Goal: Information Seeking & Learning: Learn about a topic

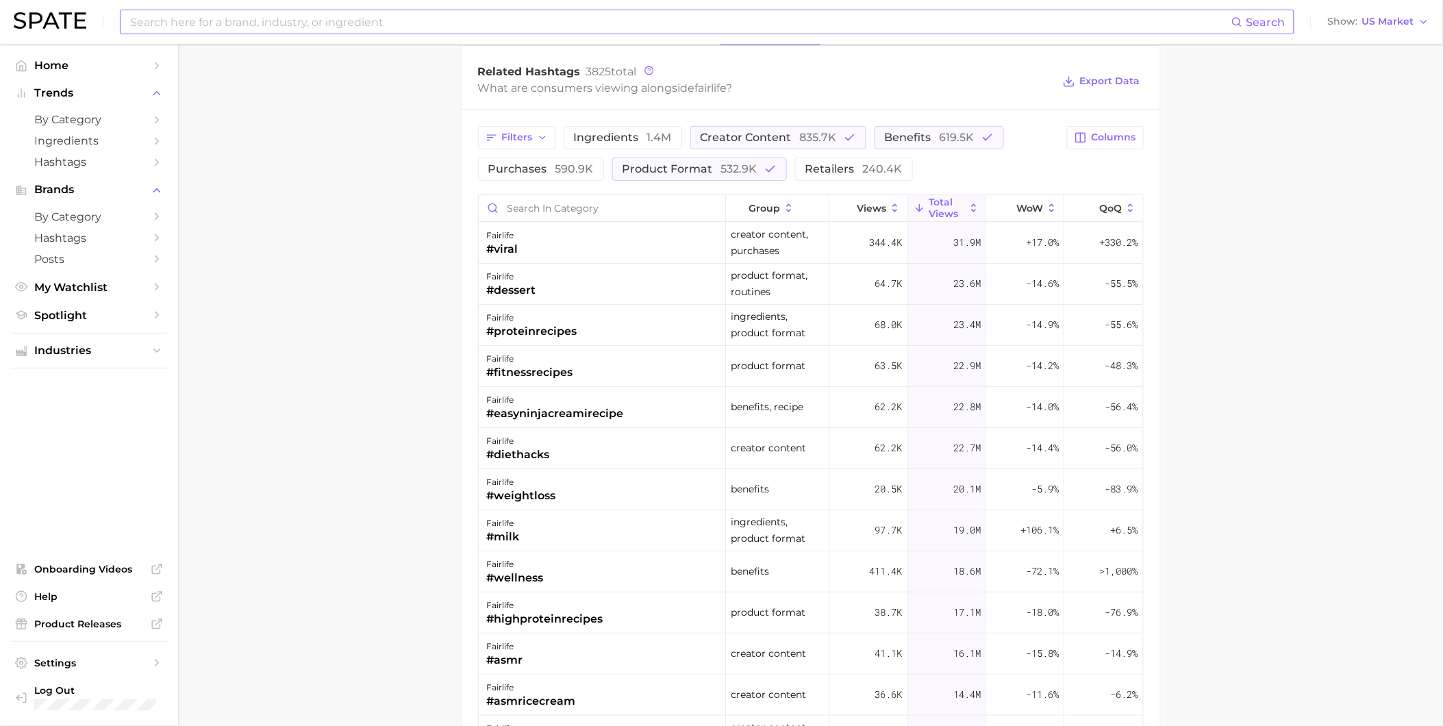
click at [303, 16] on input at bounding box center [680, 21] width 1103 height 23
click at [750, 58] on button "Suggest" at bounding box center [777, 56] width 79 height 23
click at [348, 19] on input "red velvet bread" at bounding box center [680, 21] width 1103 height 23
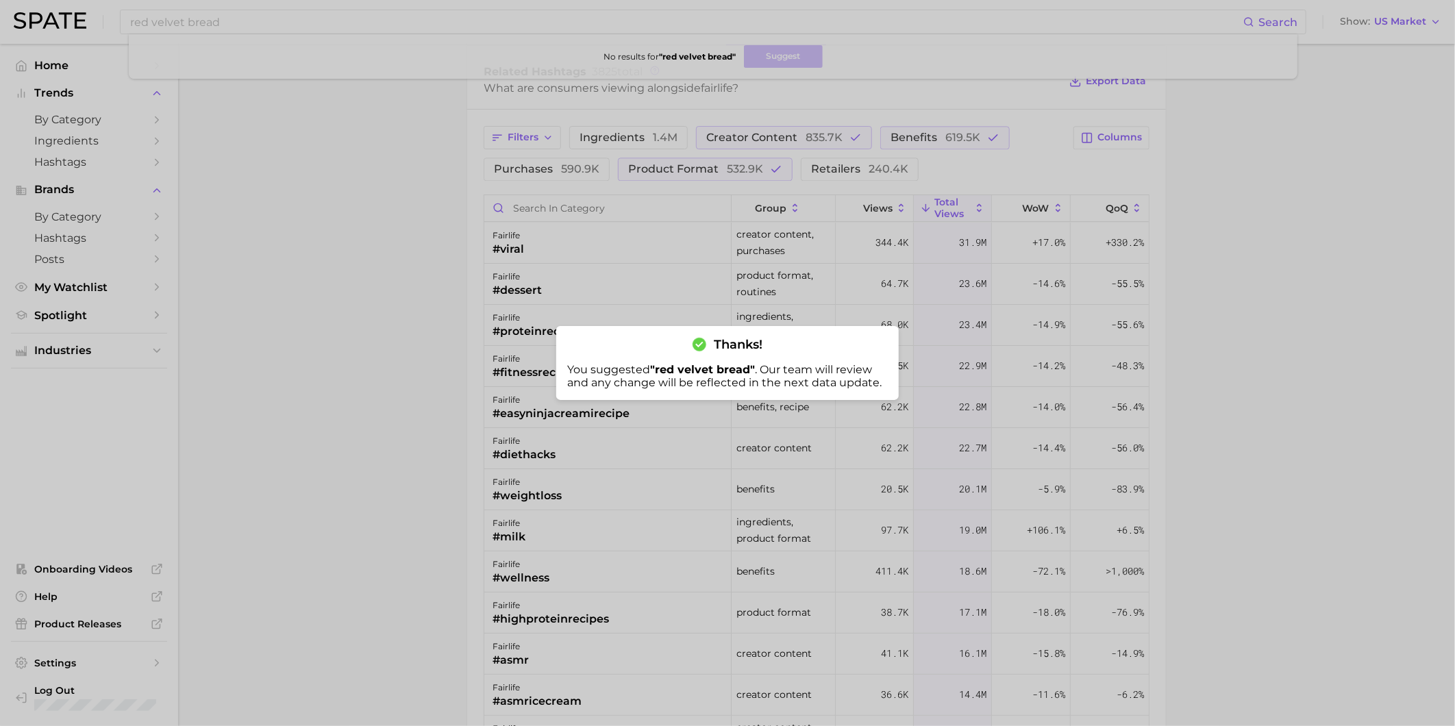
click at [236, 16] on div at bounding box center [727, 363] width 1455 height 726
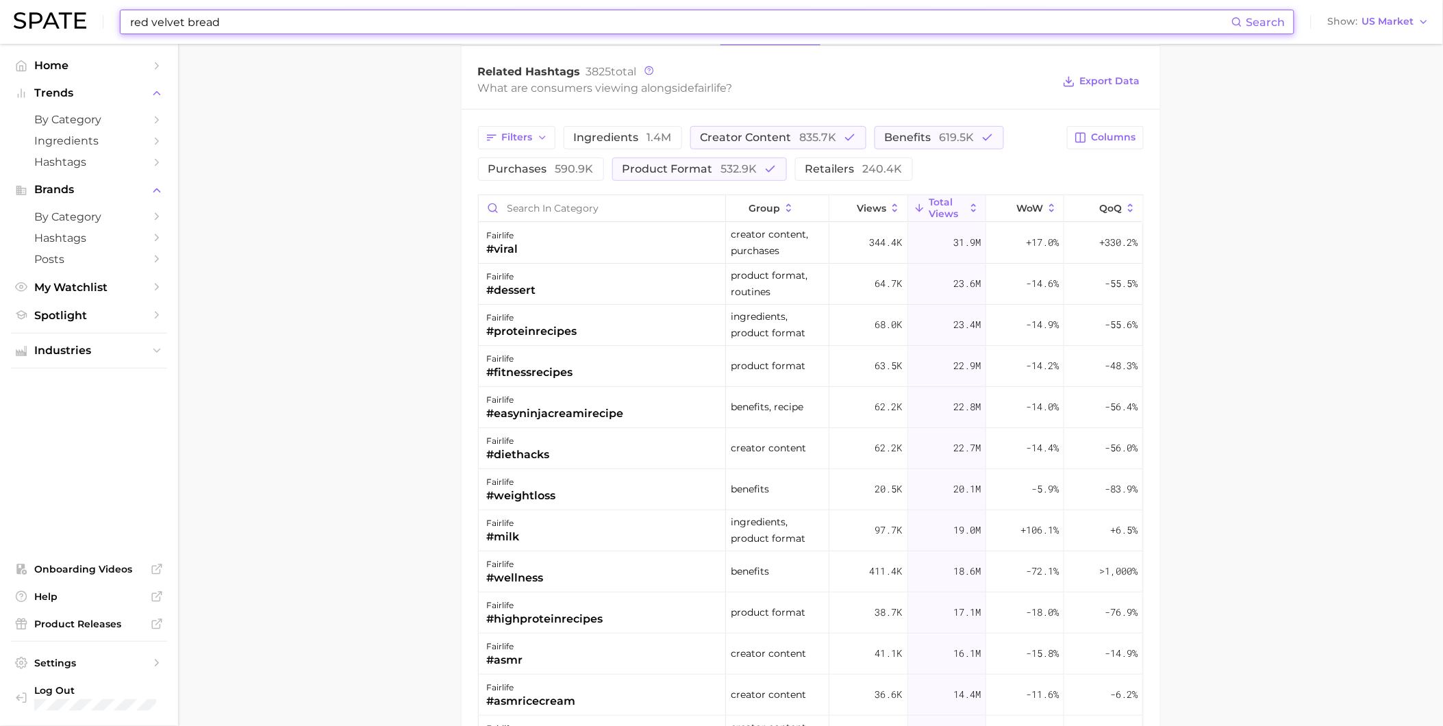
drag, startPoint x: 219, startPoint y: 26, endPoint x: 110, endPoint y: 27, distance: 109.6
click at [110, 27] on div "red velvet bread Search Show US Market" at bounding box center [722, 22] width 1416 height 44
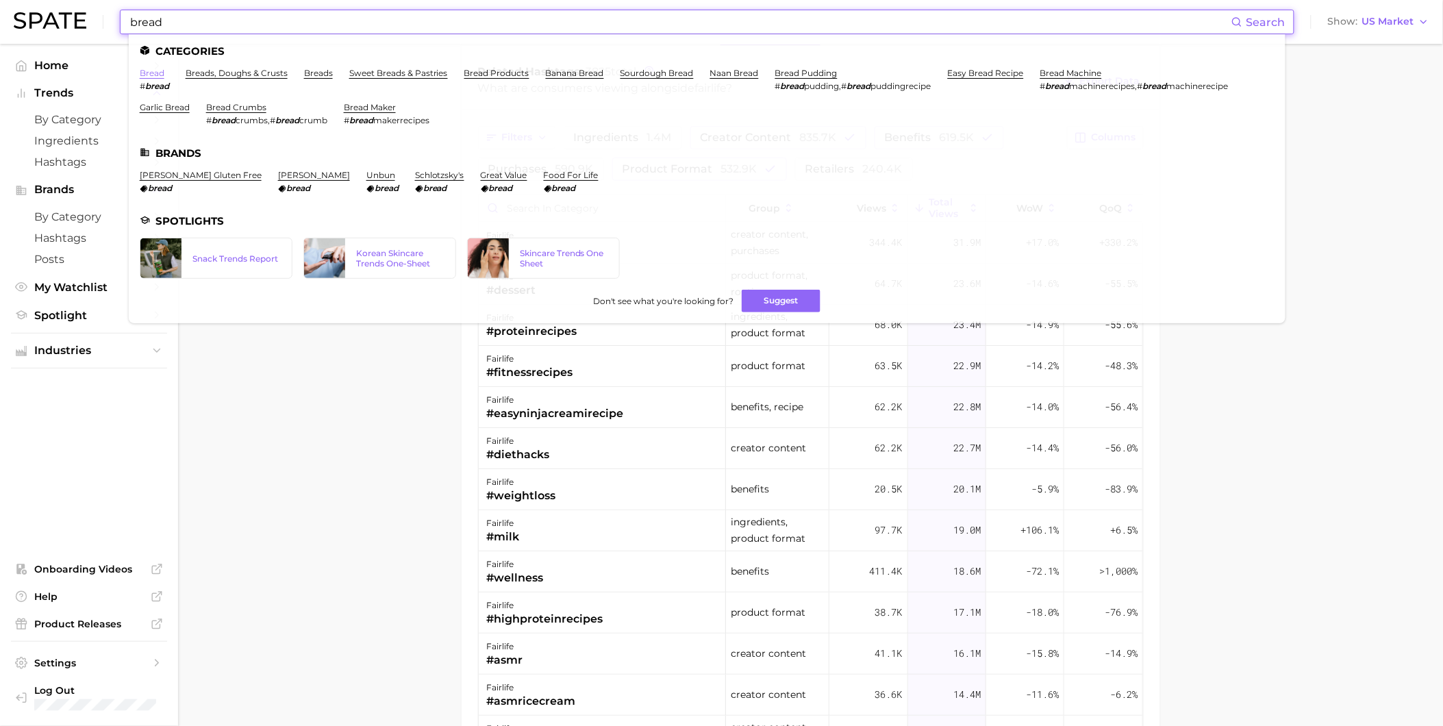
type input "bread"
click at [162, 71] on link "bread" at bounding box center [152, 73] width 25 height 10
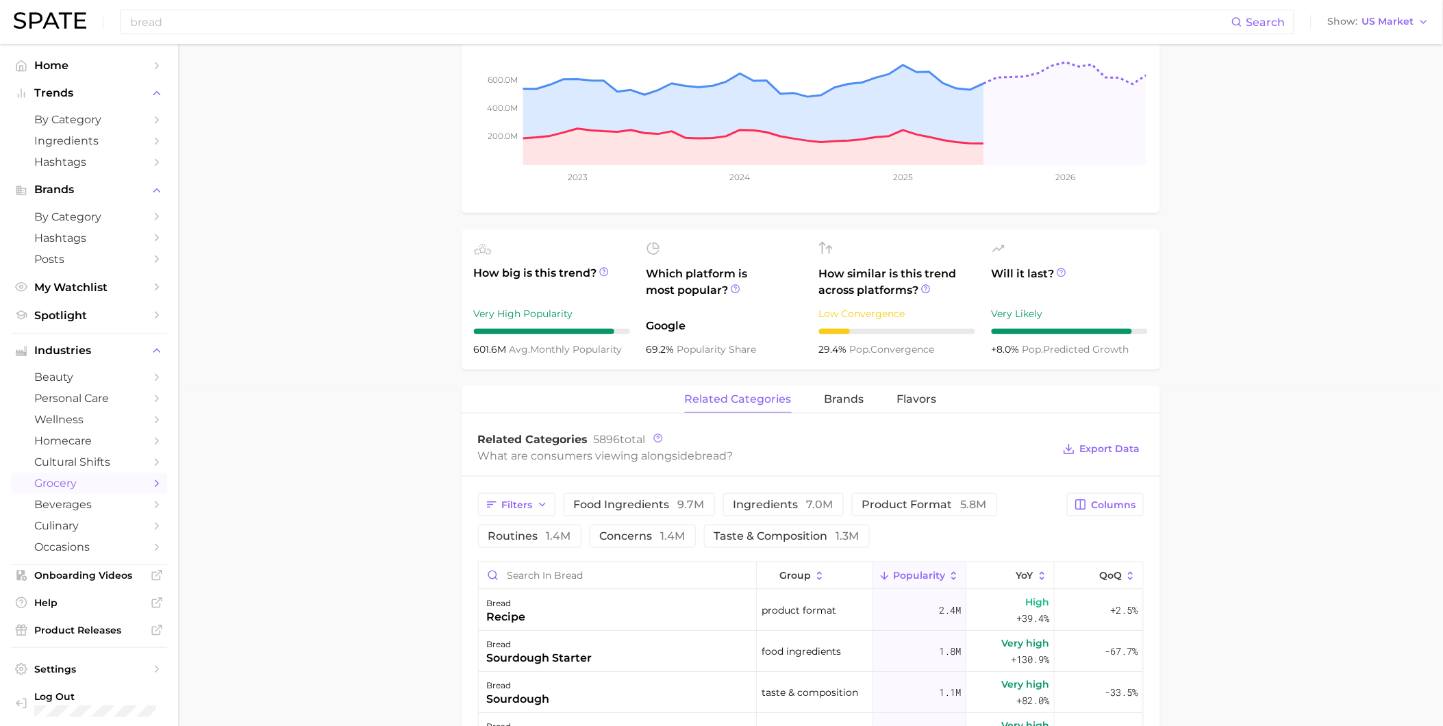
scroll to position [304, 0]
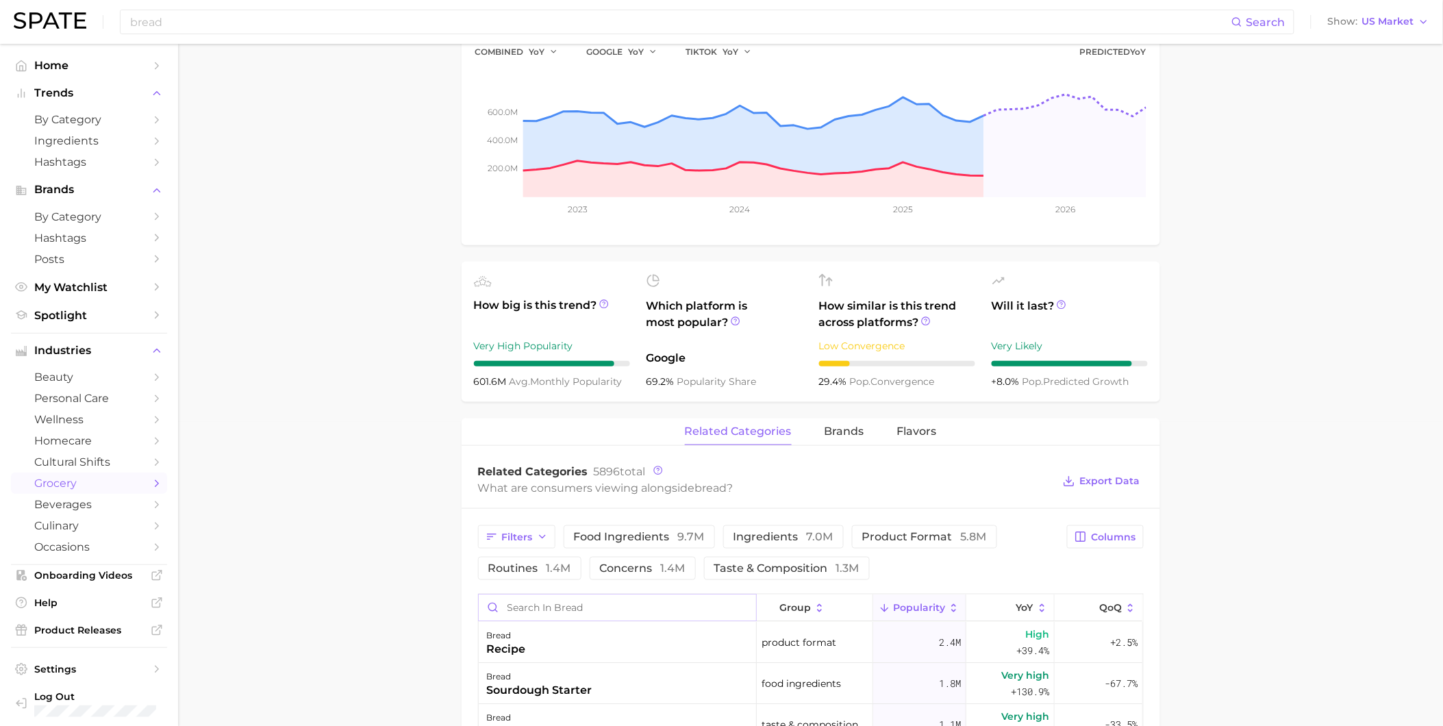
click at [635, 617] on input "Search in bread" at bounding box center [617, 608] width 277 height 26
click at [536, 693] on div "red color" at bounding box center [514, 690] width 55 height 16
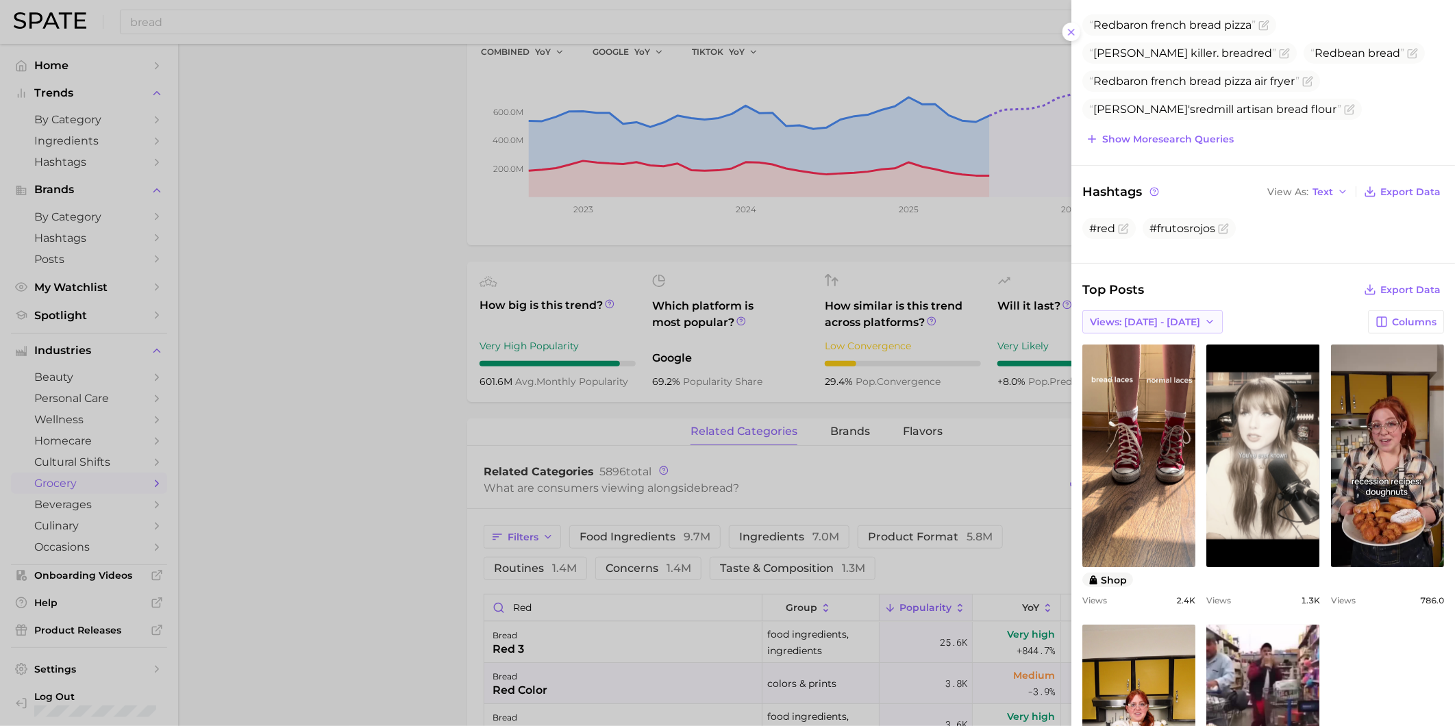
click at [1171, 325] on span "Views: [DATE] - [DATE]" at bounding box center [1145, 322] width 110 height 12
click at [1167, 366] on button "Total Views" at bounding box center [1157, 372] width 151 height 25
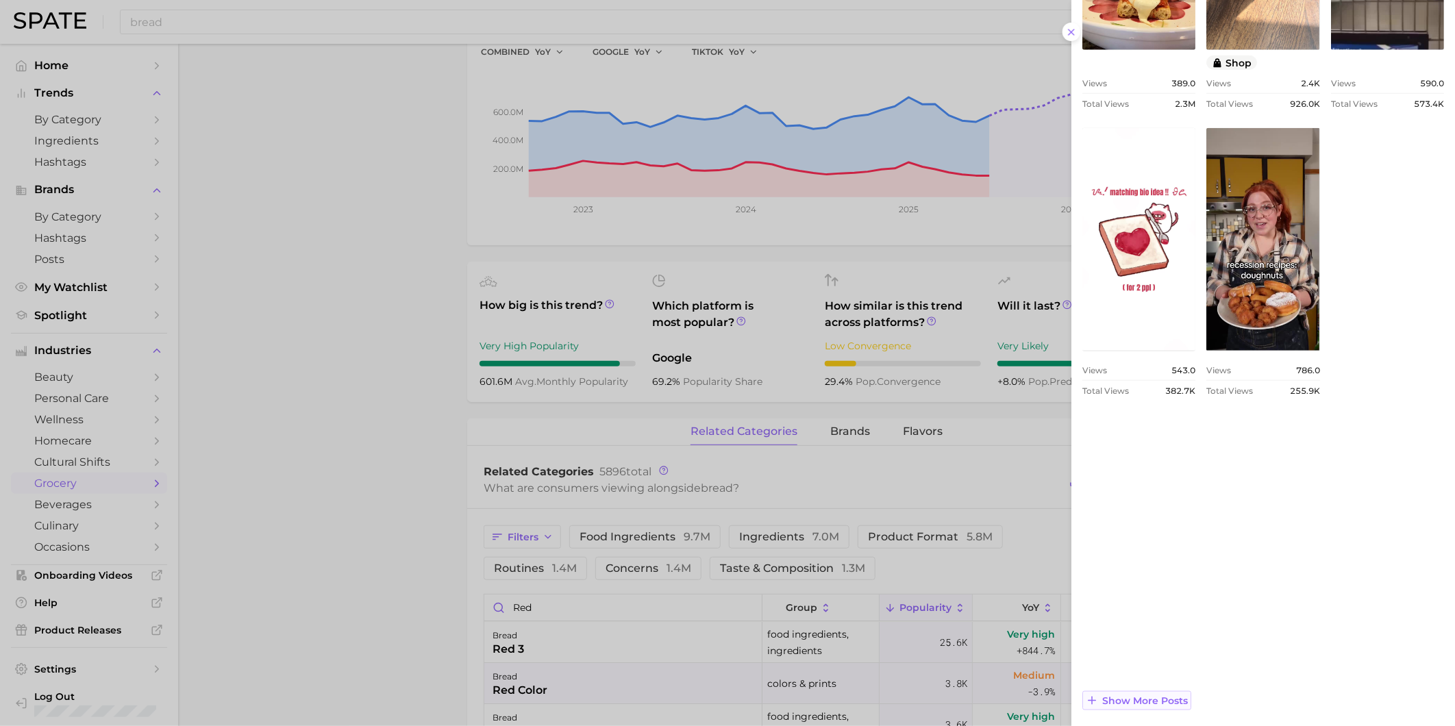
click at [1168, 702] on span "Show more posts" at bounding box center [1145, 701] width 86 height 12
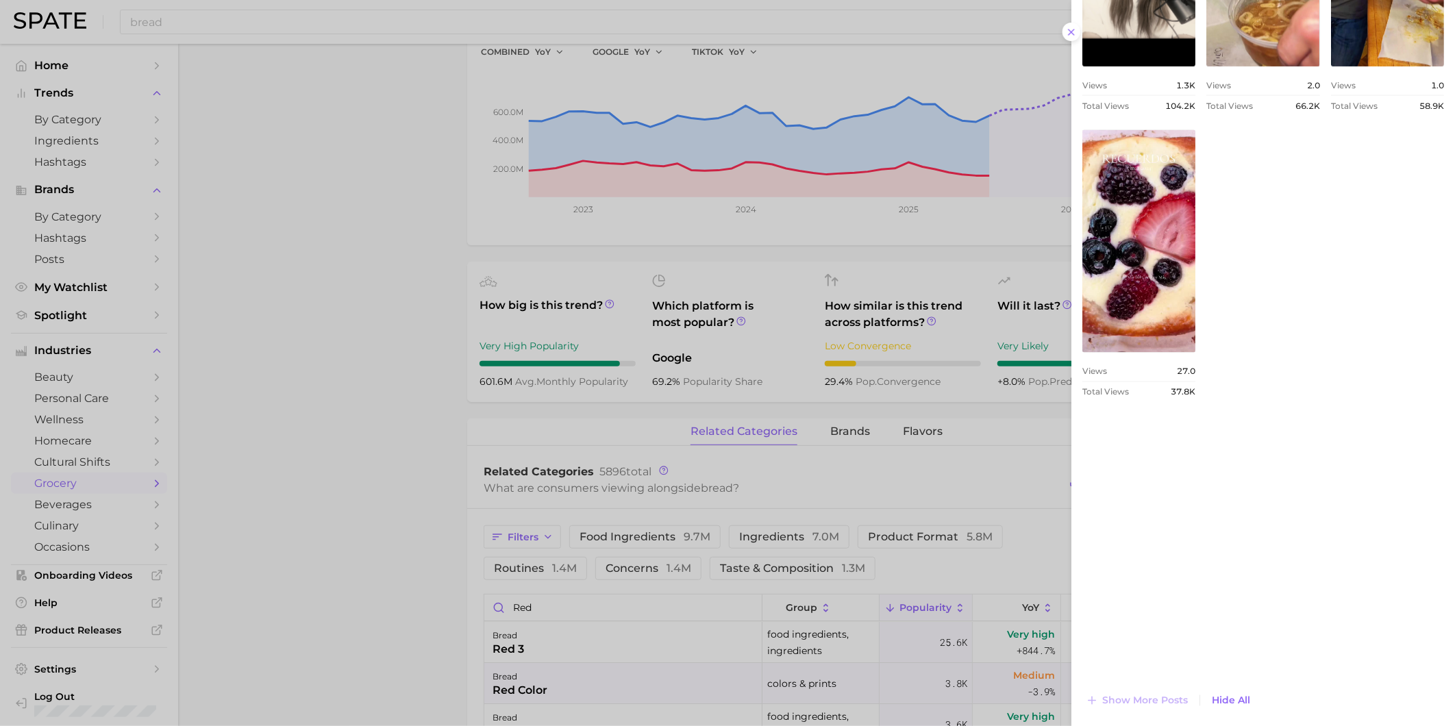
click at [584, 597] on div at bounding box center [727, 363] width 1455 height 726
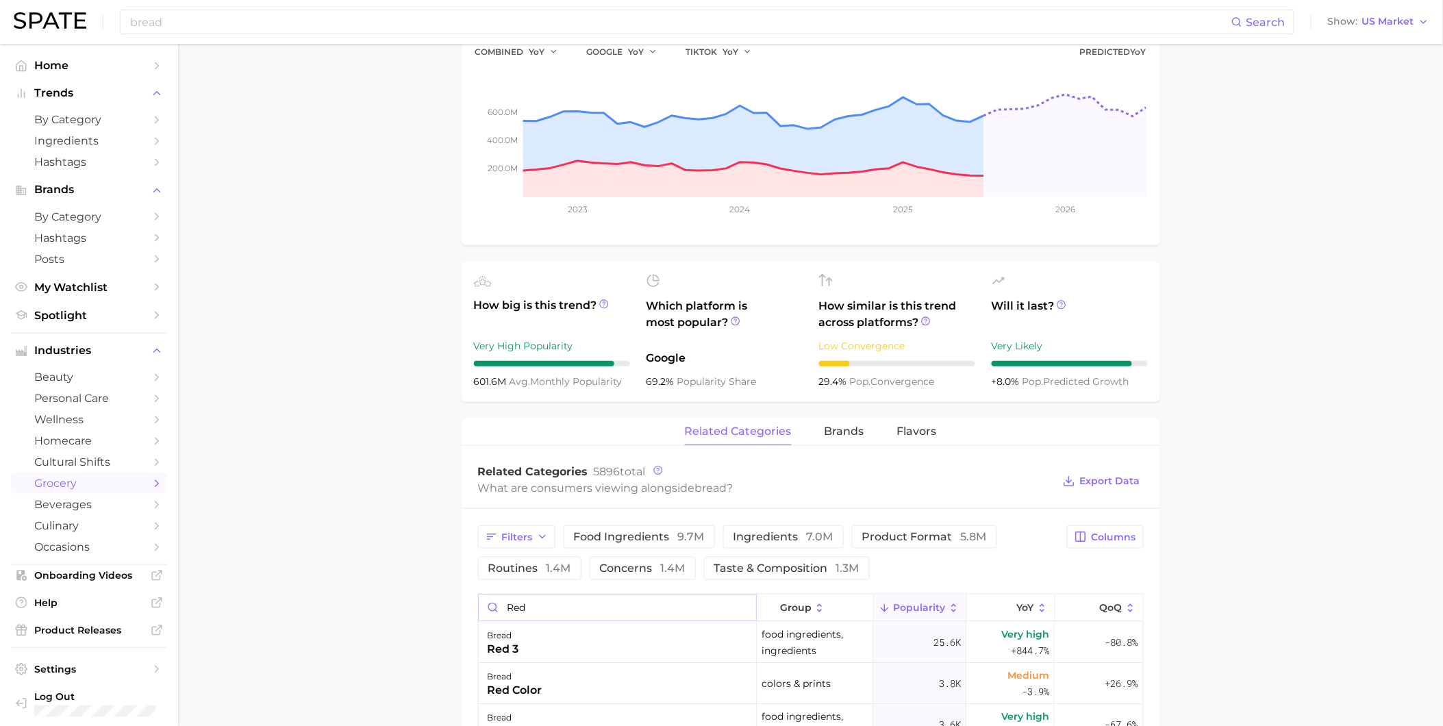
drag, startPoint x: 497, startPoint y: 612, endPoint x: 475, endPoint y: 612, distance: 21.2
click at [608, 686] on div "bread pink color" at bounding box center [618, 683] width 278 height 41
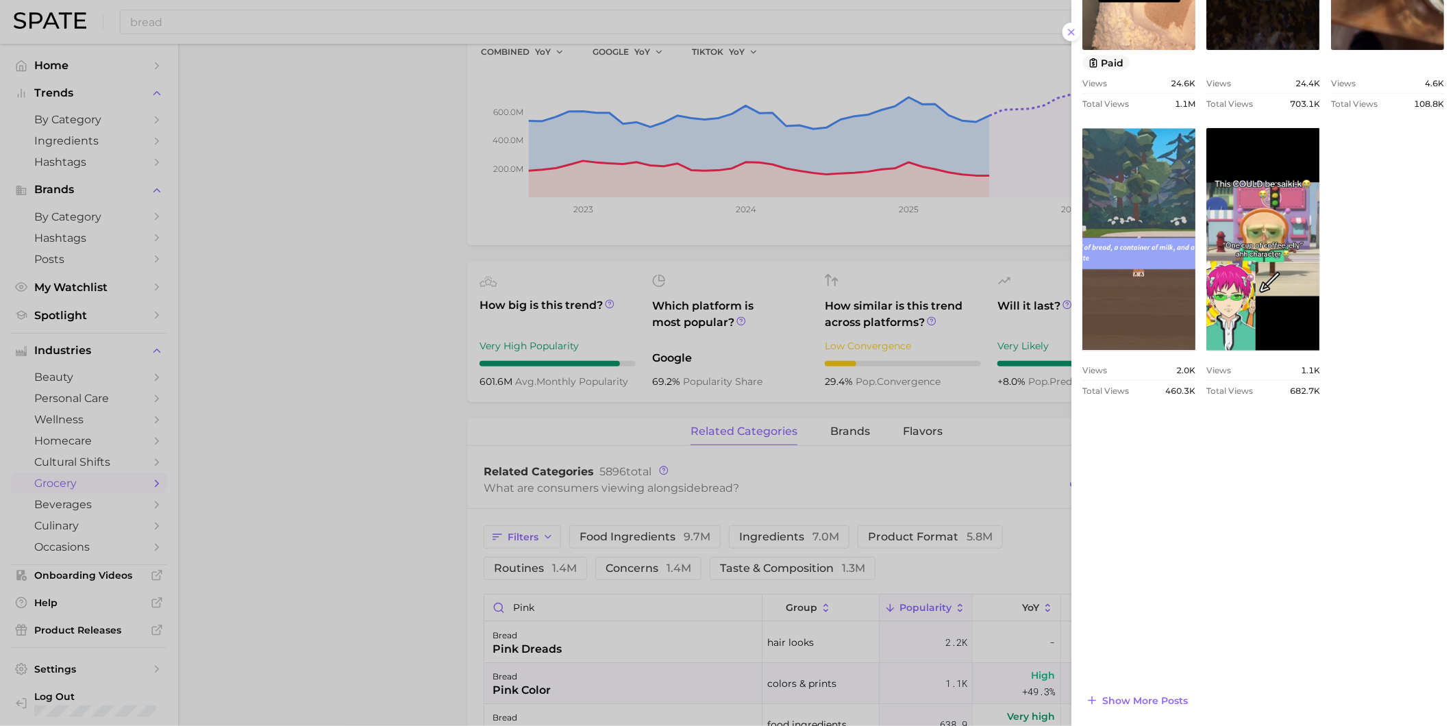
click at [523, 600] on div at bounding box center [727, 363] width 1455 height 726
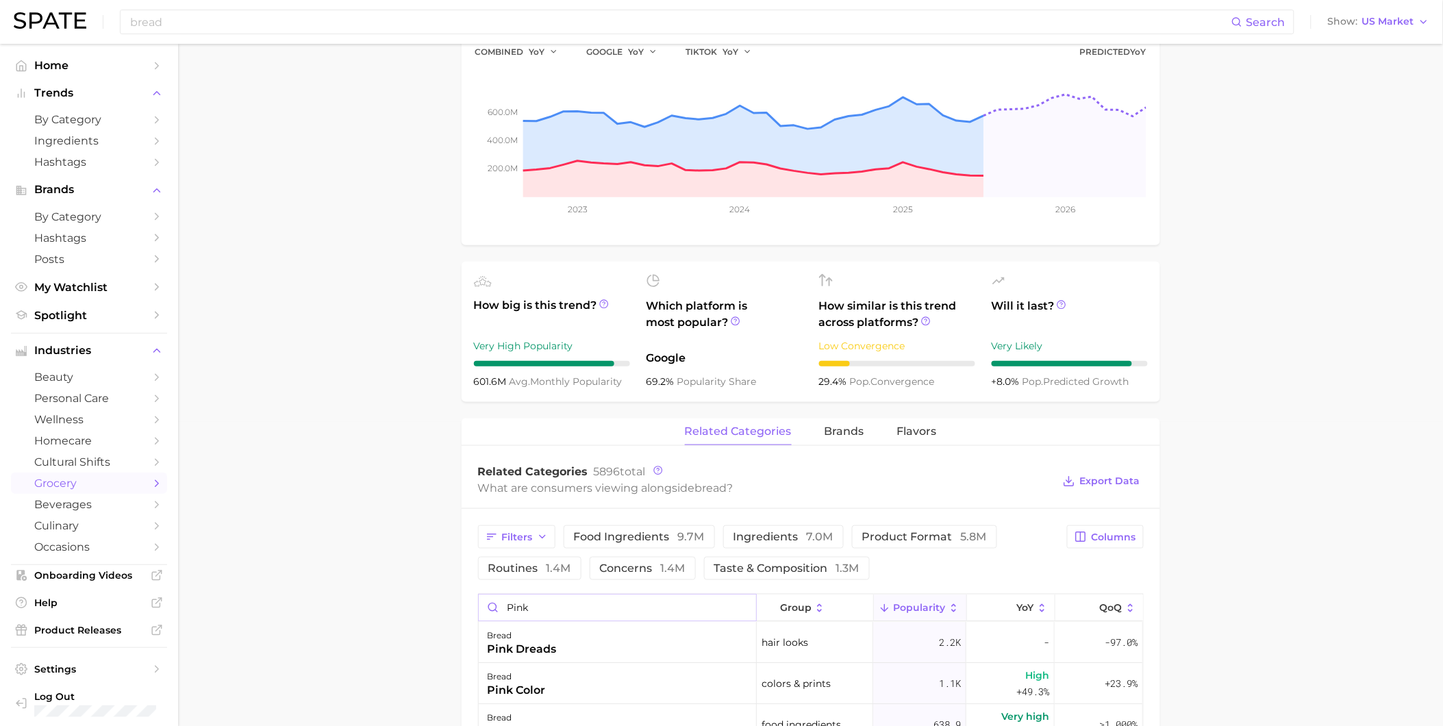
drag, startPoint x: 549, startPoint y: 610, endPoint x: 481, endPoint y: 604, distance: 67.4
click at [481, 604] on input "pink" at bounding box center [617, 608] width 277 height 26
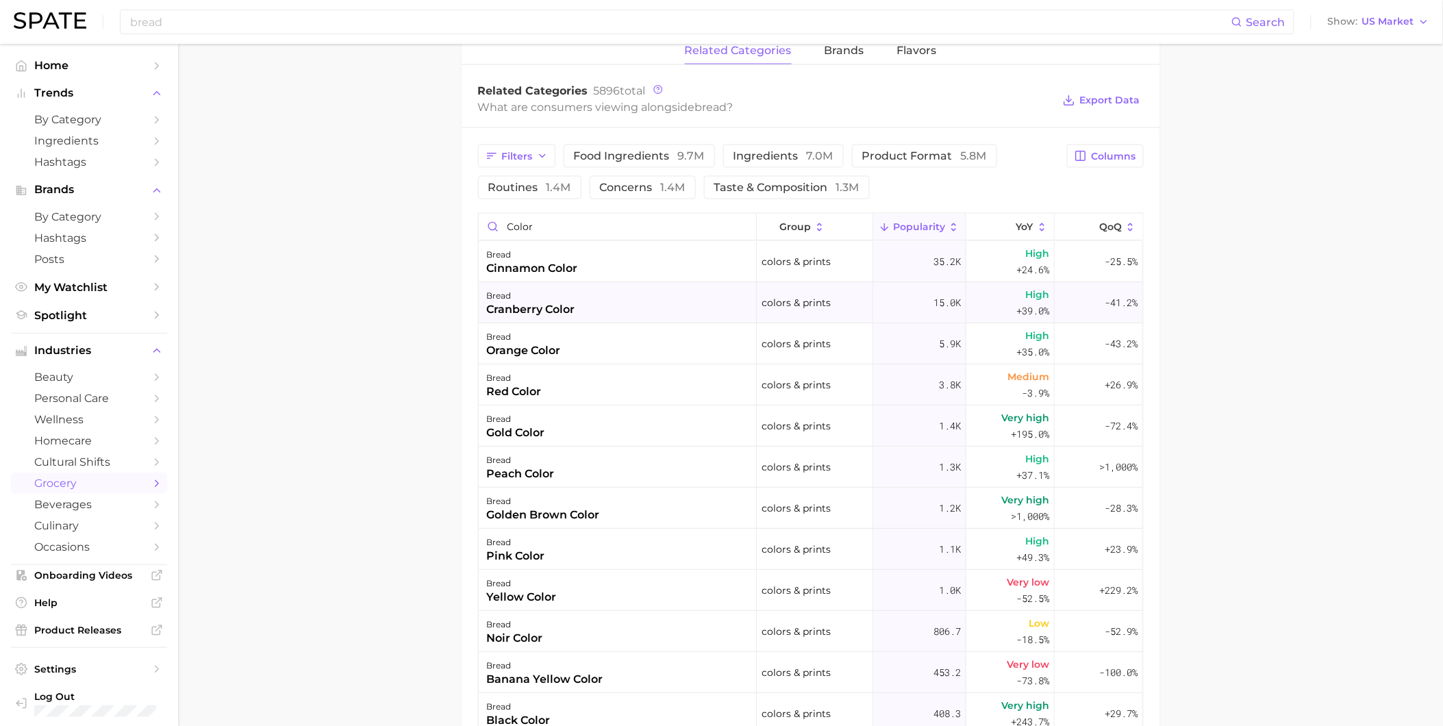
click at [575, 309] on div "cranberry color" at bounding box center [531, 309] width 88 height 16
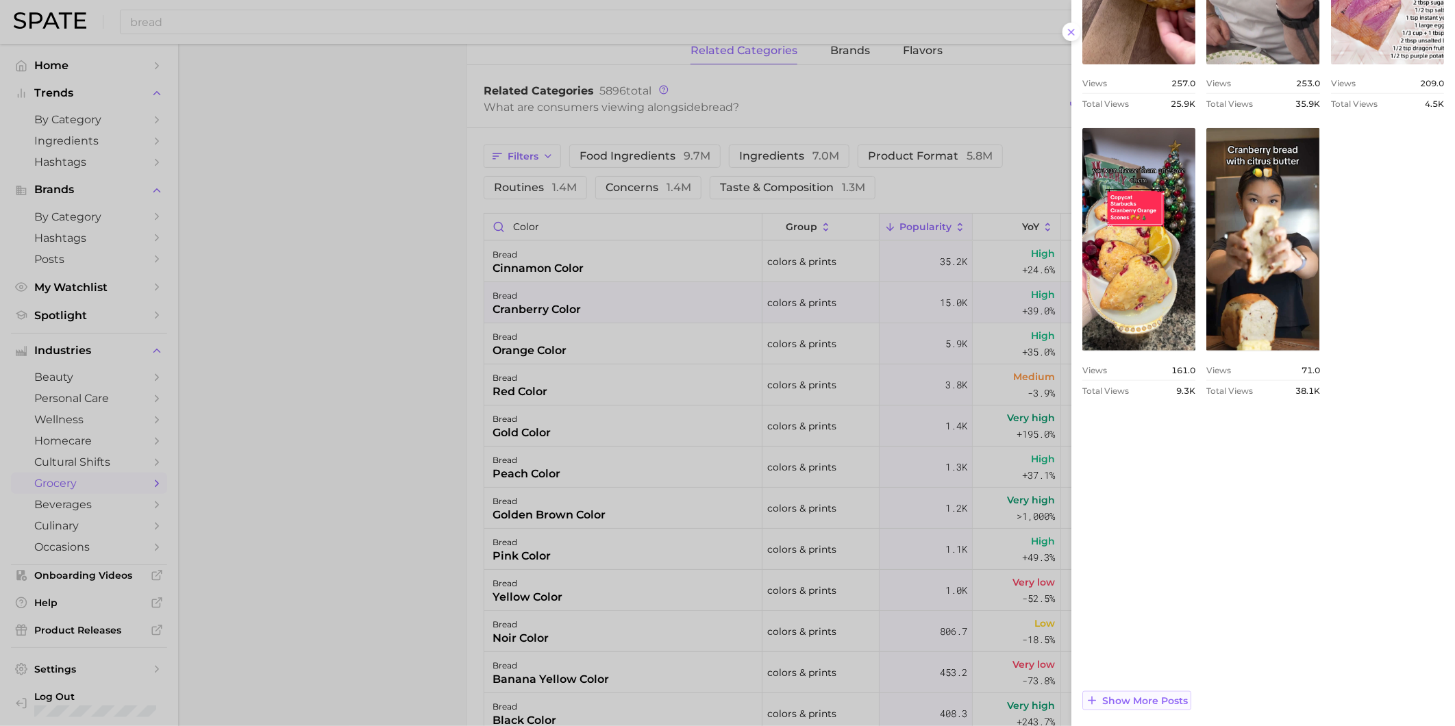
click at [1140, 699] on span "Show more posts" at bounding box center [1145, 701] width 86 height 12
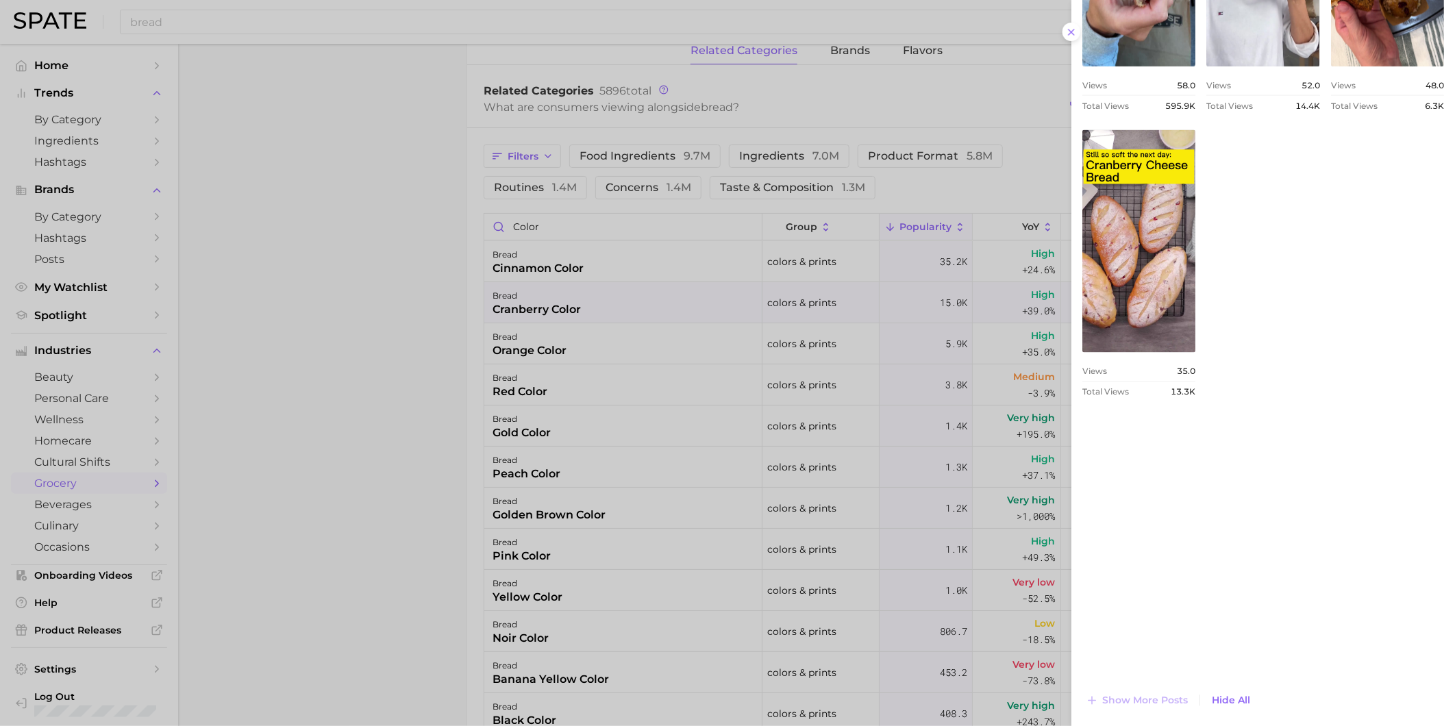
click at [555, 364] on div at bounding box center [727, 363] width 1455 height 726
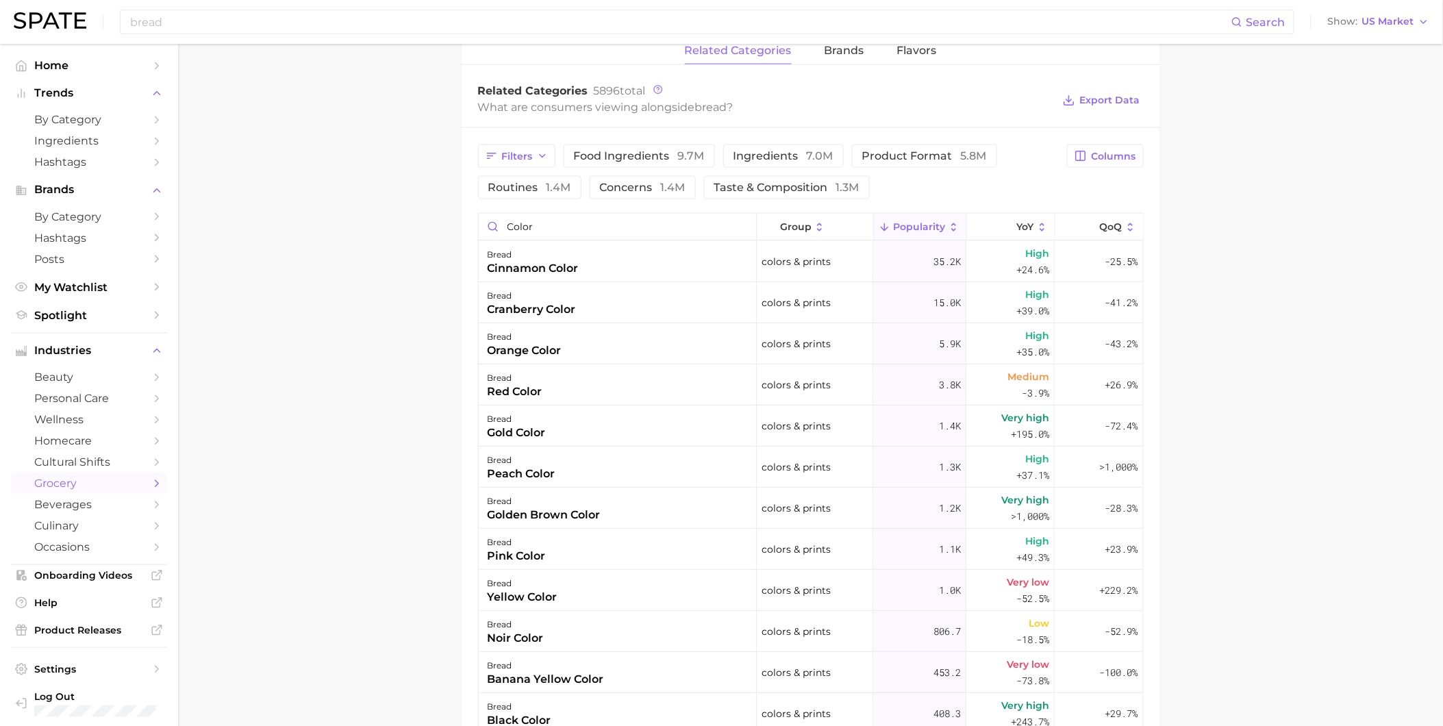
click at [556, 353] on div "orange color" at bounding box center [524, 350] width 74 height 16
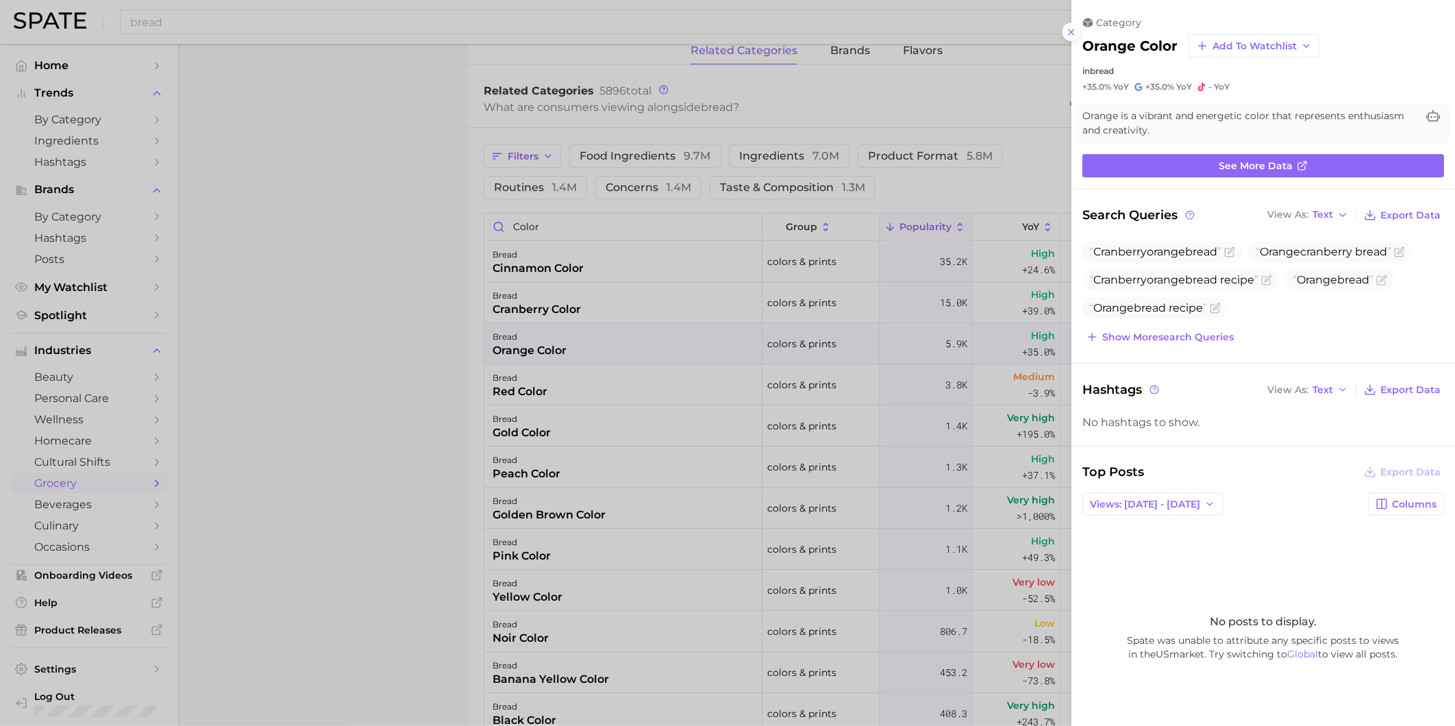
click at [1168, 490] on div "Top Posts Export Data Views: [DATE] - [DATE] Columns No posts to display. Spate…" at bounding box center [1263, 611] width 362 height 298
click at [1178, 500] on span "Views: [DATE] - [DATE]" at bounding box center [1145, 505] width 110 height 12
click at [1172, 550] on button "Total Views" at bounding box center [1157, 554] width 151 height 25
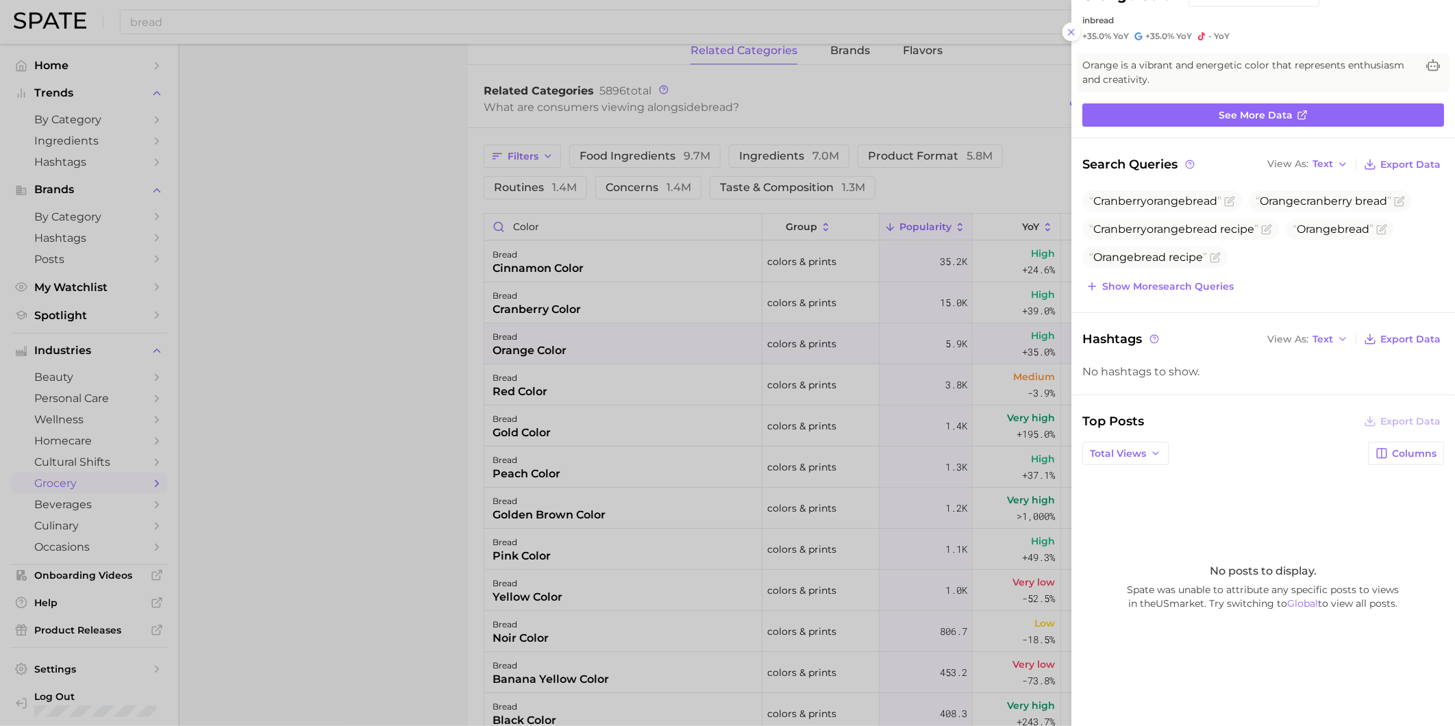
click at [590, 458] on div at bounding box center [727, 363] width 1455 height 726
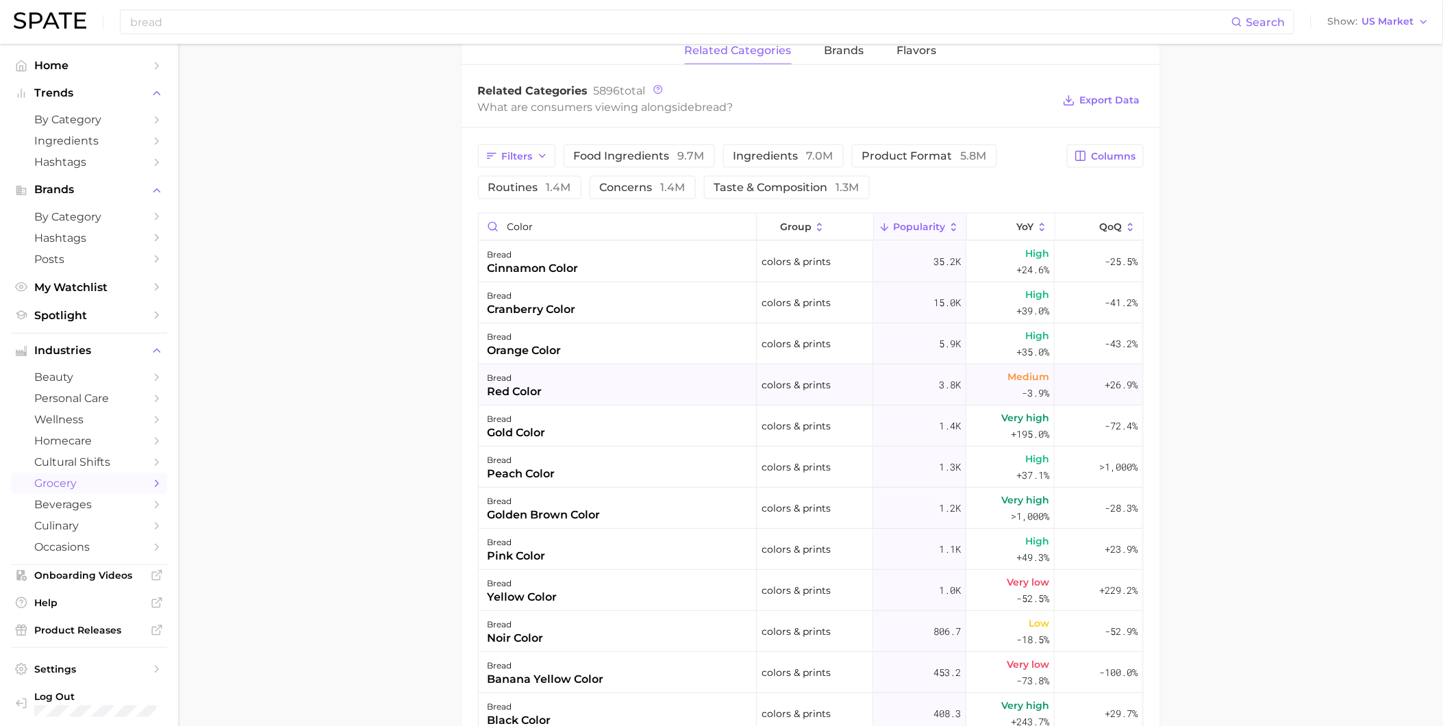
click at [565, 388] on div "bread red color" at bounding box center [618, 384] width 278 height 41
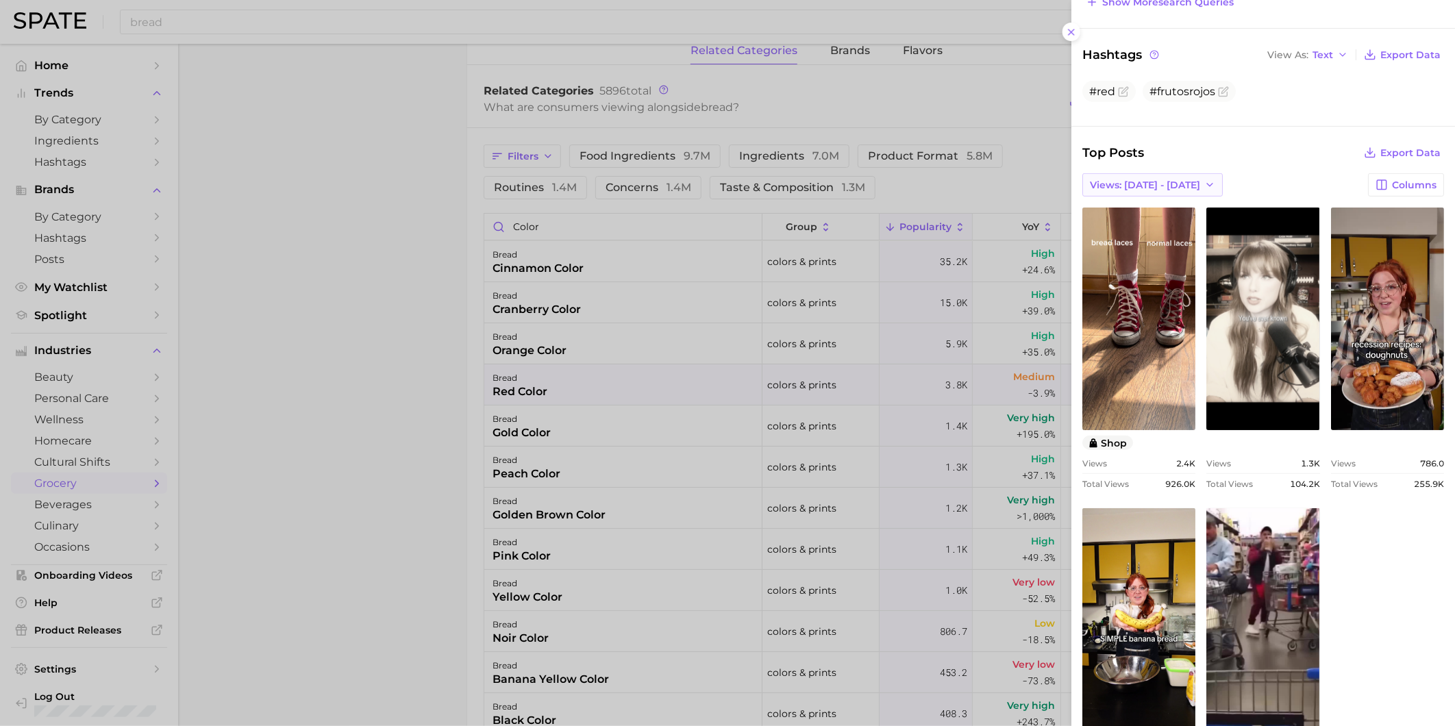
click at [1139, 181] on span "Views: [DATE] - [DATE]" at bounding box center [1145, 185] width 110 height 12
click at [1144, 229] on span "Total Views" at bounding box center [1117, 235] width 56 height 12
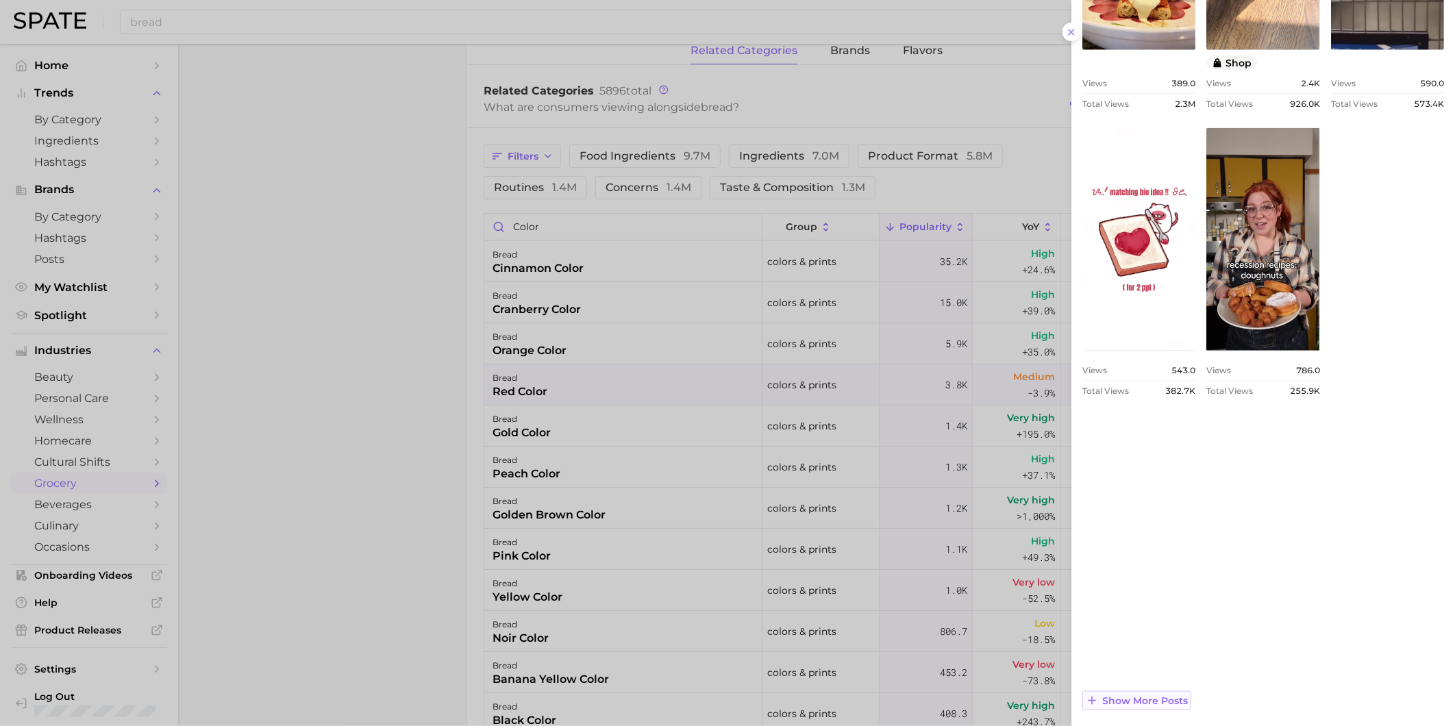
click at [1185, 695] on span "Show more posts" at bounding box center [1145, 701] width 86 height 12
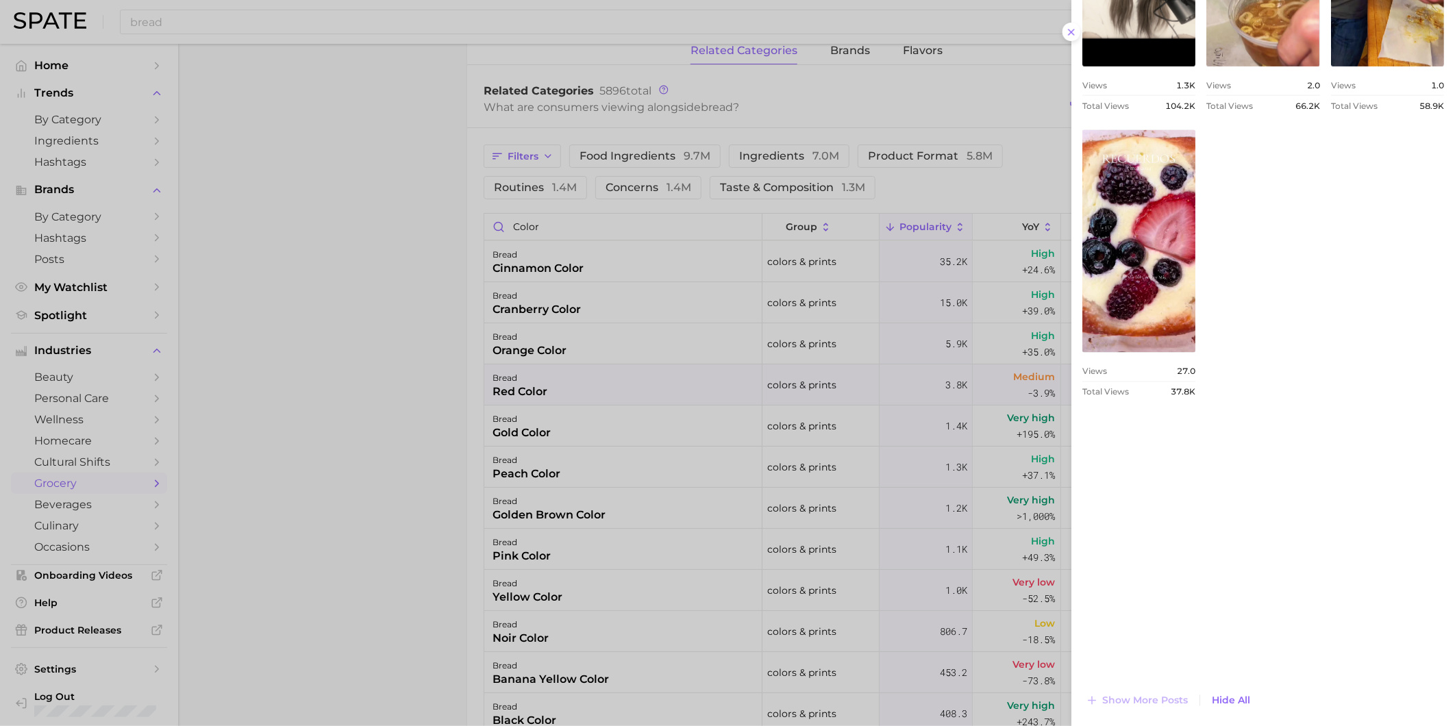
click at [588, 425] on div at bounding box center [727, 363] width 1455 height 726
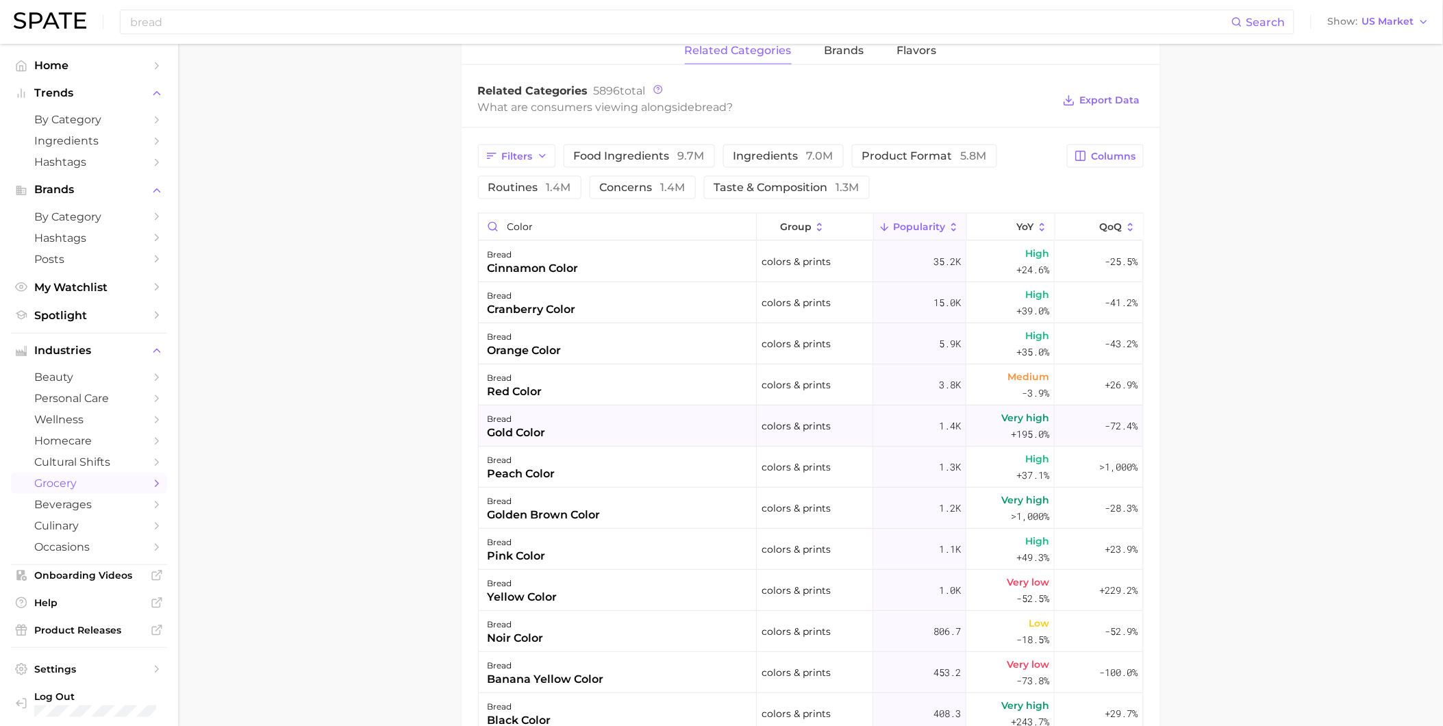
click at [588, 436] on div "bread gold color" at bounding box center [618, 425] width 278 height 41
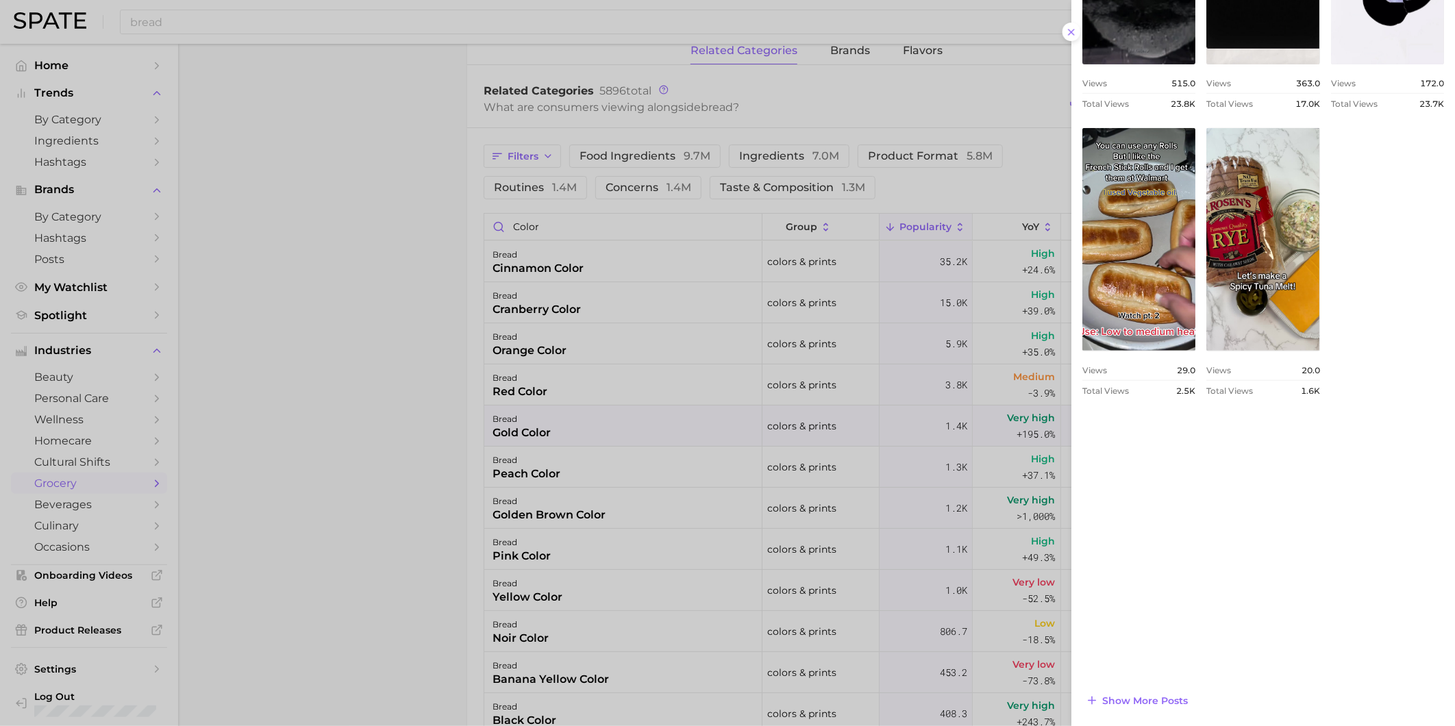
click at [568, 473] on div at bounding box center [727, 363] width 1455 height 726
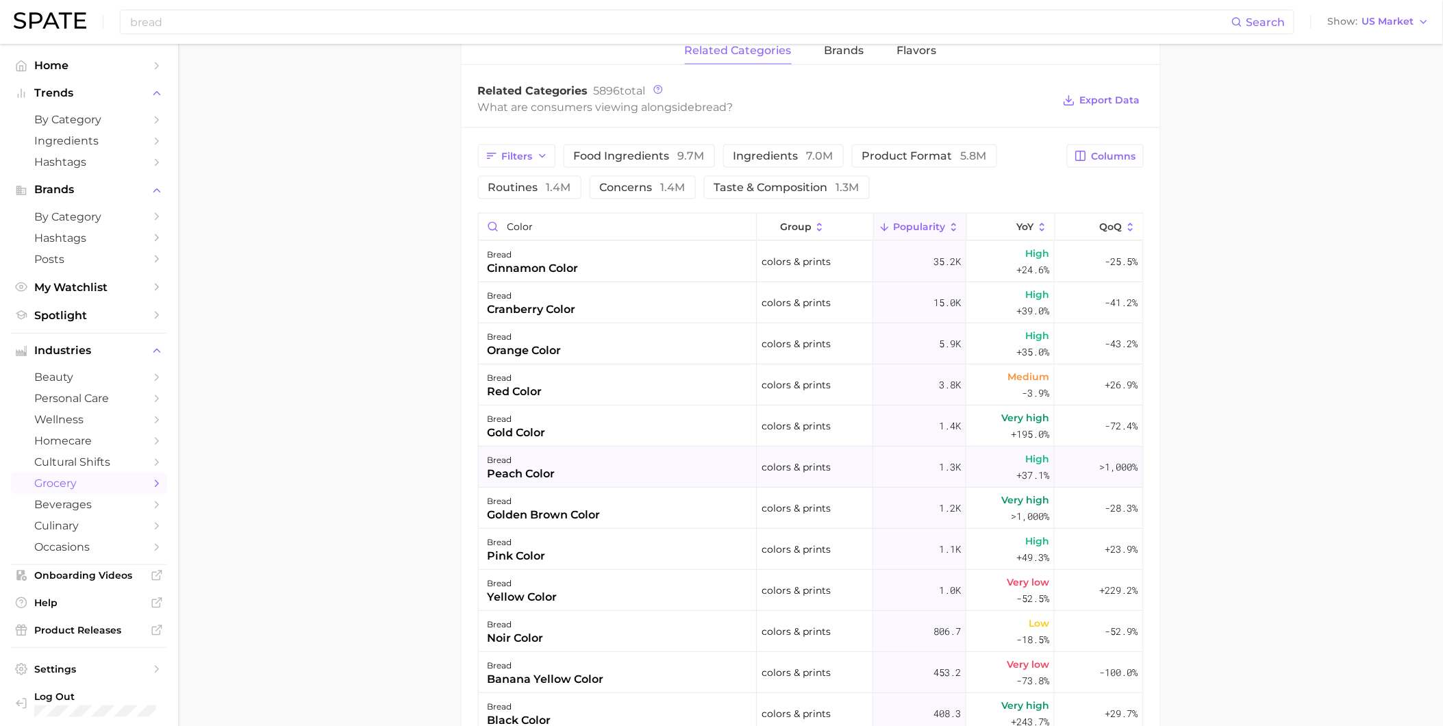
click at [542, 473] on div "peach color" at bounding box center [521, 474] width 68 height 16
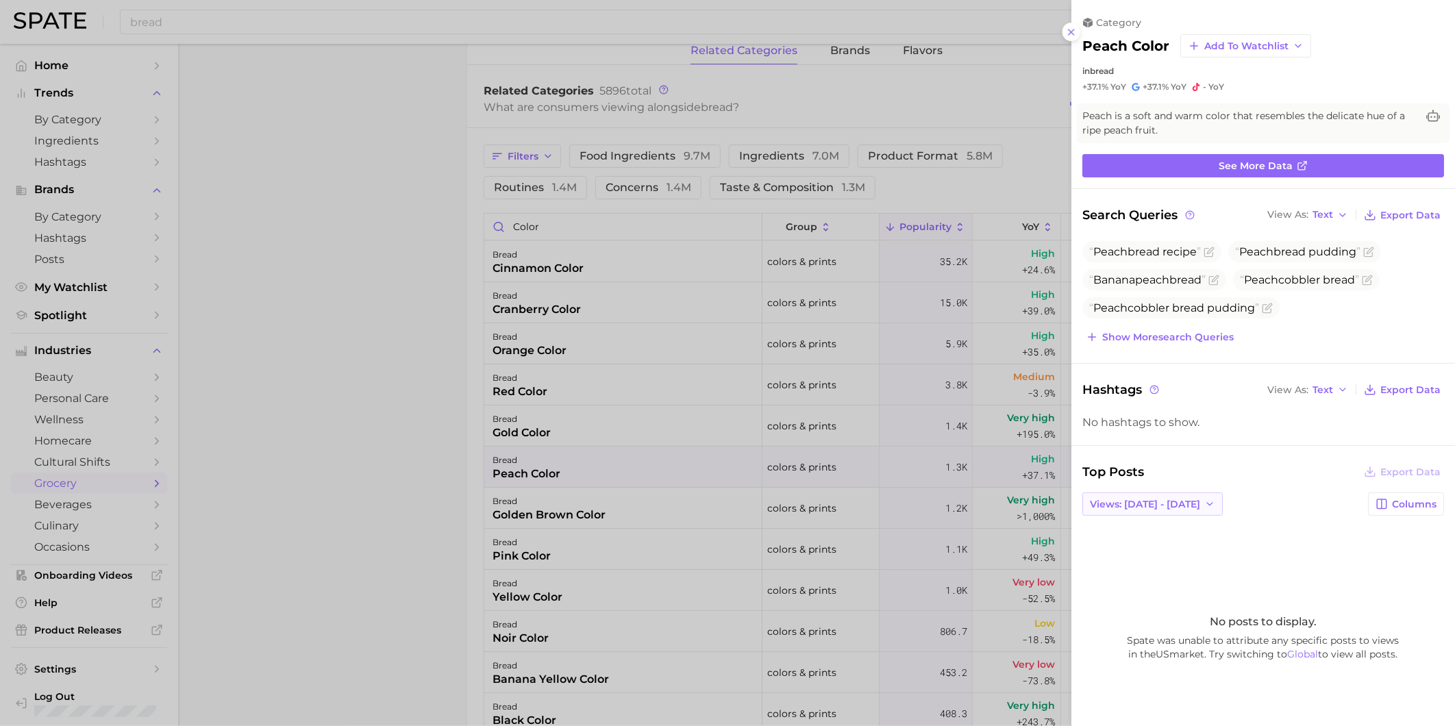
click at [1194, 501] on button "Views: [DATE] - [DATE]" at bounding box center [1152, 503] width 140 height 23
click at [1175, 542] on button "Total Views" at bounding box center [1157, 554] width 151 height 25
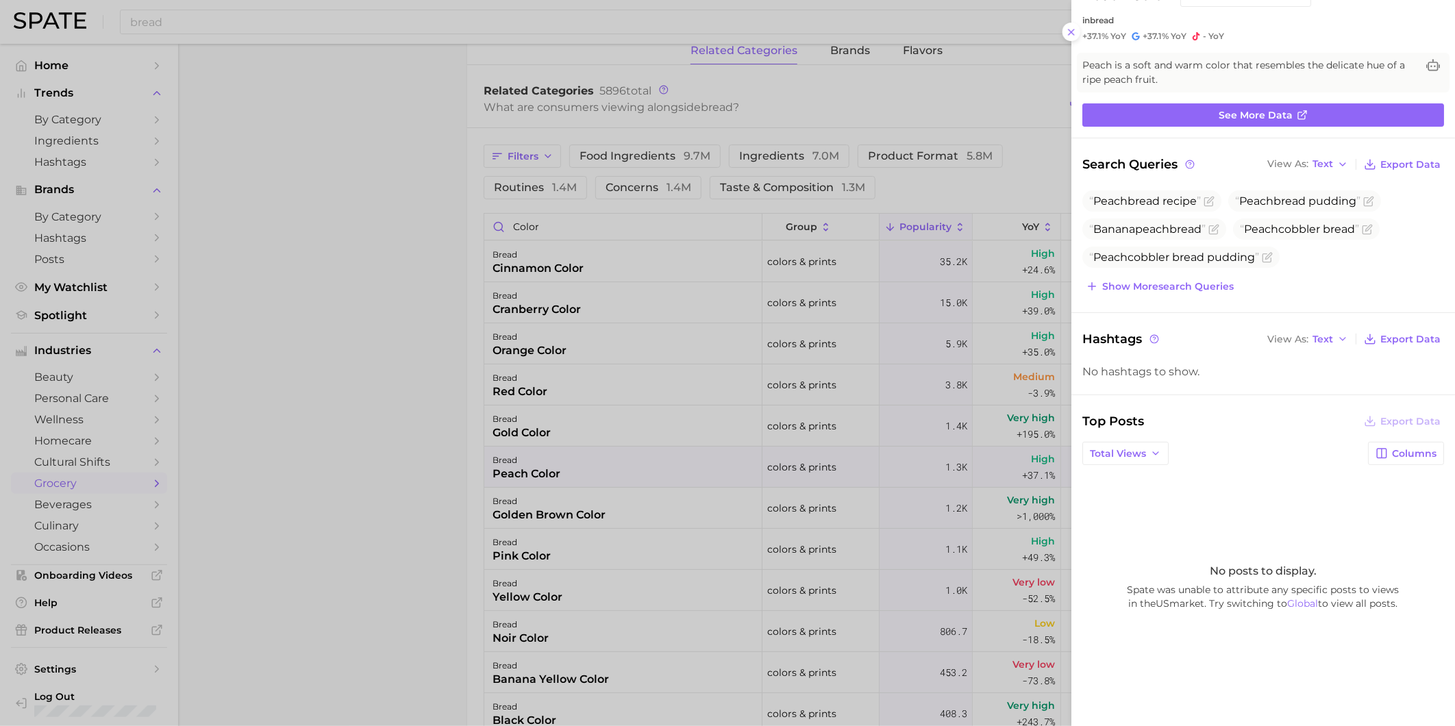
click at [586, 514] on div at bounding box center [727, 363] width 1455 height 726
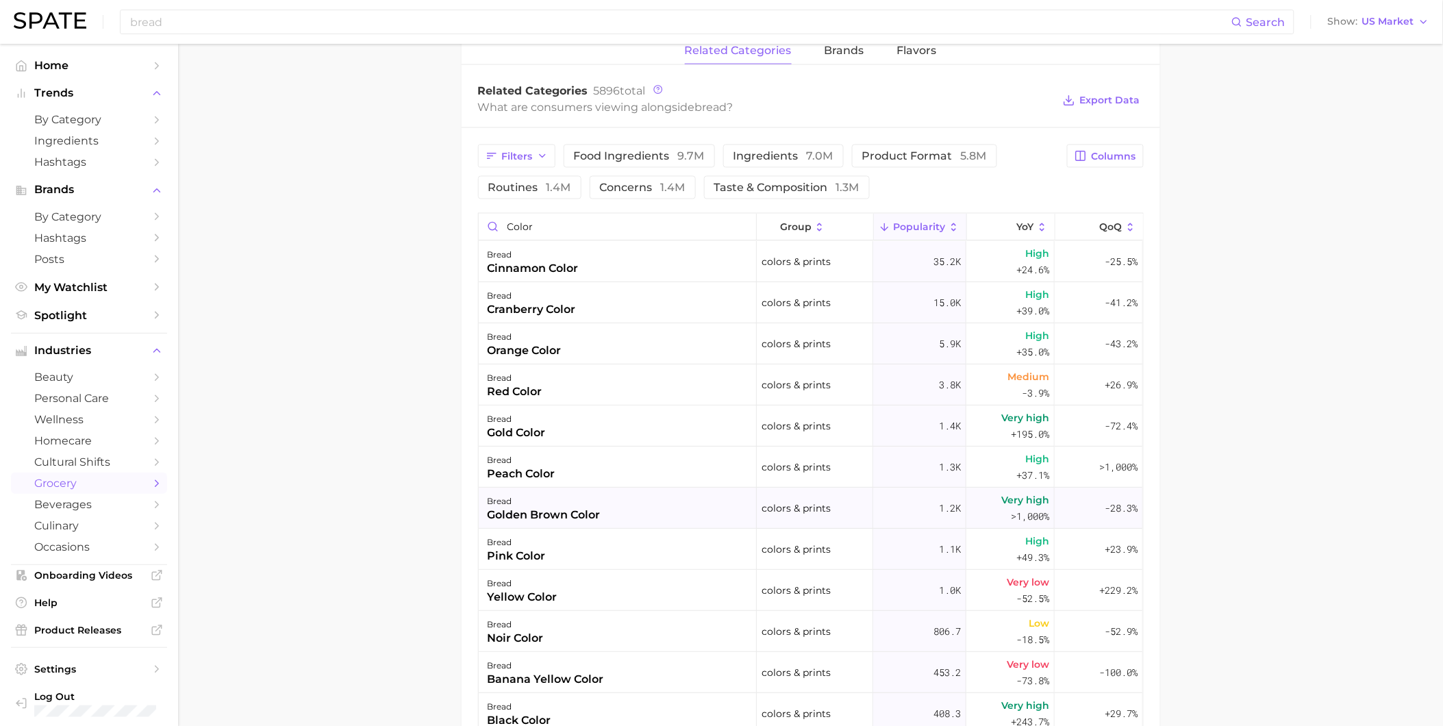
click at [586, 514] on div "golden brown color" at bounding box center [543, 515] width 113 height 16
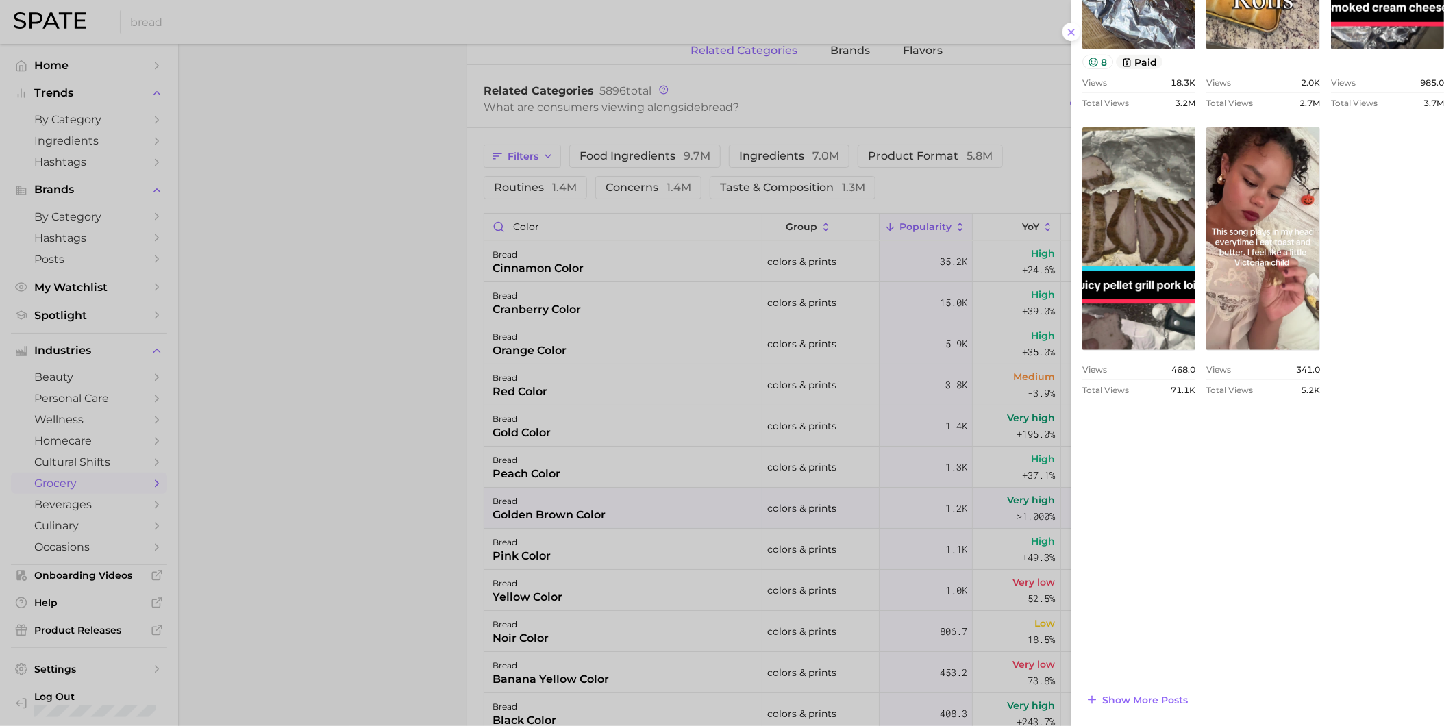
click at [597, 514] on div at bounding box center [727, 363] width 1455 height 726
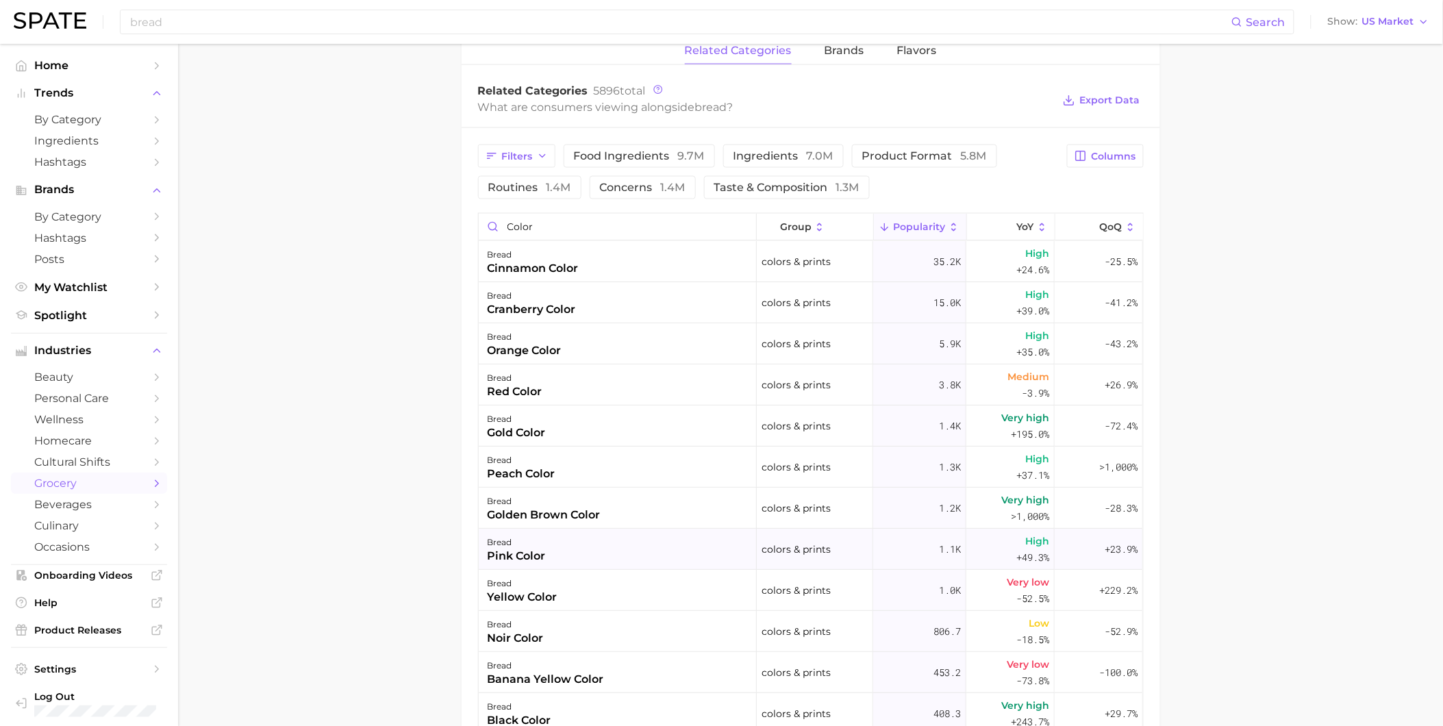
click at [585, 550] on div "bread pink color" at bounding box center [618, 549] width 278 height 41
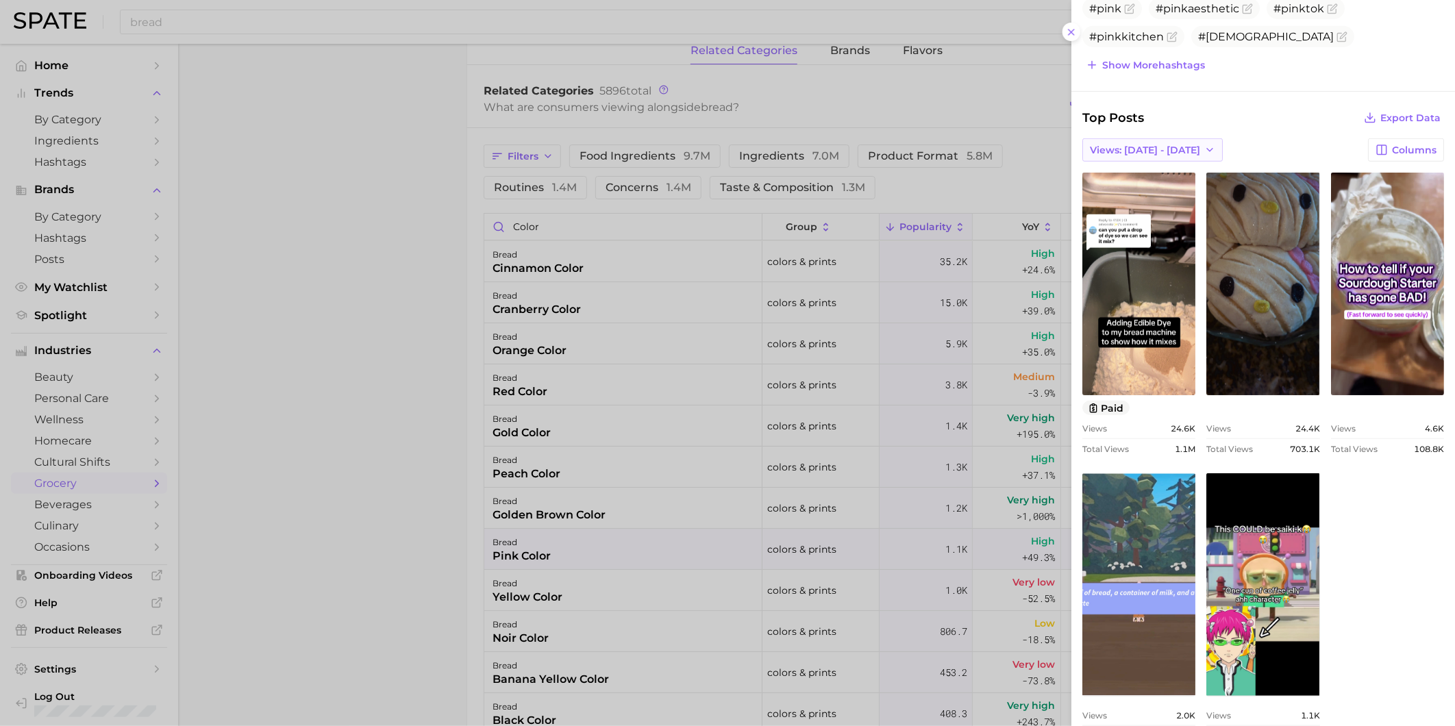
click at [1166, 156] on button "Views: [DATE] - [DATE]" at bounding box center [1152, 149] width 140 height 23
click at [1170, 202] on button "Total Views" at bounding box center [1157, 200] width 151 height 25
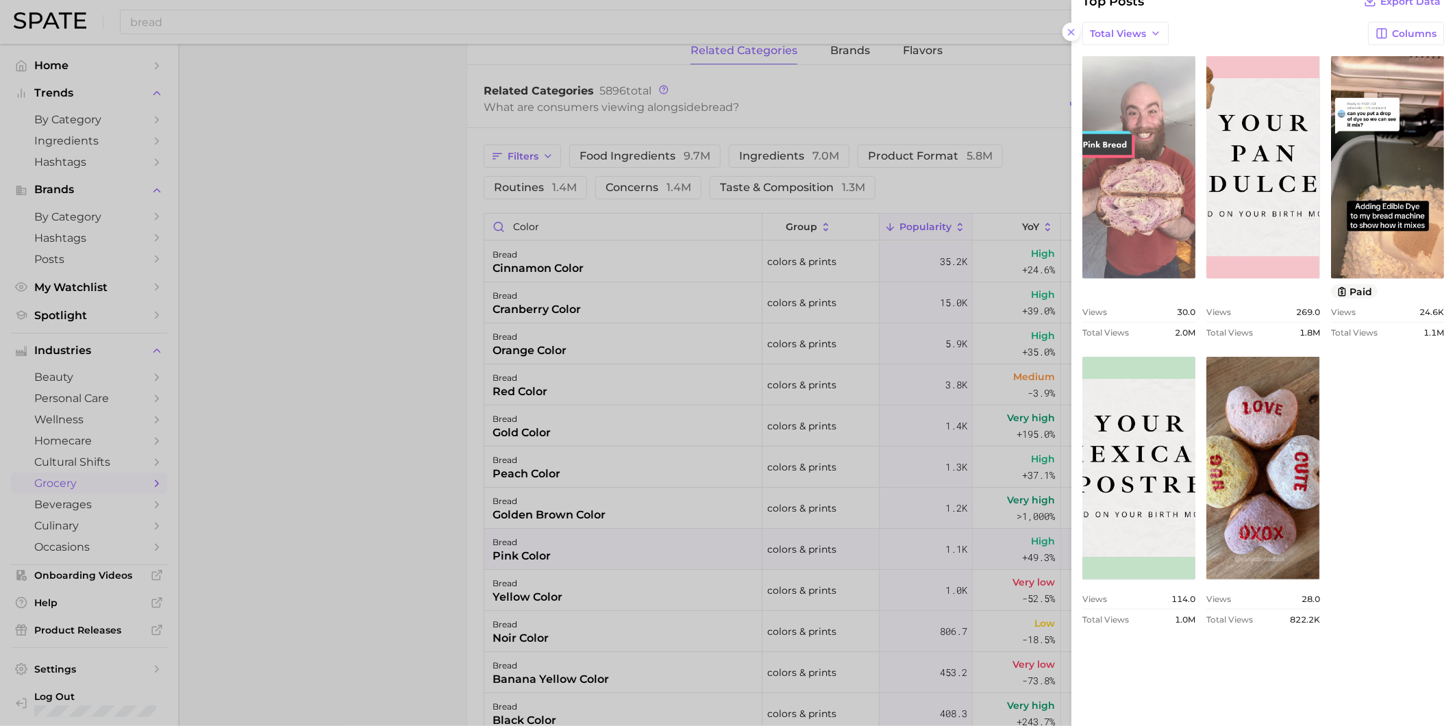
click at [1195, 214] on link "view post on TikTok" at bounding box center [1138, 167] width 113 height 223
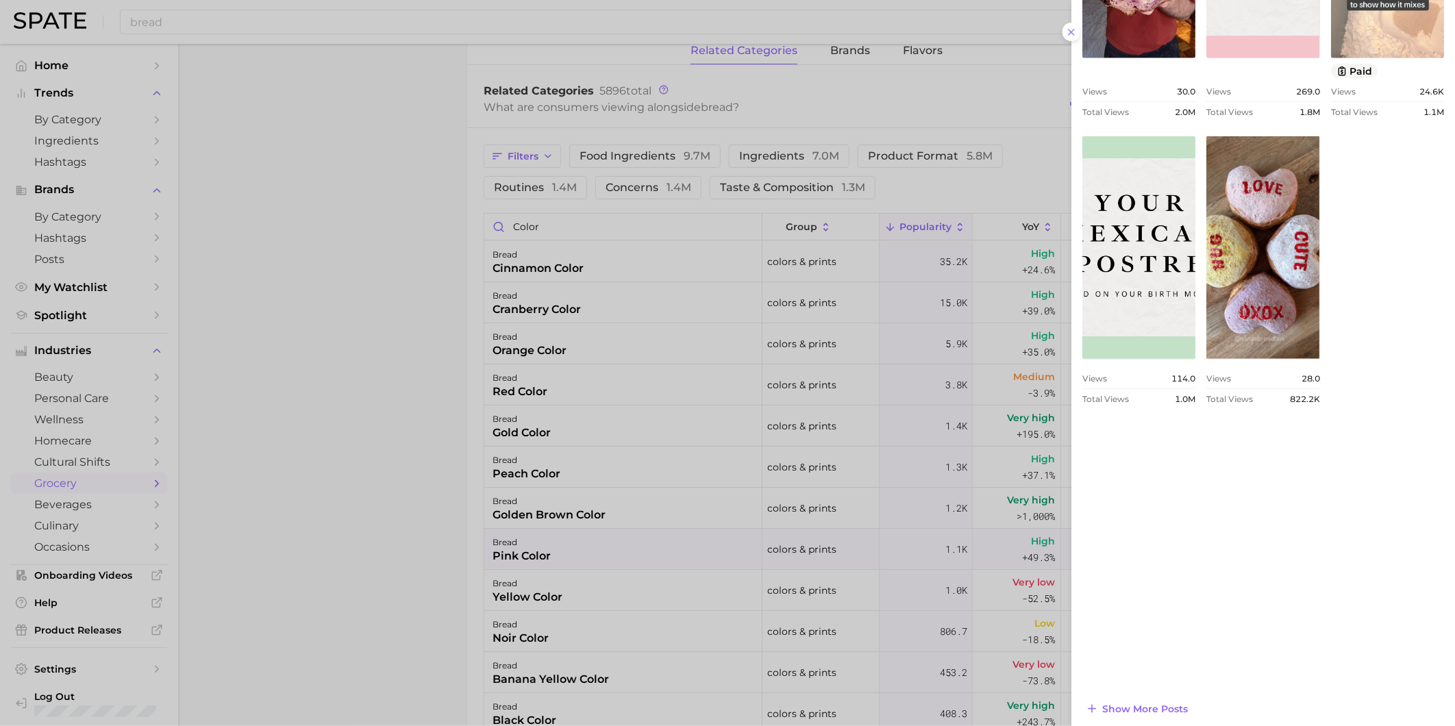
scroll to position [801, 0]
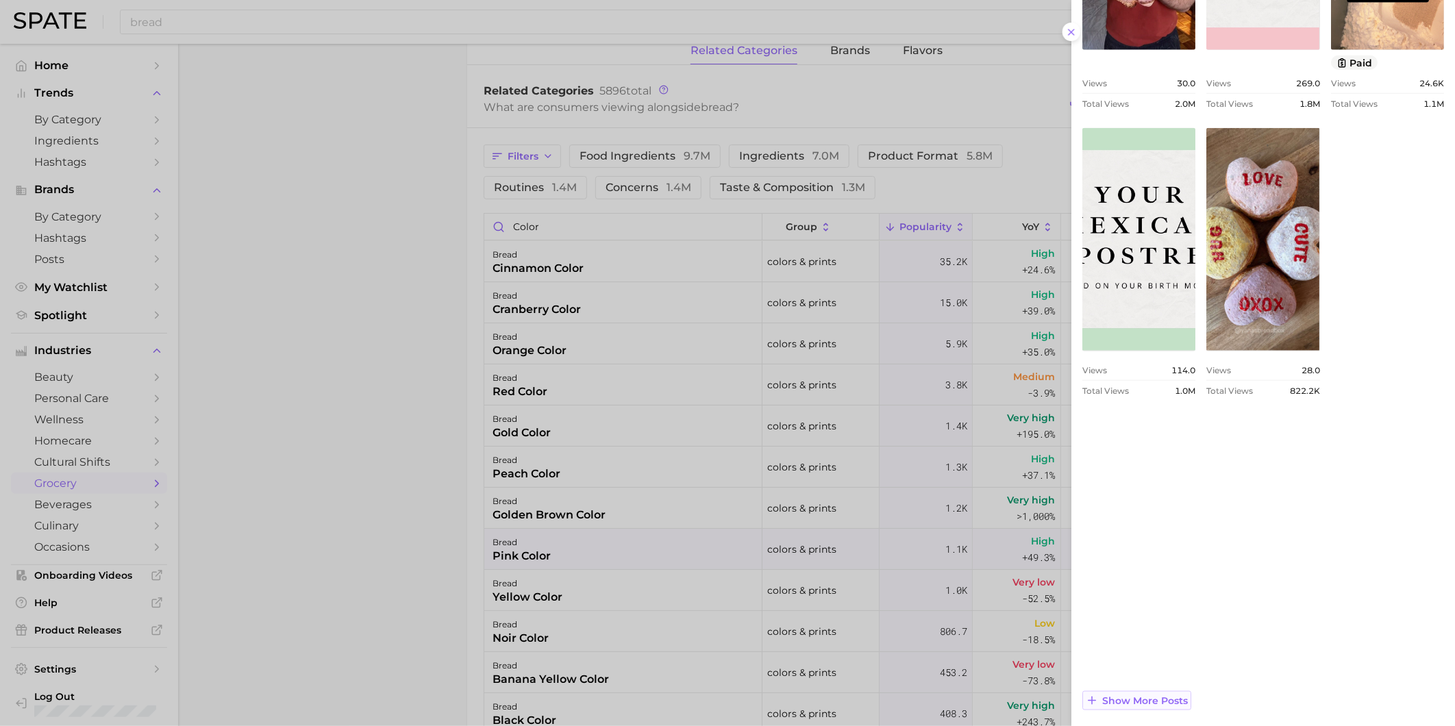
click at [1178, 700] on span "Show more posts" at bounding box center [1145, 701] width 86 height 12
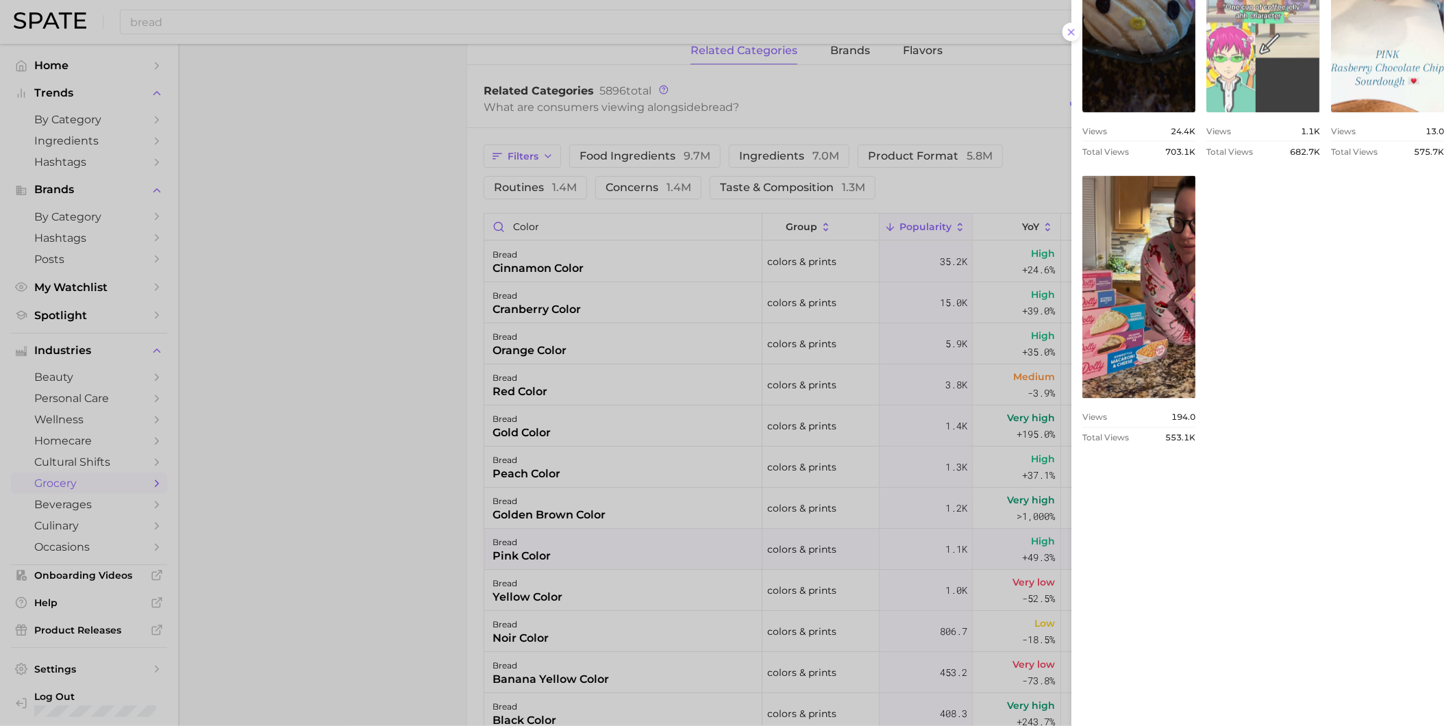
scroll to position [1373, 0]
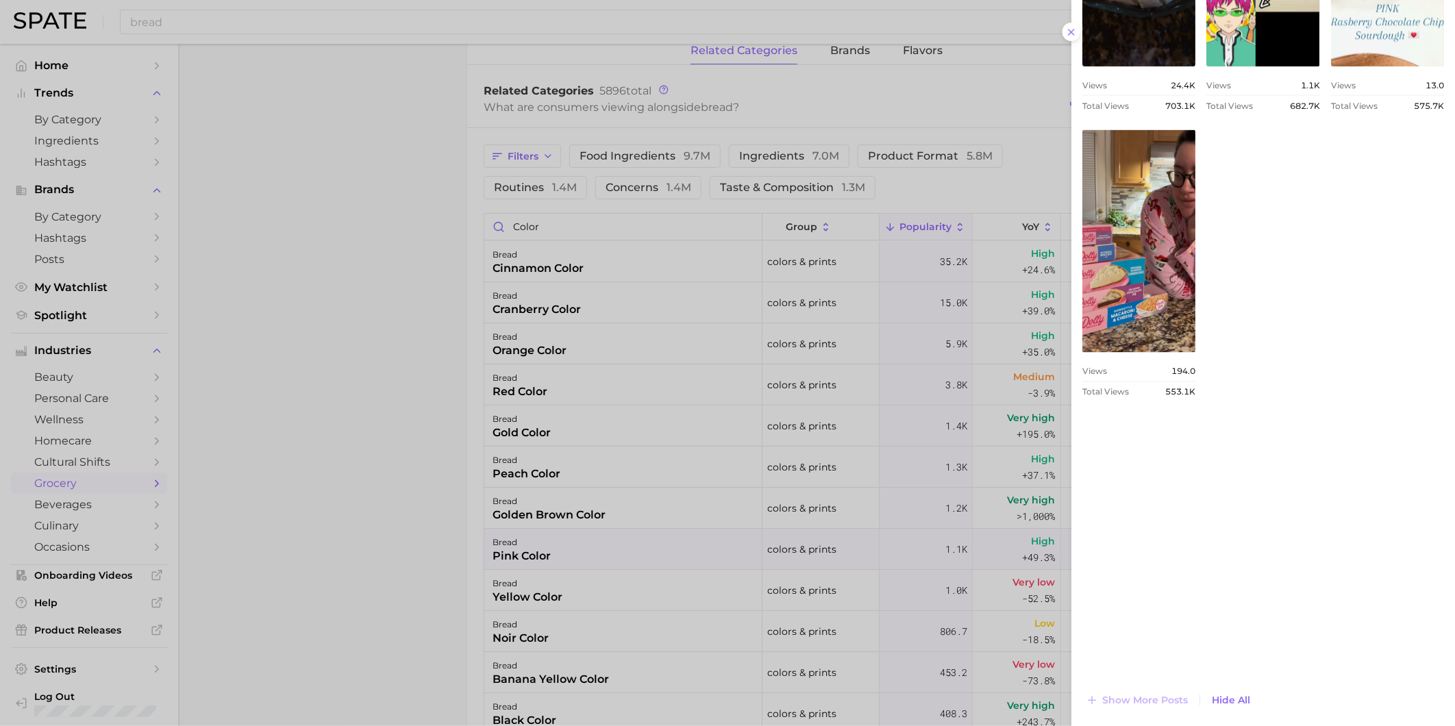
click at [641, 572] on div at bounding box center [727, 363] width 1455 height 726
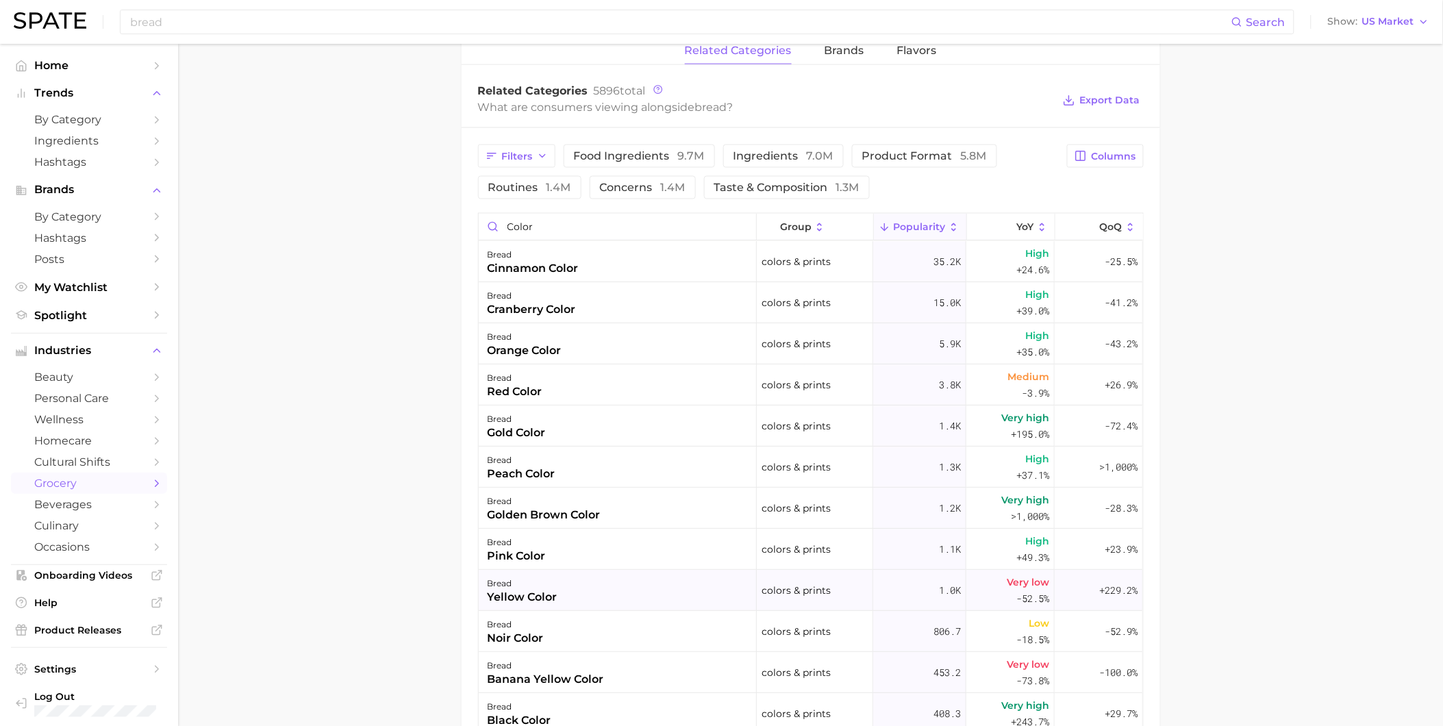
click at [589, 595] on div "bread yellow color" at bounding box center [618, 590] width 278 height 41
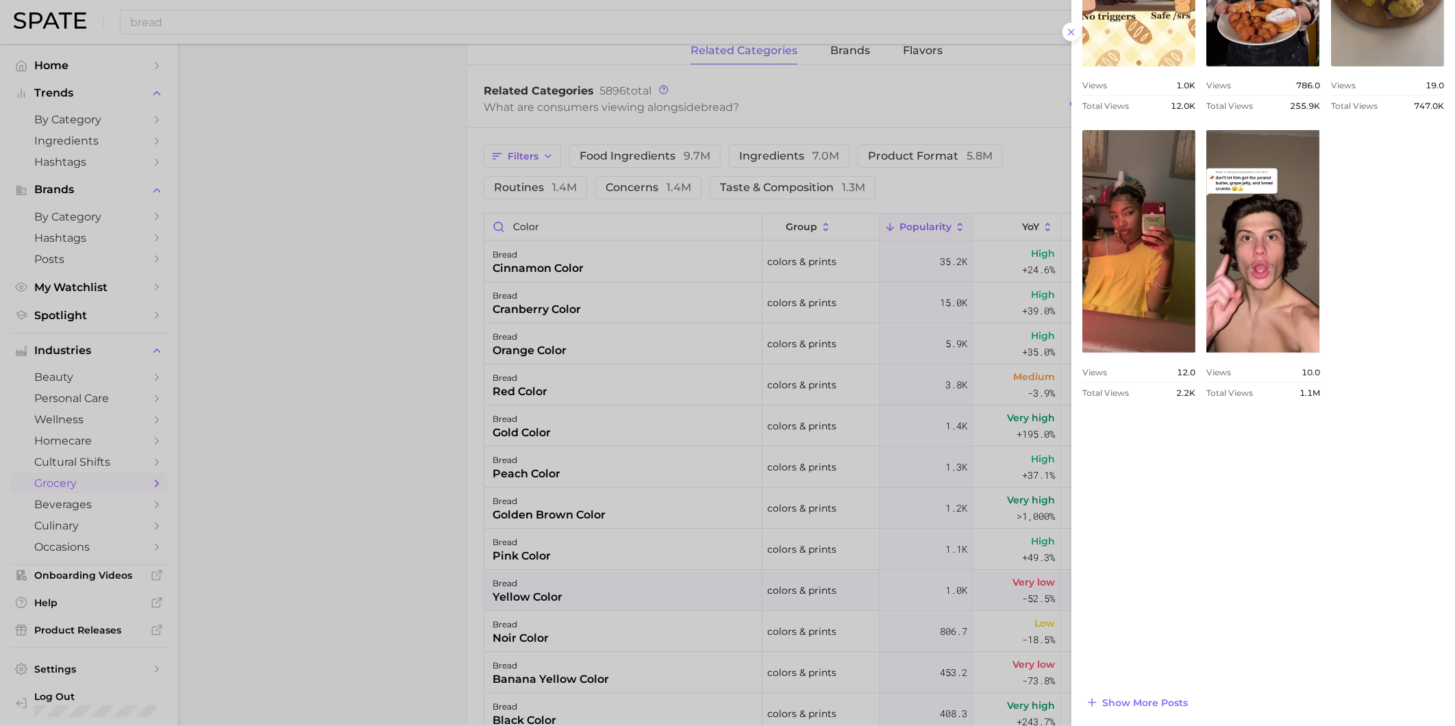
scroll to position [729, 0]
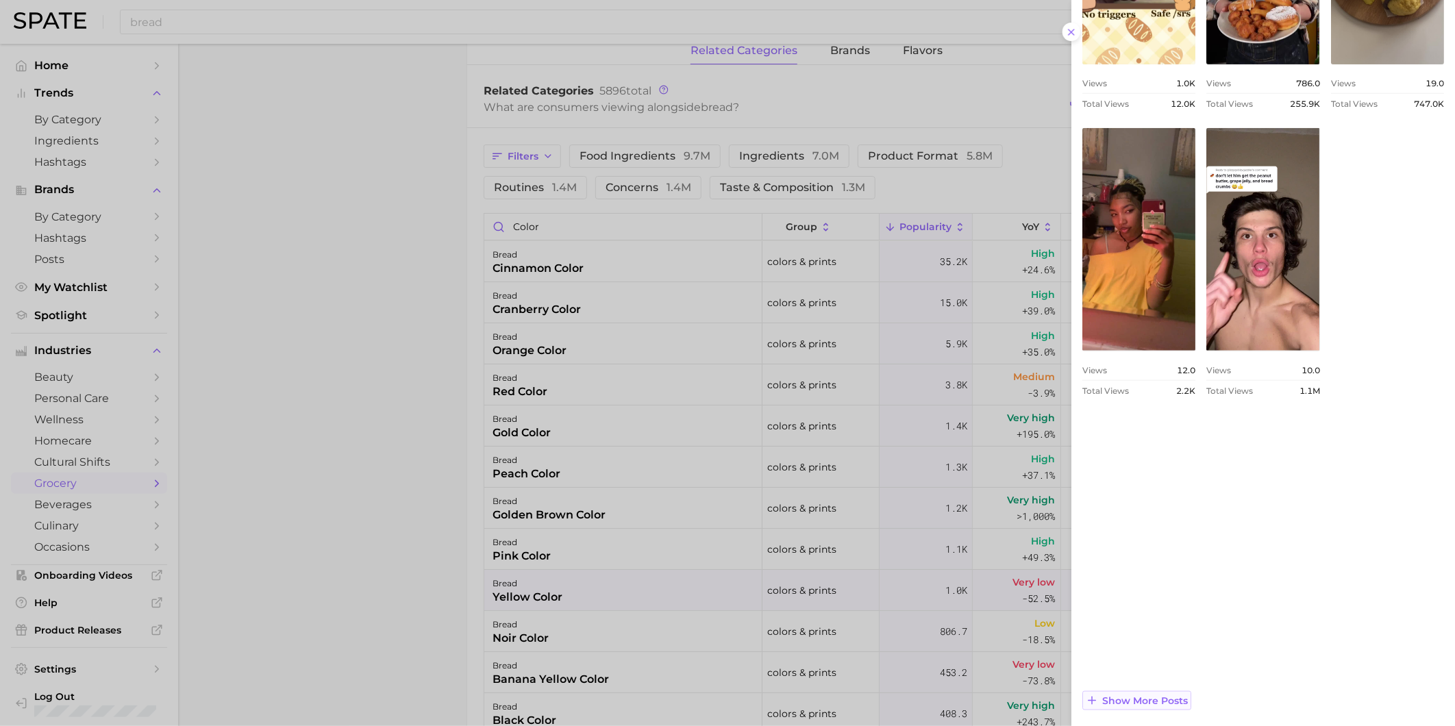
click at [1180, 699] on span "Show more posts" at bounding box center [1145, 701] width 86 height 12
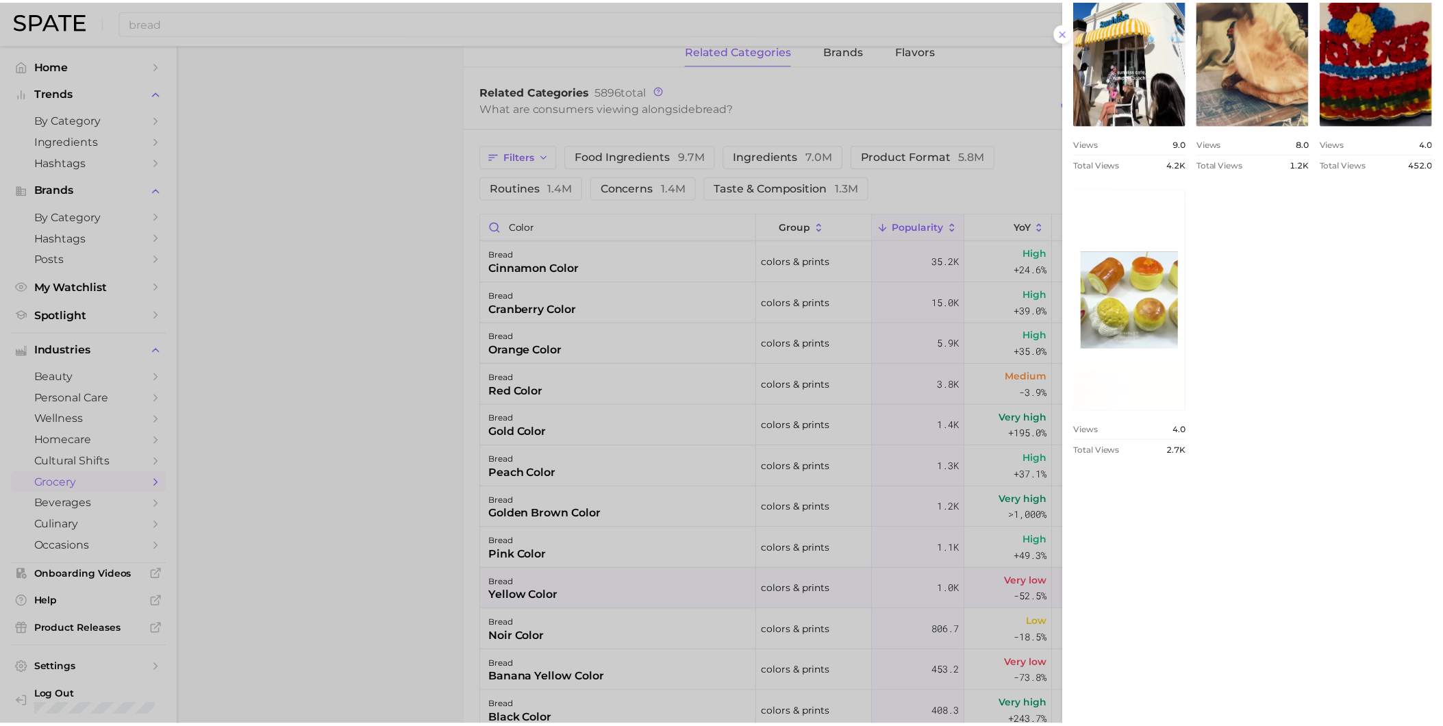
scroll to position [1301, 0]
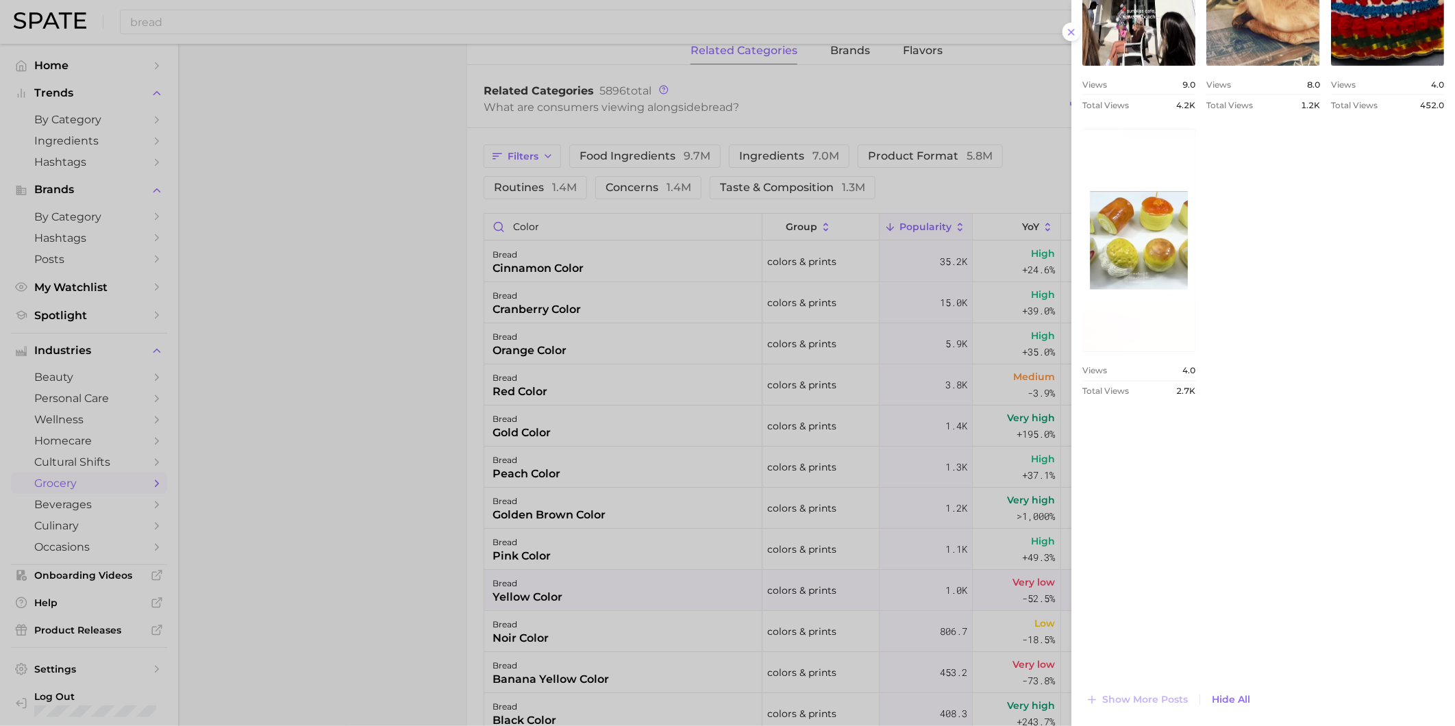
click at [666, 571] on div at bounding box center [727, 363] width 1455 height 726
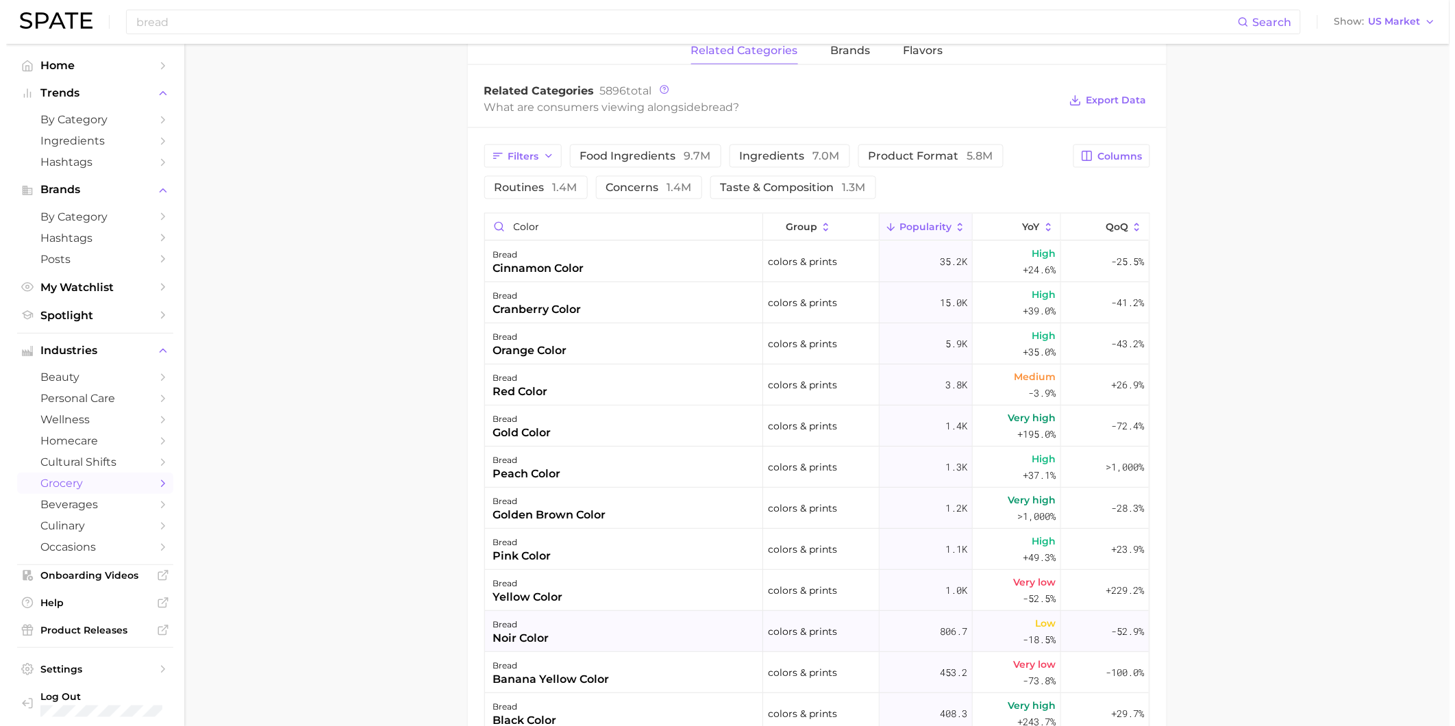
scroll to position [76, 0]
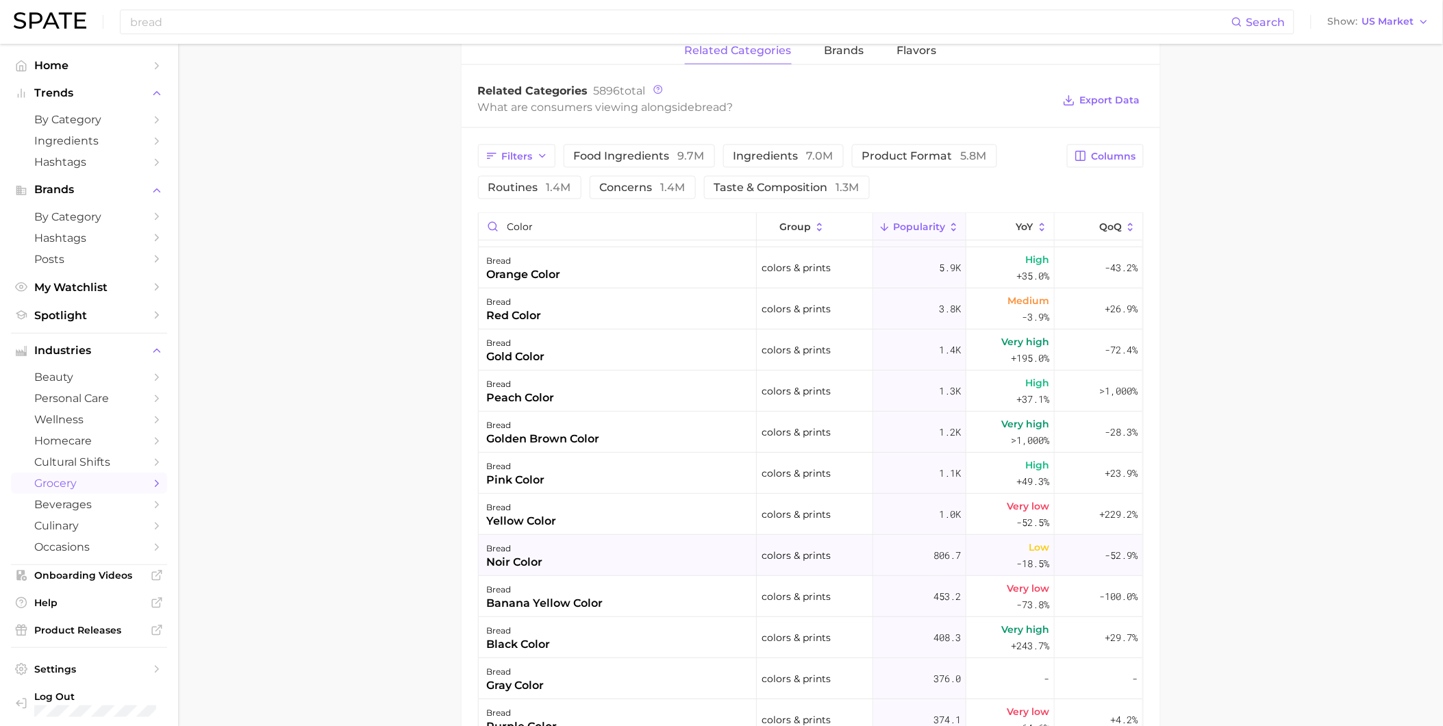
click at [608, 563] on div "bread noir color" at bounding box center [618, 555] width 278 height 41
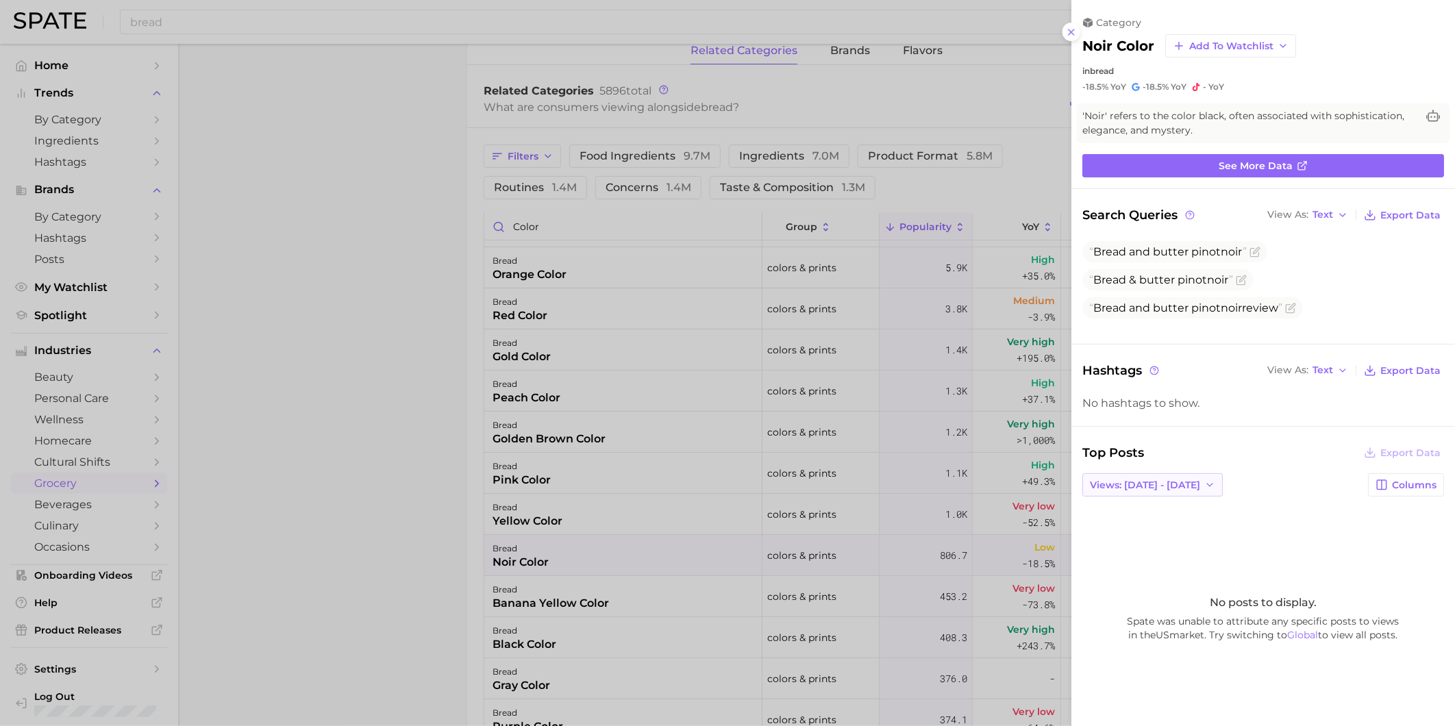
click at [1183, 481] on span "Views: [DATE] - [DATE]" at bounding box center [1145, 485] width 110 height 12
click at [1160, 525] on button "Total Views" at bounding box center [1157, 535] width 151 height 25
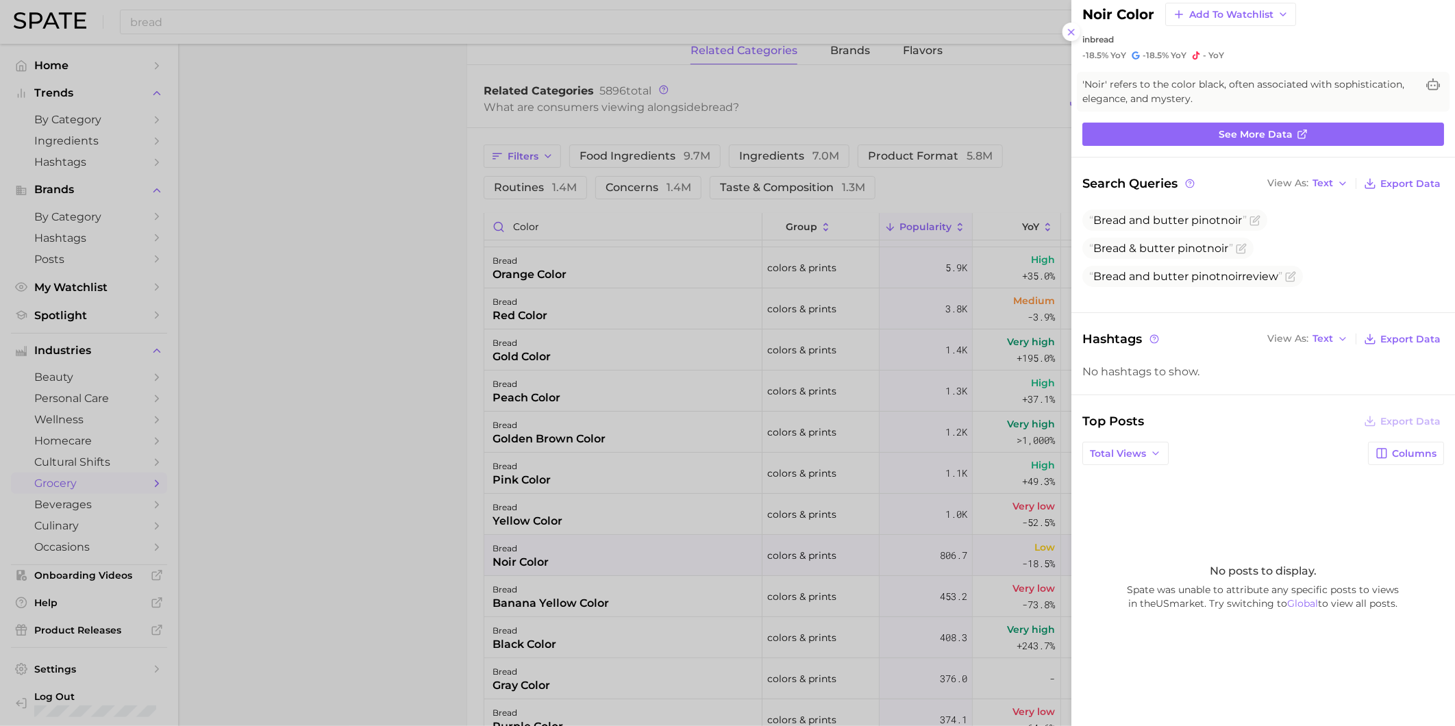
click at [586, 612] on div at bounding box center [727, 363] width 1455 height 726
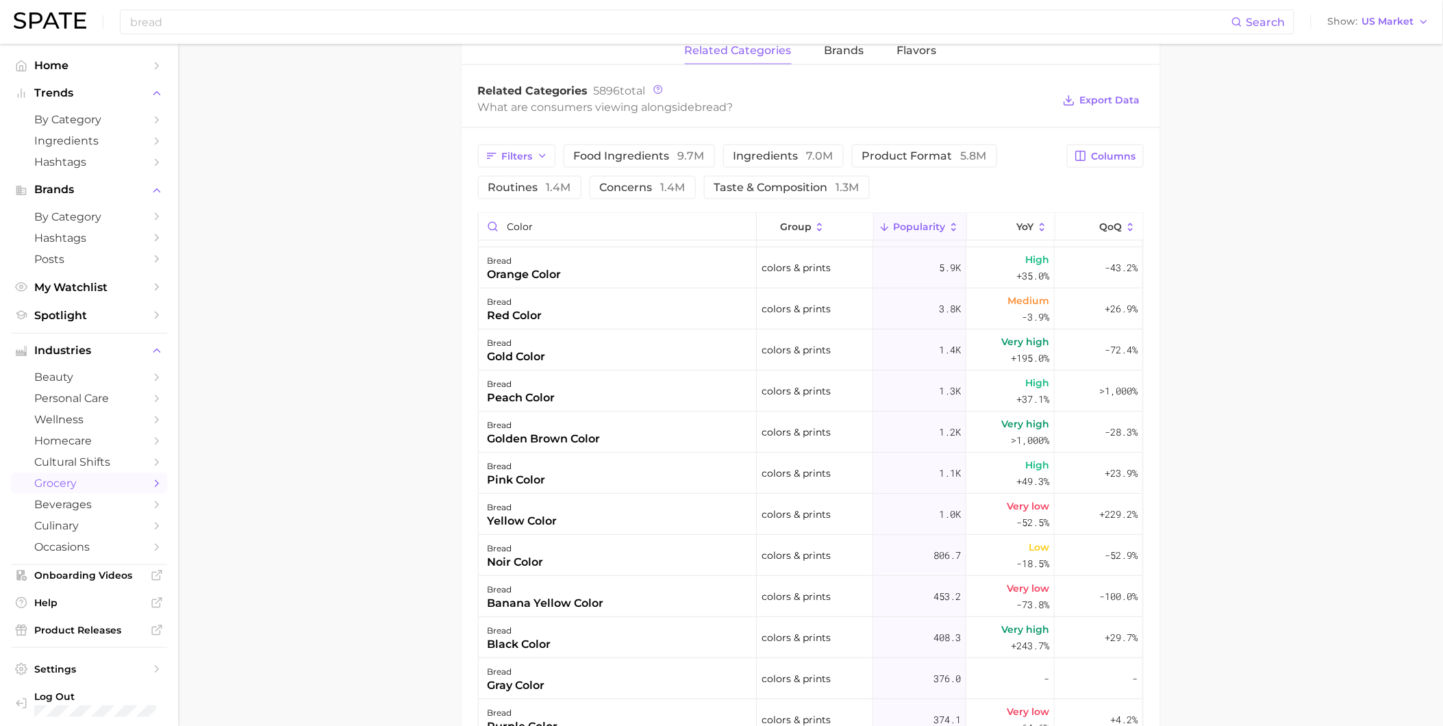
click at [587, 606] on div "banana yellow color" at bounding box center [545, 603] width 116 height 16
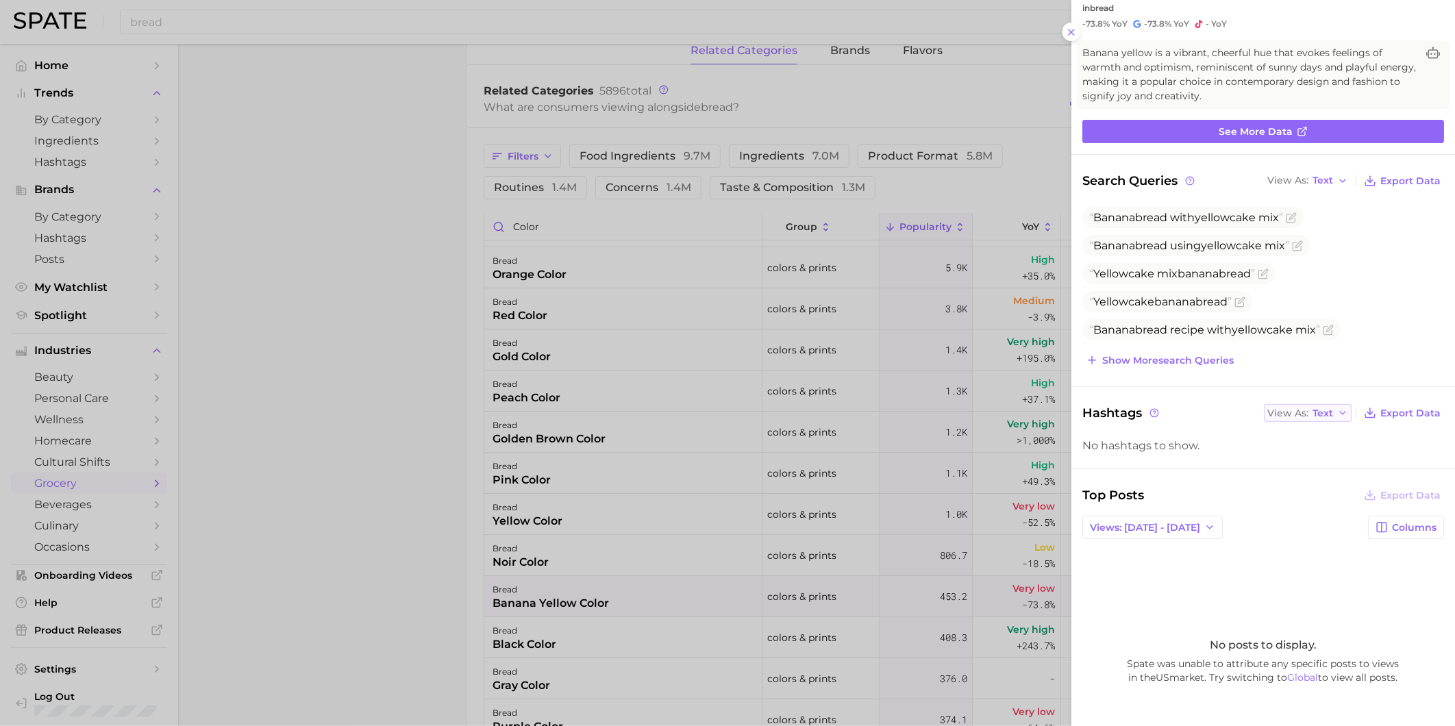
scroll to position [137, 0]
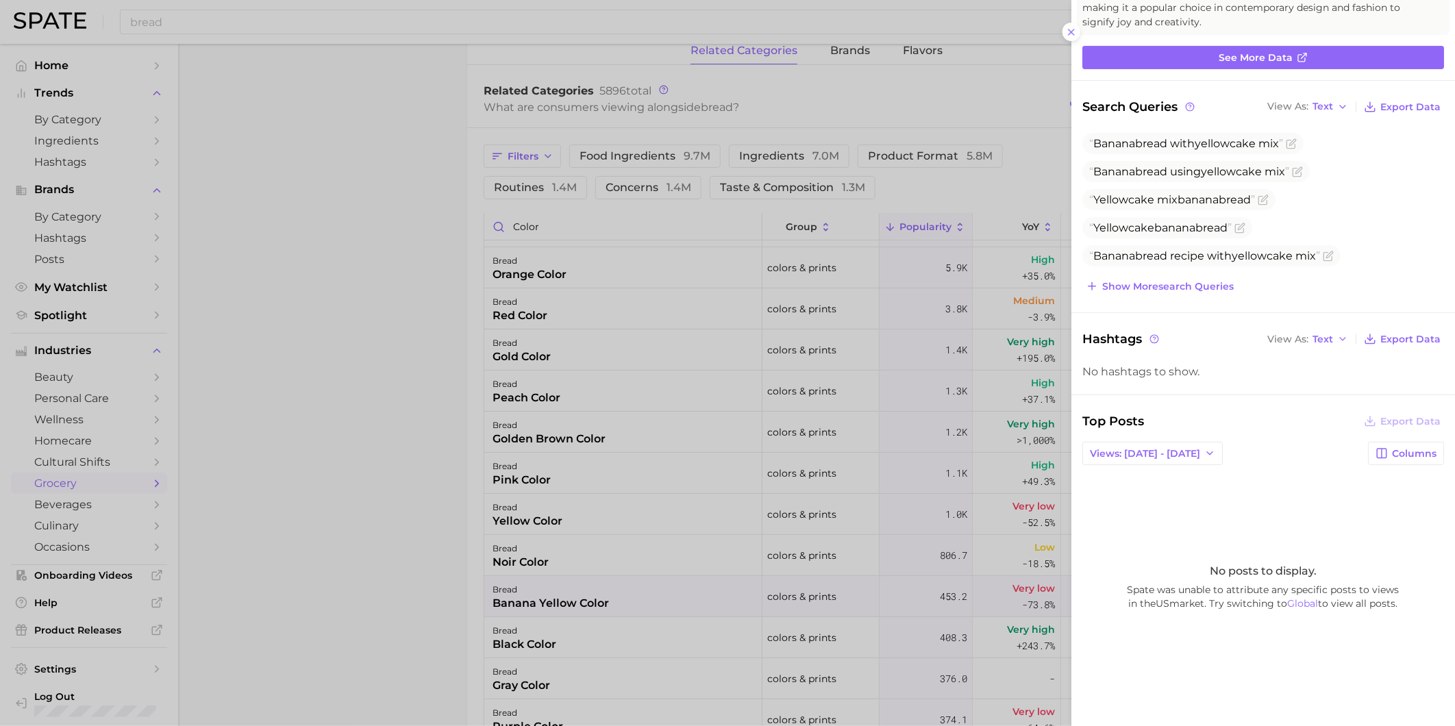
click at [1181, 470] on div "Top Posts Export Data Views: [DATE] - [DATE] Columns No posts to display. Spate…" at bounding box center [1263, 561] width 362 height 298
click at [1177, 460] on button "Views: [DATE] - [DATE]" at bounding box center [1152, 453] width 140 height 23
click at [1177, 496] on button "Total Views" at bounding box center [1157, 503] width 151 height 25
click at [571, 649] on div at bounding box center [727, 363] width 1455 height 726
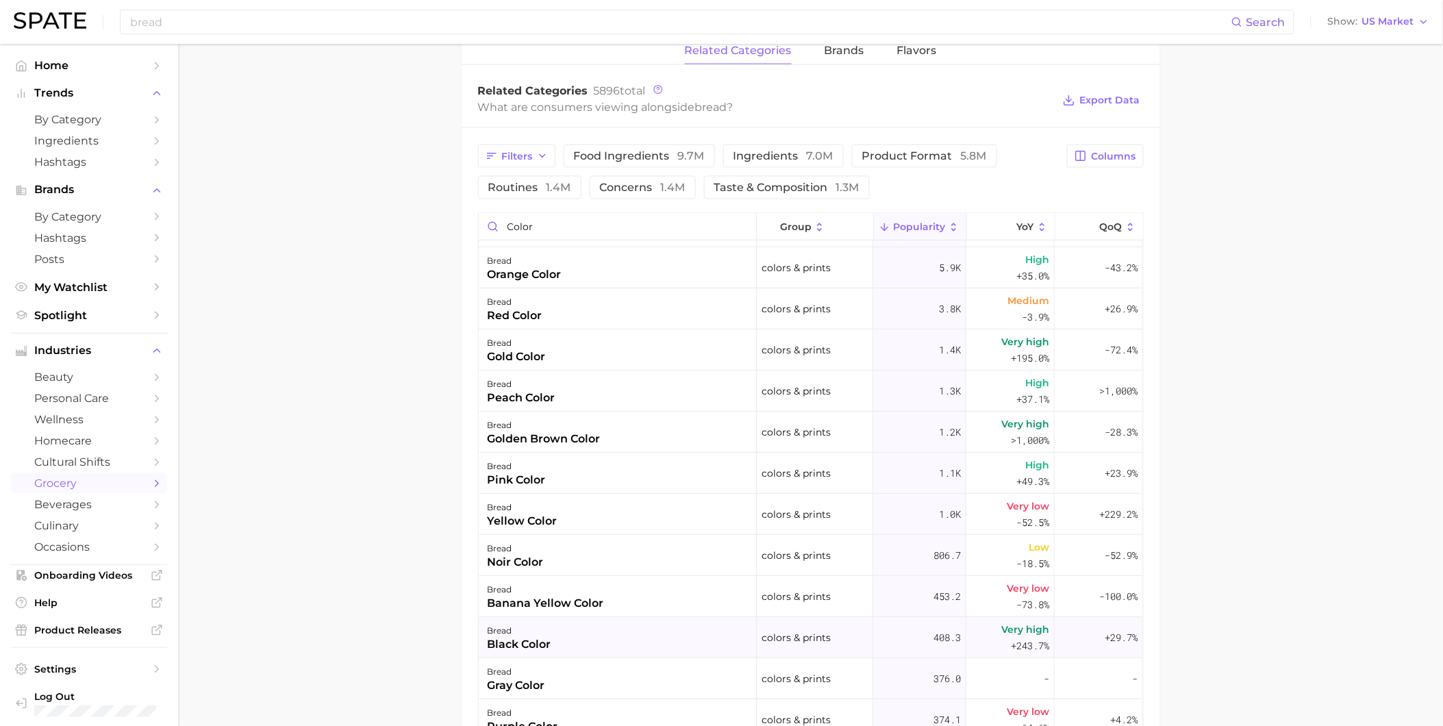
click at [571, 645] on div "bread black color" at bounding box center [618, 637] width 278 height 41
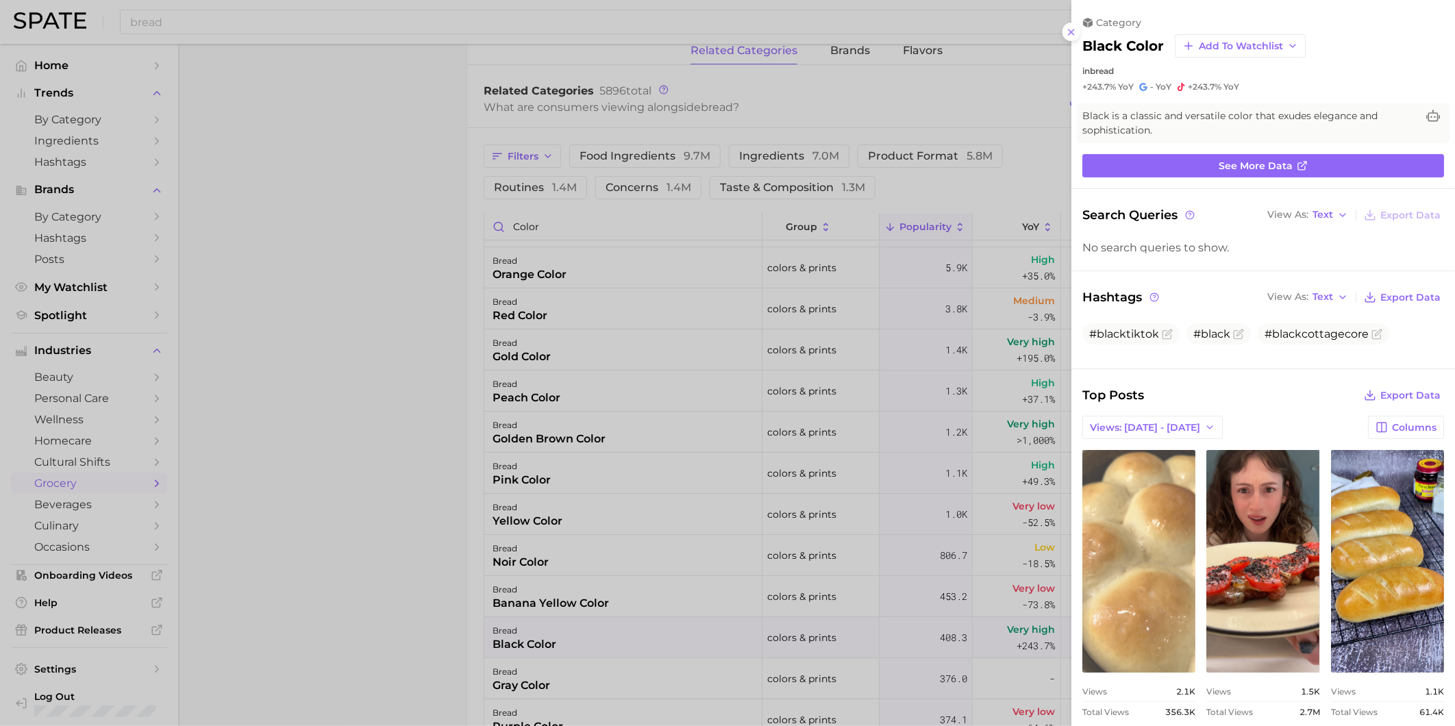
scroll to position [0, 0]
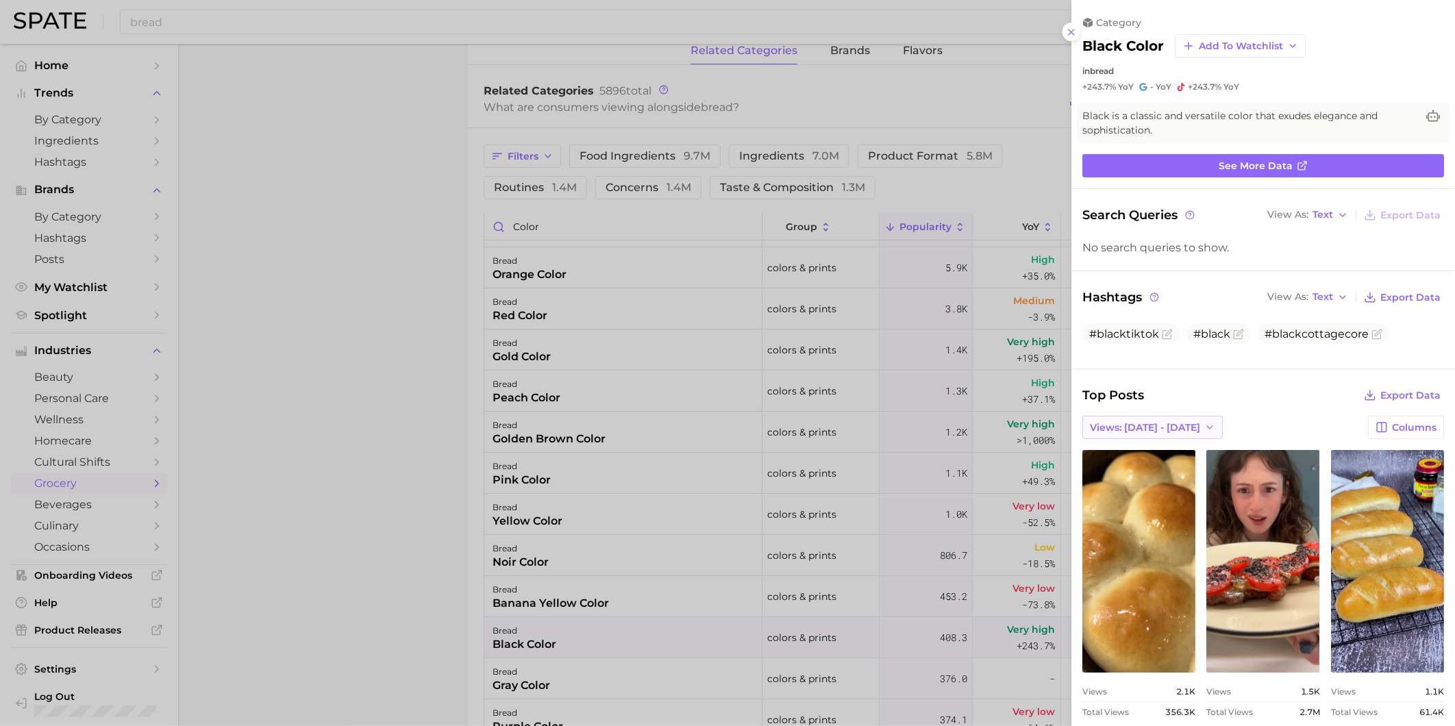
click at [1153, 428] on span "Views: [DATE] - [DATE]" at bounding box center [1145, 428] width 110 height 12
click at [1162, 470] on button "Total Views" at bounding box center [1157, 477] width 151 height 25
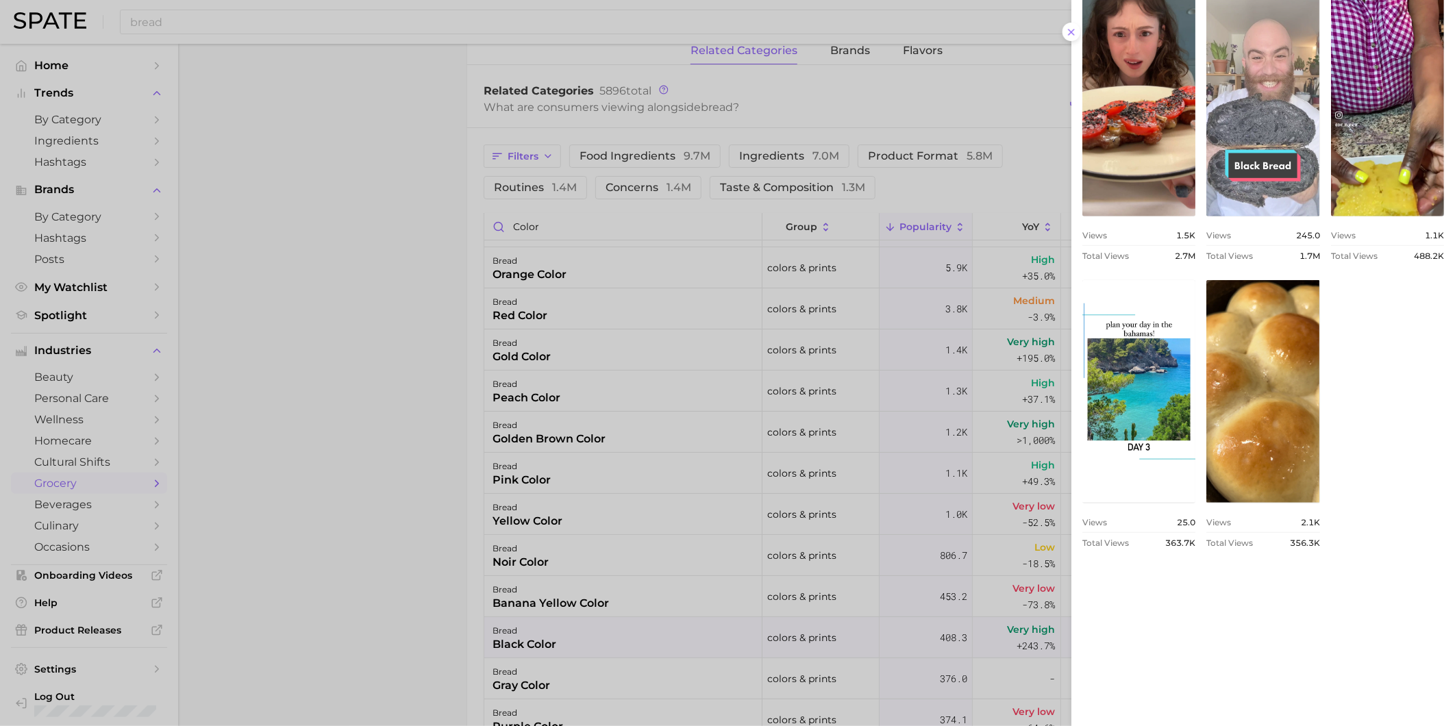
click at [1319, 99] on link "view post on TikTok" at bounding box center [1262, 105] width 113 height 223
click at [1319, 108] on link "view post on TikTok" at bounding box center [1262, 105] width 113 height 223
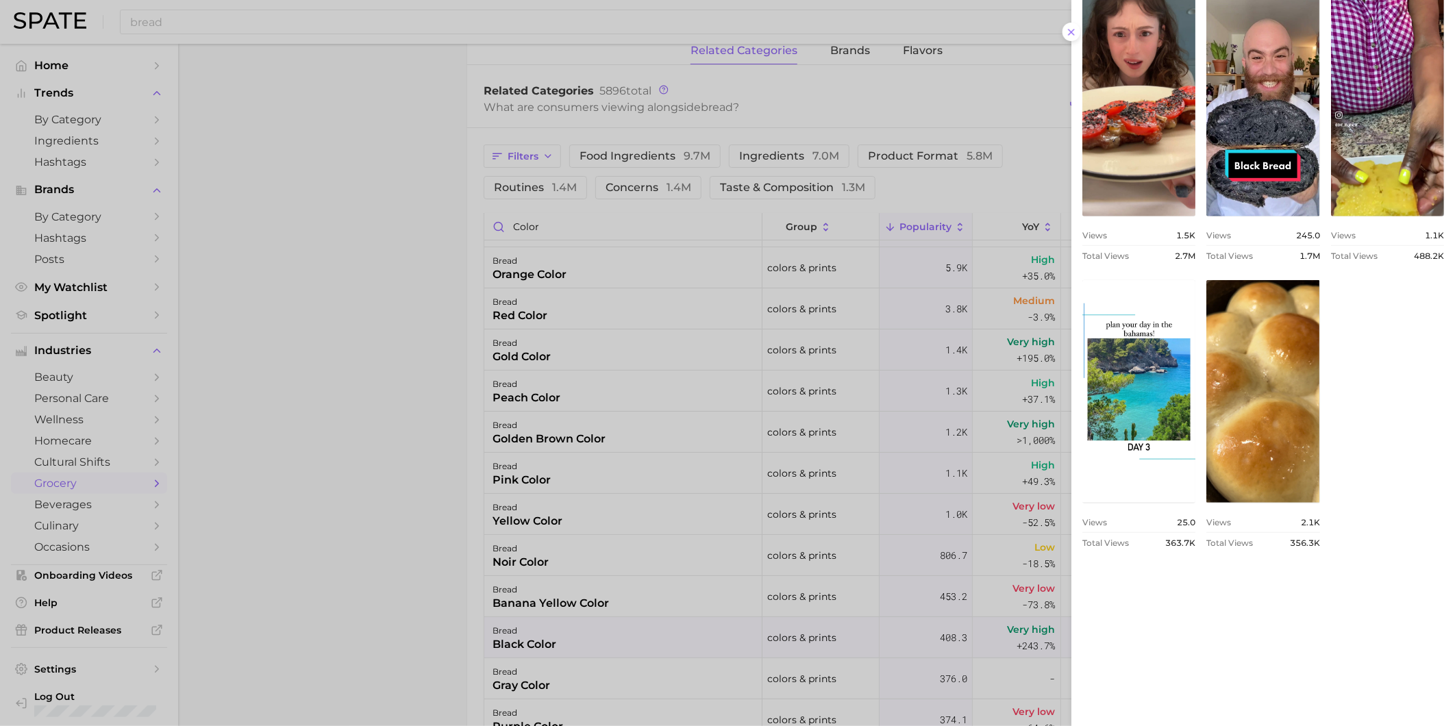
click at [621, 684] on div at bounding box center [727, 363] width 1455 height 726
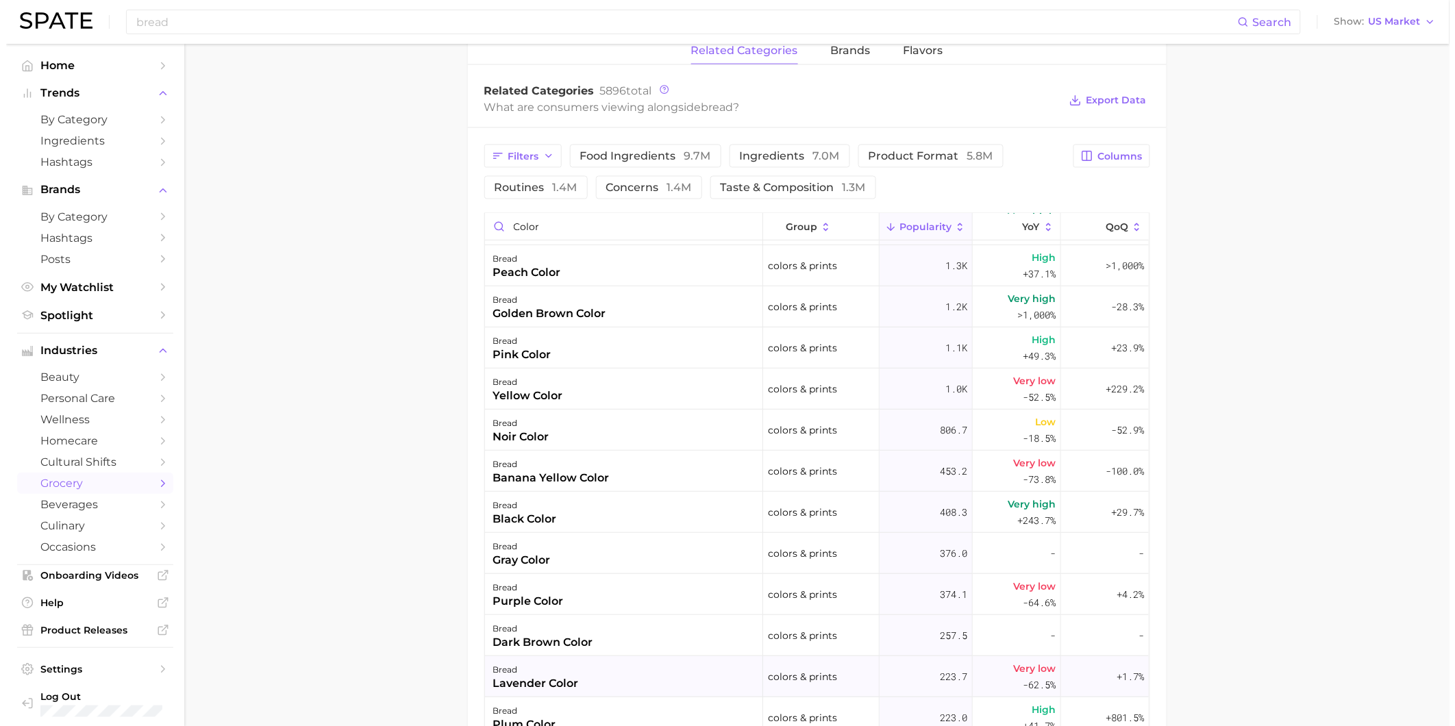
scroll to position [228, 0]
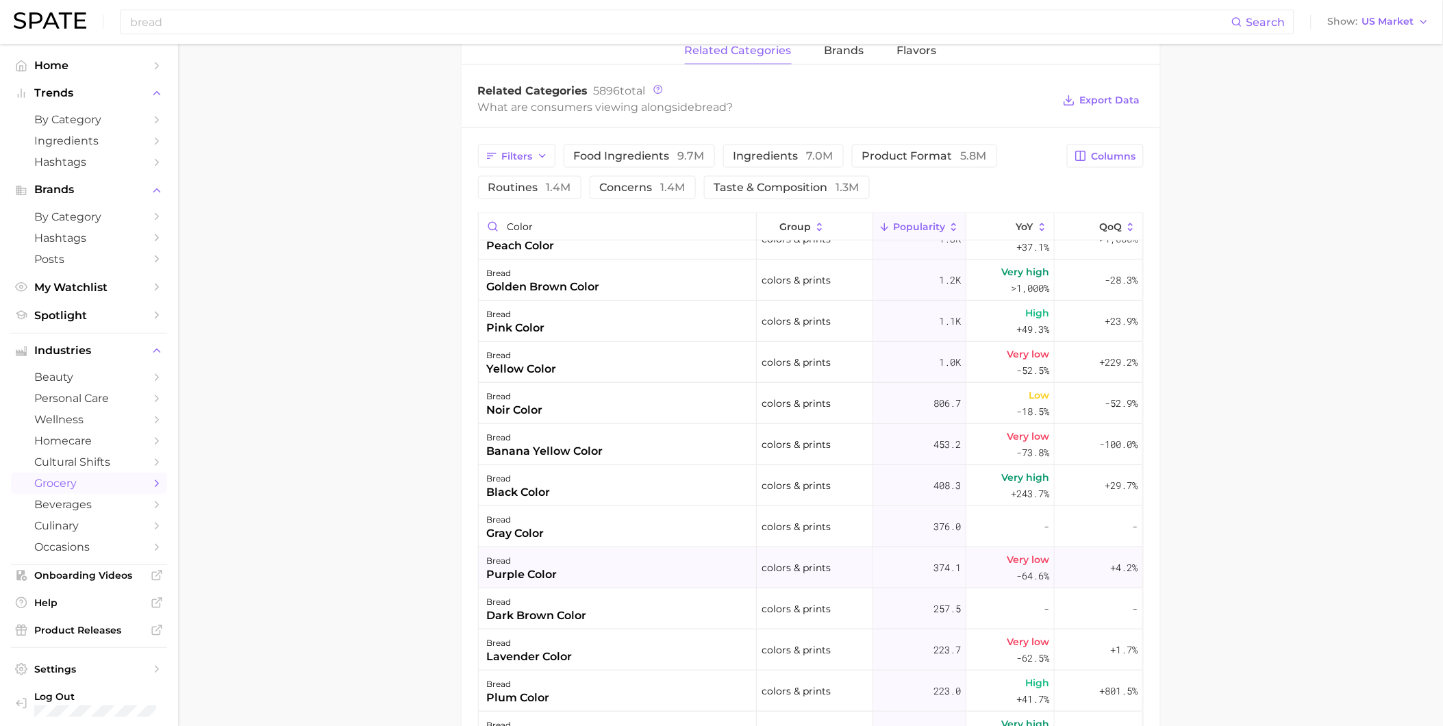
click at [590, 577] on div "bread purple color" at bounding box center [618, 567] width 278 height 41
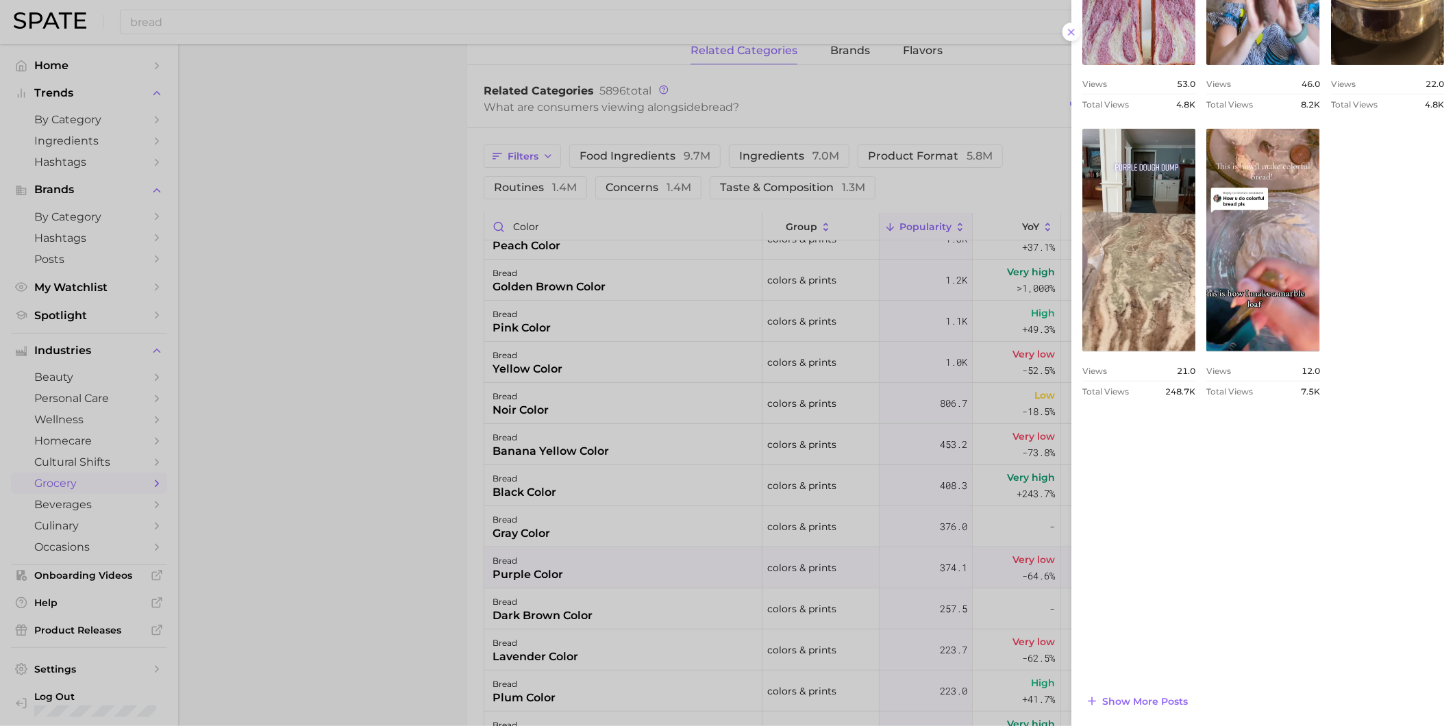
scroll to position [690, 0]
click at [1175, 705] on span "Show more posts" at bounding box center [1145, 701] width 86 height 12
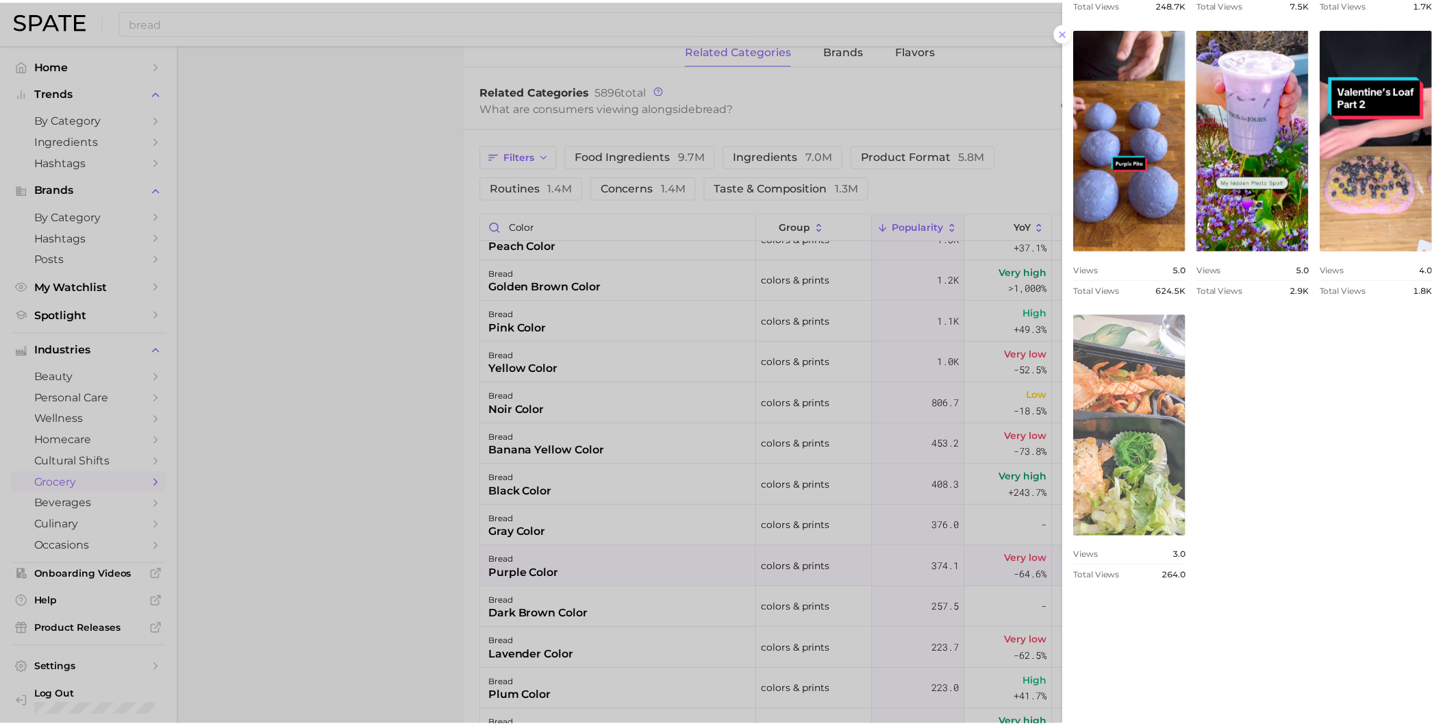
scroll to position [881, 0]
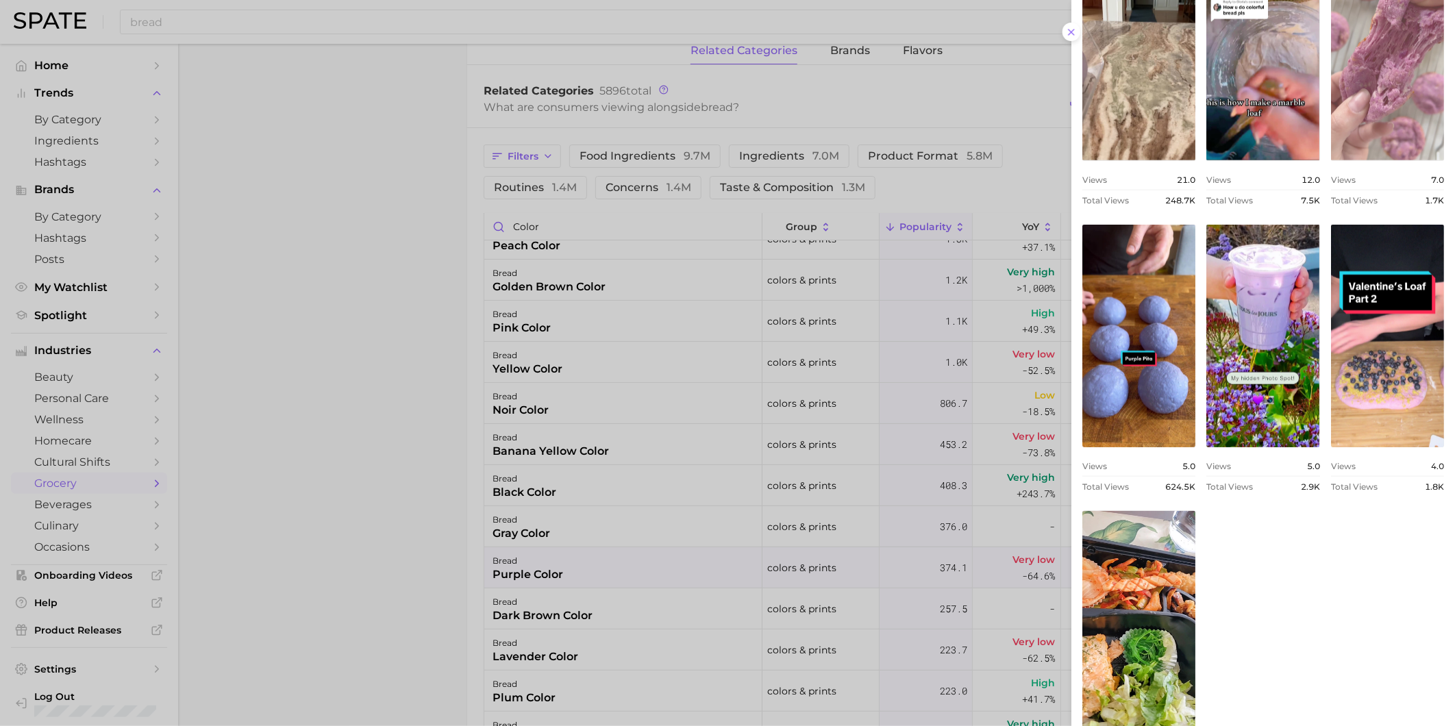
click at [1331, 160] on link "view post on TikTok" at bounding box center [1387, 49] width 113 height 223
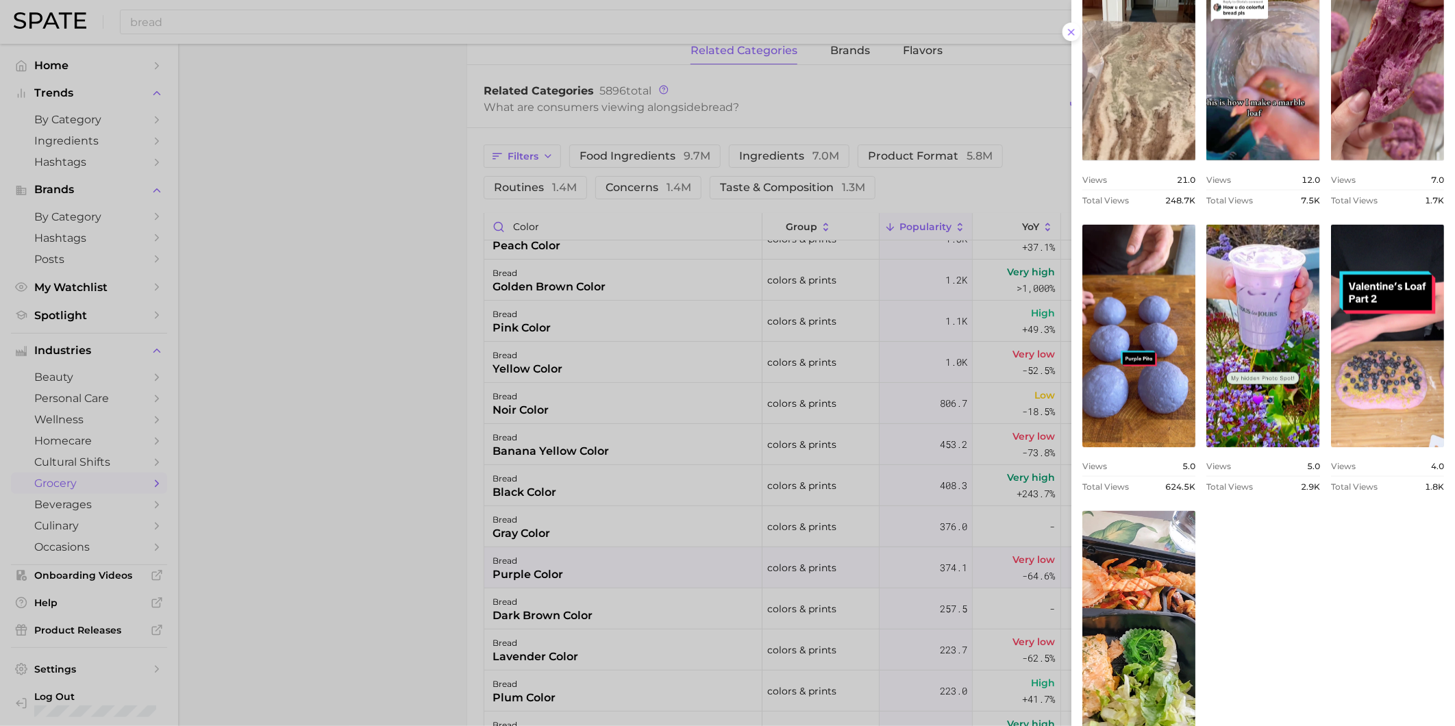
drag, startPoint x: 1010, startPoint y: 125, endPoint x: 967, endPoint y: 123, distance: 42.5
click at [1010, 125] on div at bounding box center [727, 363] width 1455 height 726
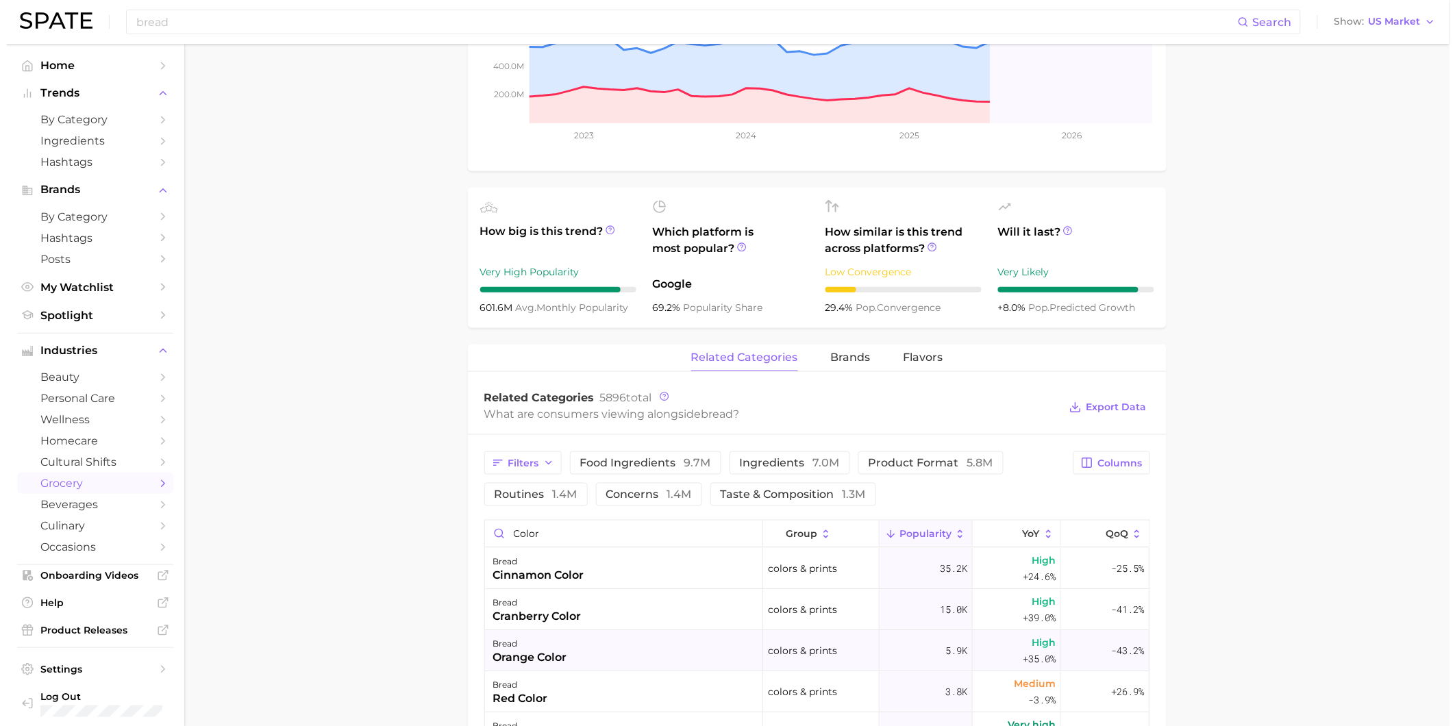
scroll to position [456, 0]
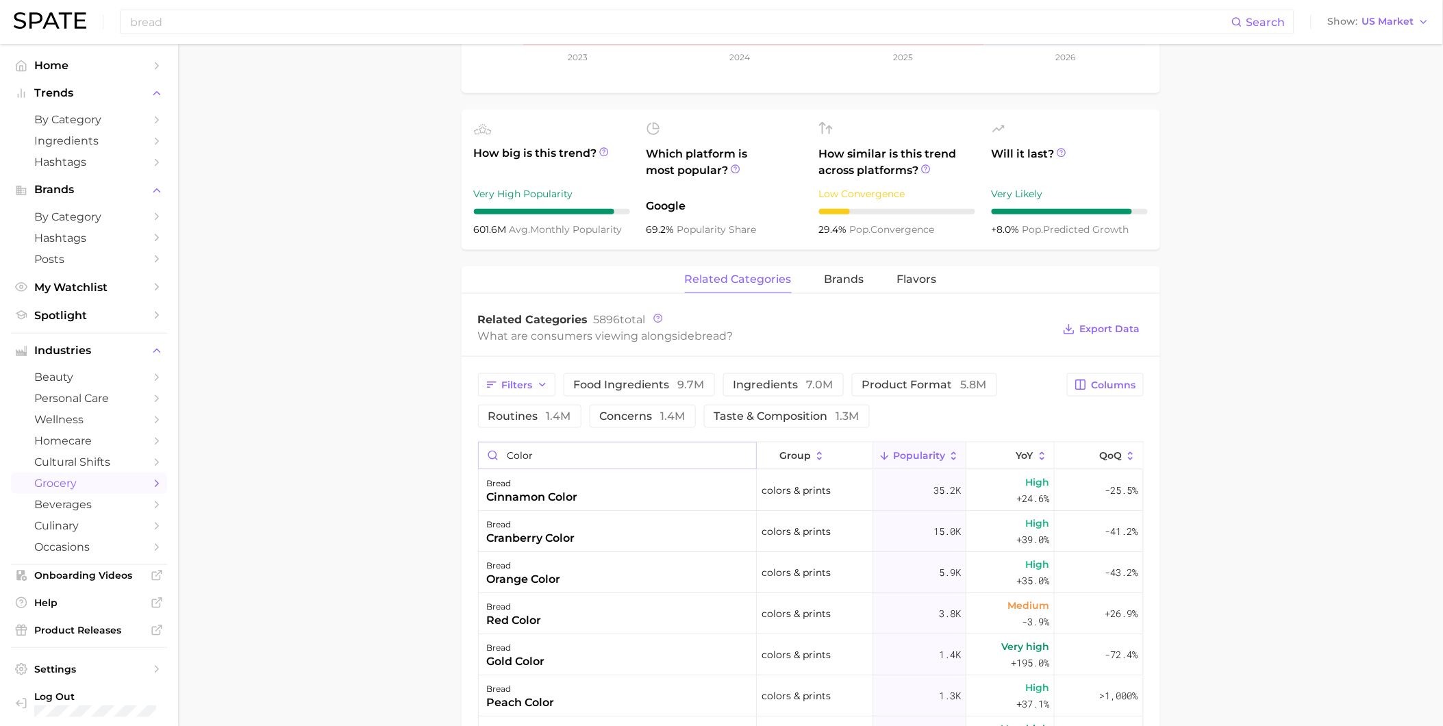
drag, startPoint x: 572, startPoint y: 462, endPoint x: 461, endPoint y: 462, distance: 111.0
click at [540, 500] on div "bread cherry" at bounding box center [618, 490] width 278 height 41
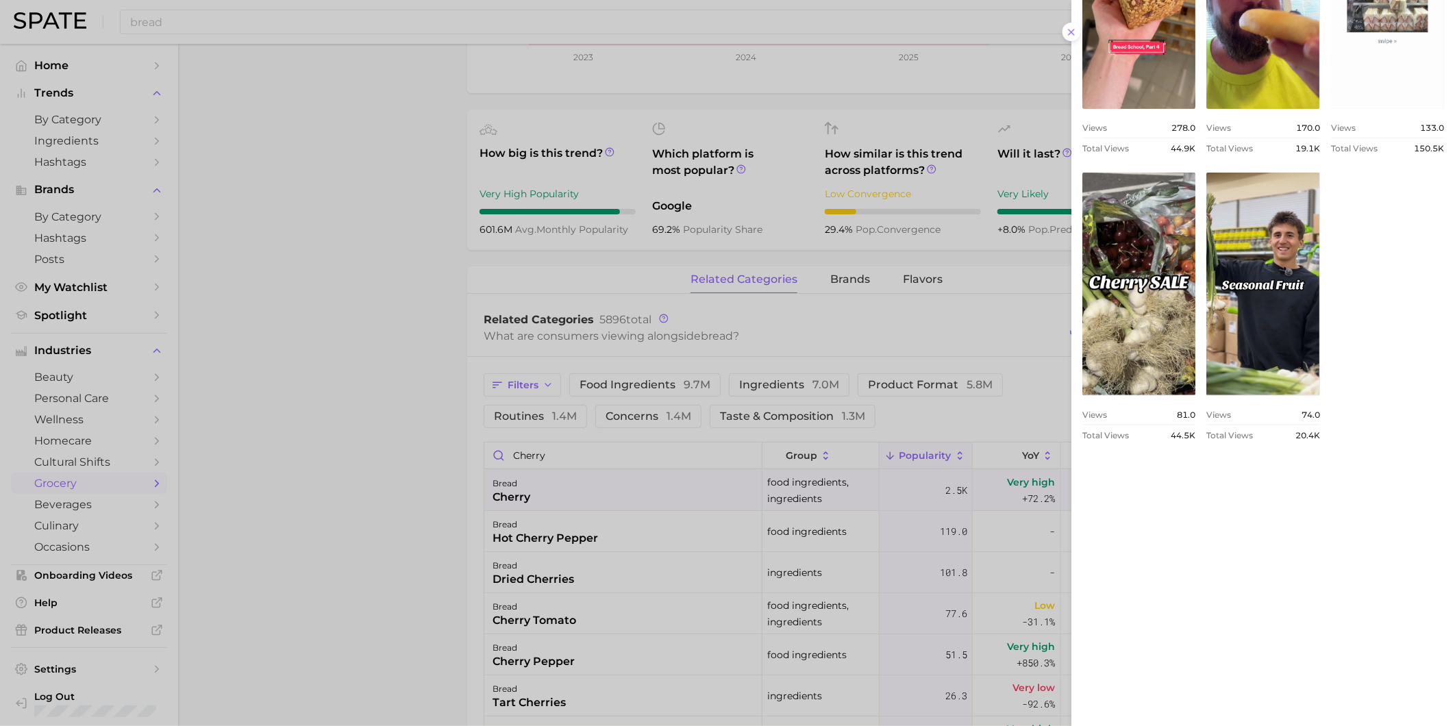
scroll to position [729, 0]
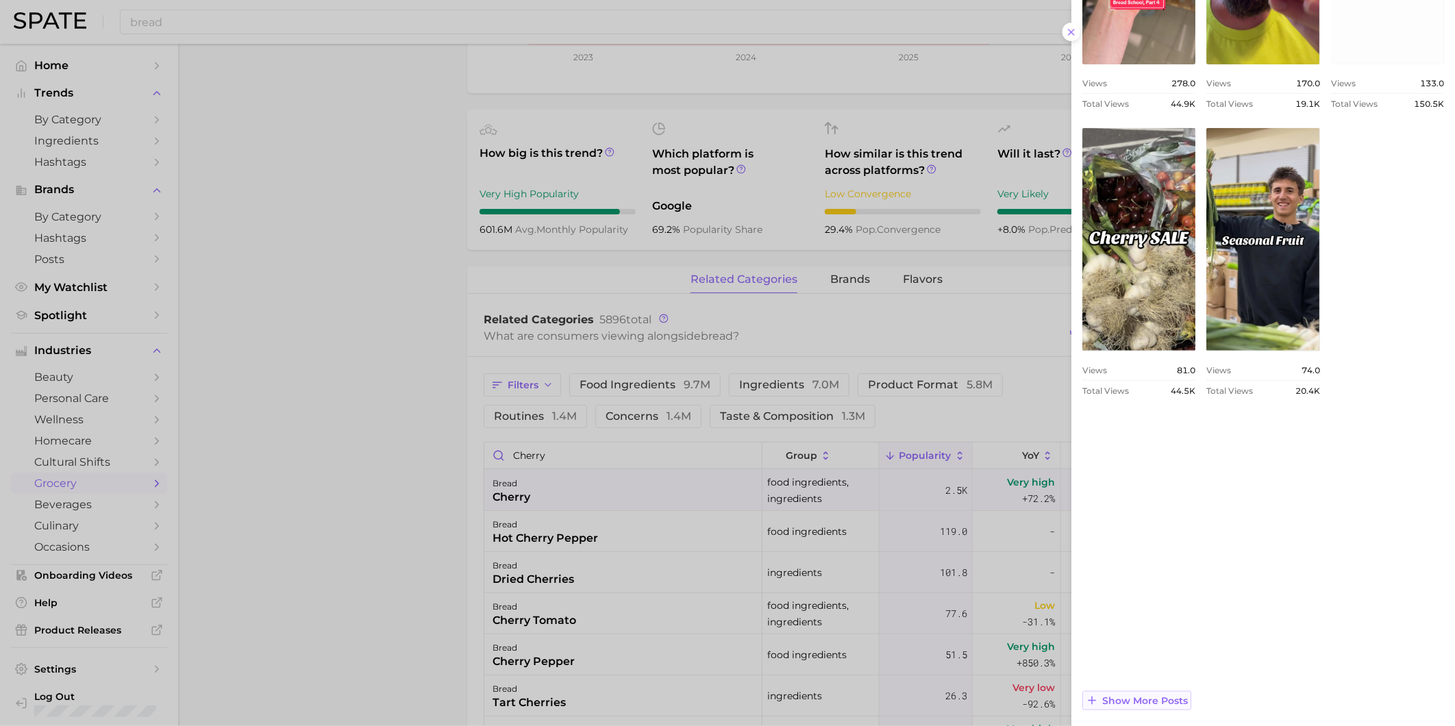
click at [1142, 702] on span "Show more posts" at bounding box center [1145, 701] width 86 height 12
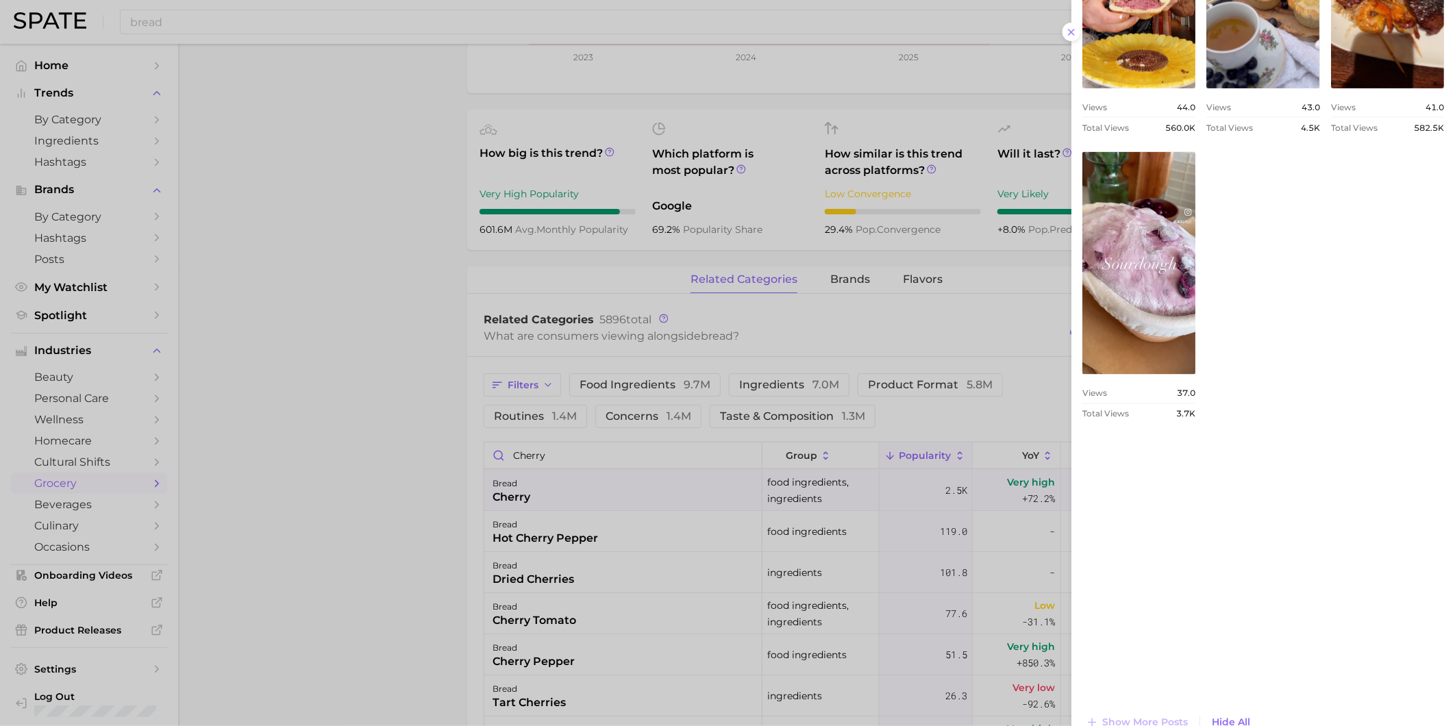
scroll to position [1301, 0]
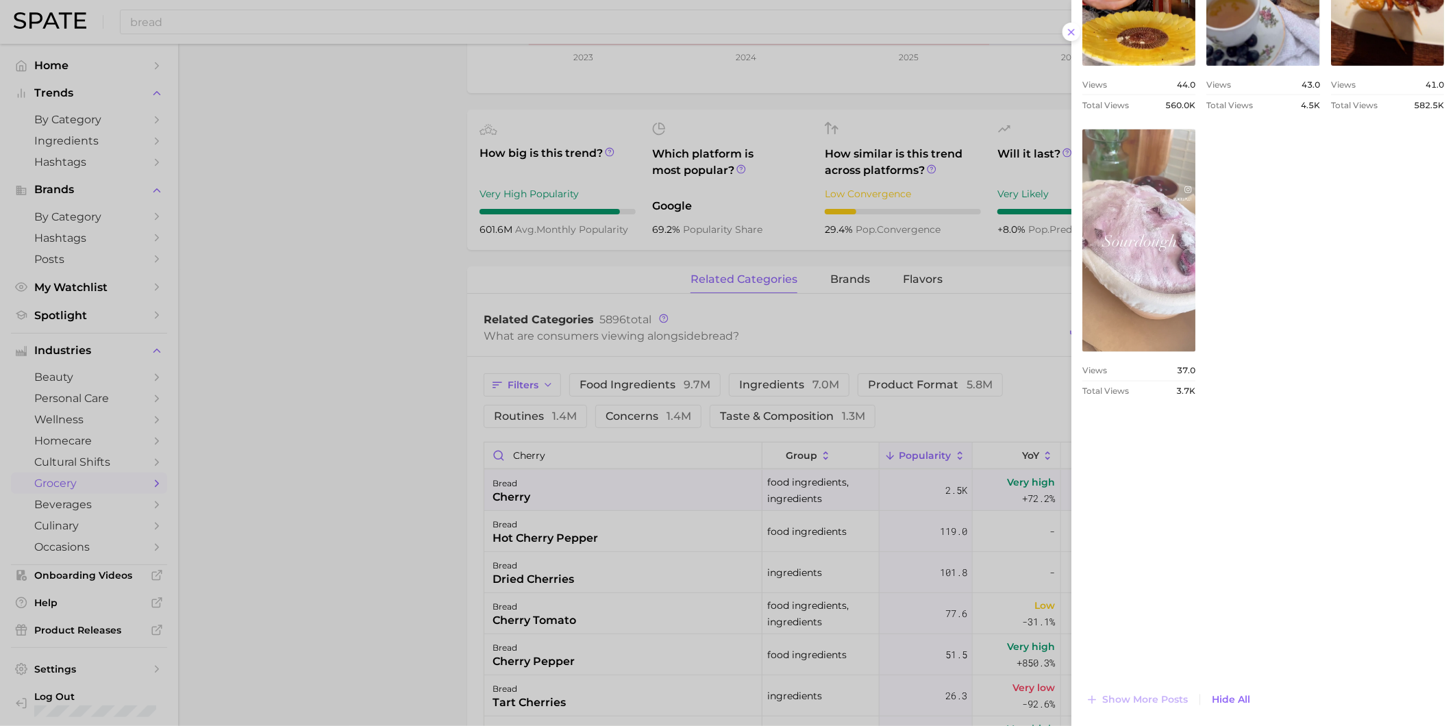
click at [1195, 352] on link "view post on TikTok" at bounding box center [1138, 240] width 113 height 223
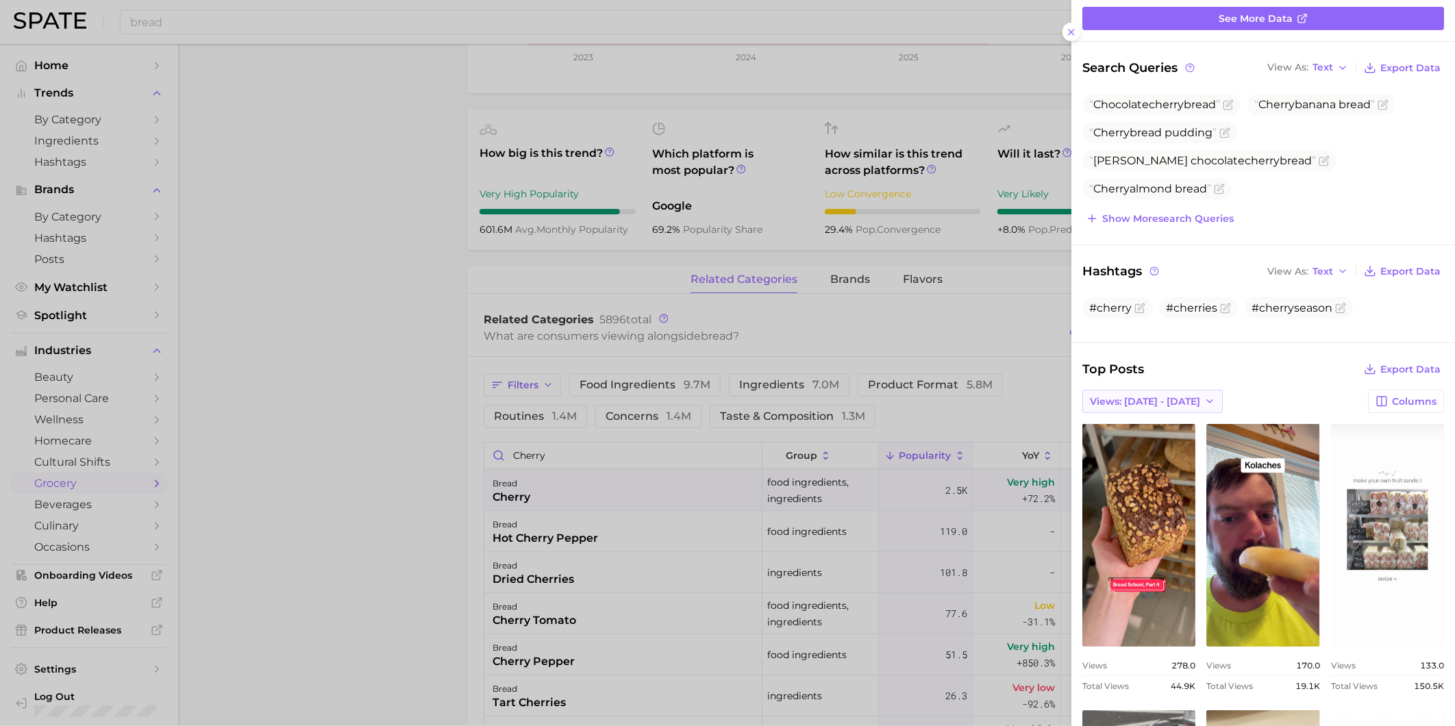
scroll to position [0, 0]
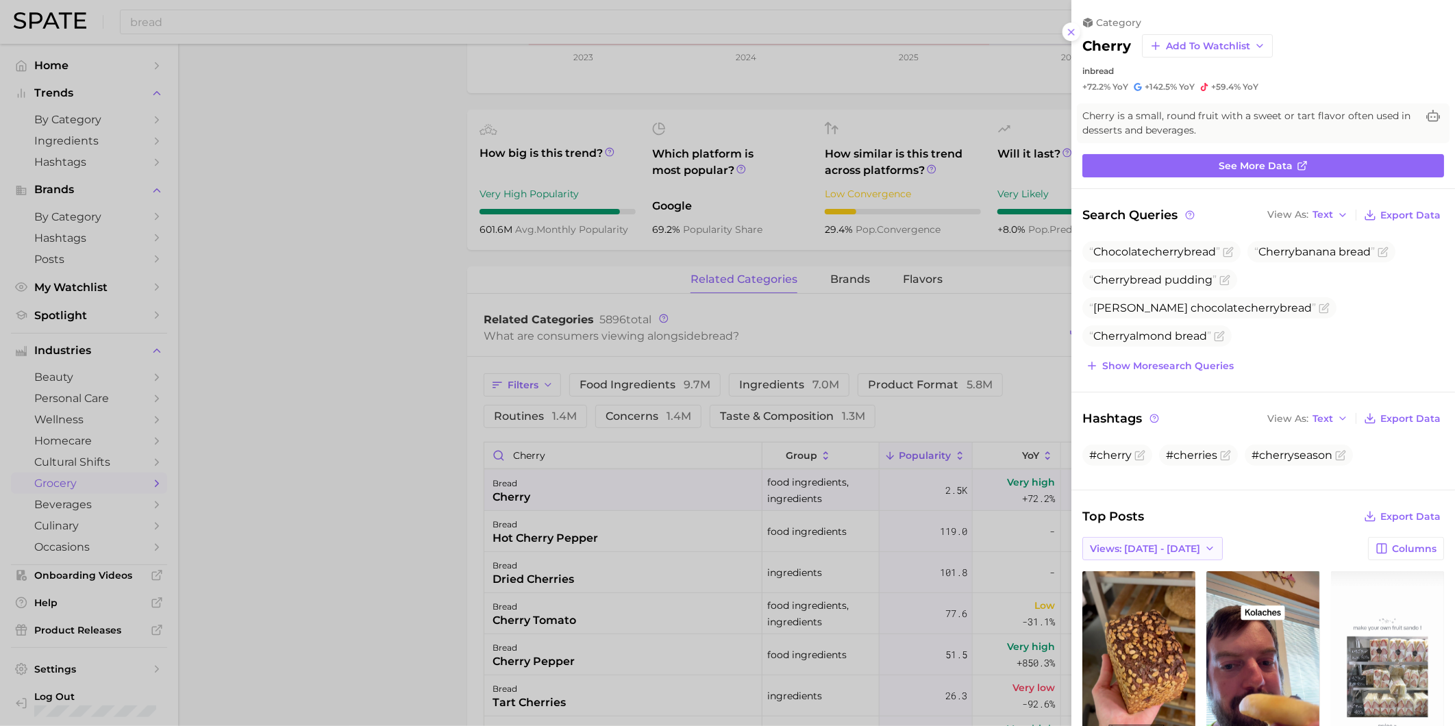
click at [1168, 550] on span "Views: [DATE] - [DATE]" at bounding box center [1145, 549] width 110 height 12
click at [1152, 592] on button "Total Views" at bounding box center [1157, 598] width 151 height 25
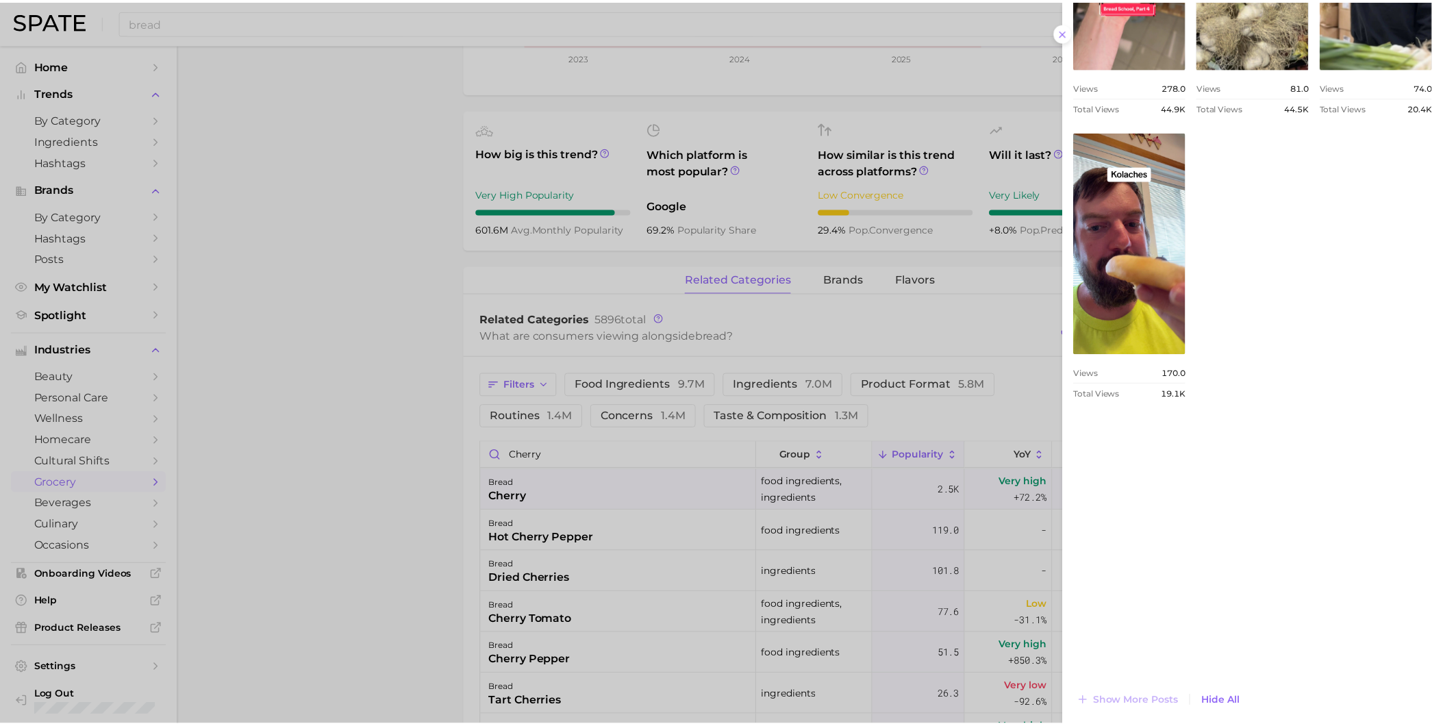
scroll to position [1301, 0]
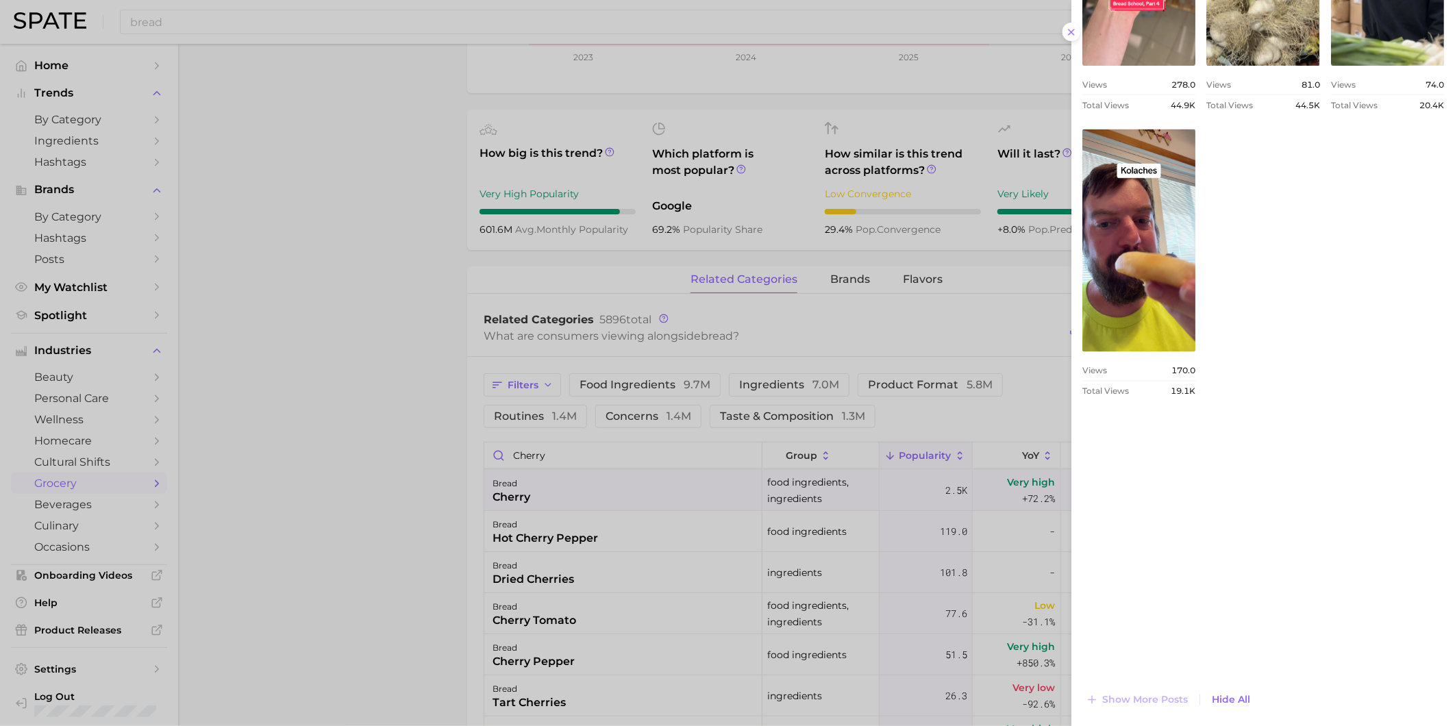
click at [608, 530] on div at bounding box center [727, 363] width 1455 height 726
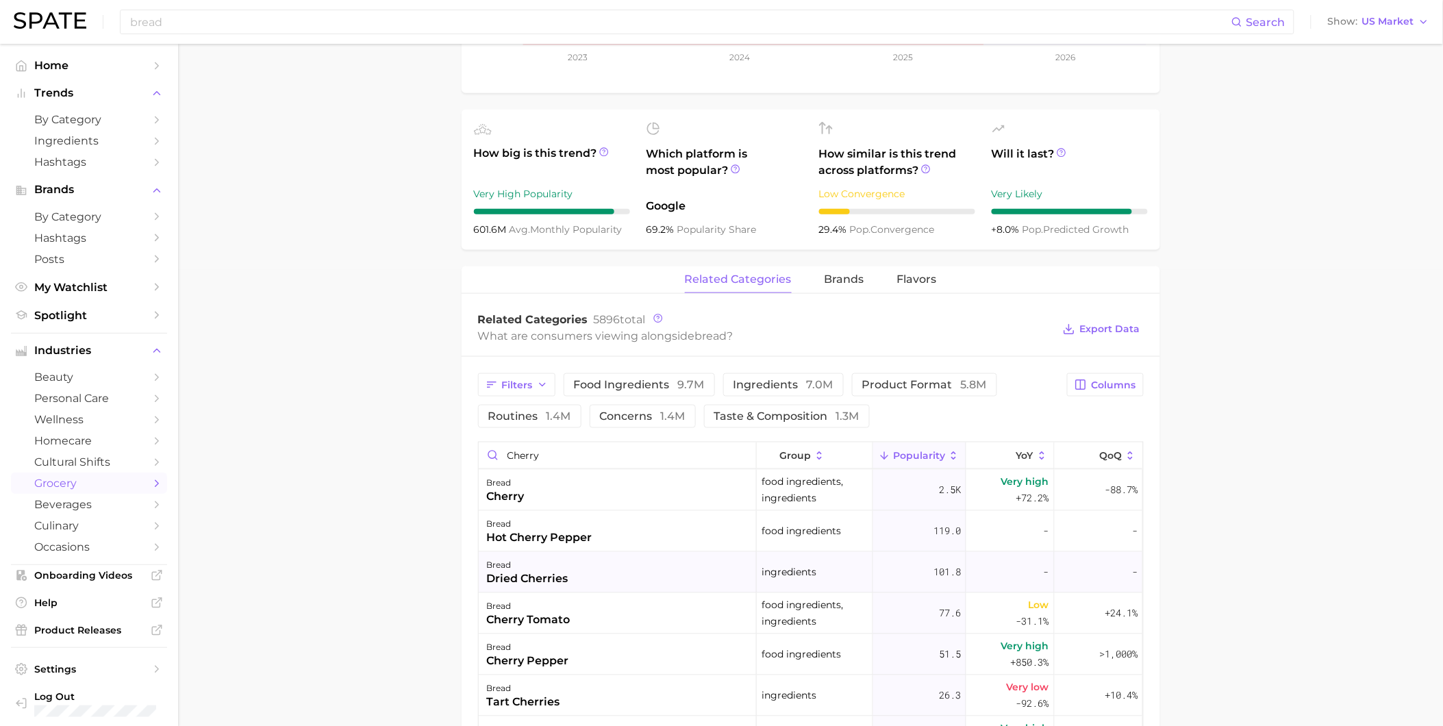
click at [604, 572] on div "bread dried cherries" at bounding box center [618, 572] width 278 height 41
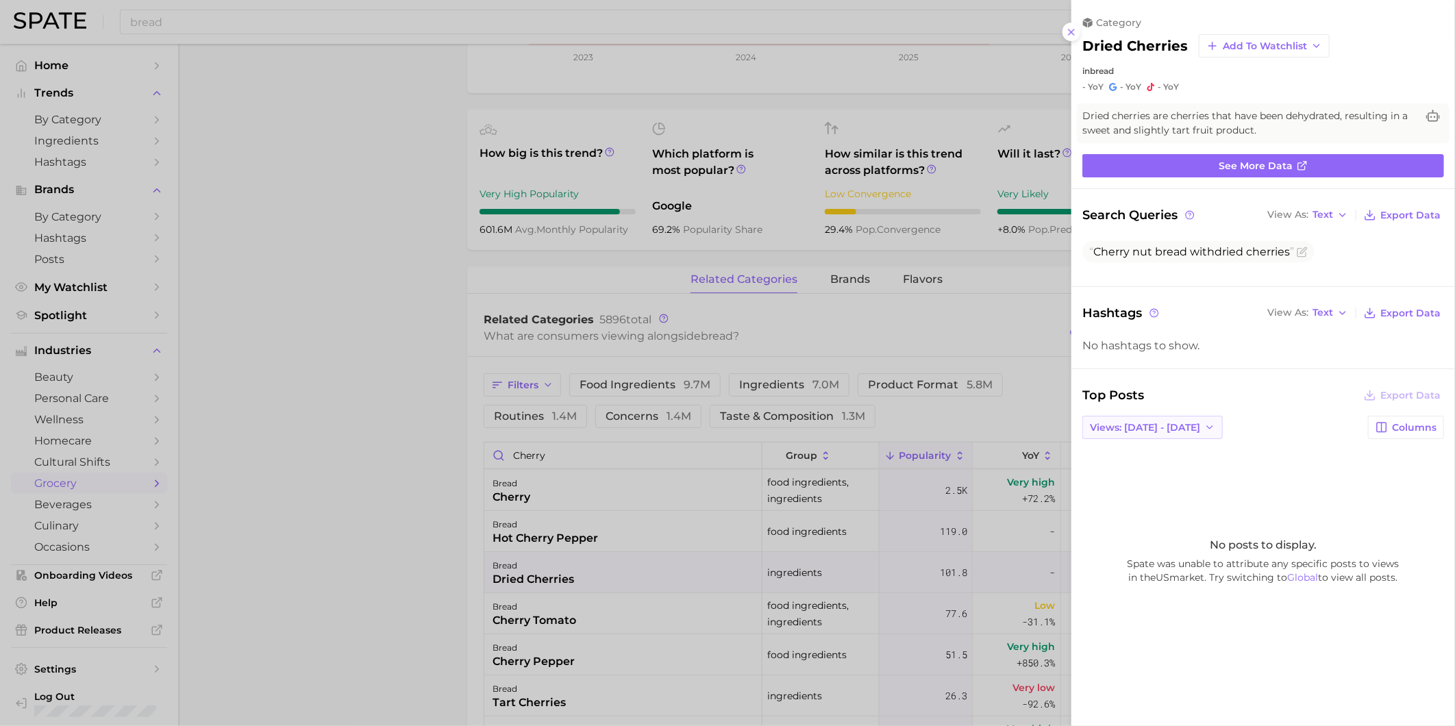
click at [1162, 430] on span "Views: [DATE] - [DATE]" at bounding box center [1145, 428] width 110 height 12
click at [1162, 469] on button "Total Views" at bounding box center [1157, 477] width 151 height 25
click at [645, 616] on div at bounding box center [727, 363] width 1455 height 726
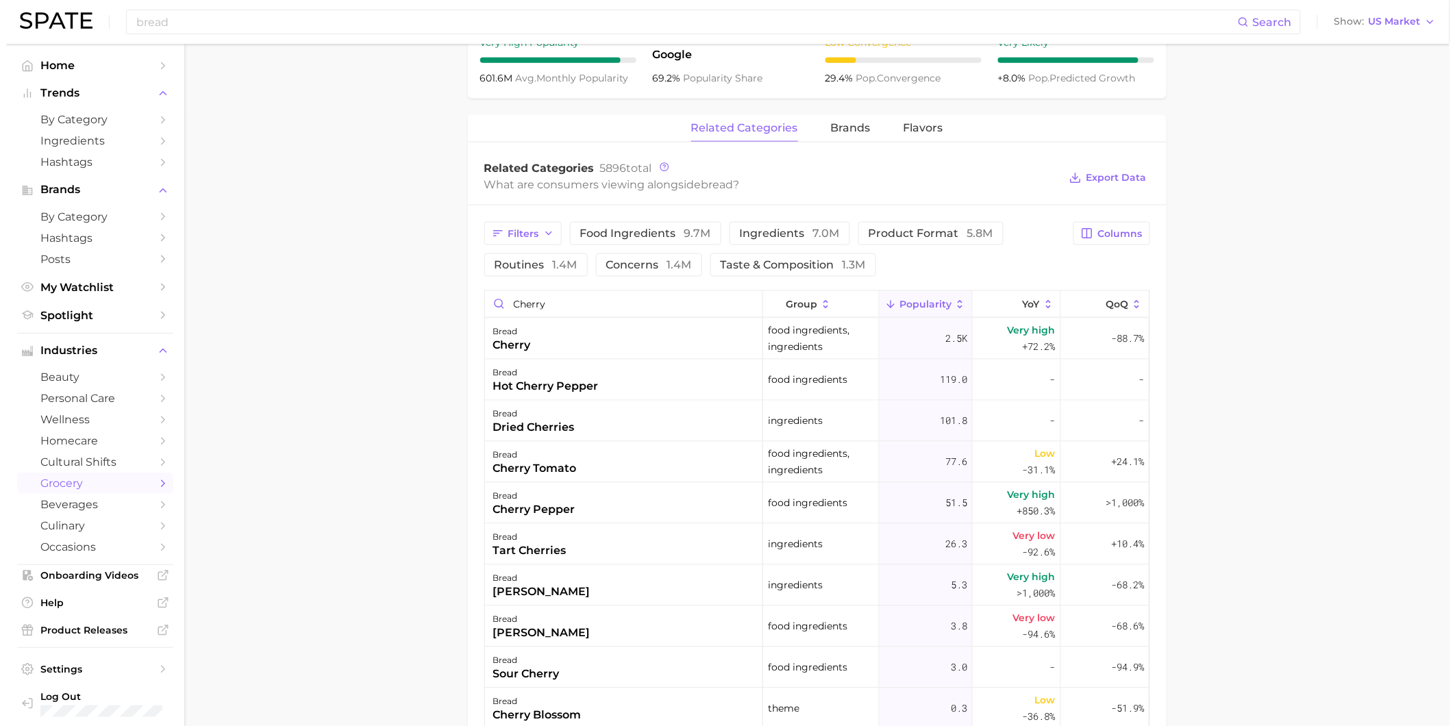
scroll to position [685, 0]
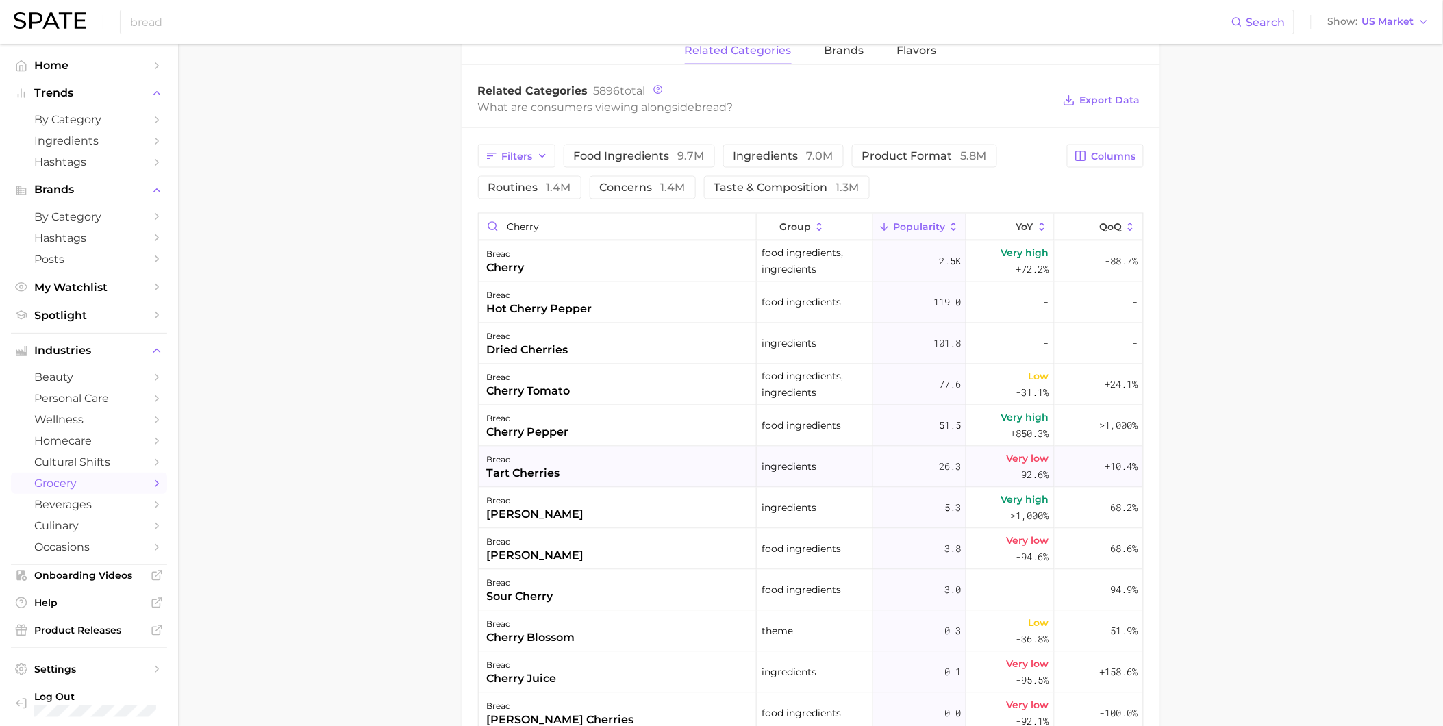
click at [570, 481] on div "bread tart cherries" at bounding box center [618, 467] width 278 height 41
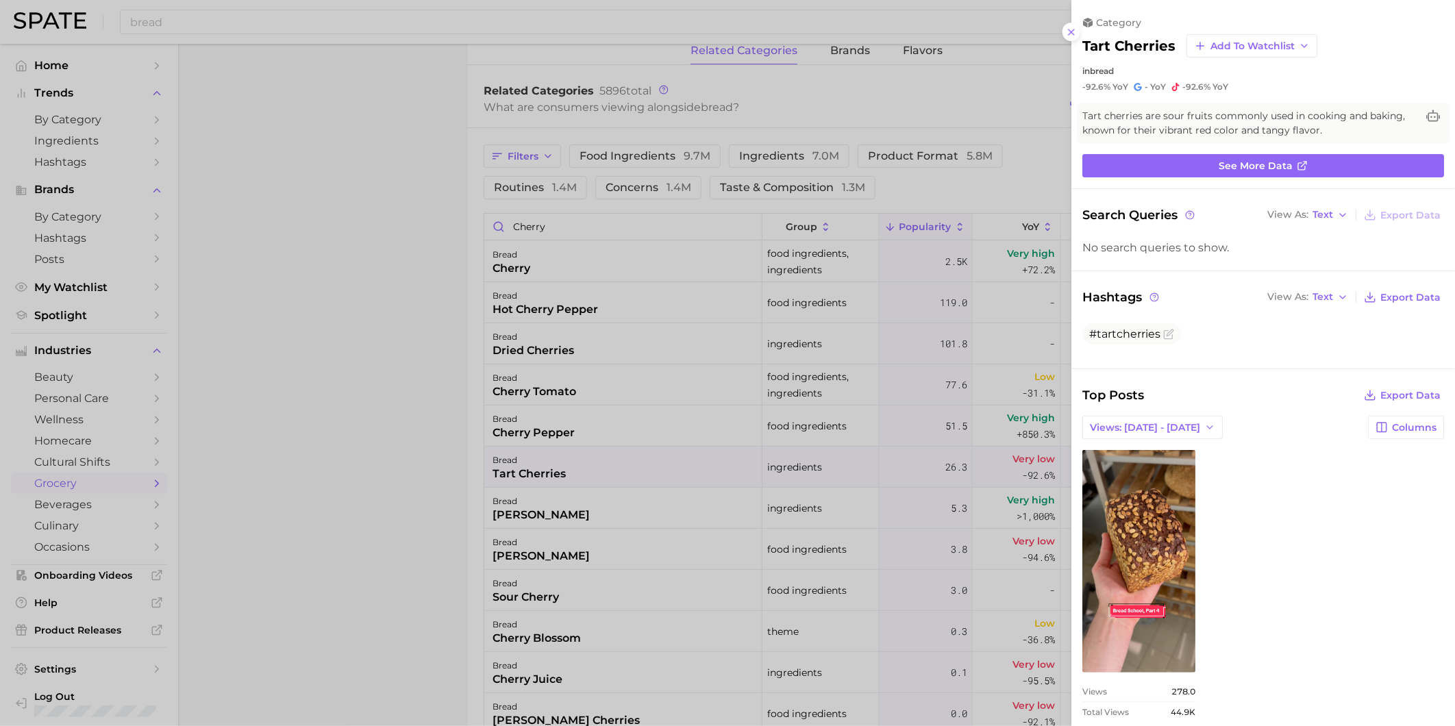
scroll to position [17, 0]
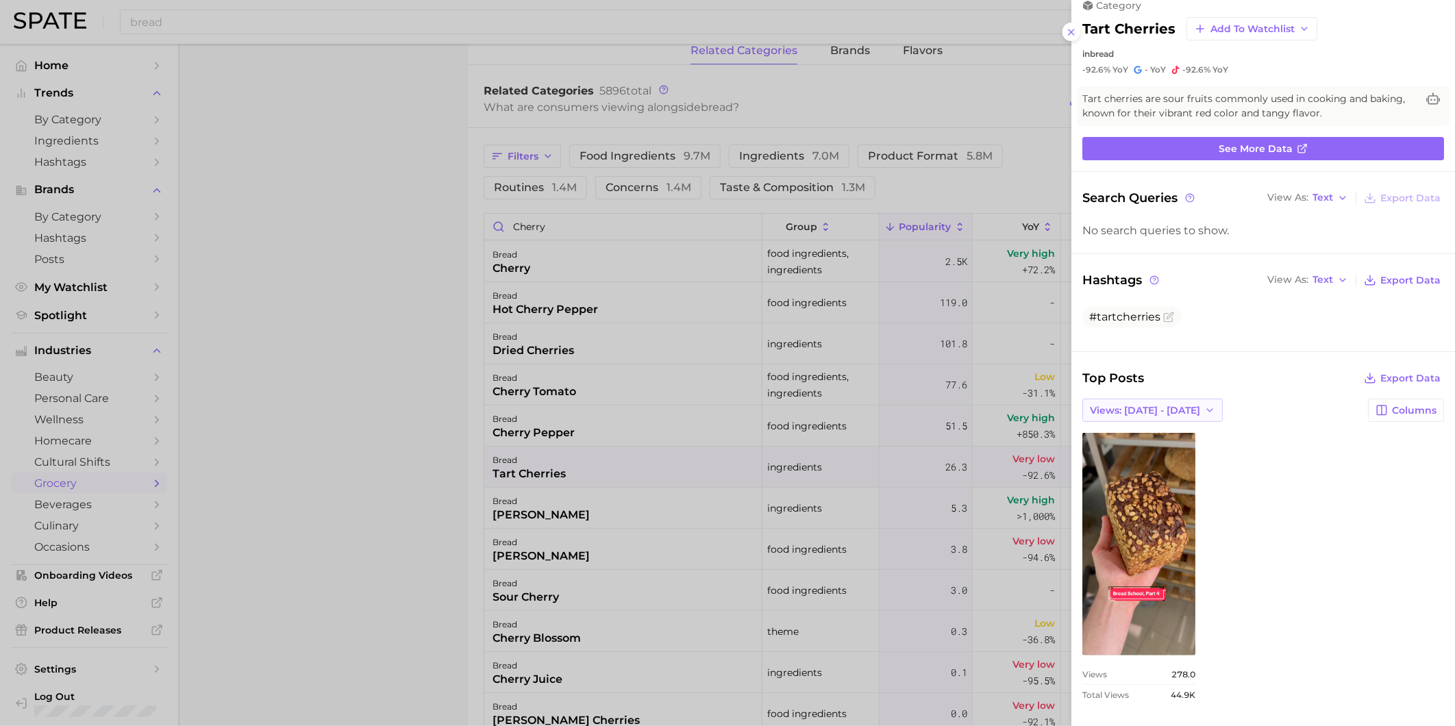
click at [1142, 412] on span "Views: [DATE] - [DATE]" at bounding box center [1145, 411] width 110 height 12
click at [1149, 450] on button "Total Views" at bounding box center [1157, 460] width 151 height 25
click at [481, 584] on div at bounding box center [727, 363] width 1455 height 726
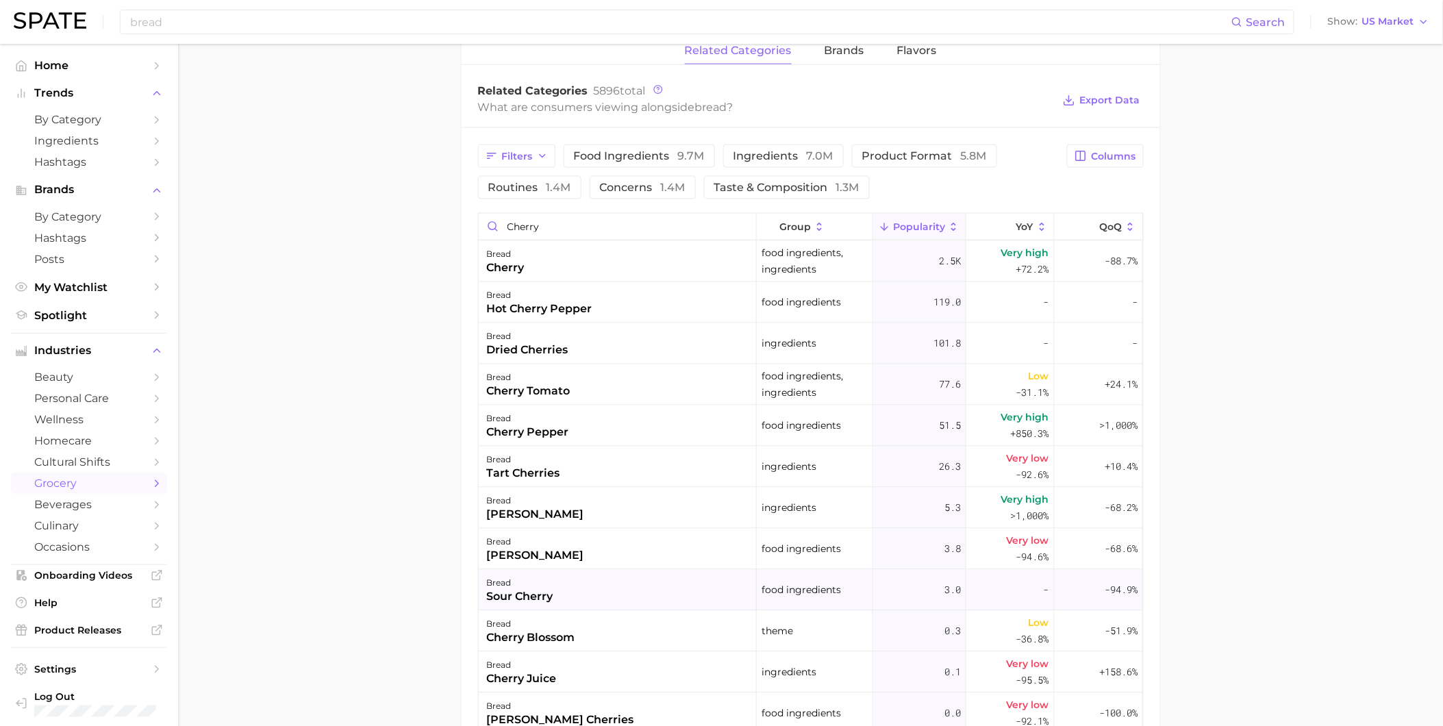
click at [538, 601] on div "sour cherry" at bounding box center [520, 597] width 66 height 16
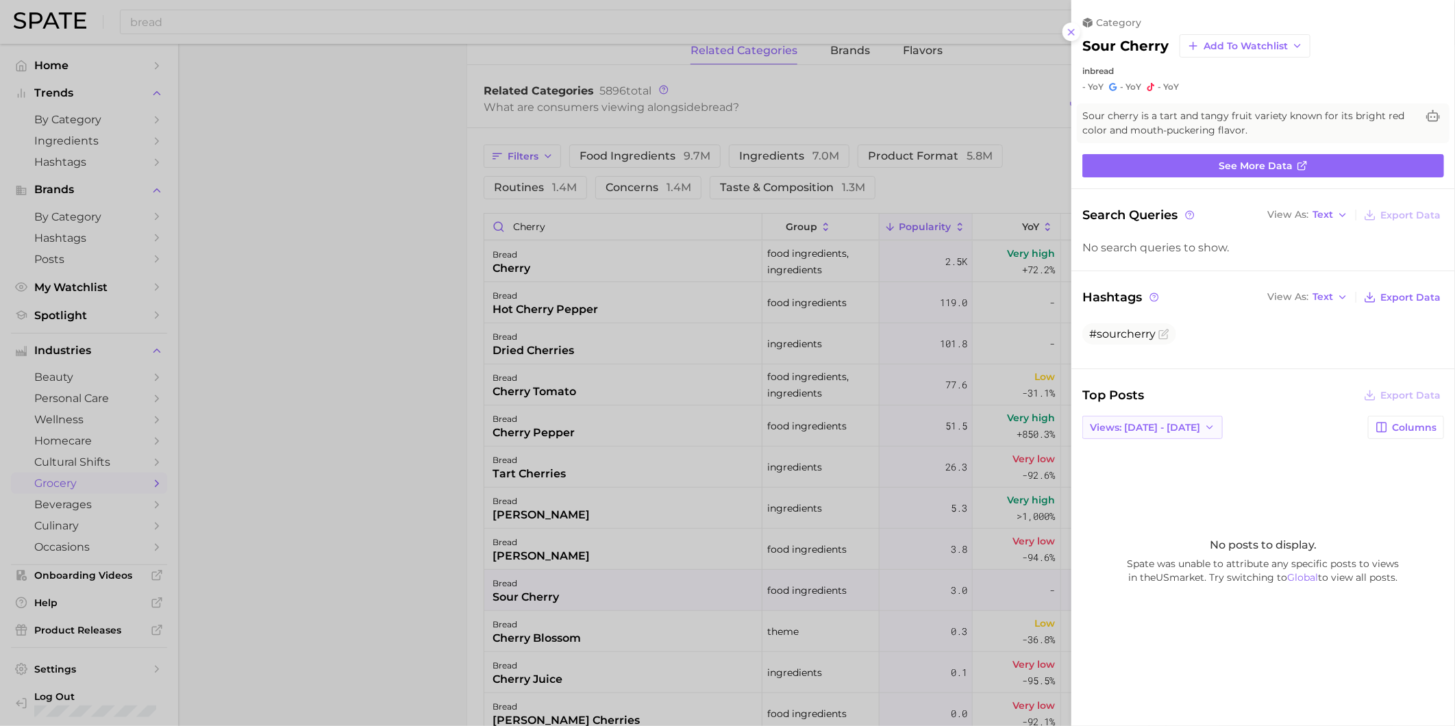
click at [1164, 431] on span "Views: [DATE] - [DATE]" at bounding box center [1145, 428] width 110 height 12
click at [1165, 473] on button "Total Views" at bounding box center [1157, 477] width 151 height 25
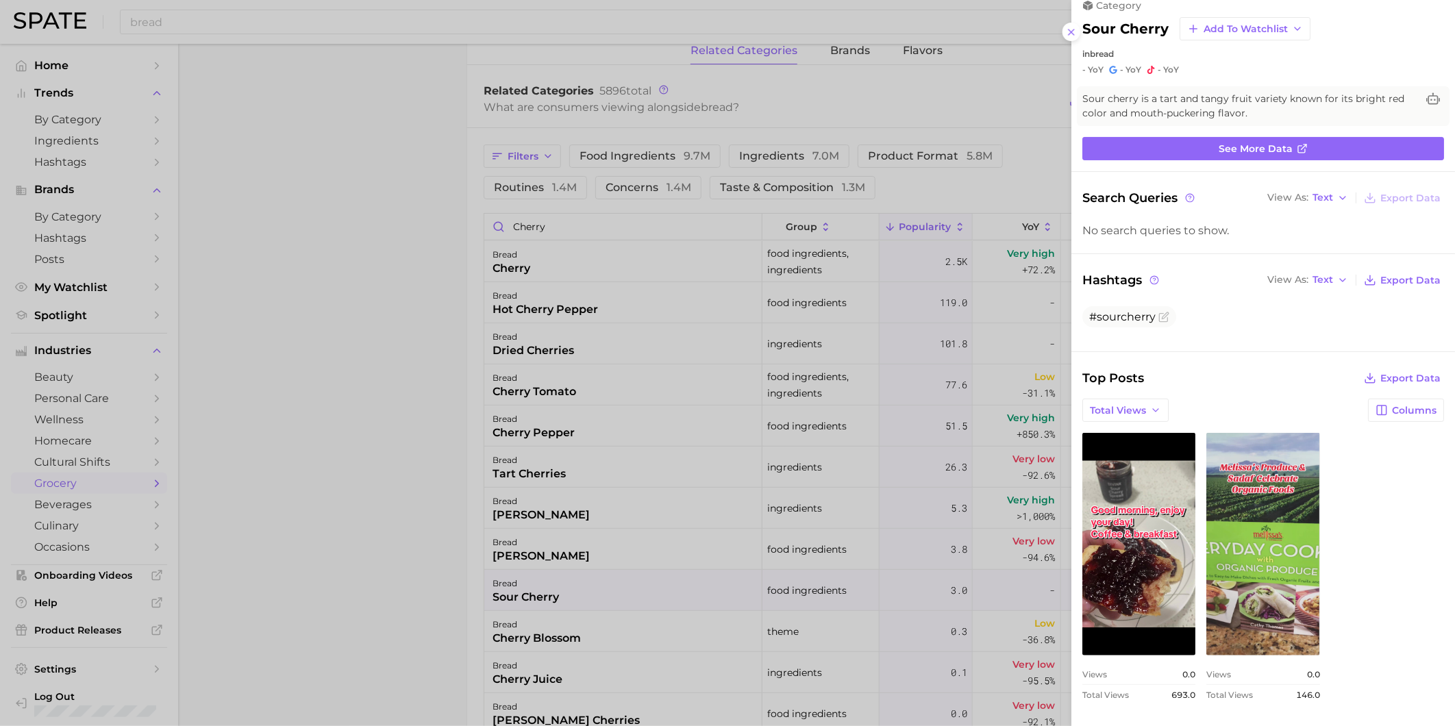
click at [573, 652] on div at bounding box center [727, 363] width 1455 height 726
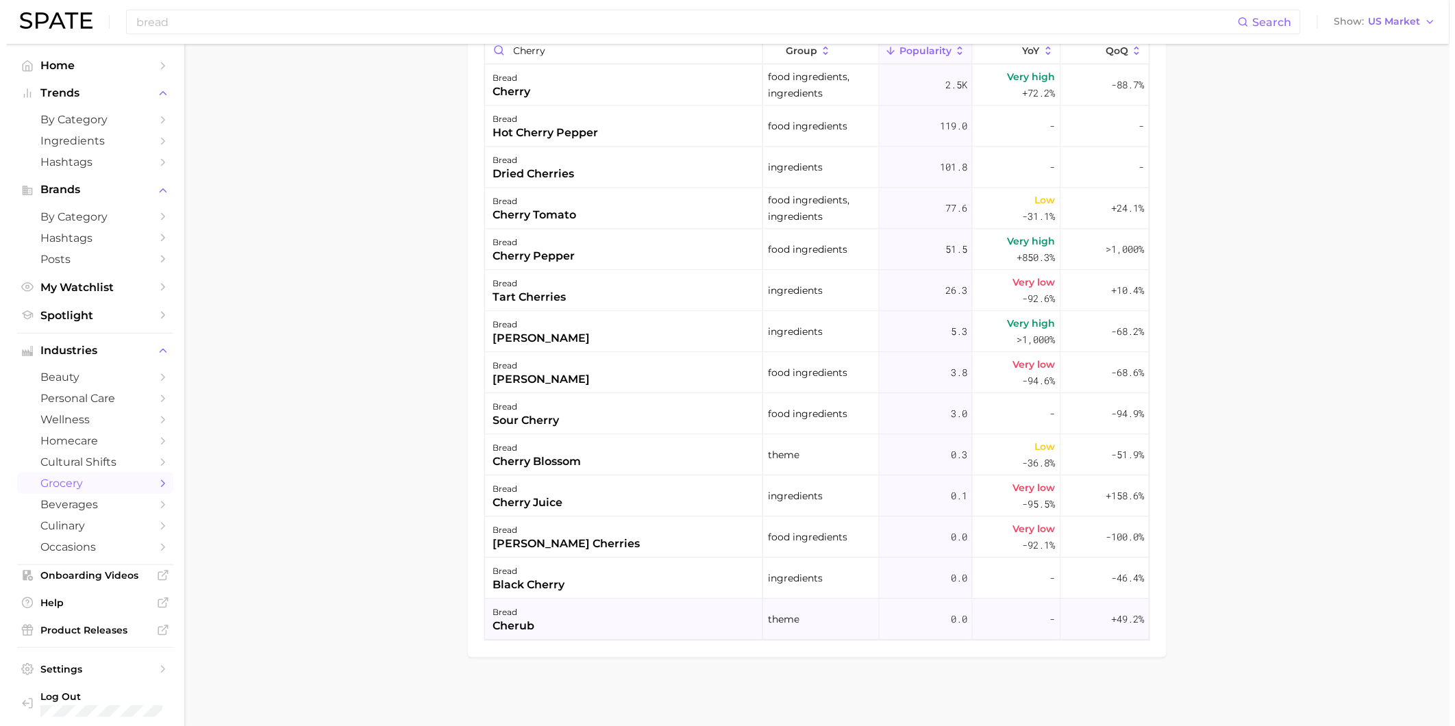
scroll to position [863, 0]
click at [566, 509] on div "bread cherry juice" at bounding box center [618, 496] width 278 height 41
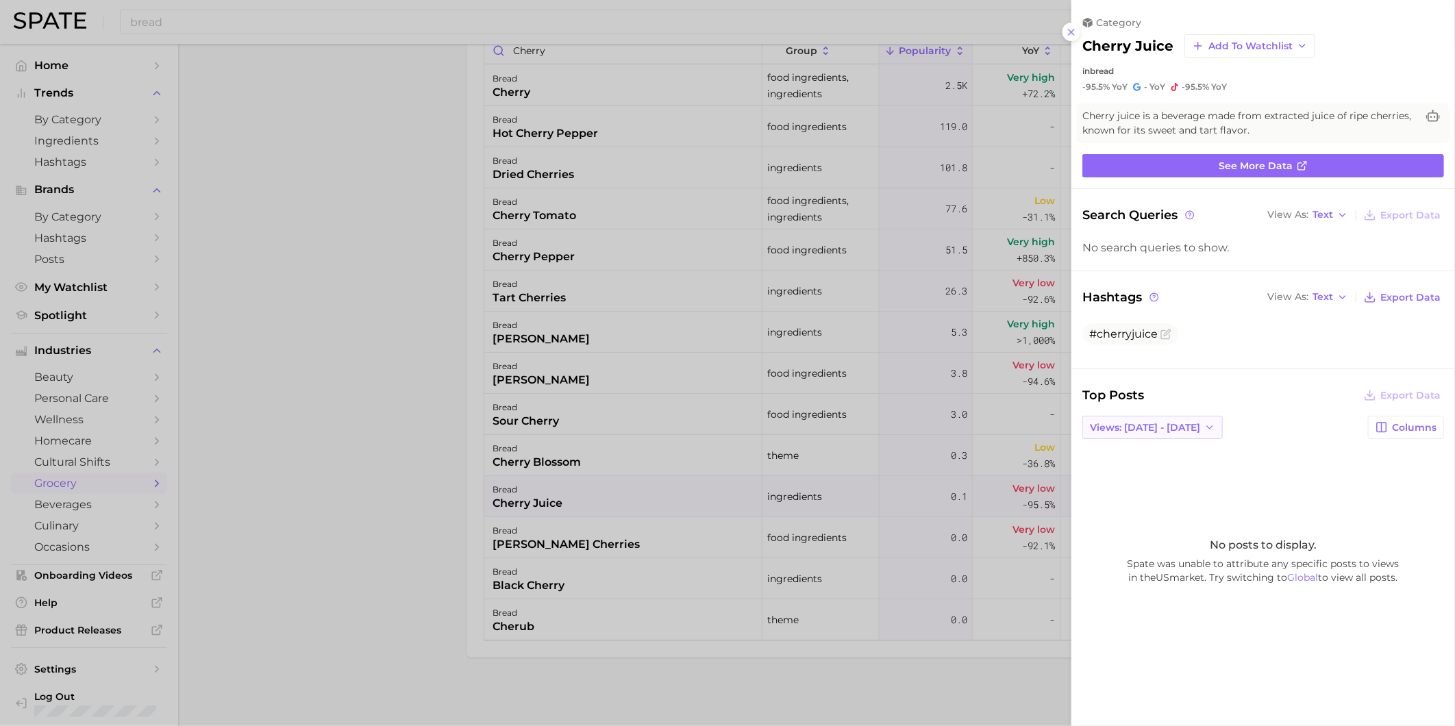
click at [1138, 429] on span "Views: [DATE] - [DATE]" at bounding box center [1145, 428] width 110 height 12
click at [1144, 473] on span "Total Views" at bounding box center [1117, 478] width 56 height 12
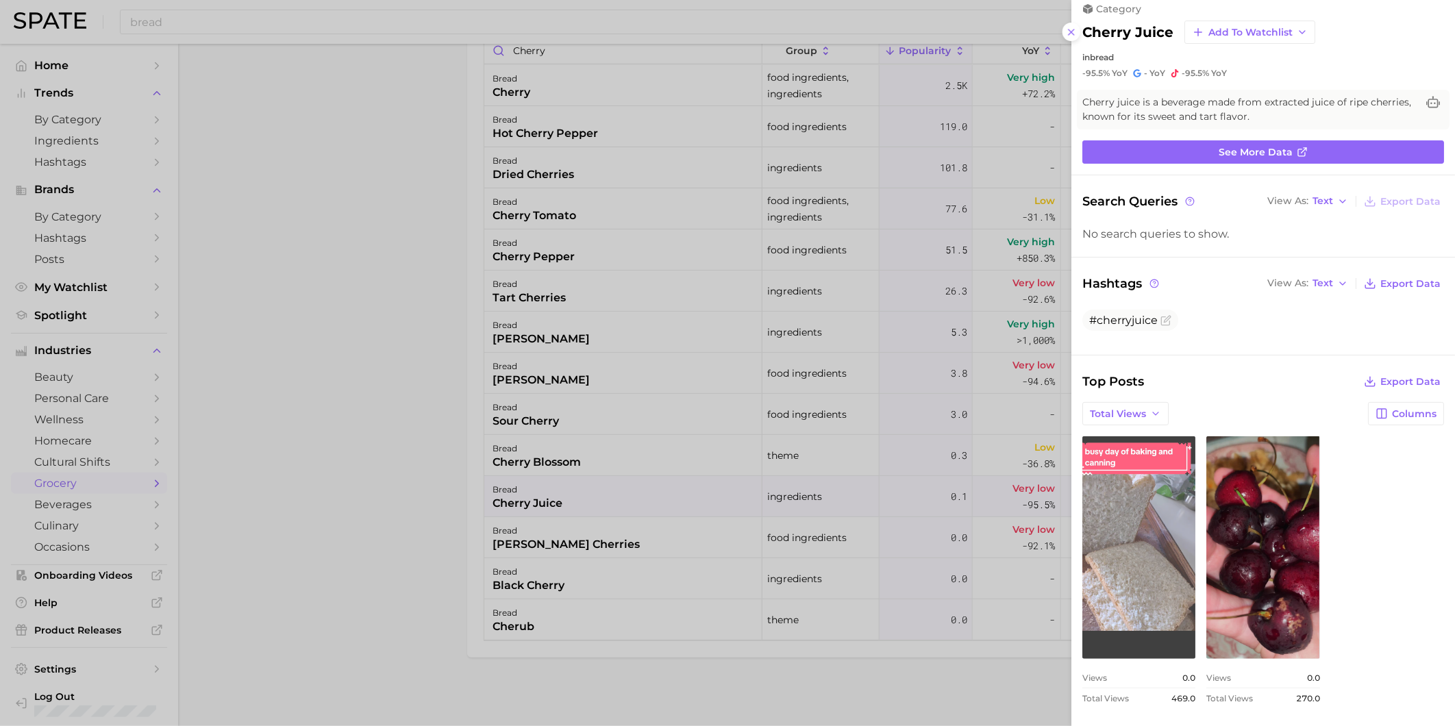
scroll to position [17, 0]
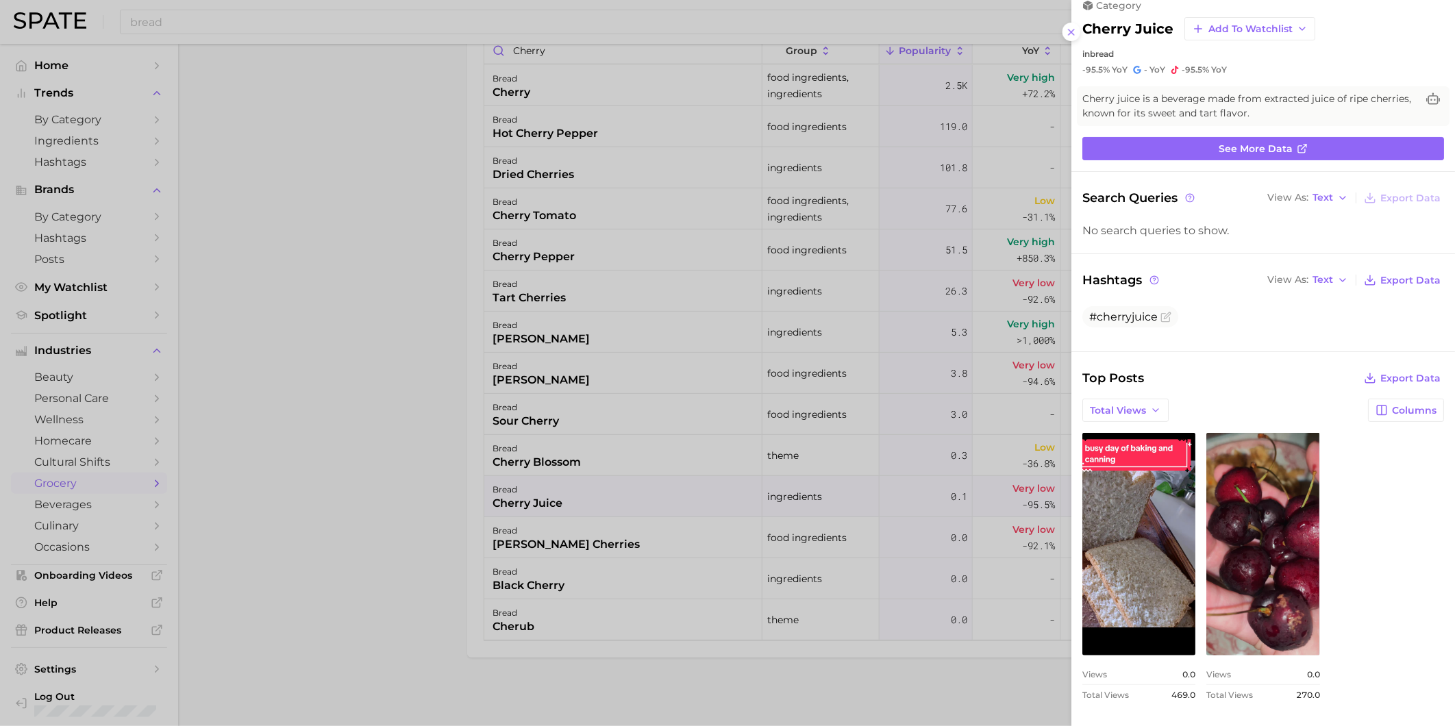
click at [539, 586] on div at bounding box center [727, 363] width 1455 height 726
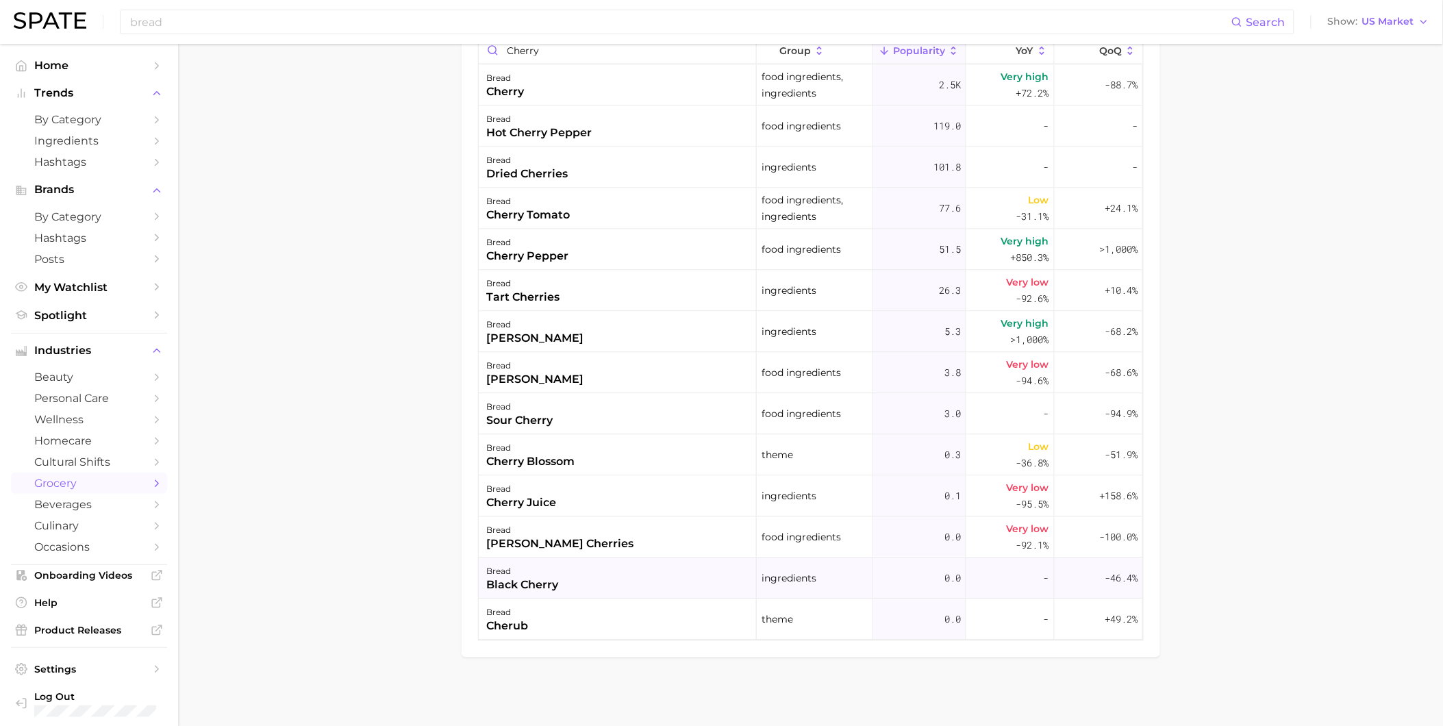
click at [562, 590] on div "bread black cherry" at bounding box center [618, 578] width 278 height 41
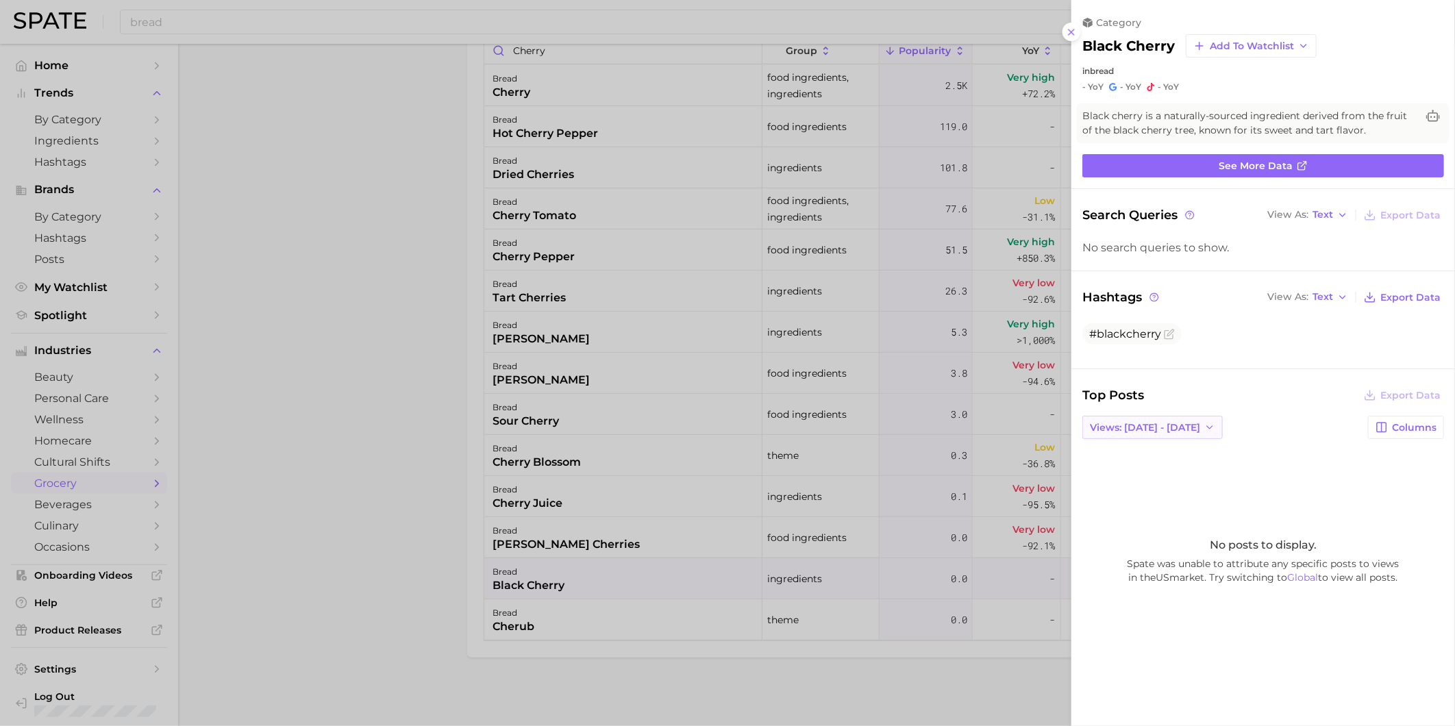
click at [1175, 425] on span "Views: [DATE] - [DATE]" at bounding box center [1145, 428] width 110 height 12
click at [1163, 468] on button "Total Views" at bounding box center [1157, 477] width 151 height 25
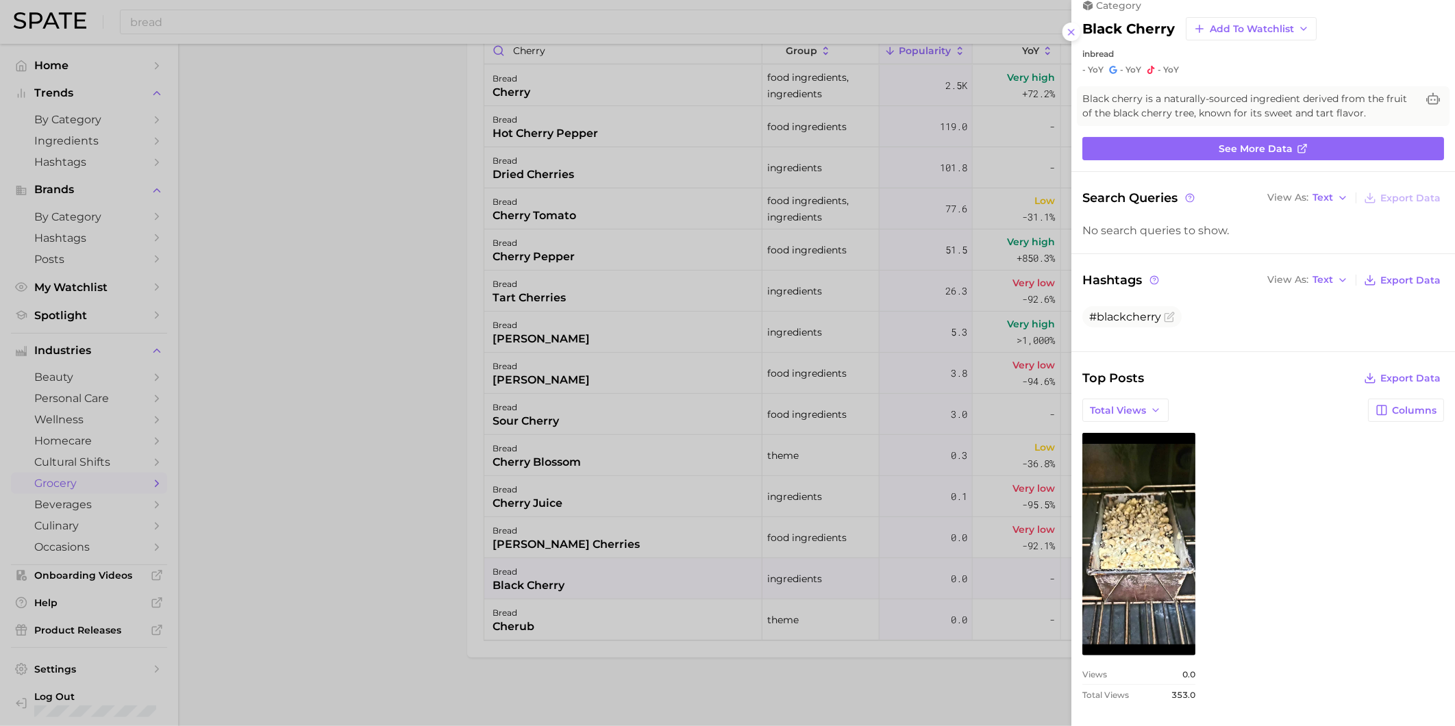
click at [425, 418] on div at bounding box center [727, 363] width 1455 height 726
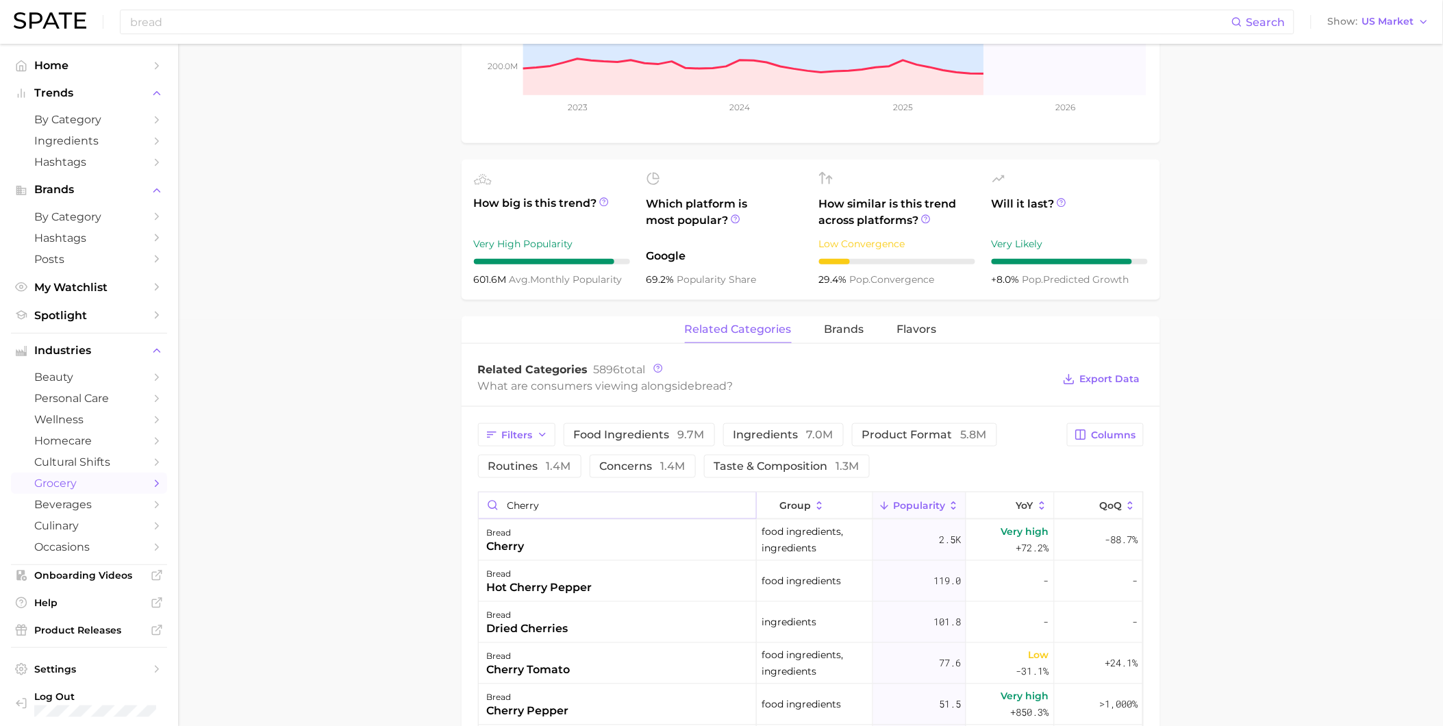
drag, startPoint x: 565, startPoint y: 512, endPoint x: 497, endPoint y: 501, distance: 68.8
click at [497, 501] on input "cherry" at bounding box center [617, 505] width 277 height 26
type input "Chocolate"
click at [619, 577] on div "bread chocolate chips" at bounding box center [618, 581] width 278 height 41
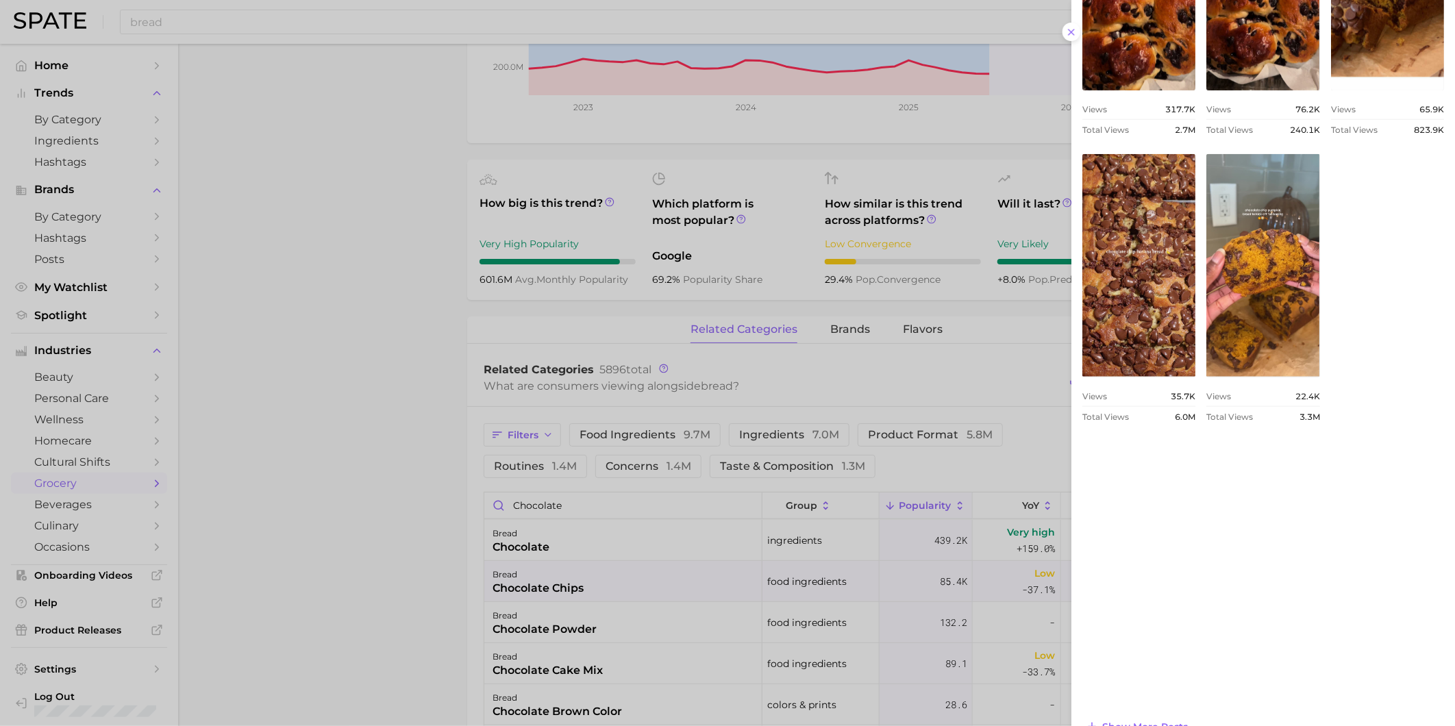
scroll to position [788, 0]
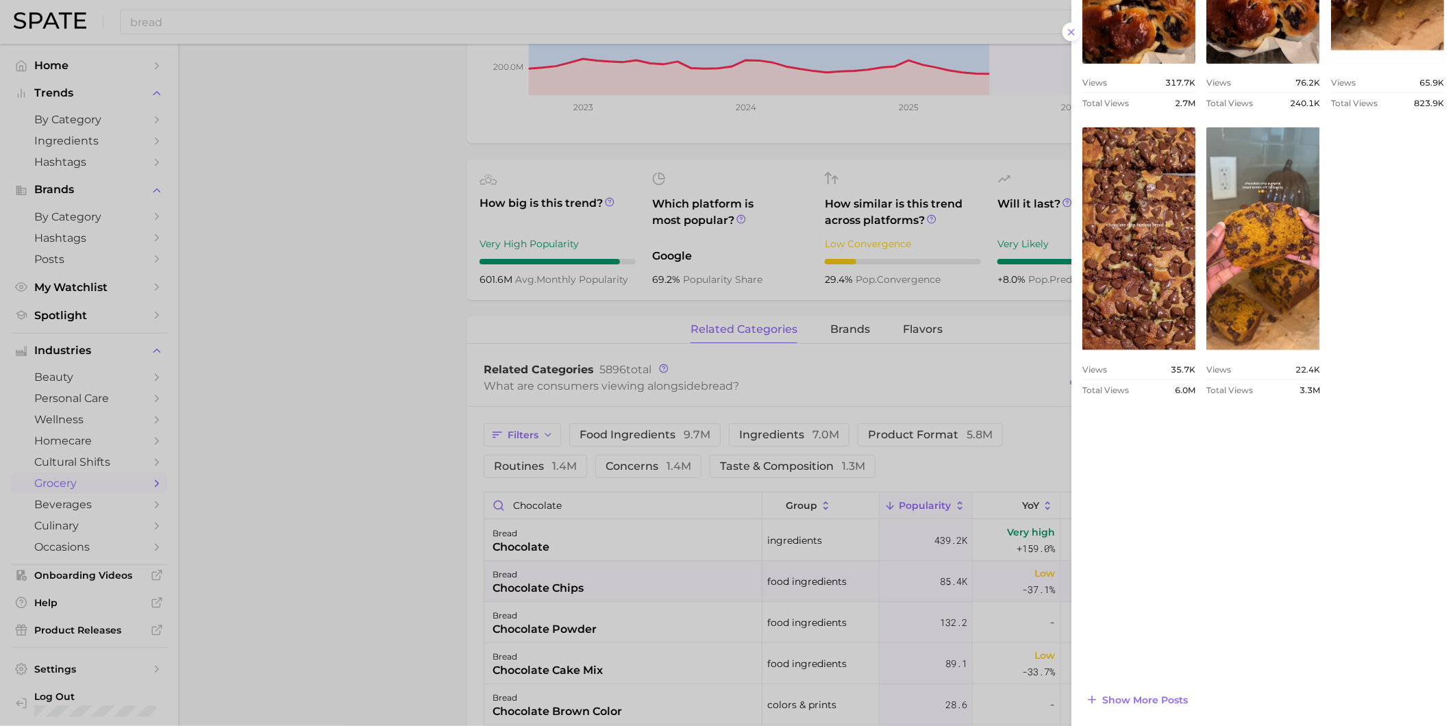
drag, startPoint x: 614, startPoint y: 587, endPoint x: 614, endPoint y: 566, distance: 21.2
click at [614, 585] on div at bounding box center [727, 363] width 1455 height 726
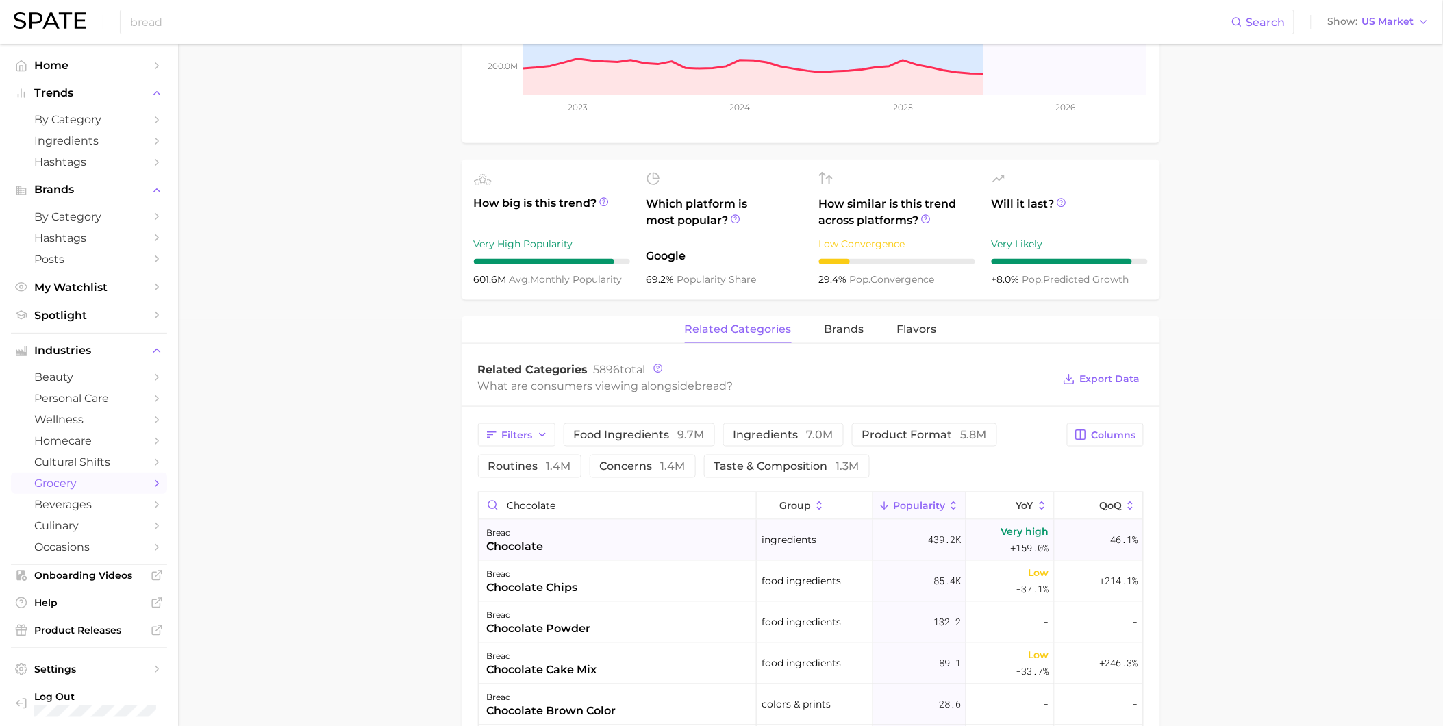
click at [611, 551] on div "bread chocolate" at bounding box center [618, 540] width 278 height 41
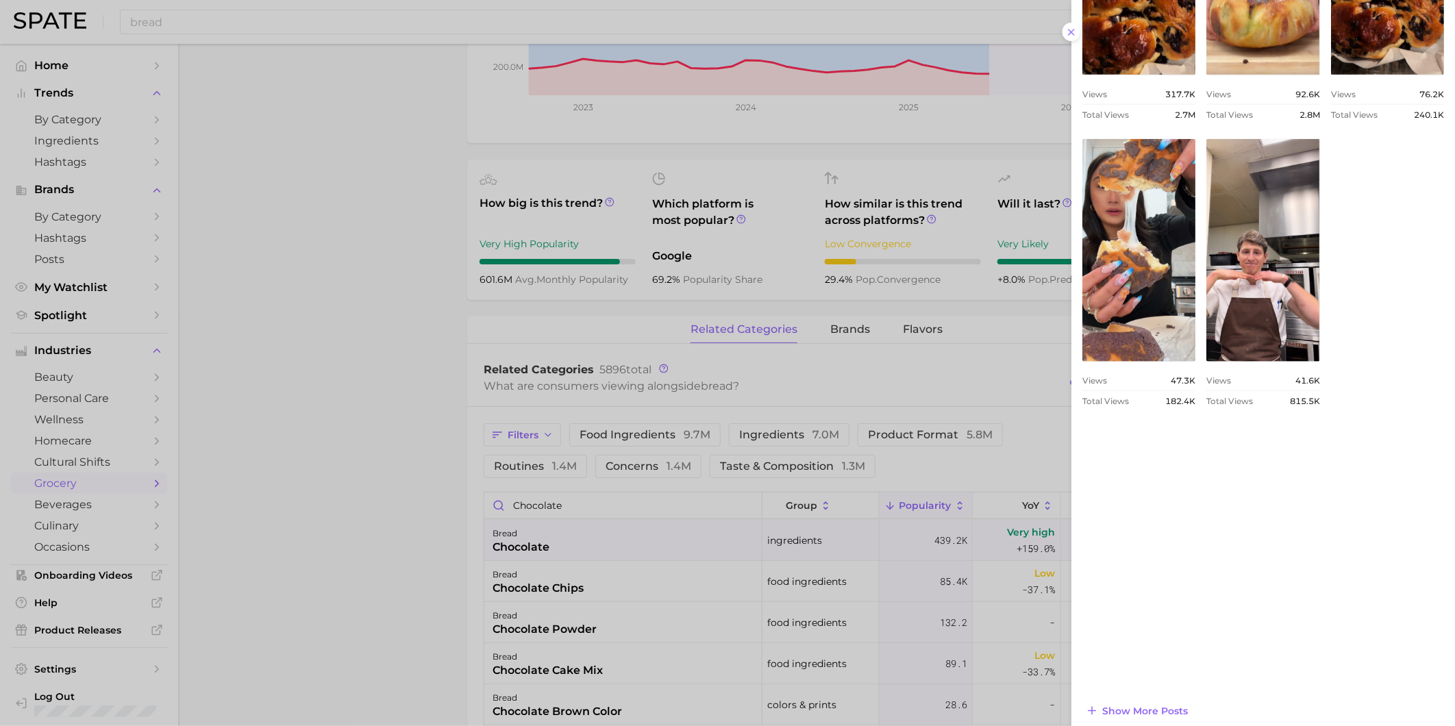
scroll to position [806, 0]
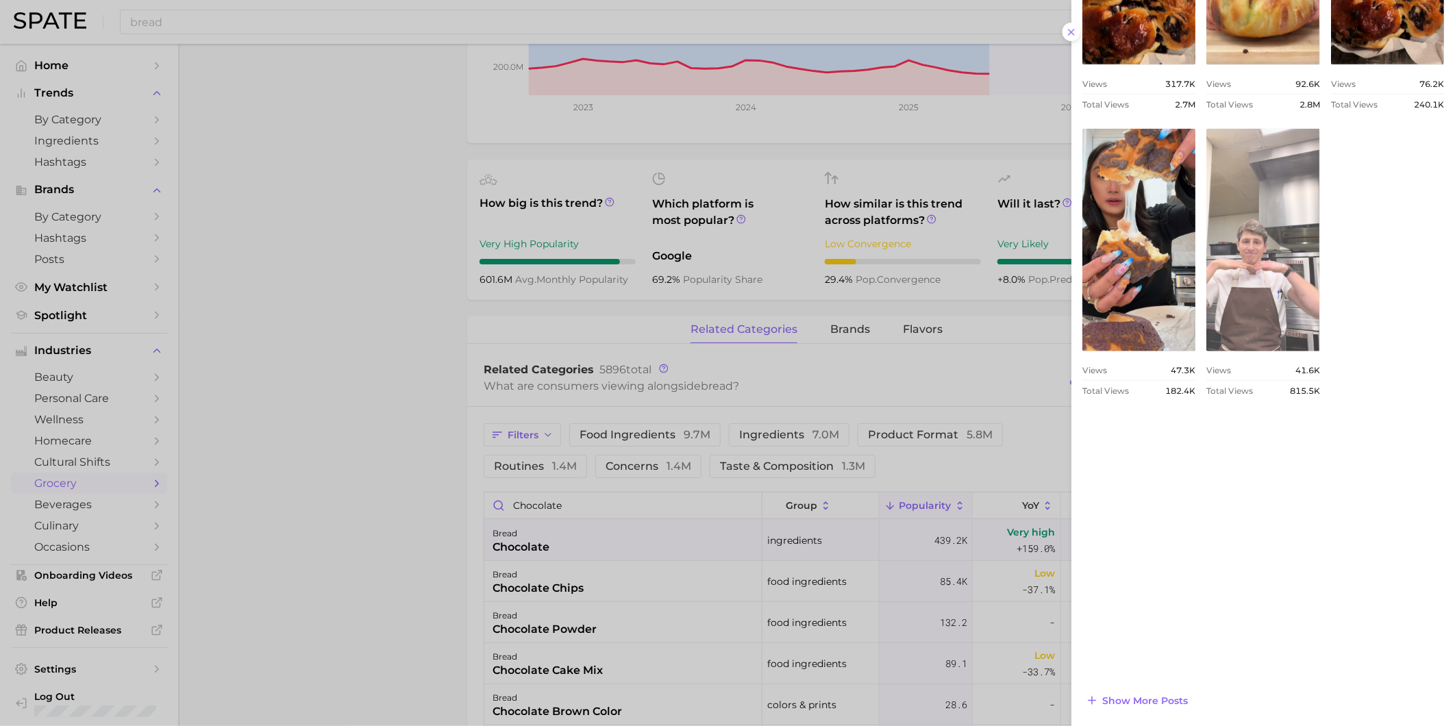
click at [1227, 351] on link "view post on TikTok" at bounding box center [1262, 240] width 113 height 223
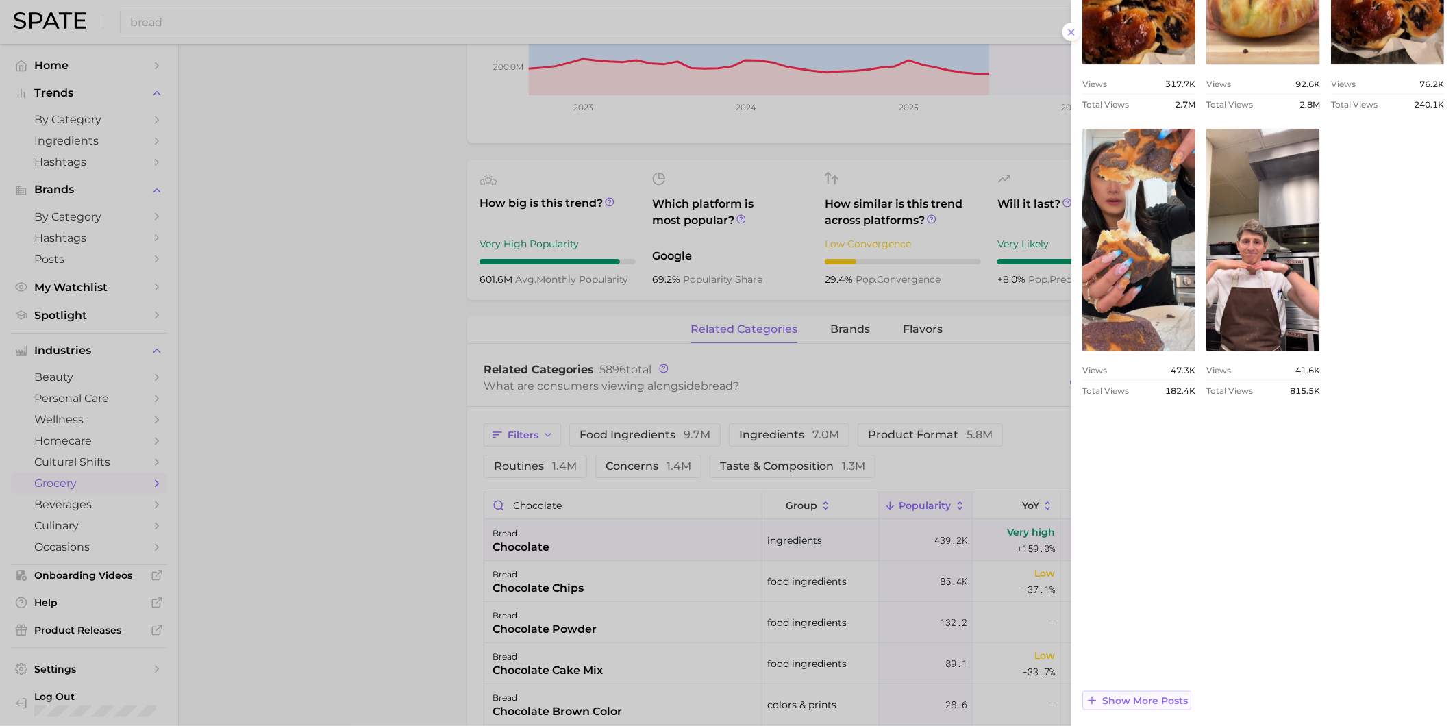
click at [1188, 696] on button "Show more posts" at bounding box center [1136, 700] width 109 height 19
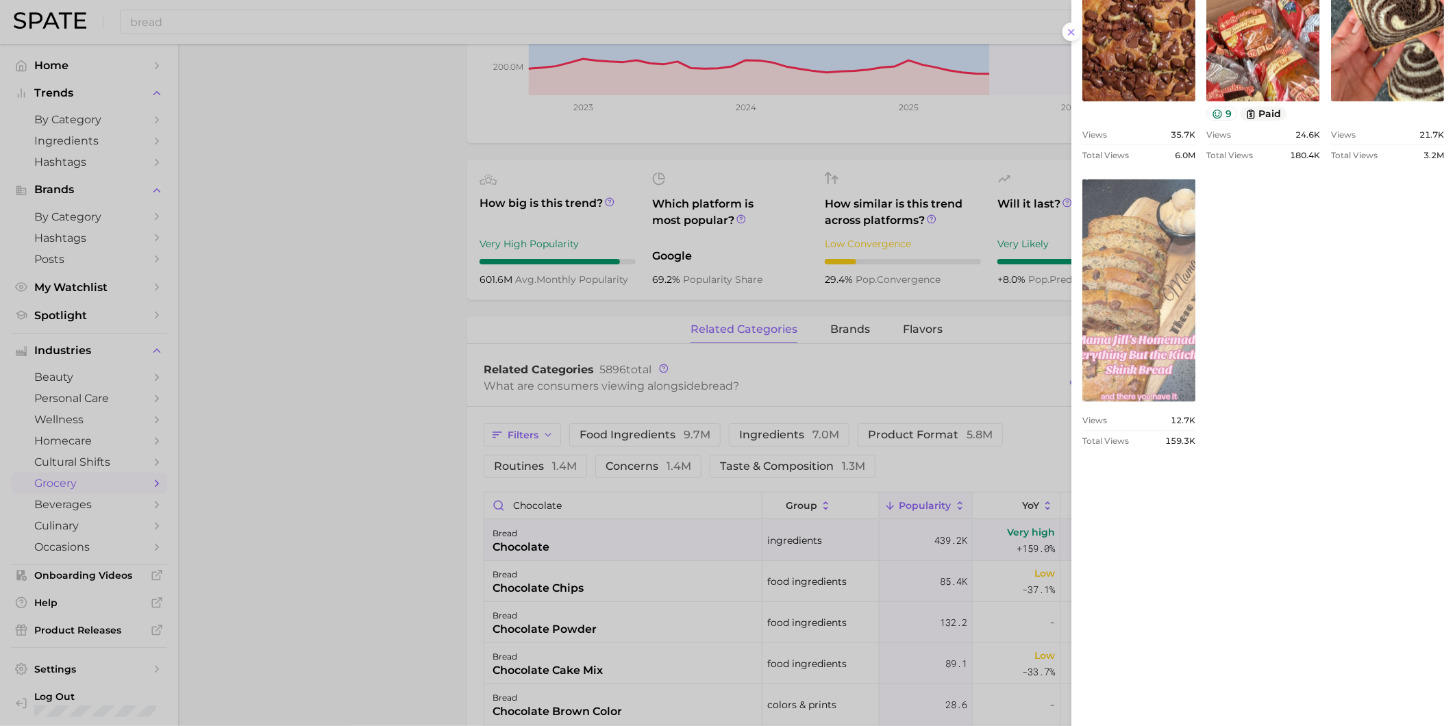
scroll to position [1392, 0]
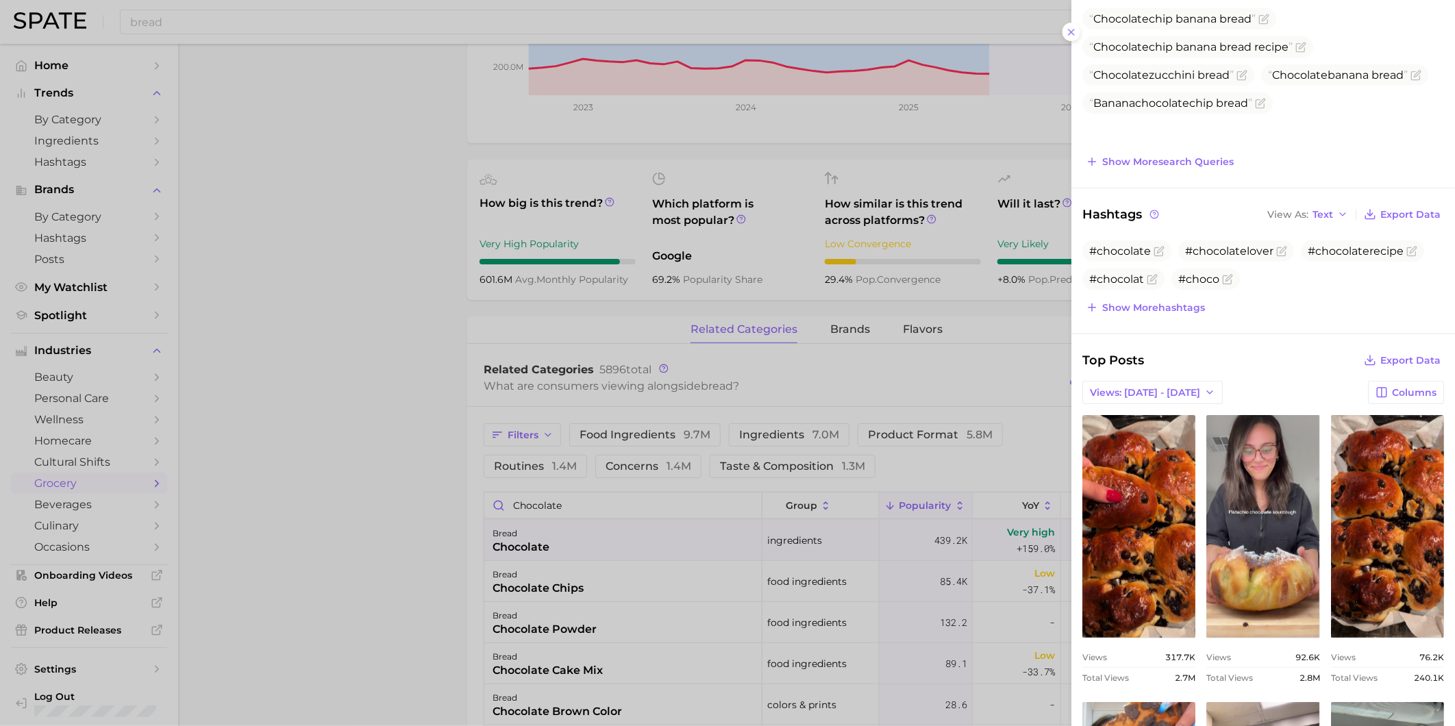
scroll to position [0, 0]
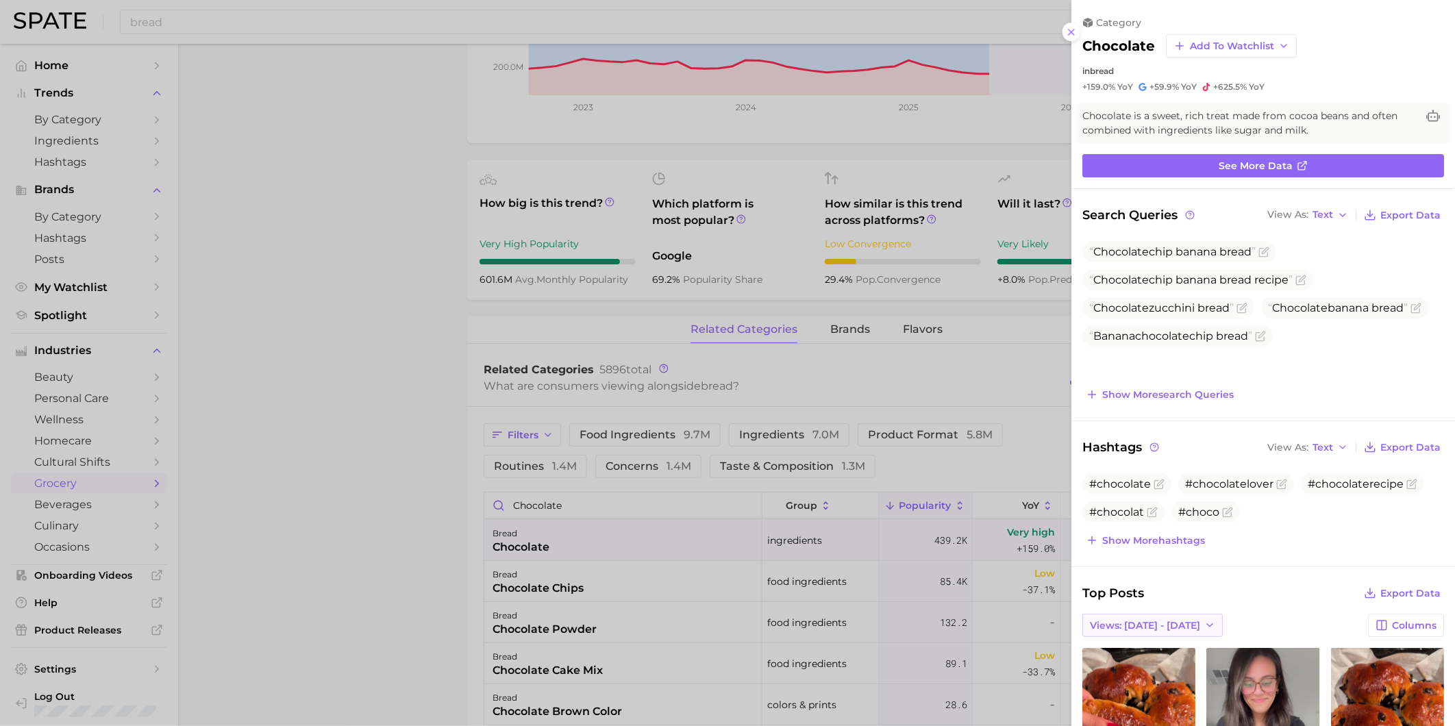
click at [1171, 625] on span "Views: [DATE] - [DATE]" at bounding box center [1145, 626] width 110 height 12
click at [1175, 669] on button "Total Views" at bounding box center [1157, 675] width 151 height 25
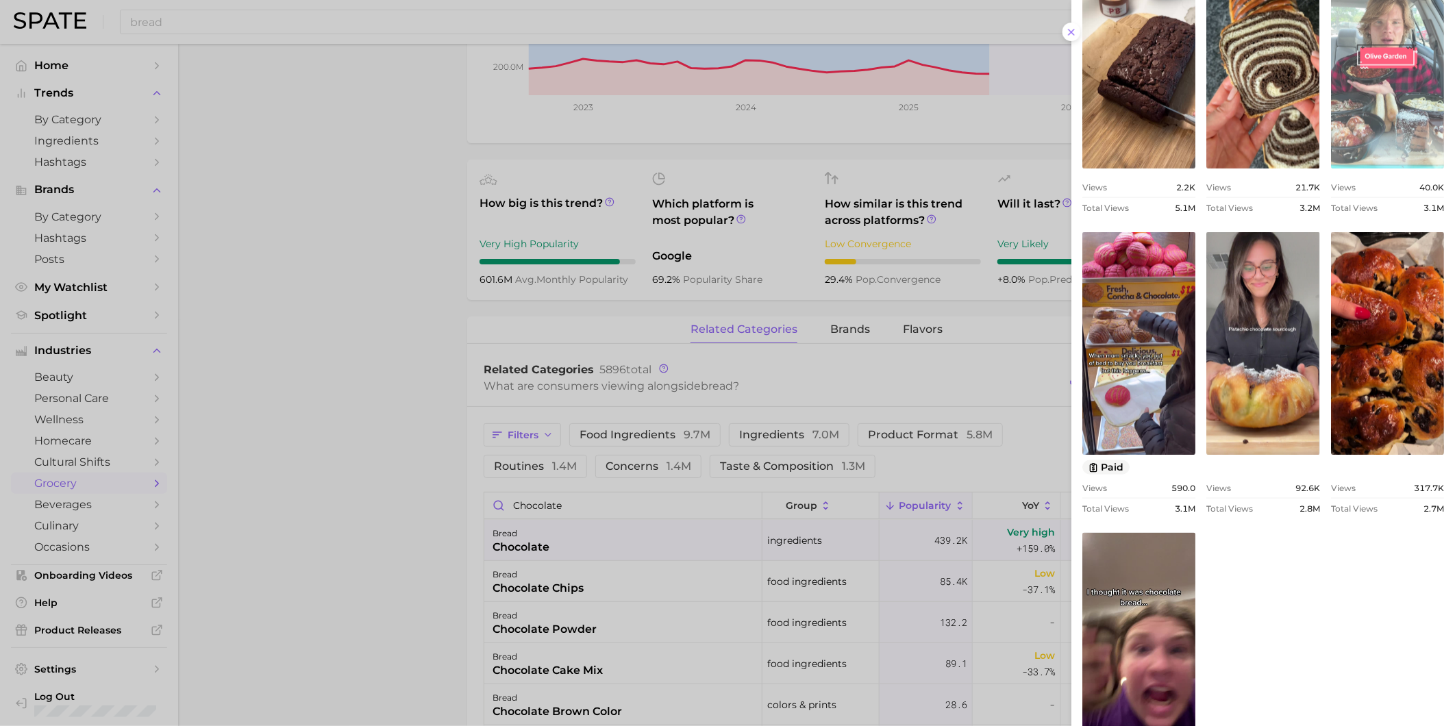
scroll to position [913, 0]
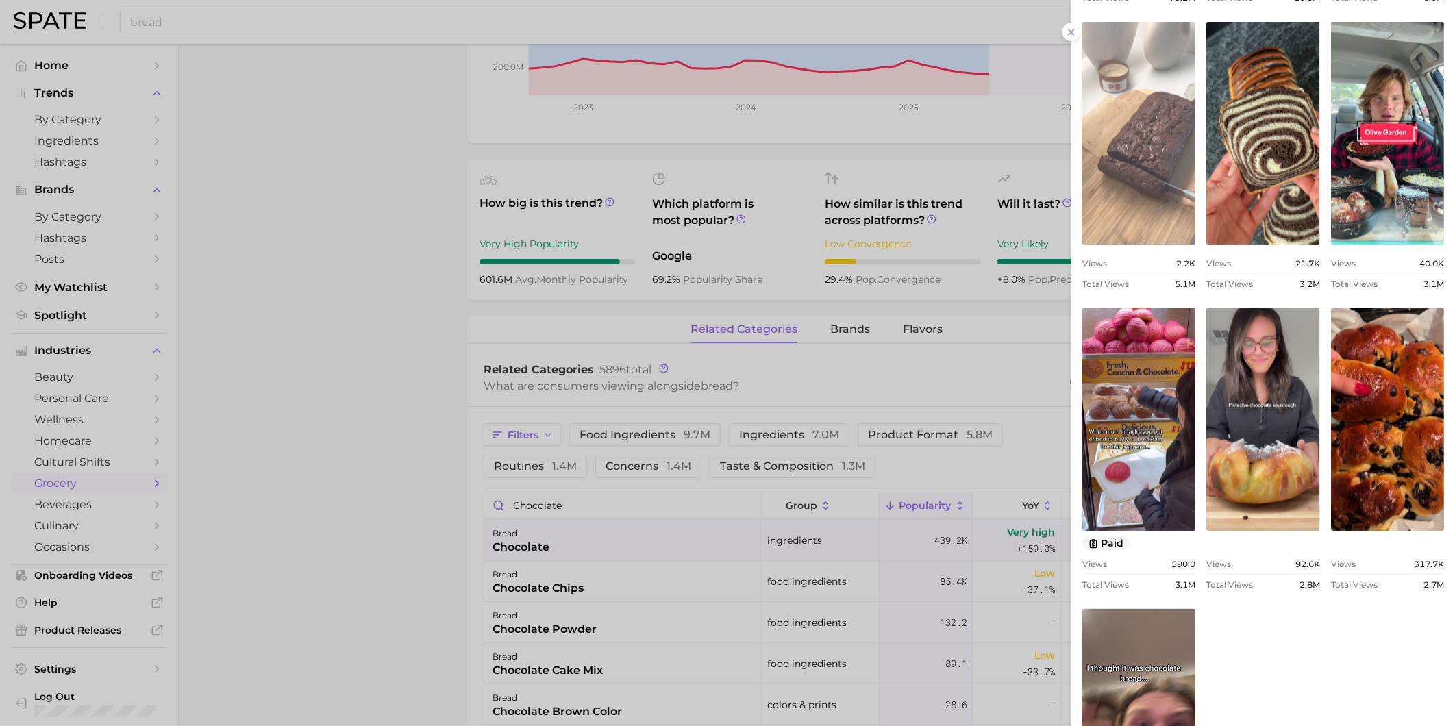
click at [1195, 168] on link "view post on TikTok" at bounding box center [1138, 133] width 113 height 223
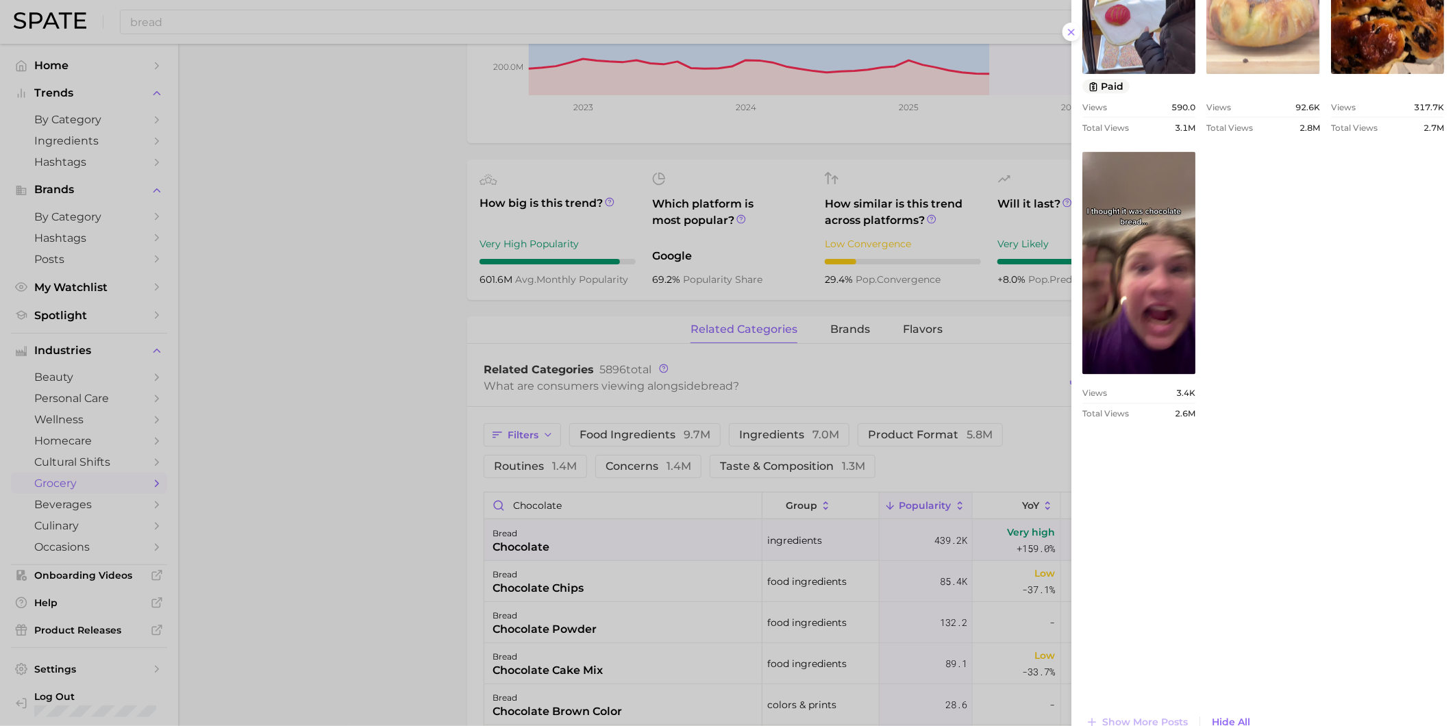
scroll to position [1392, 0]
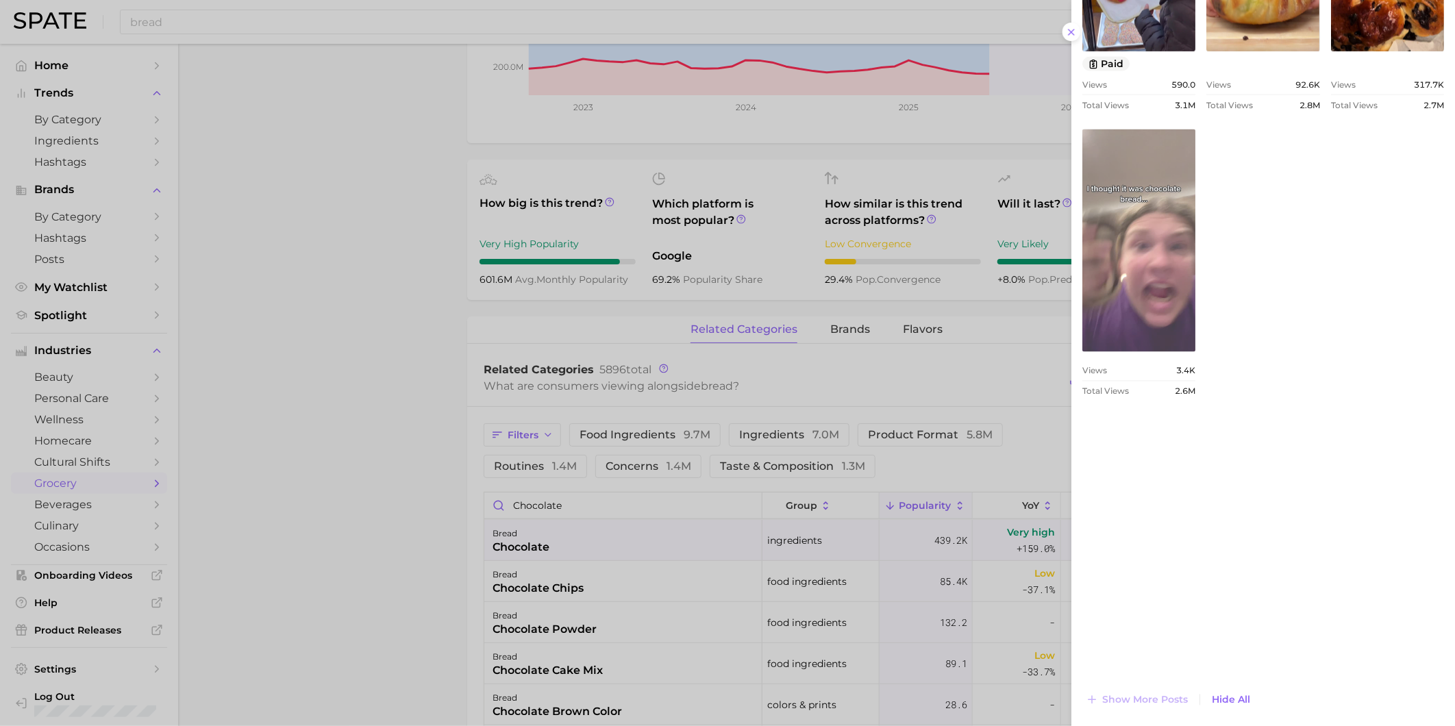
click at [1195, 352] on link "view post on TikTok" at bounding box center [1138, 240] width 113 height 223
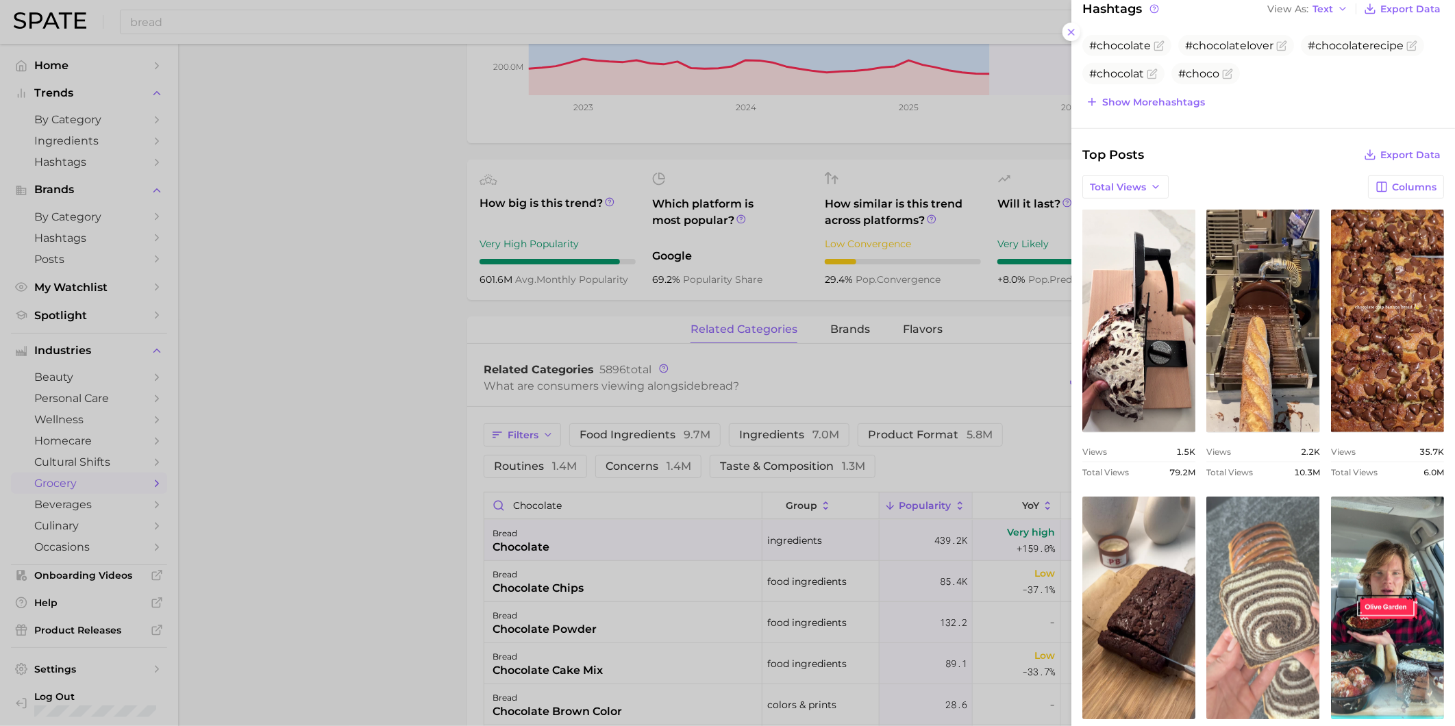
scroll to position [403, 0]
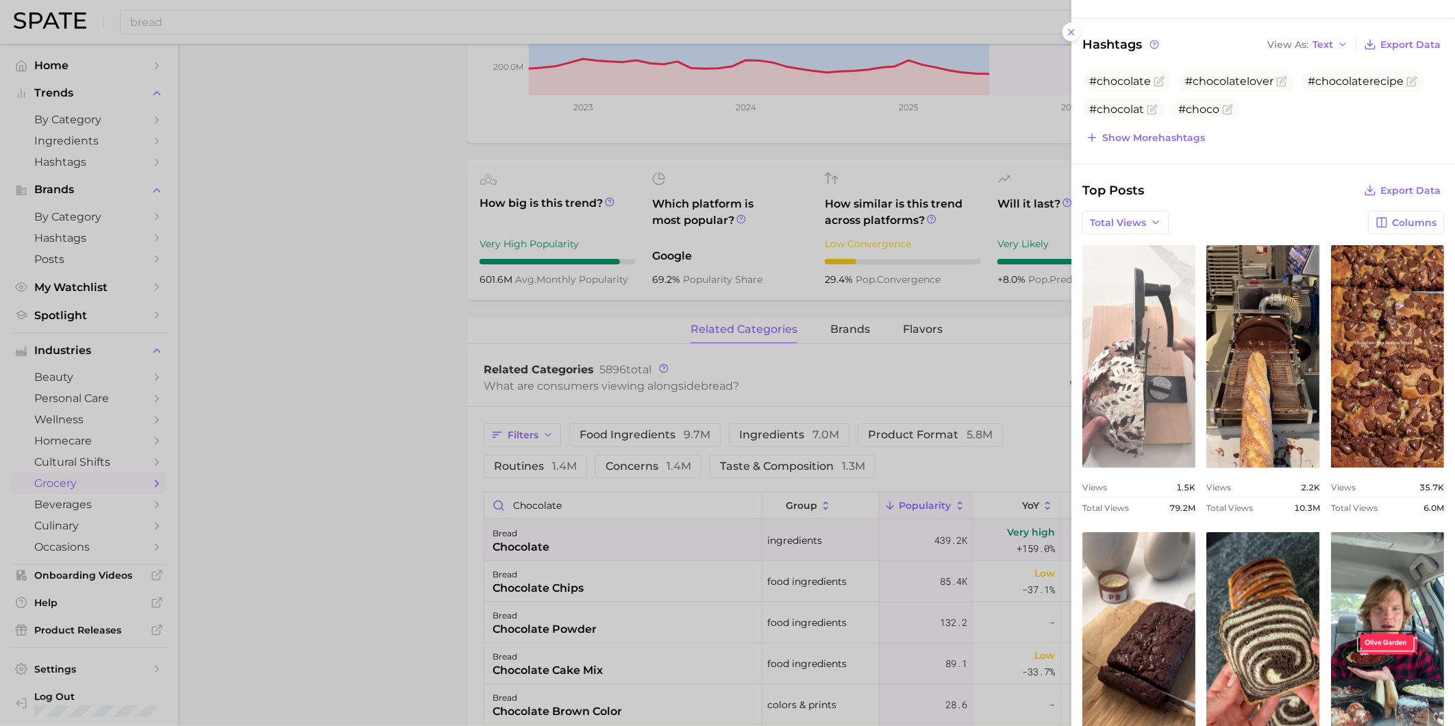
click at [1149, 299] on link "view post on TikTok" at bounding box center [1138, 356] width 113 height 223
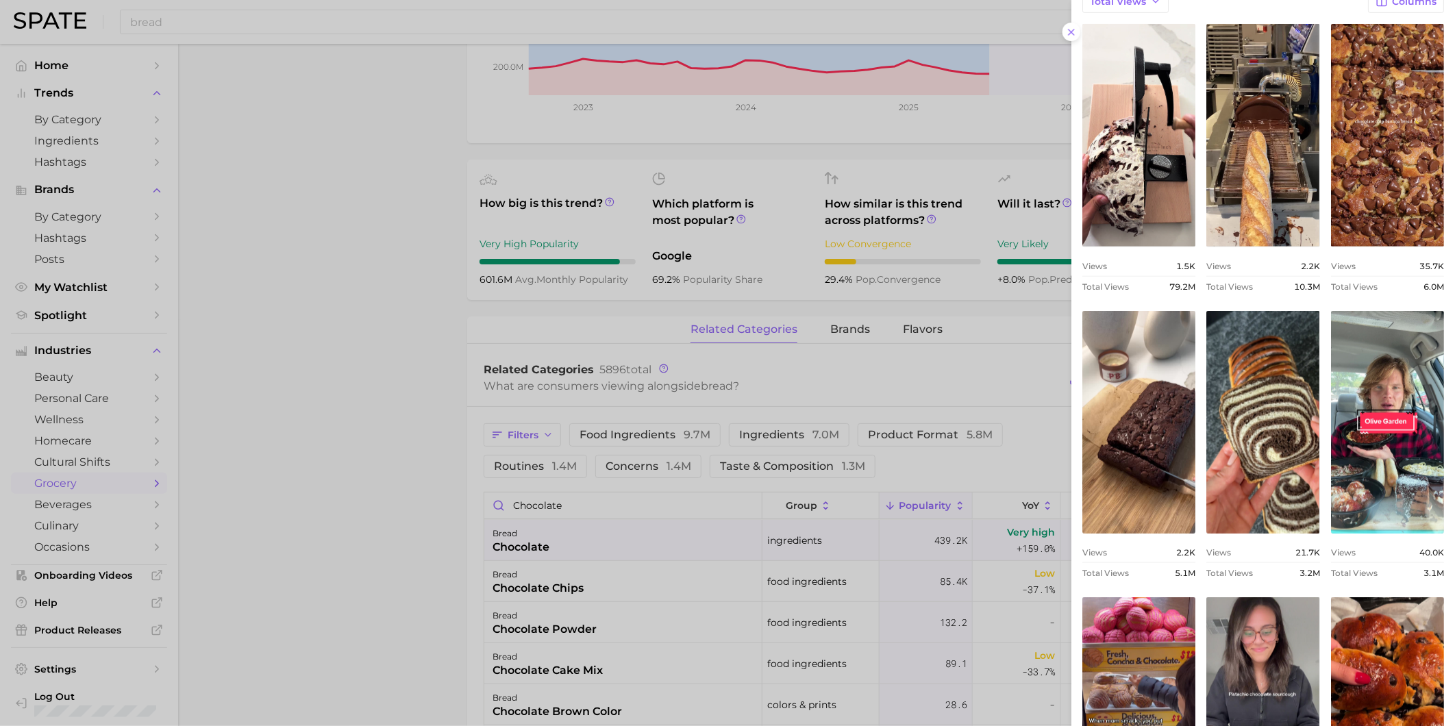
scroll to position [631, 0]
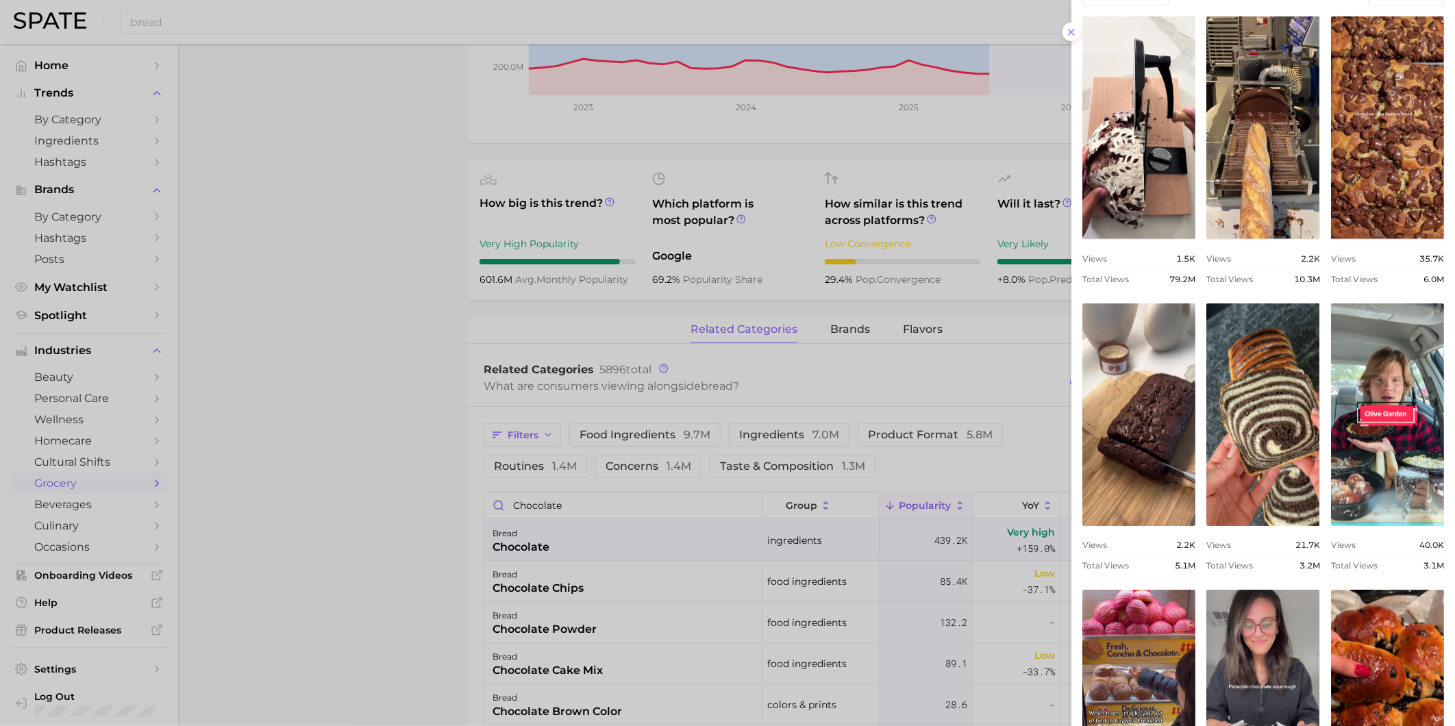
drag, startPoint x: 488, startPoint y: 562, endPoint x: 497, endPoint y: 566, distance: 9.5
click at [488, 562] on div at bounding box center [727, 363] width 1455 height 726
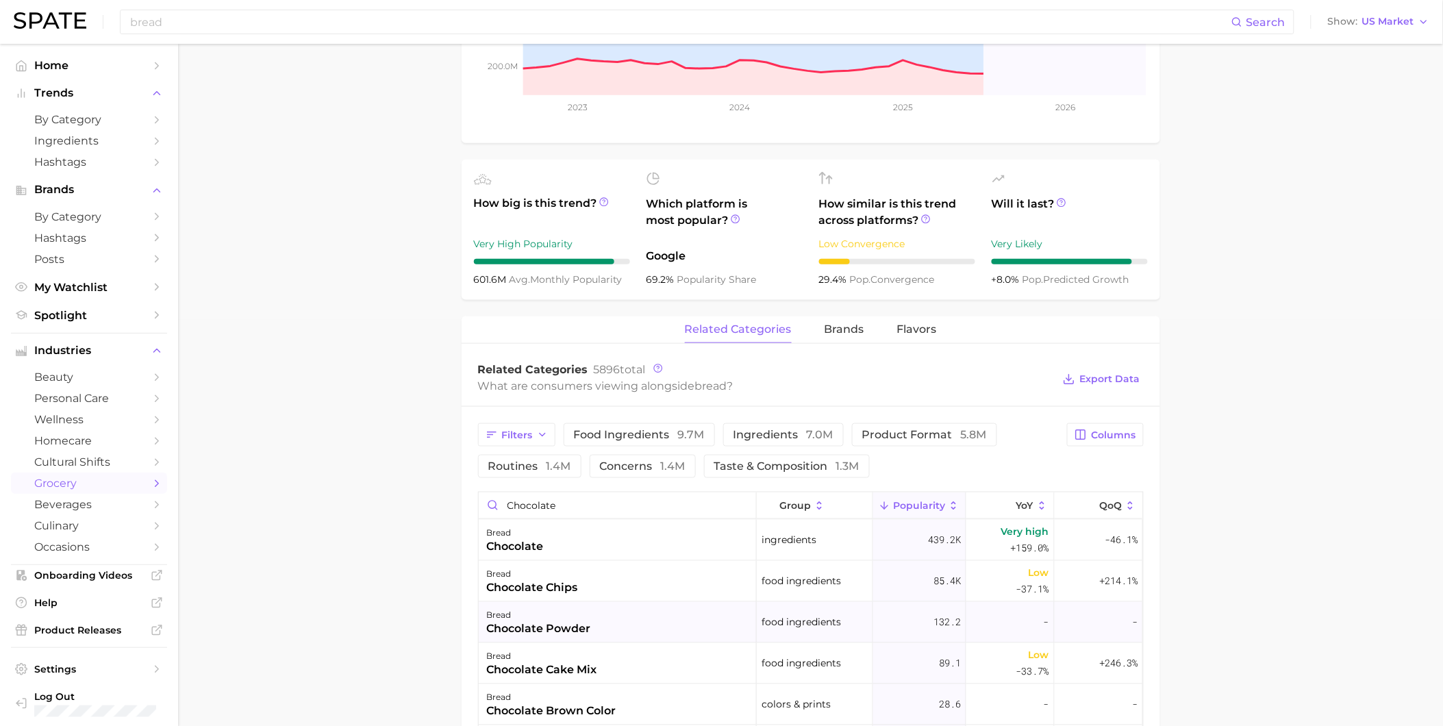
click at [559, 631] on div "chocolate powder" at bounding box center [539, 629] width 104 height 16
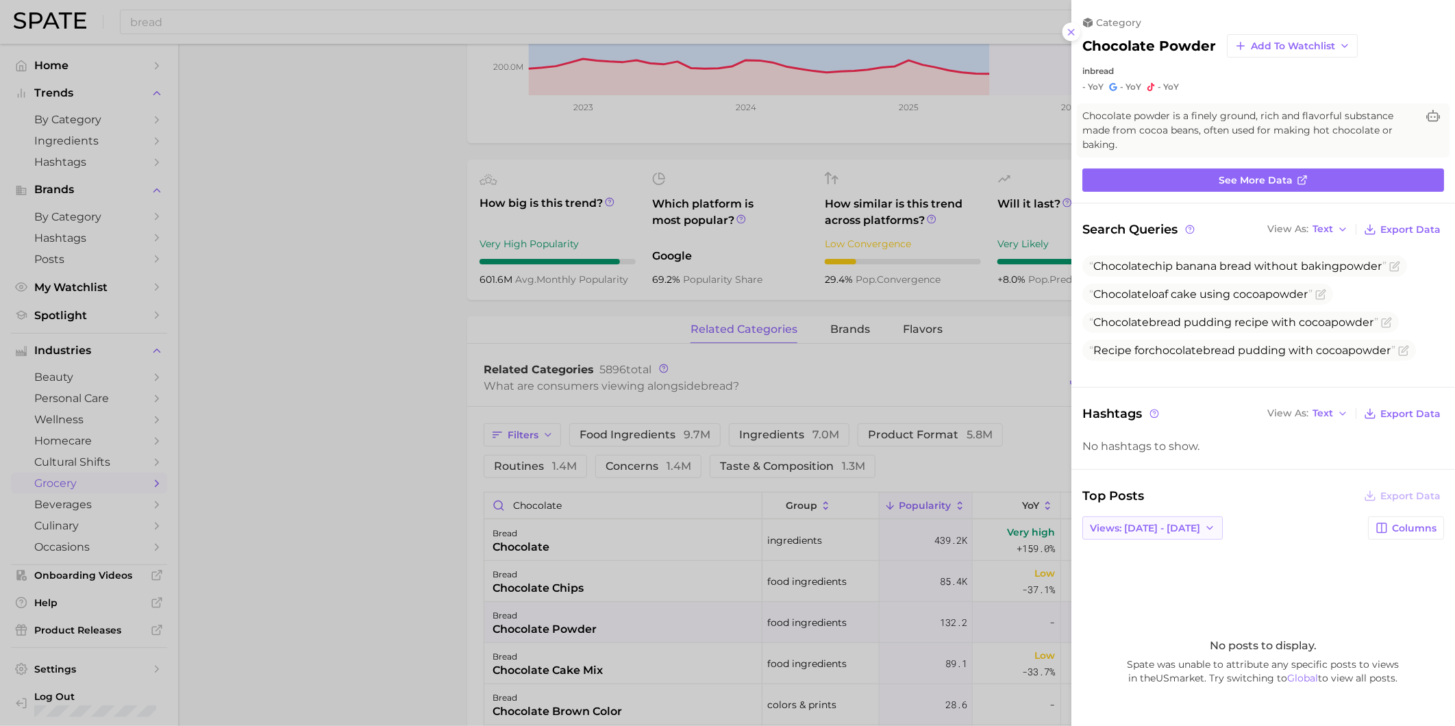
click at [1183, 523] on span "Views: [DATE] - [DATE]" at bounding box center [1145, 529] width 110 height 12
click at [1188, 566] on button "Total Views" at bounding box center [1157, 578] width 151 height 25
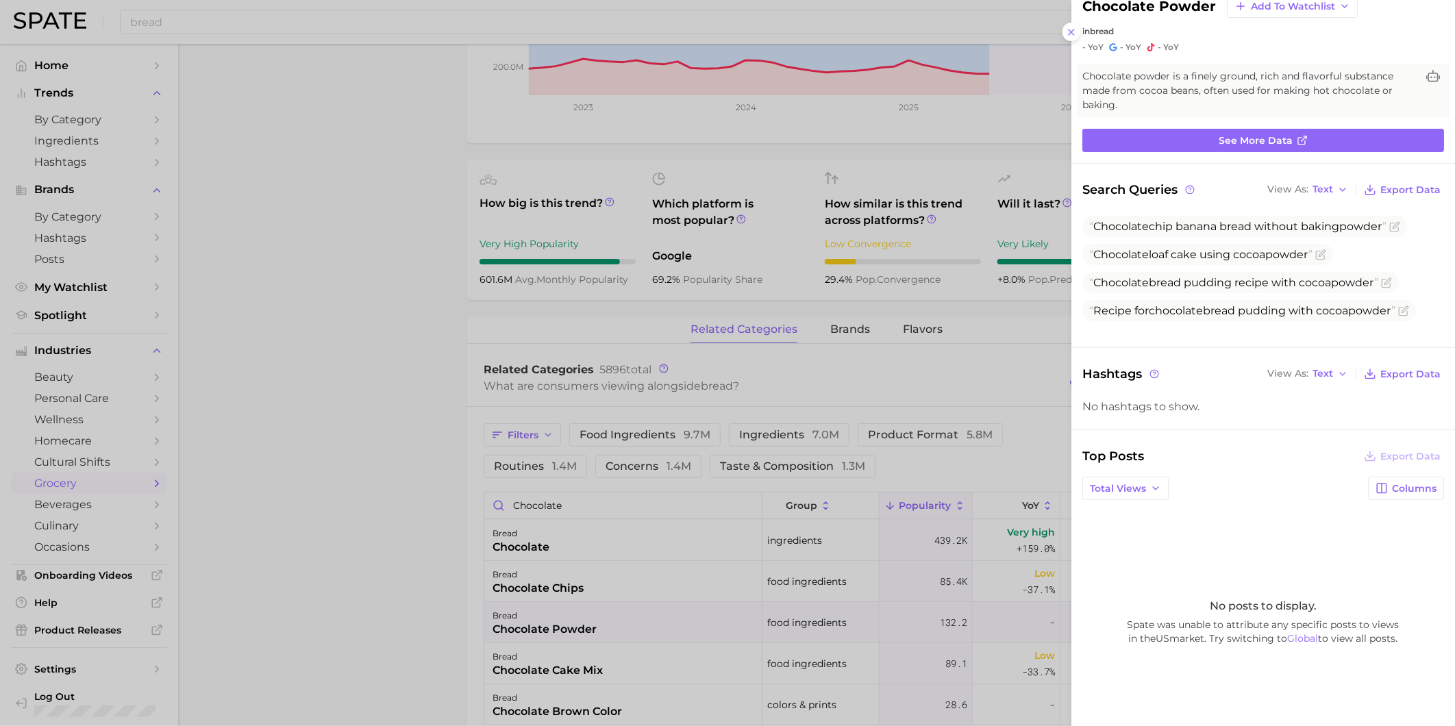
scroll to position [74, 0]
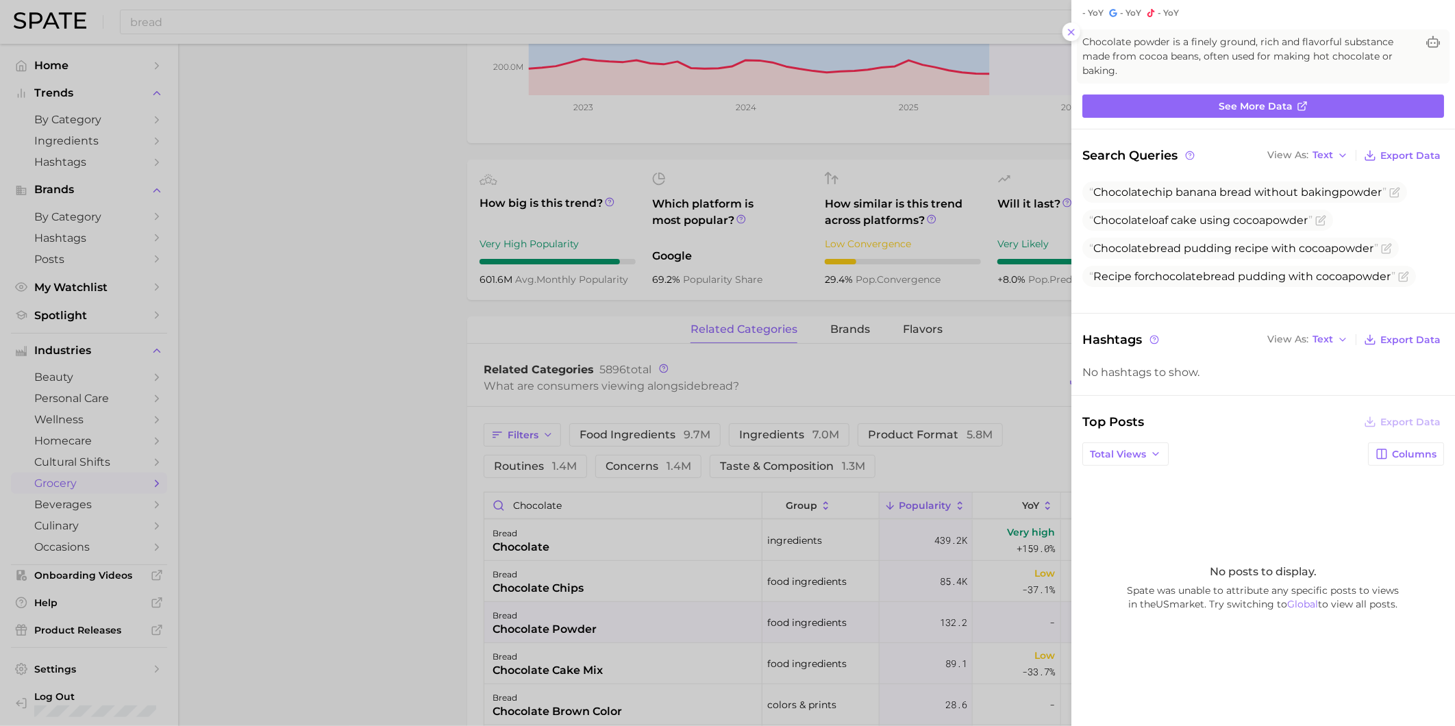
click at [647, 662] on div at bounding box center [727, 363] width 1455 height 726
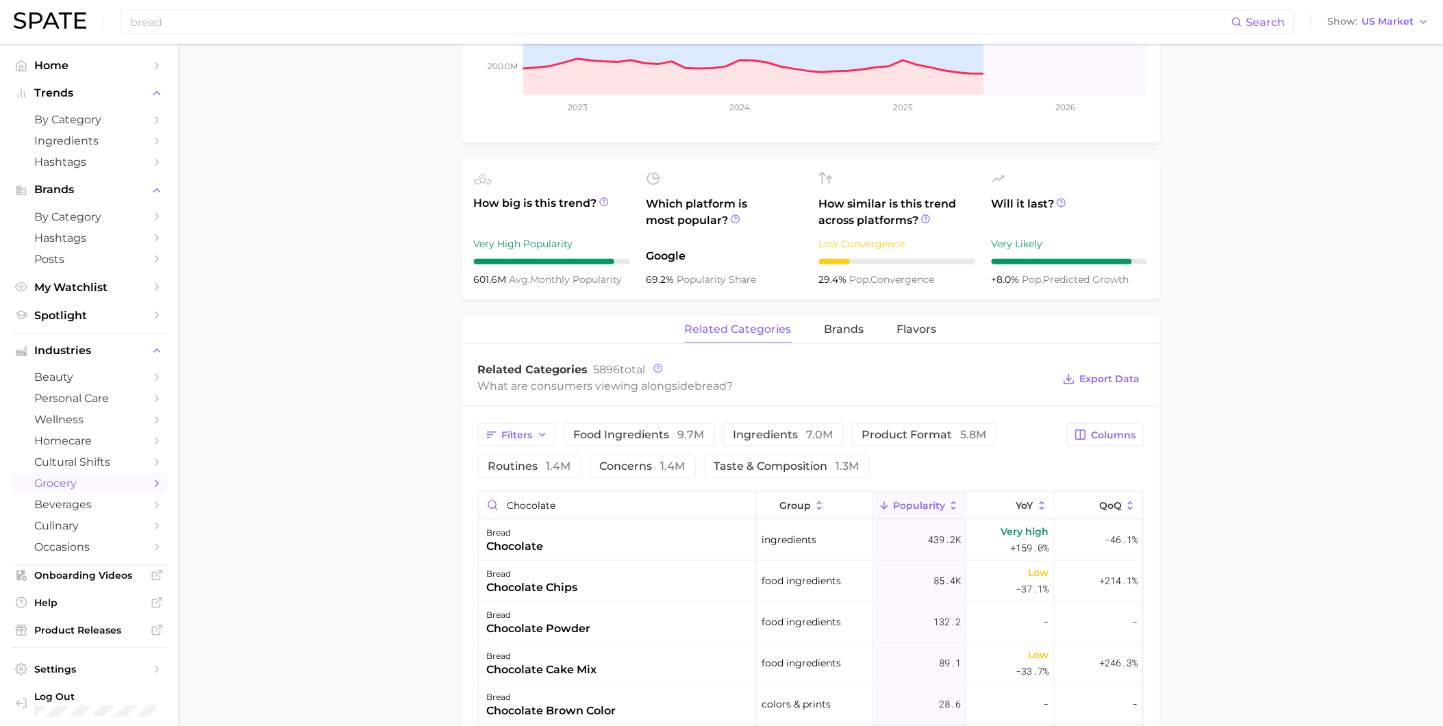
click at [616, 668] on div "bread chocolate cake mix" at bounding box center [618, 663] width 278 height 41
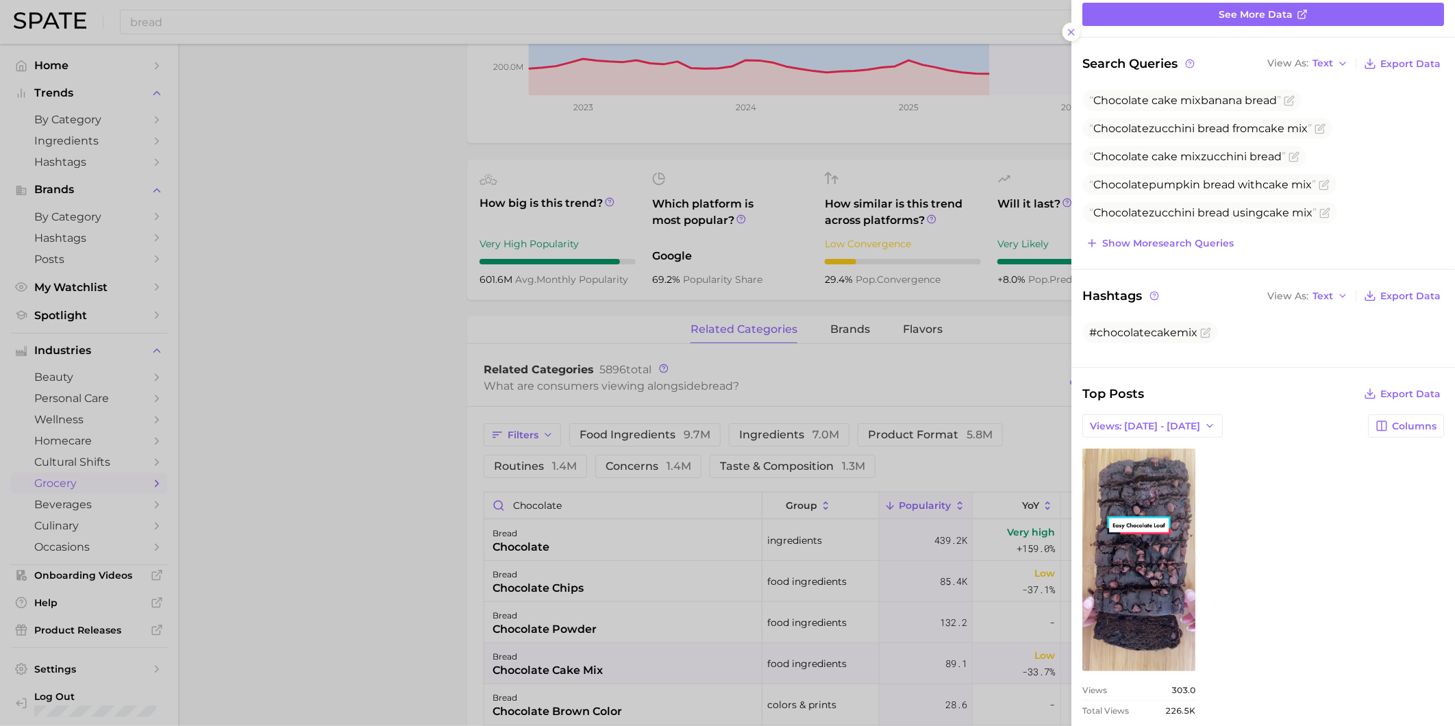
scroll to position [167, 0]
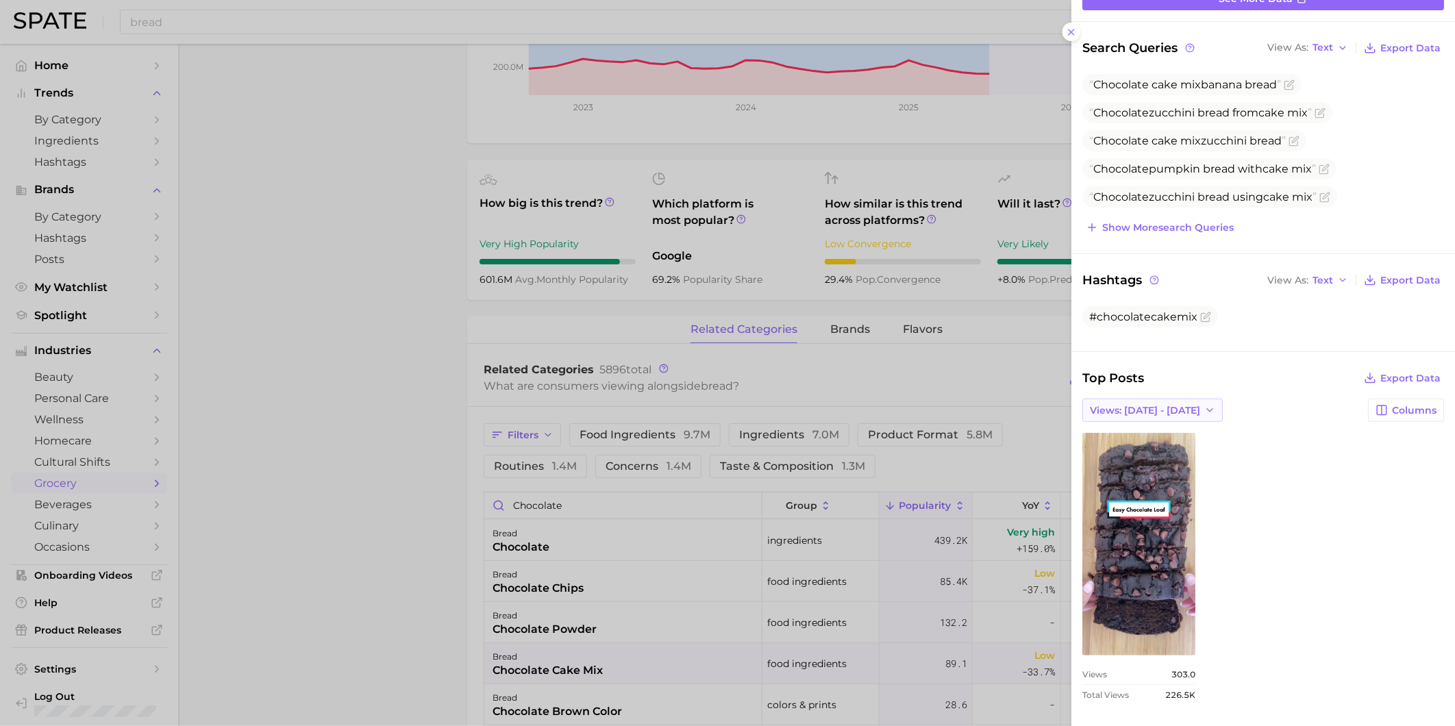
click at [1152, 412] on span "Views: [DATE] - [DATE]" at bounding box center [1145, 411] width 110 height 12
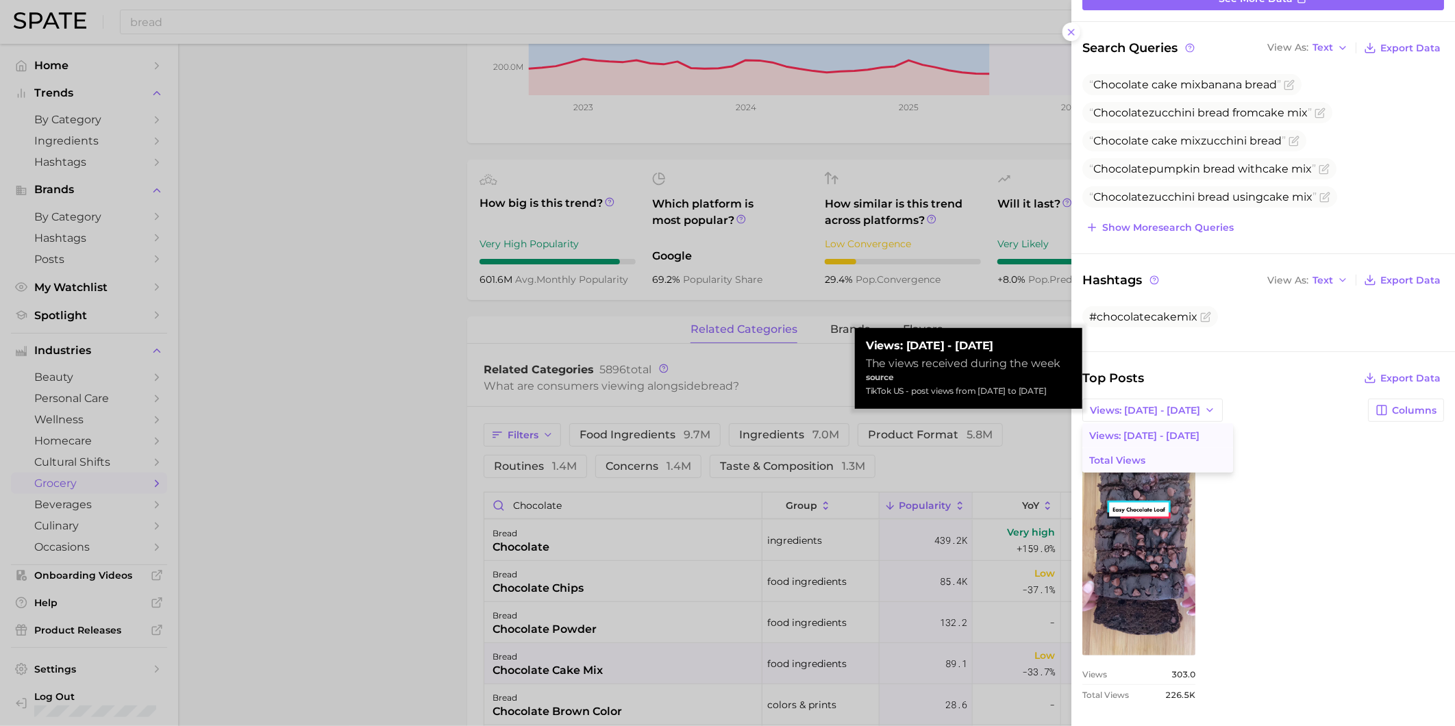
click at [1160, 460] on button "Total Views" at bounding box center [1157, 460] width 151 height 25
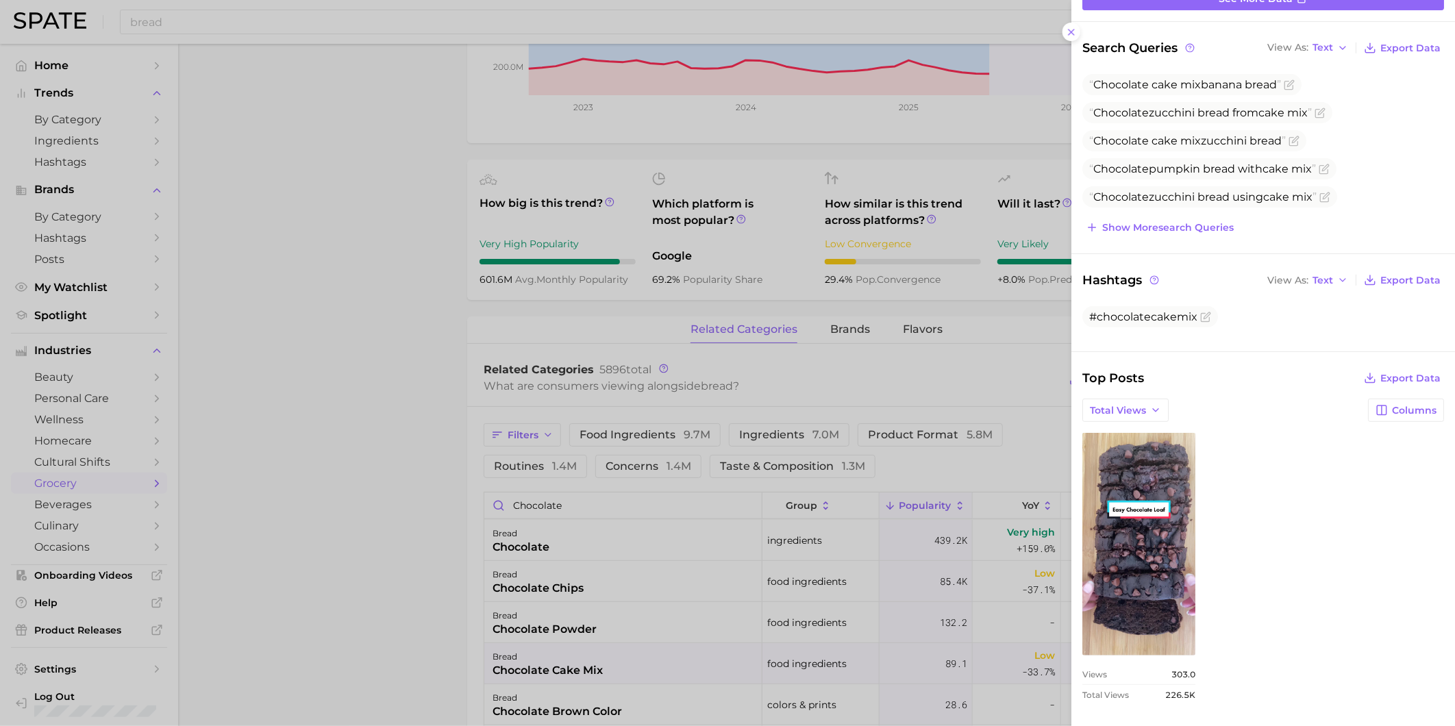
drag, startPoint x: 407, startPoint y: 627, endPoint x: 414, endPoint y: 620, distance: 10.2
click at [408, 626] on div at bounding box center [727, 363] width 1455 height 726
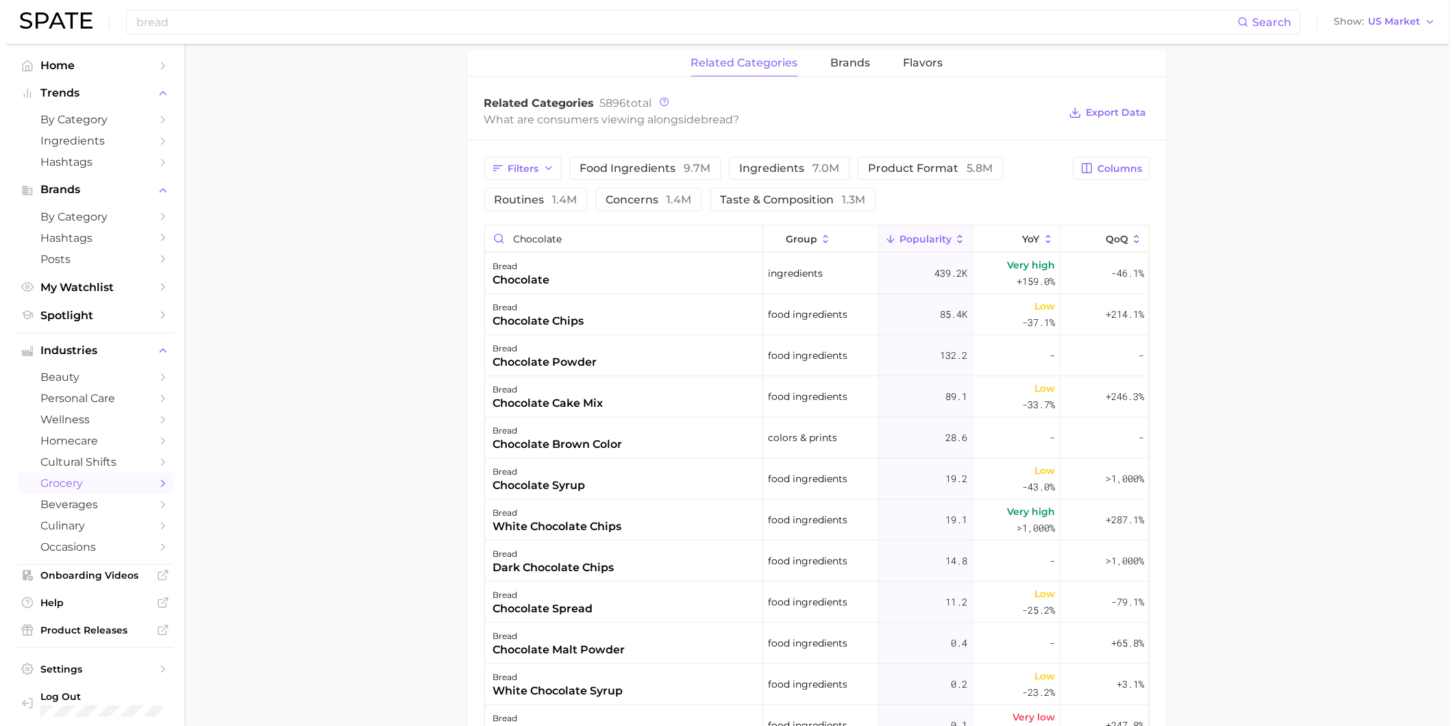
scroll to position [710, 0]
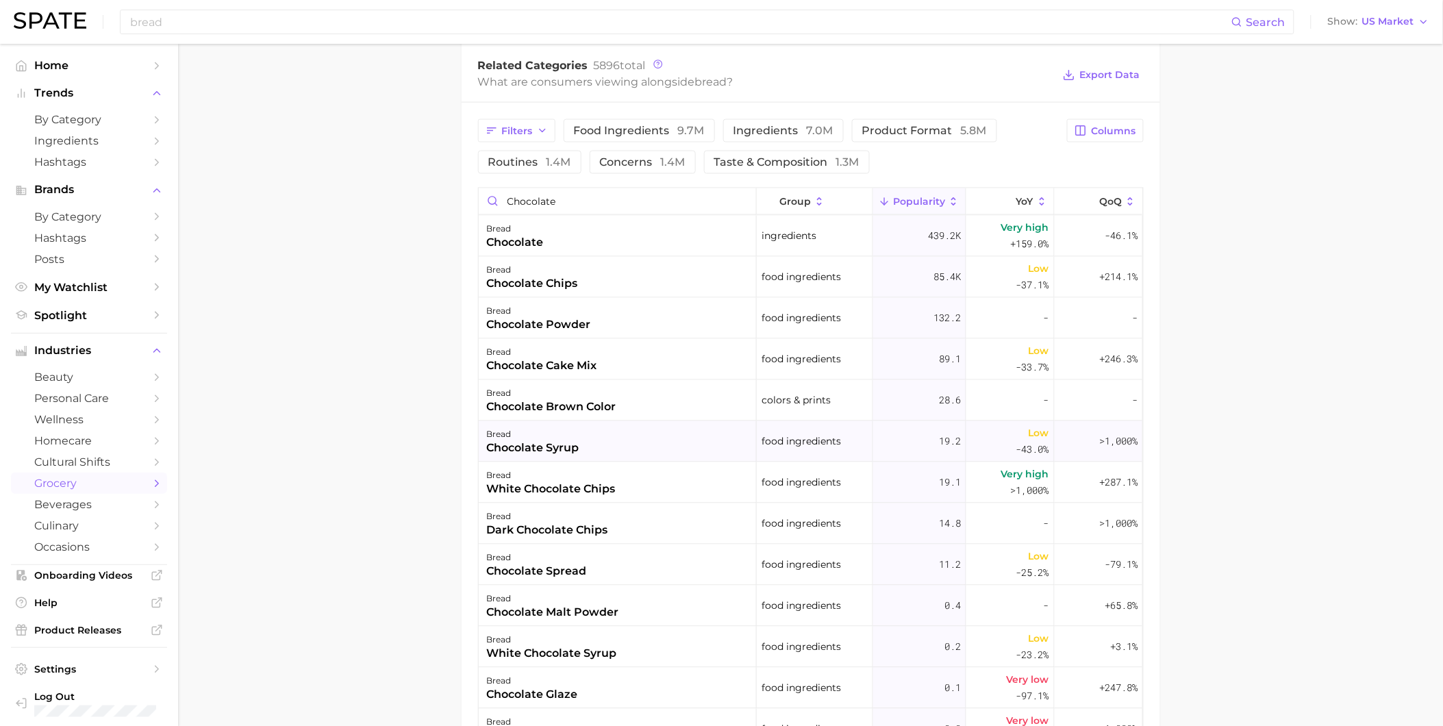
click at [586, 451] on div "bread chocolate syrup" at bounding box center [618, 441] width 278 height 41
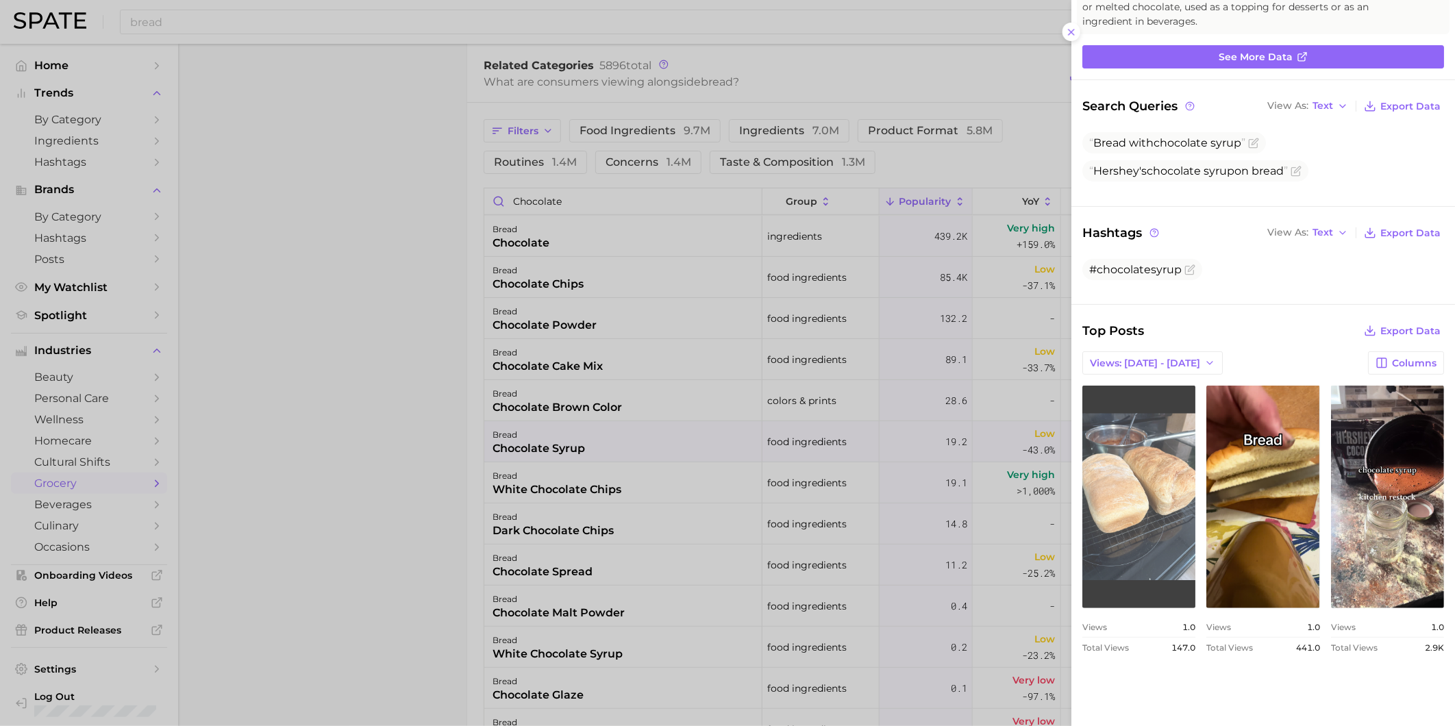
scroll to position [361, 0]
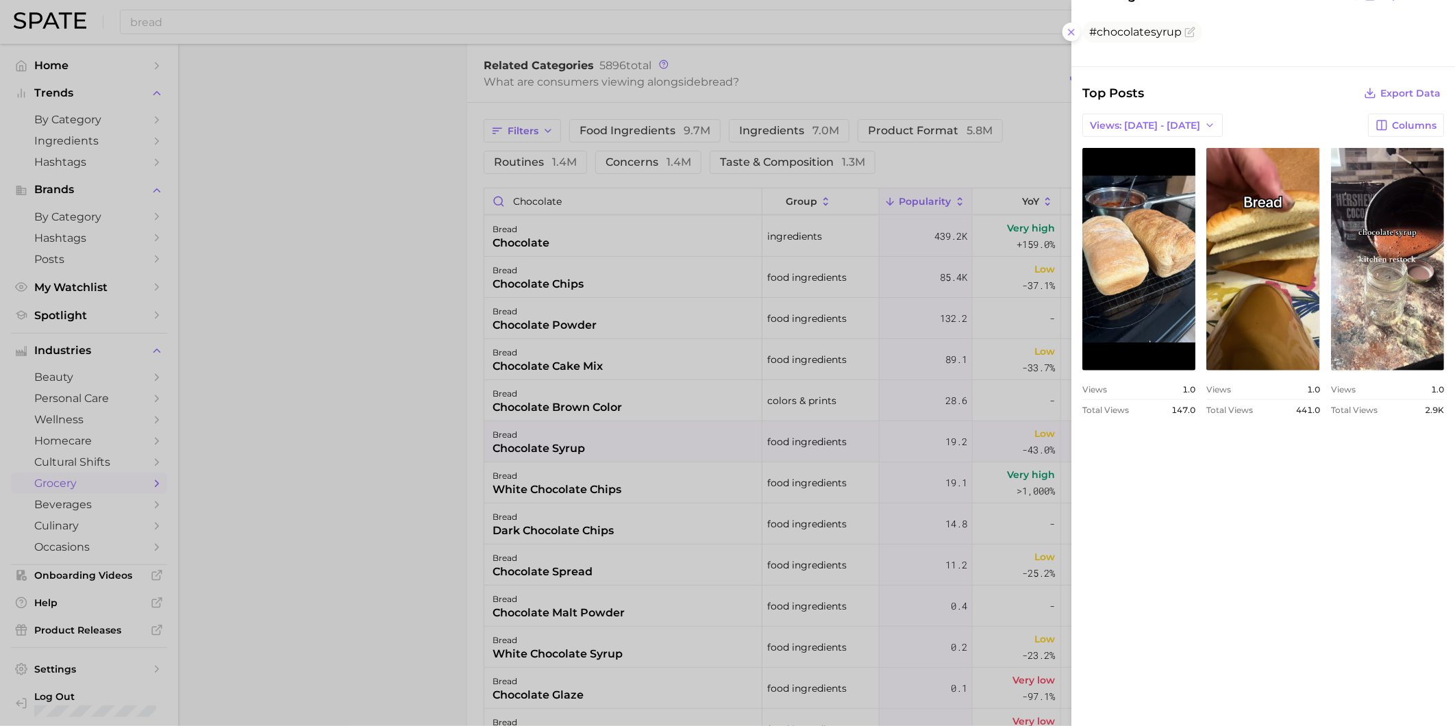
click at [557, 537] on div at bounding box center [727, 363] width 1455 height 726
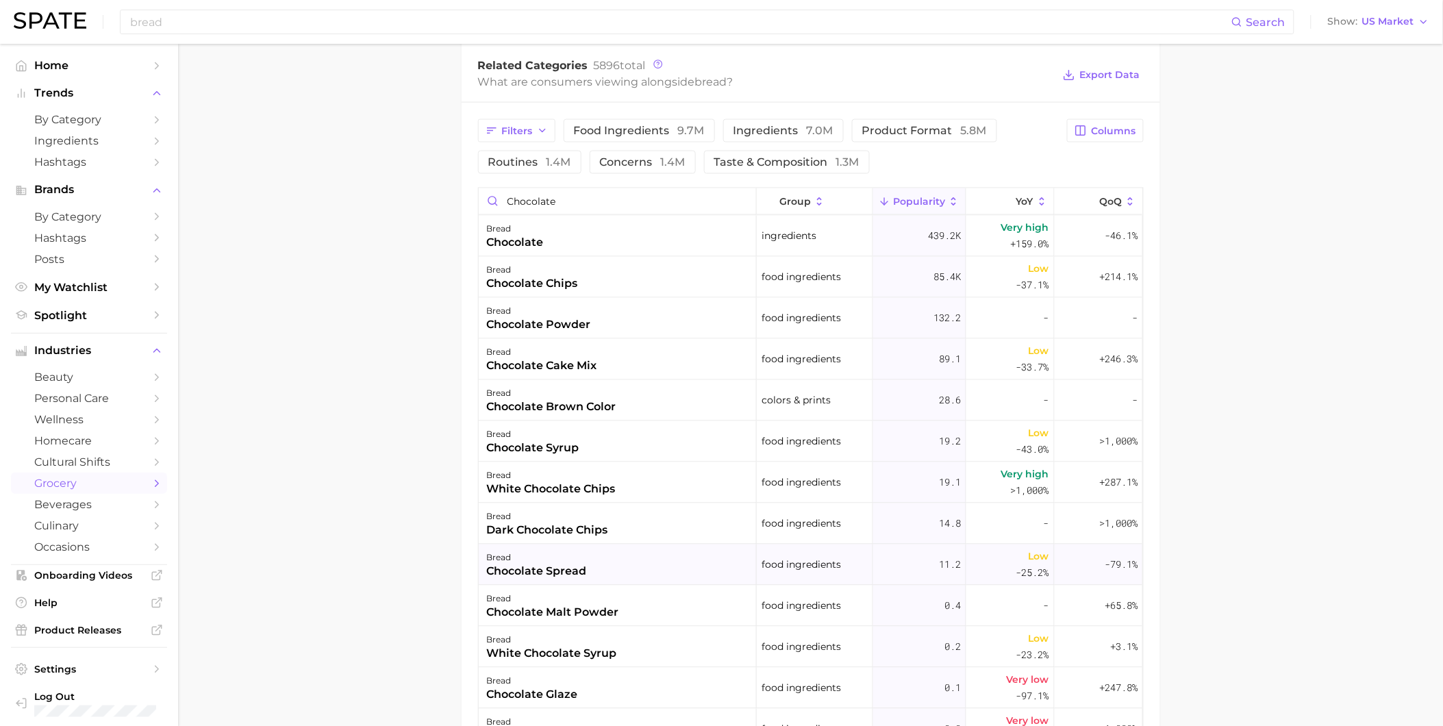
click at [572, 569] on div "chocolate spread" at bounding box center [537, 572] width 100 height 16
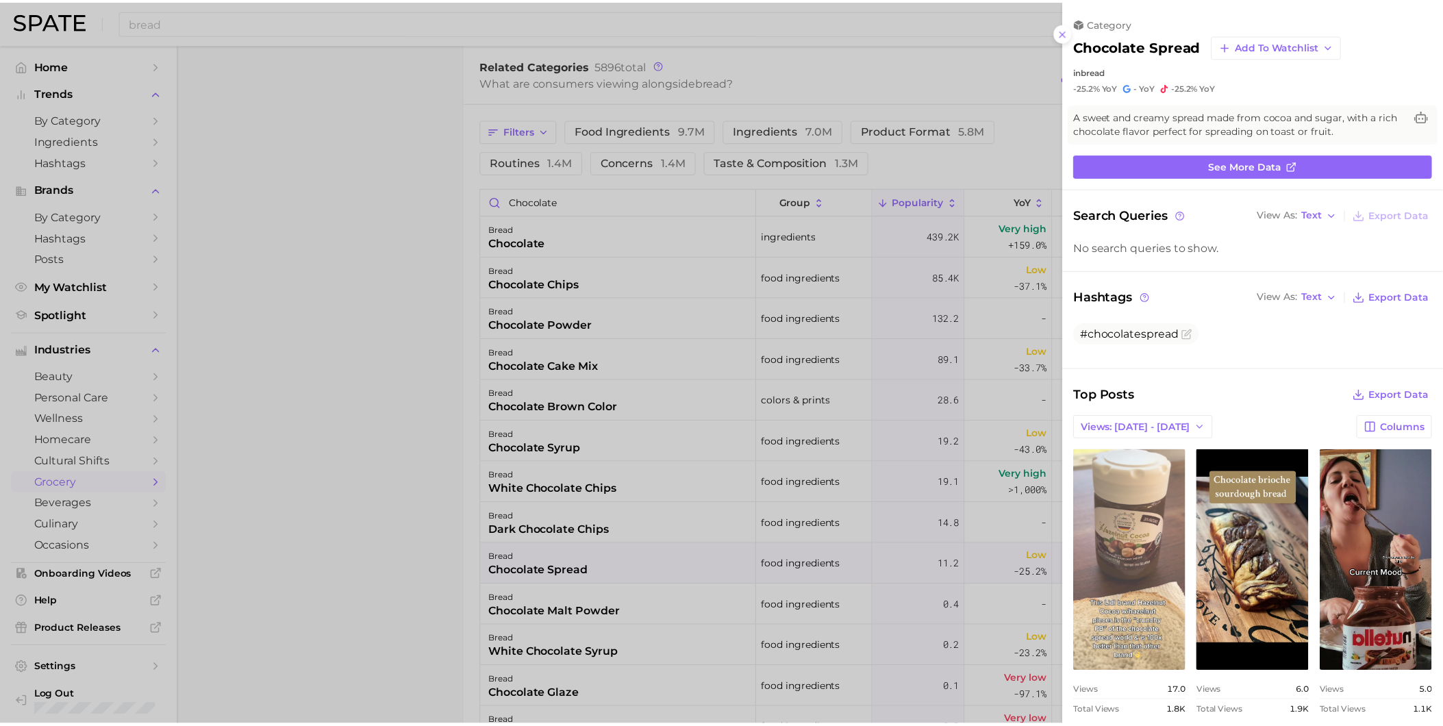
scroll to position [303, 0]
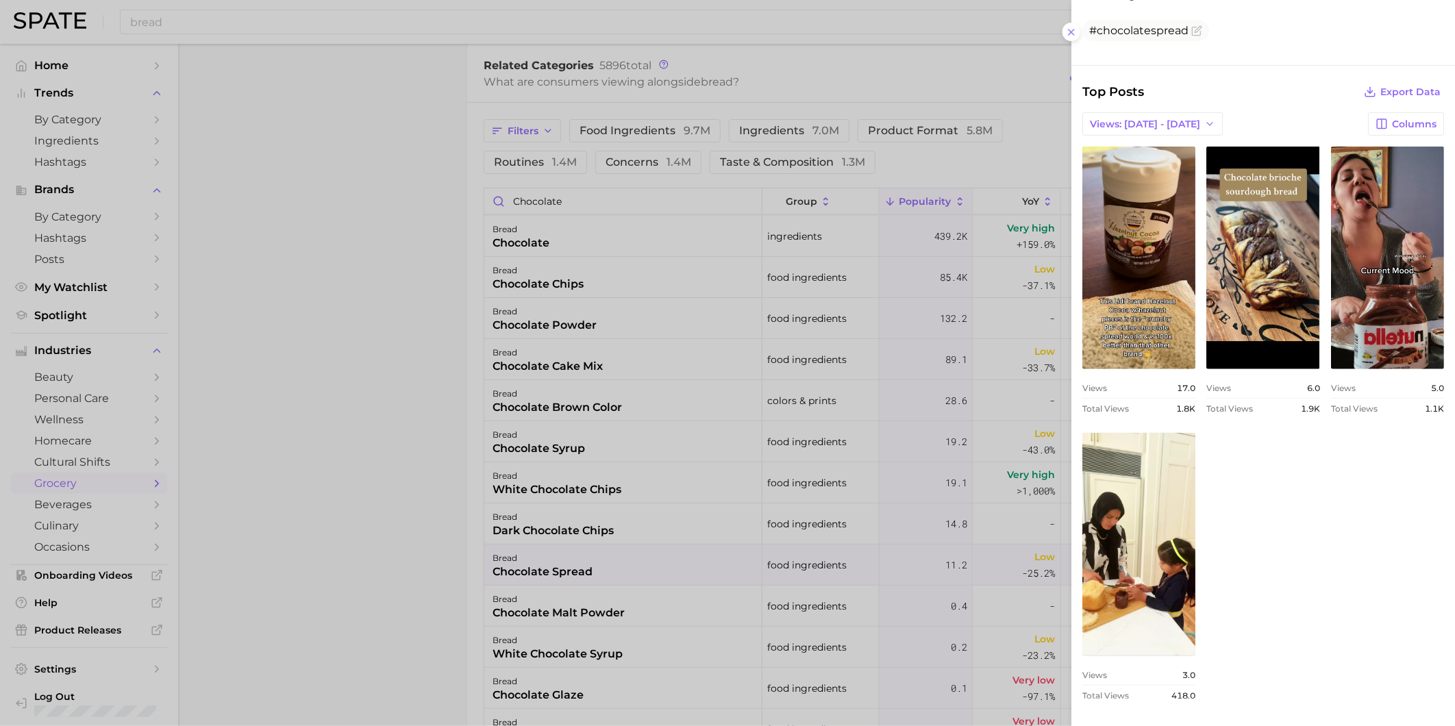
click at [551, 621] on div at bounding box center [727, 363] width 1455 height 726
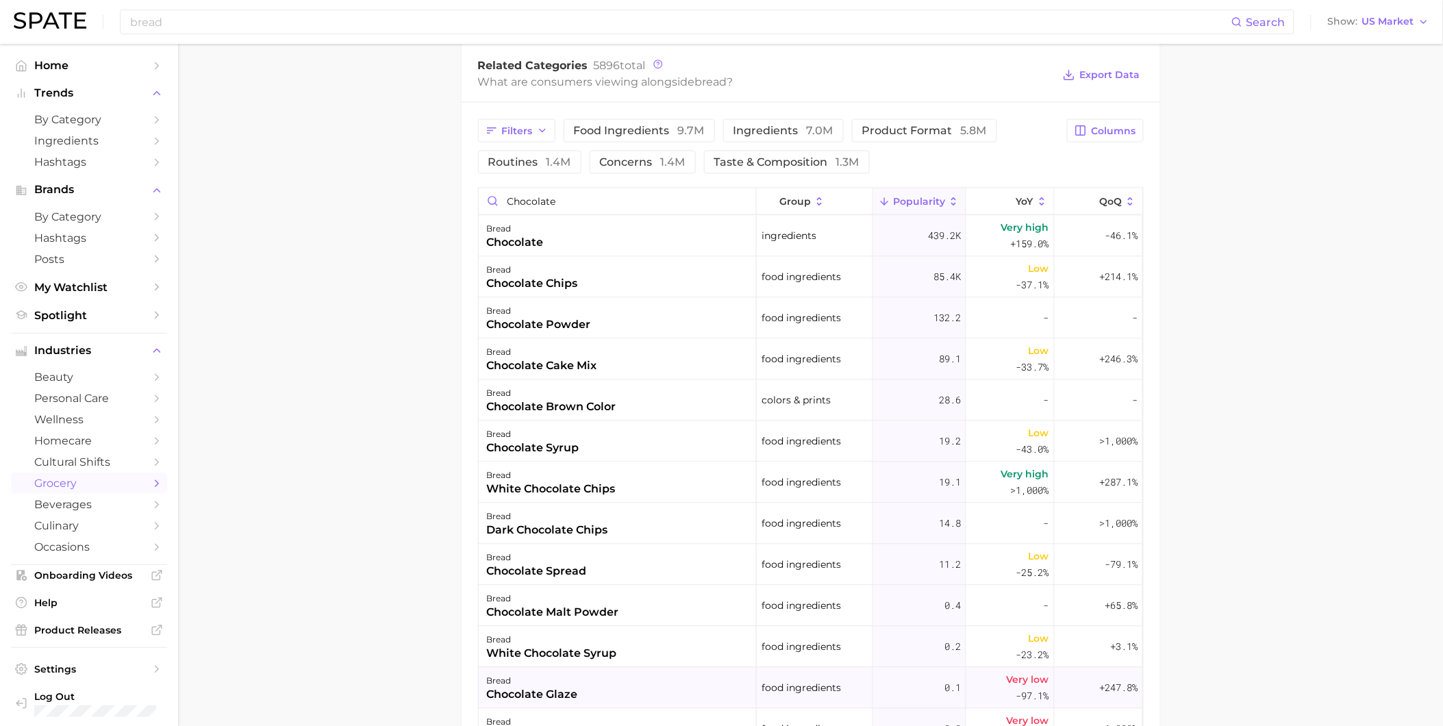
click at [577, 689] on div "chocolate glaze" at bounding box center [532, 695] width 91 height 16
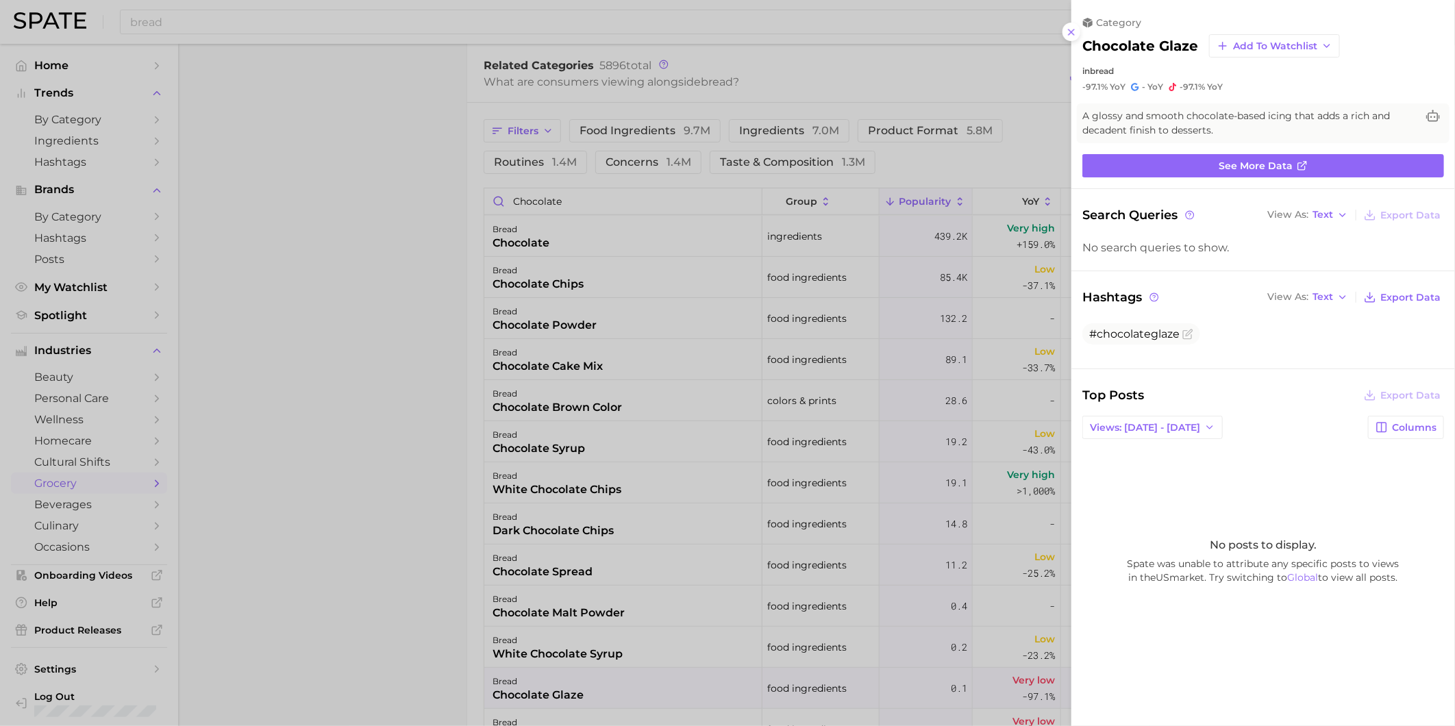
click at [618, 622] on div at bounding box center [727, 363] width 1455 height 726
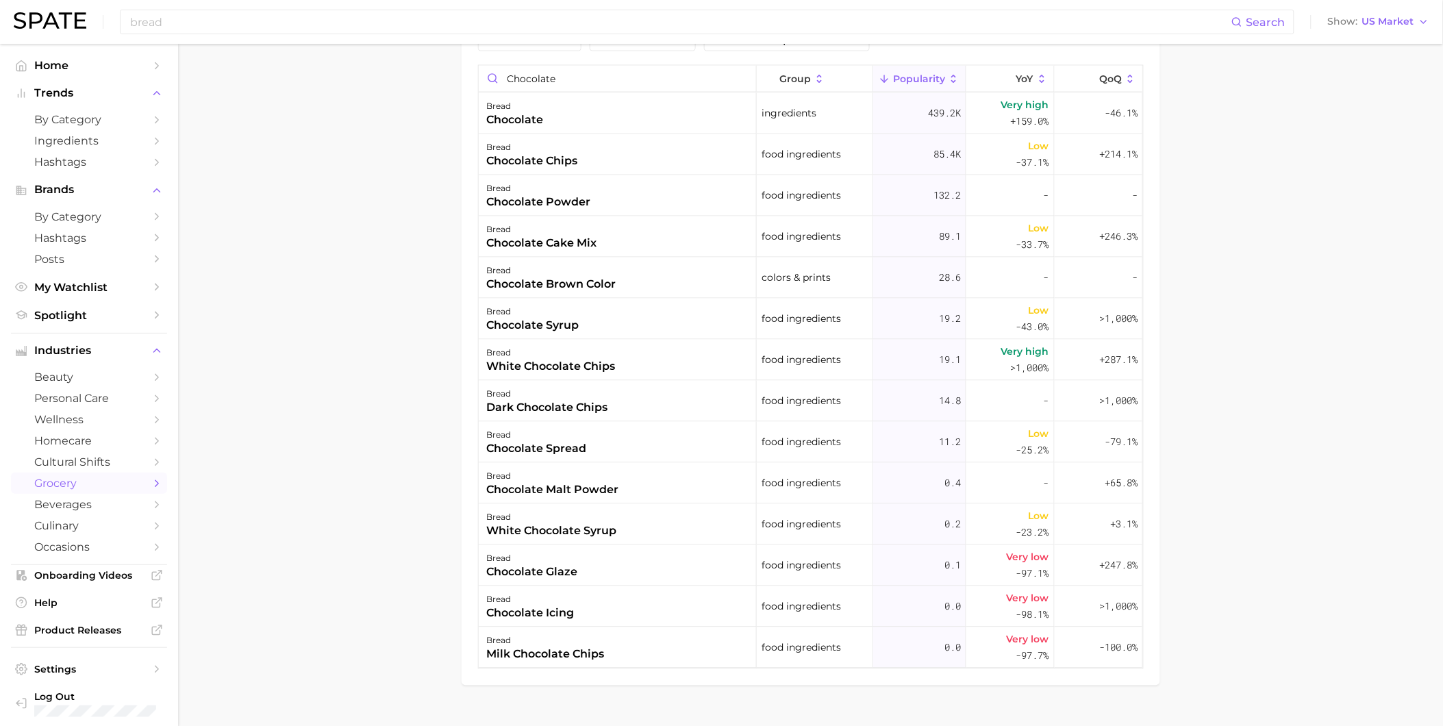
scroll to position [863, 0]
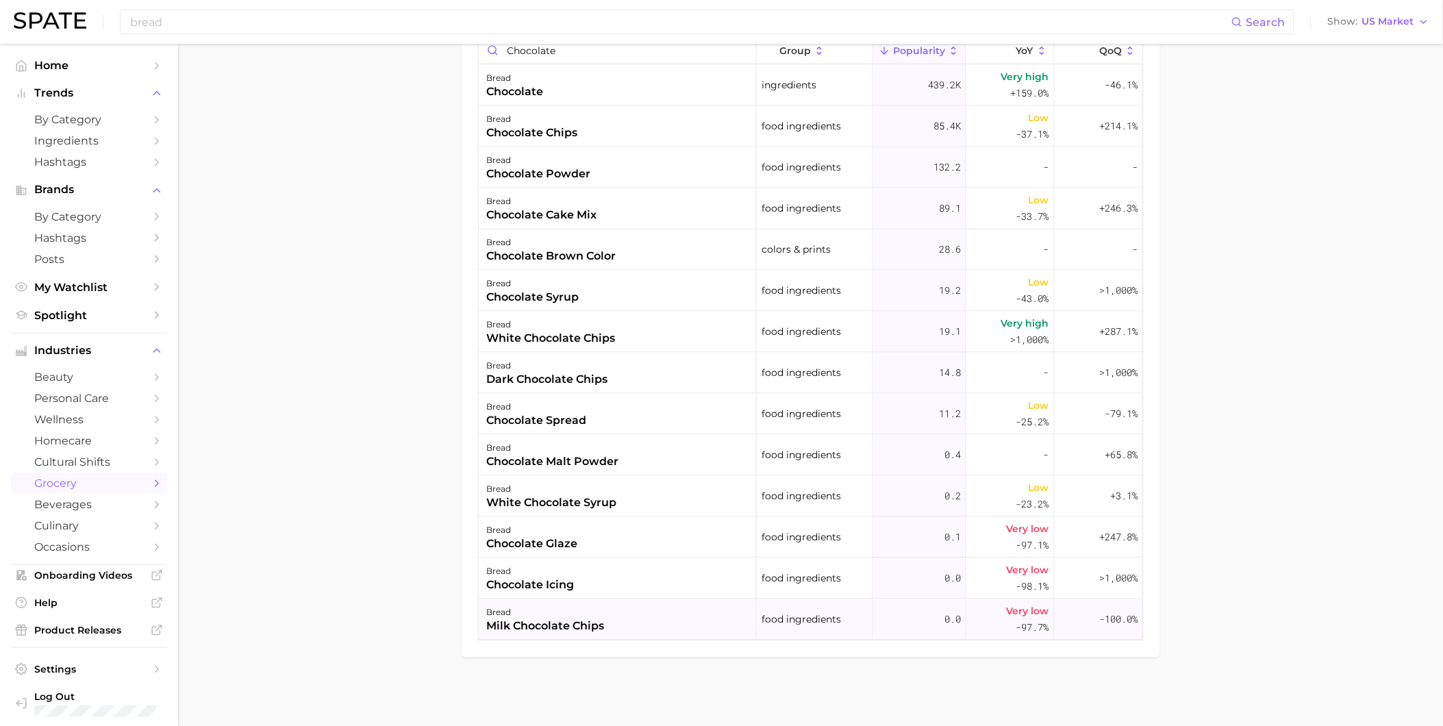
click at [624, 624] on div "bread milk chocolate chips" at bounding box center [618, 619] width 278 height 41
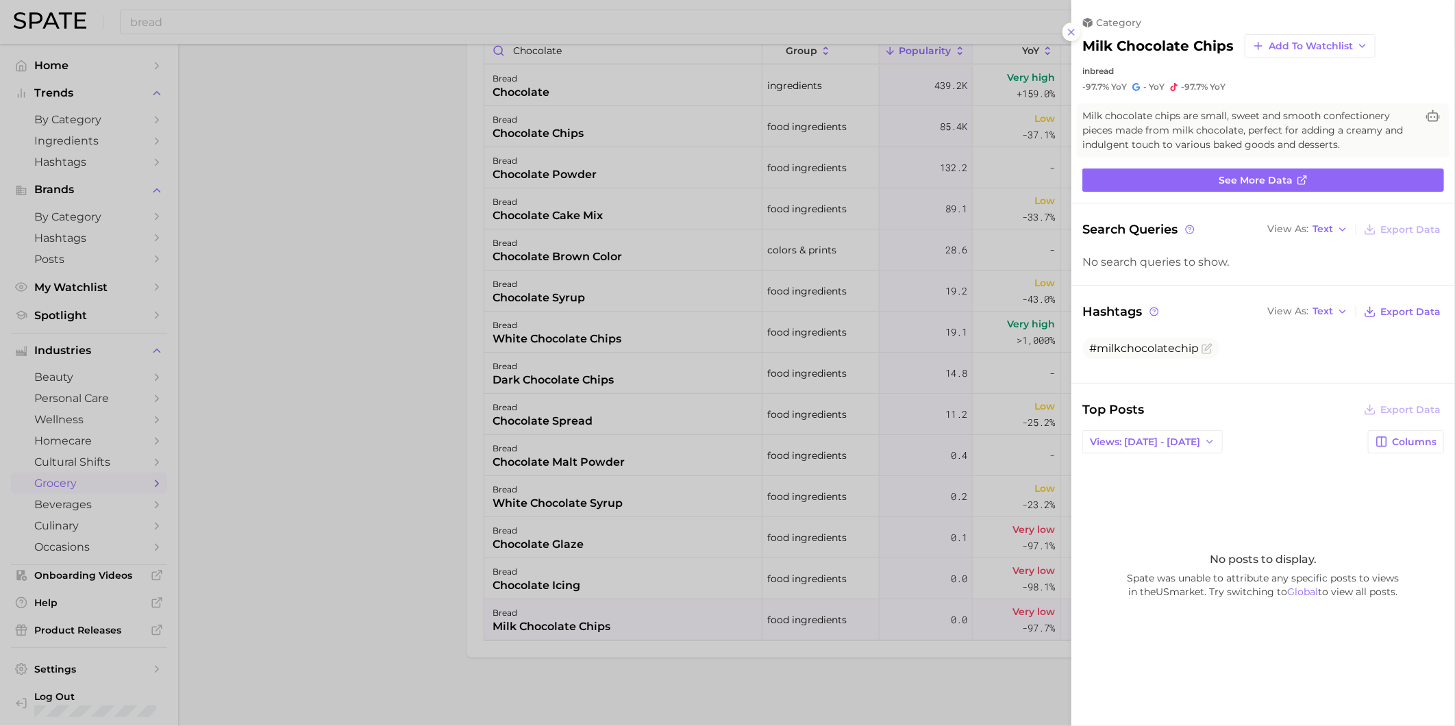
click at [462, 204] on div at bounding box center [727, 363] width 1455 height 726
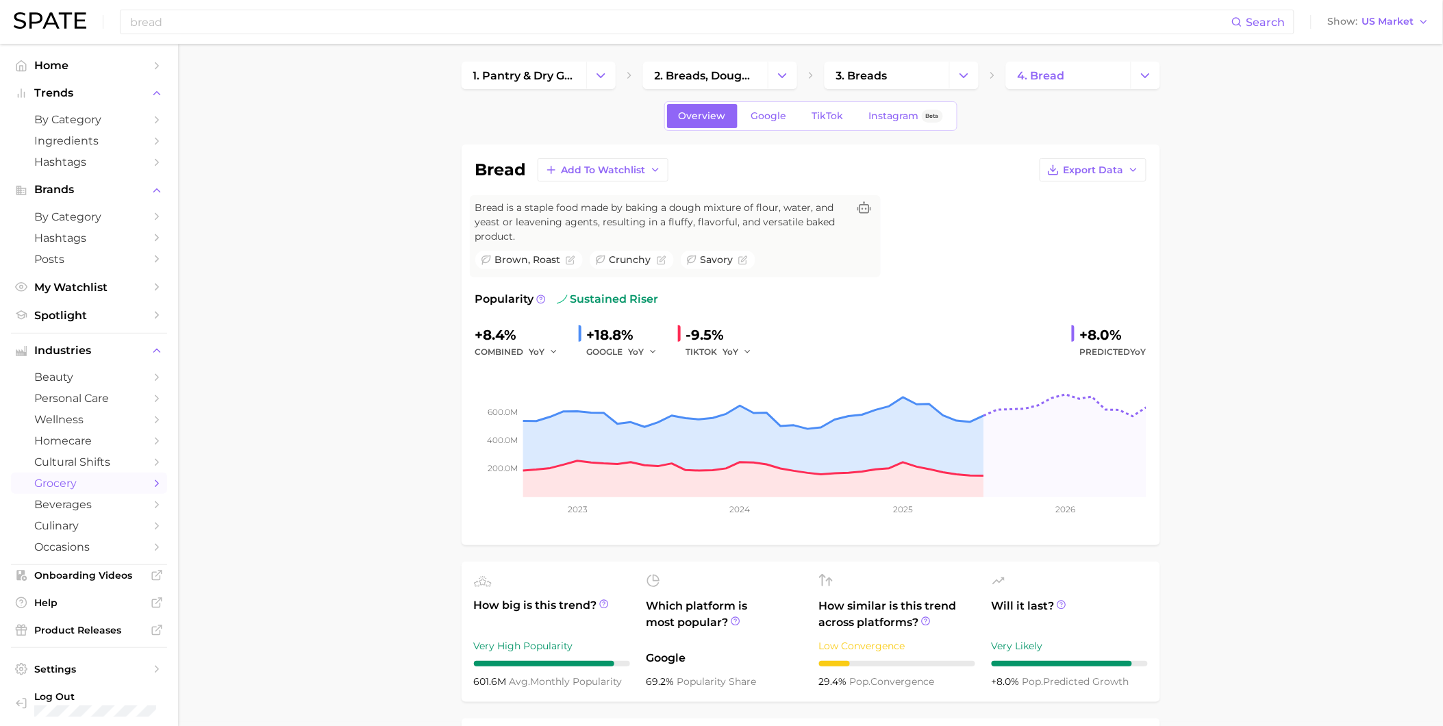
scroll to position [0, 0]
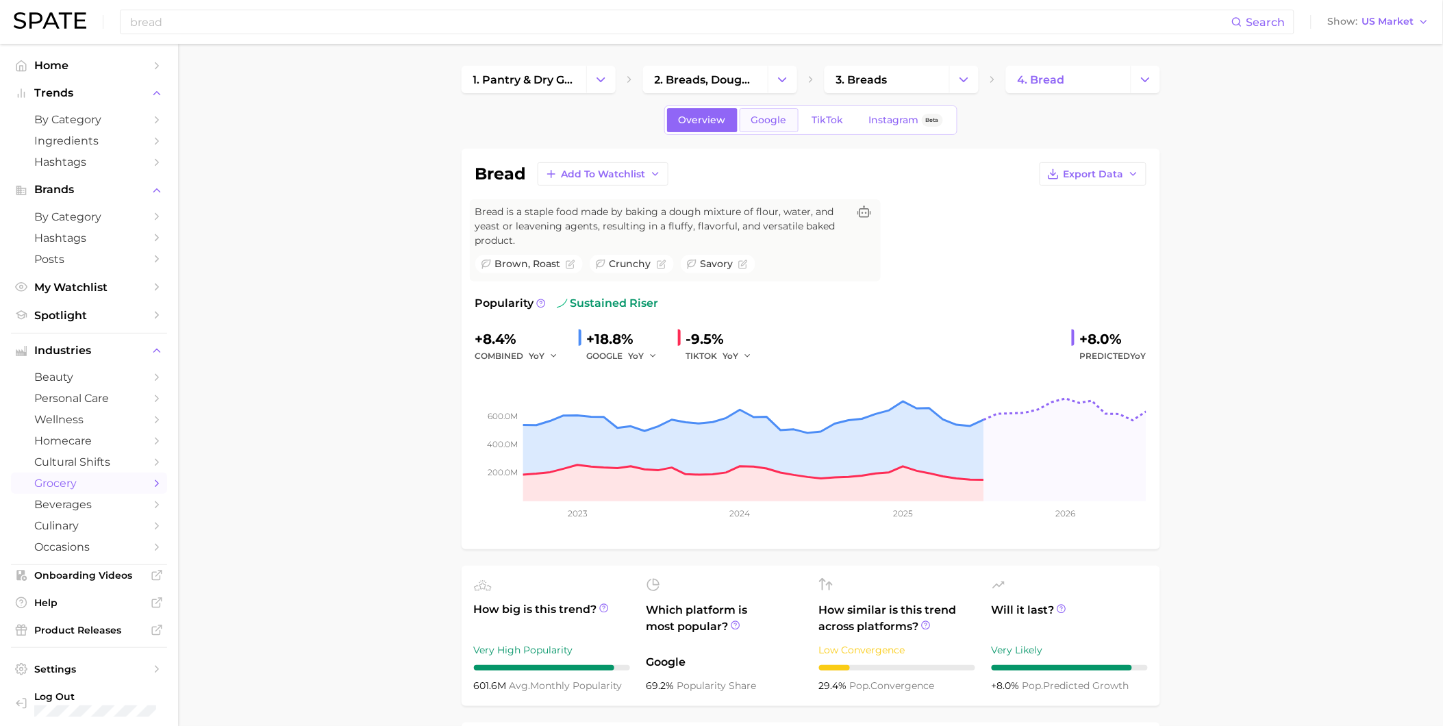
click at [779, 125] on span "Google" at bounding box center [769, 120] width 36 height 12
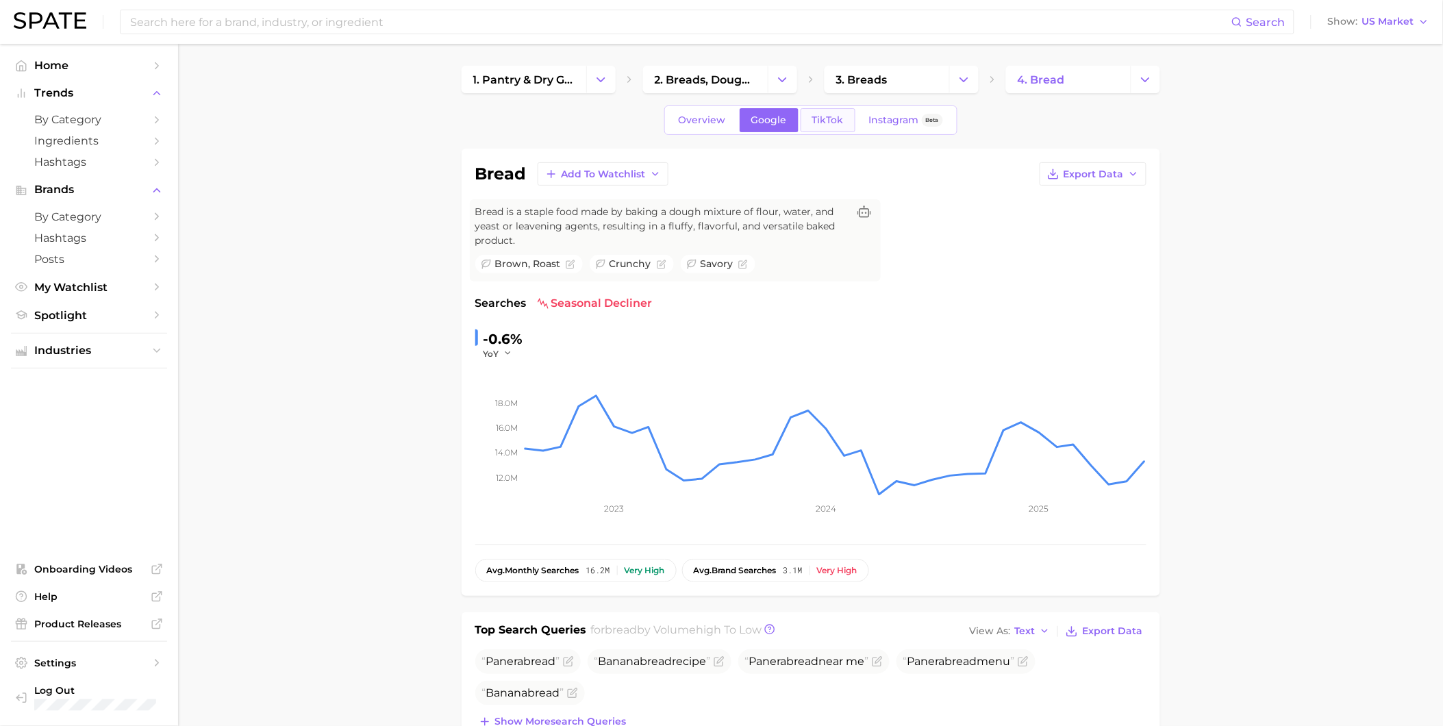
click at [845, 126] on link "TikTok" at bounding box center [828, 120] width 55 height 24
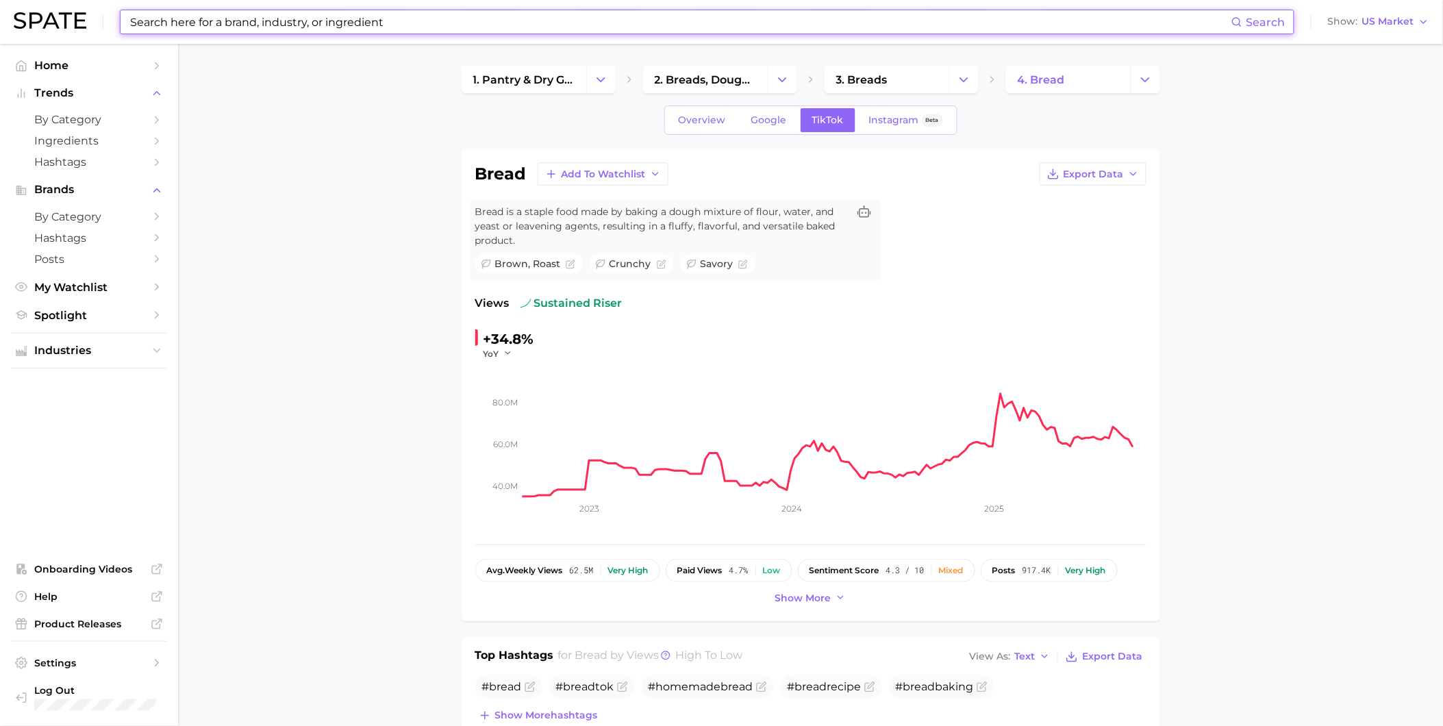
click at [286, 24] on input at bounding box center [680, 21] width 1103 height 23
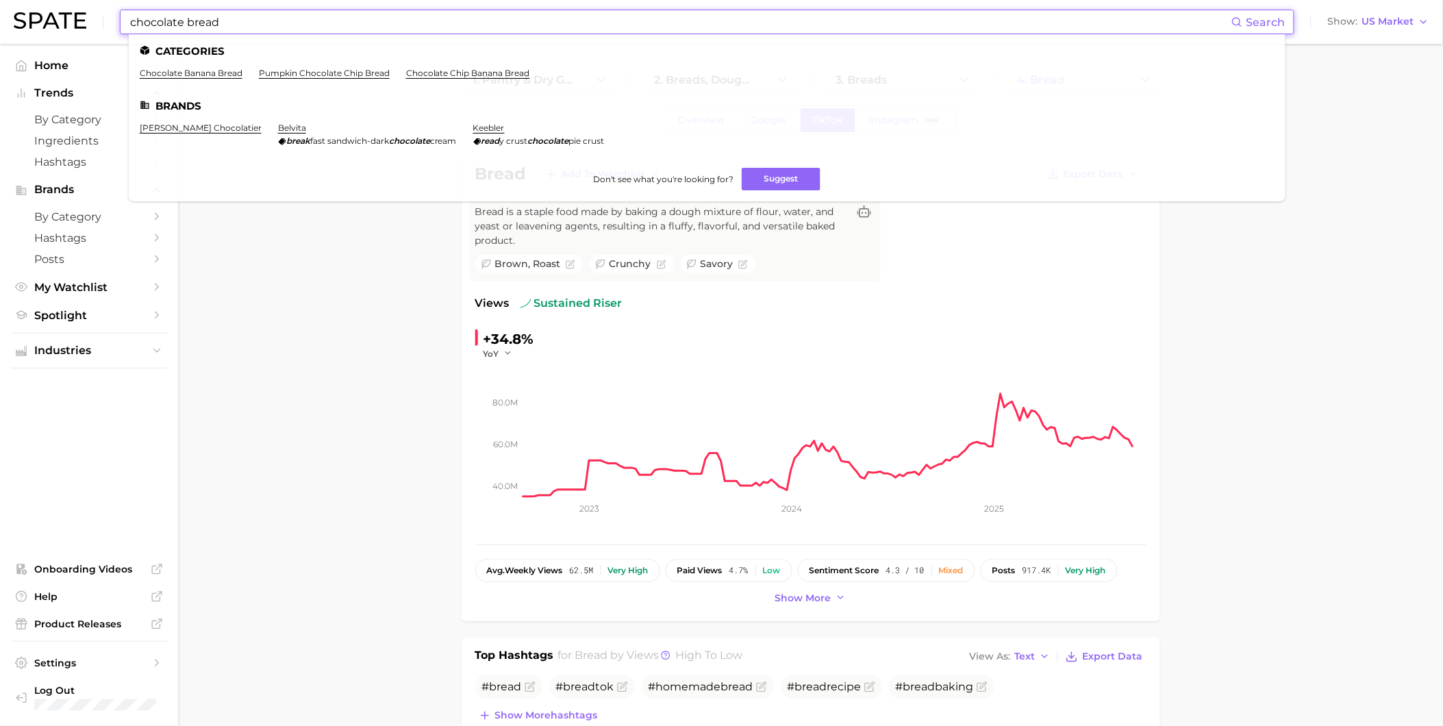
drag, startPoint x: 243, startPoint y: 27, endPoint x: 182, endPoint y: 18, distance: 62.3
click at [182, 18] on input "chocolate bread" at bounding box center [680, 21] width 1103 height 23
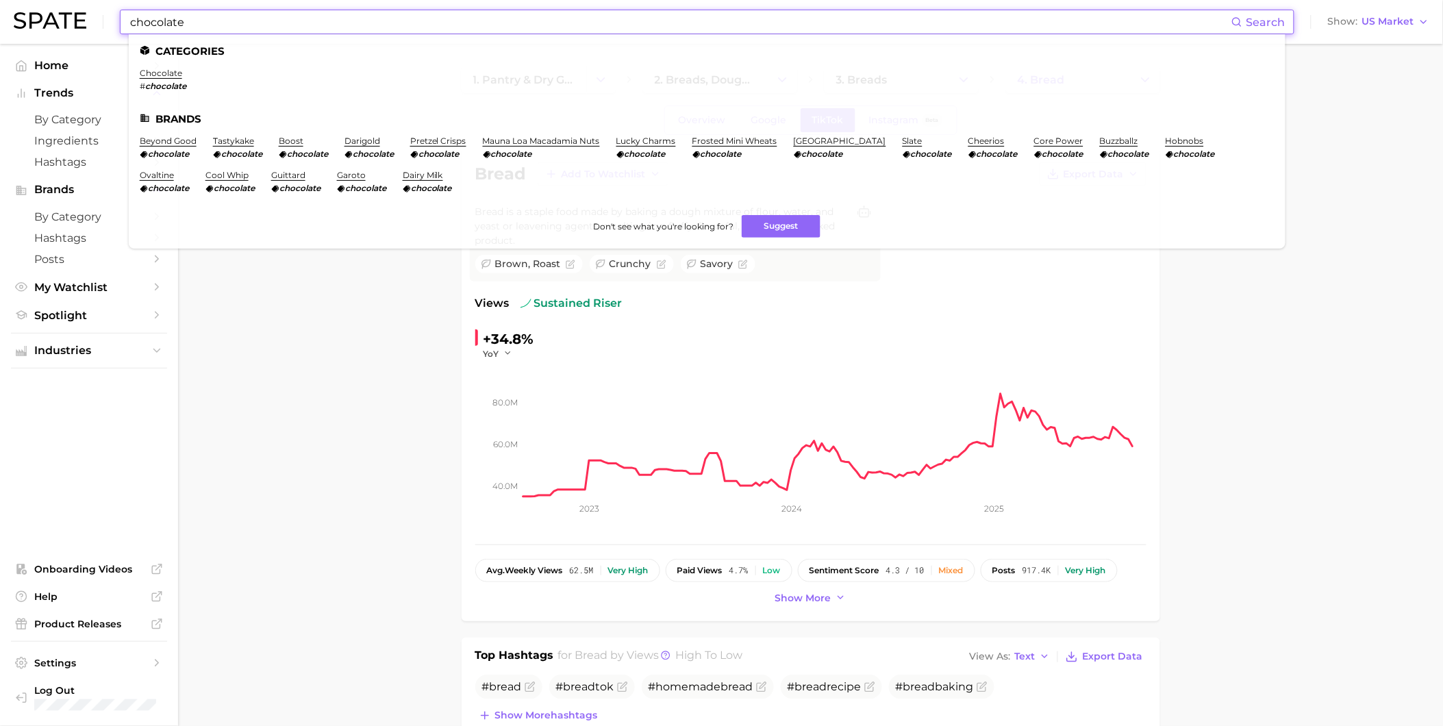
type input "chocolate"
click at [173, 70] on link "chocolate" at bounding box center [161, 73] width 42 height 10
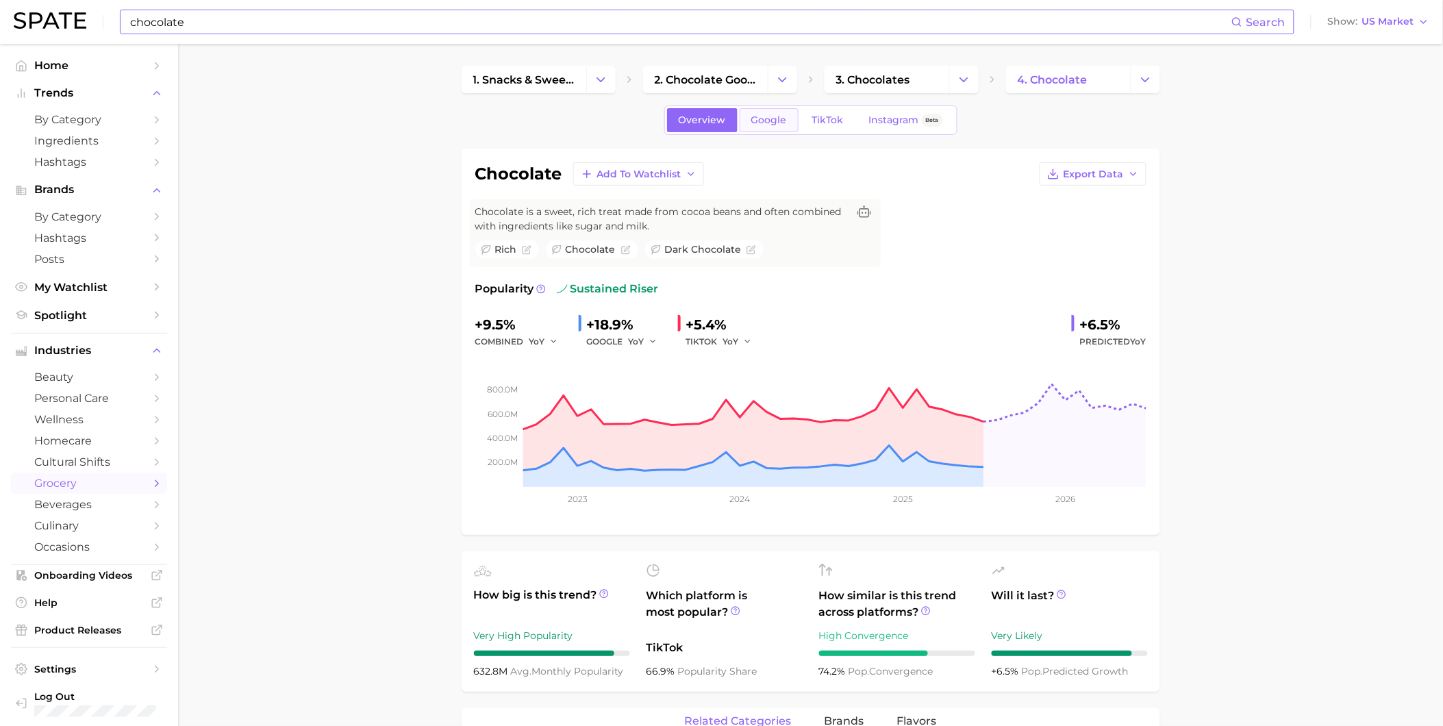
click at [767, 128] on link "Google" at bounding box center [769, 120] width 59 height 24
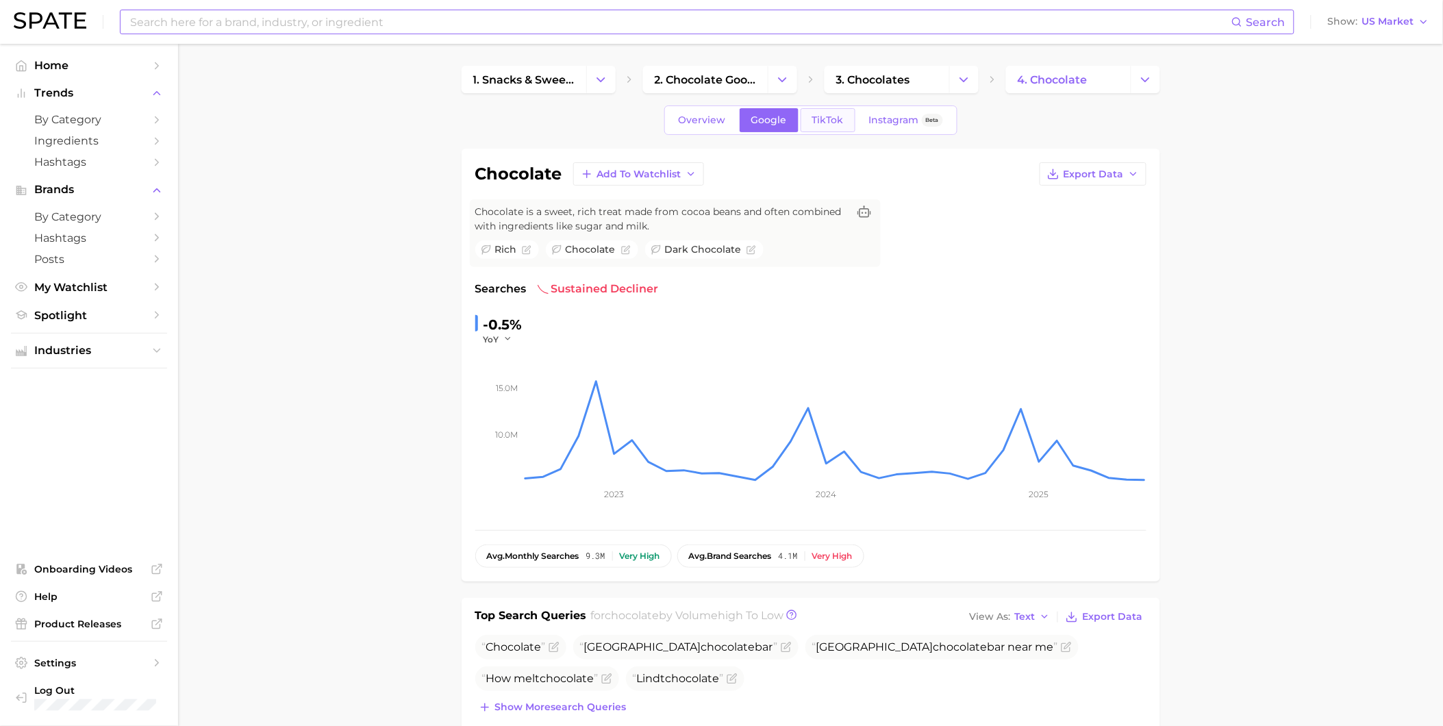
click at [836, 124] on span "TikTok" at bounding box center [828, 120] width 32 height 12
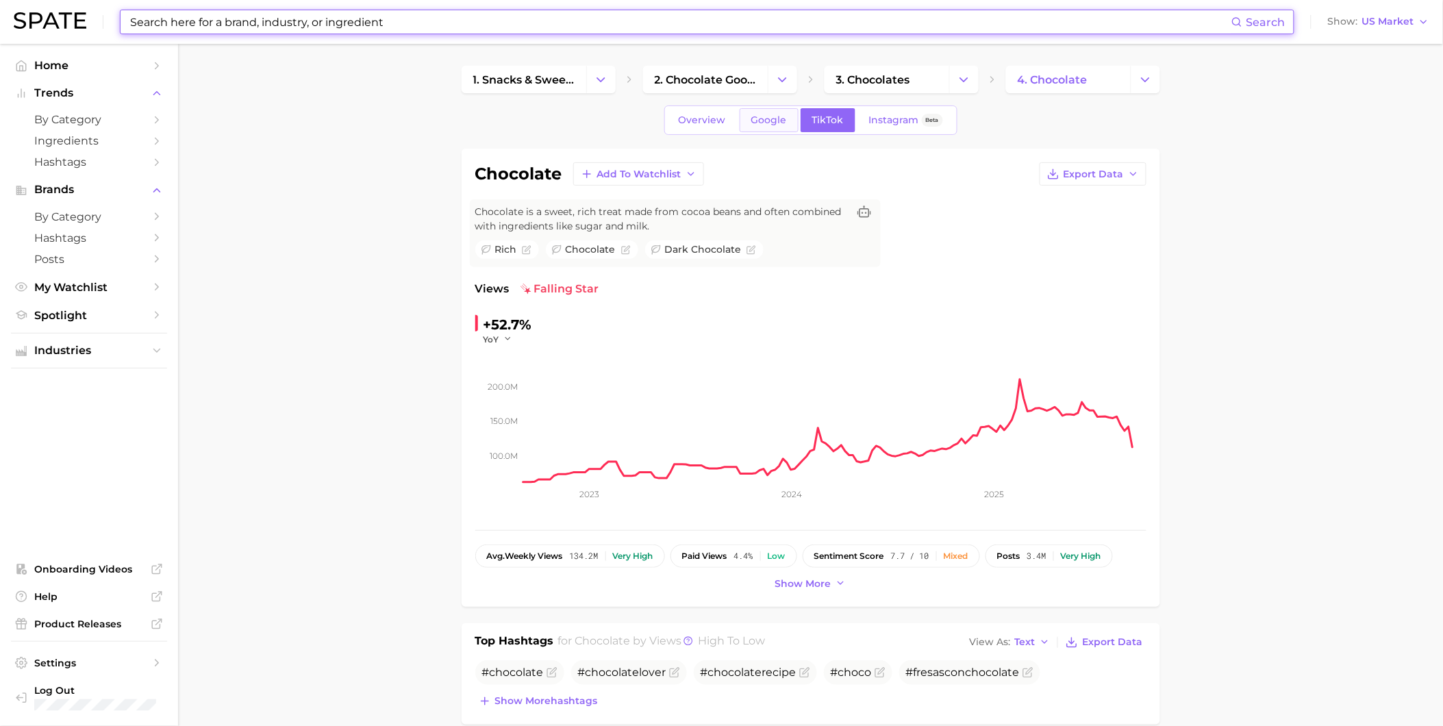
click at [775, 124] on span "Google" at bounding box center [769, 120] width 36 height 12
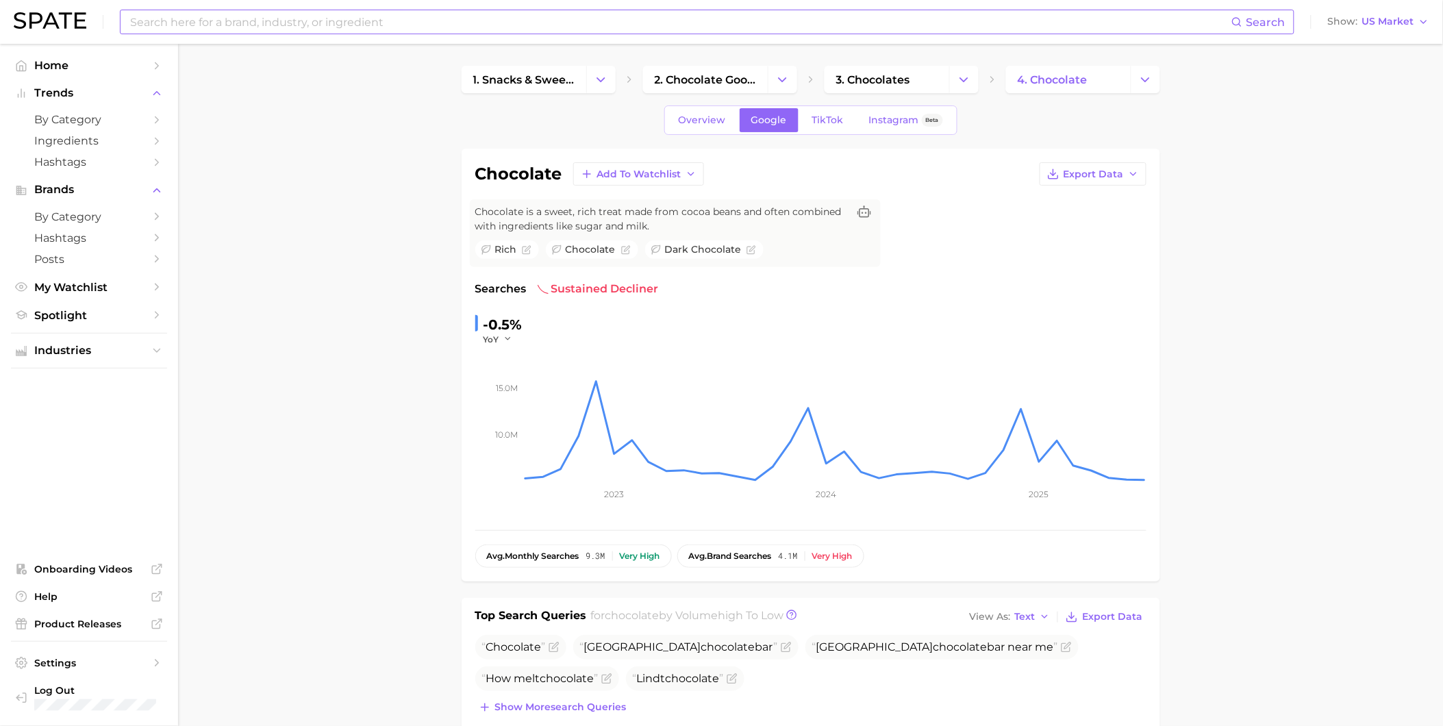
click at [831, 116] on span "TikTok" at bounding box center [828, 120] width 32 height 12
